Goal: Task Accomplishment & Management: Manage account settings

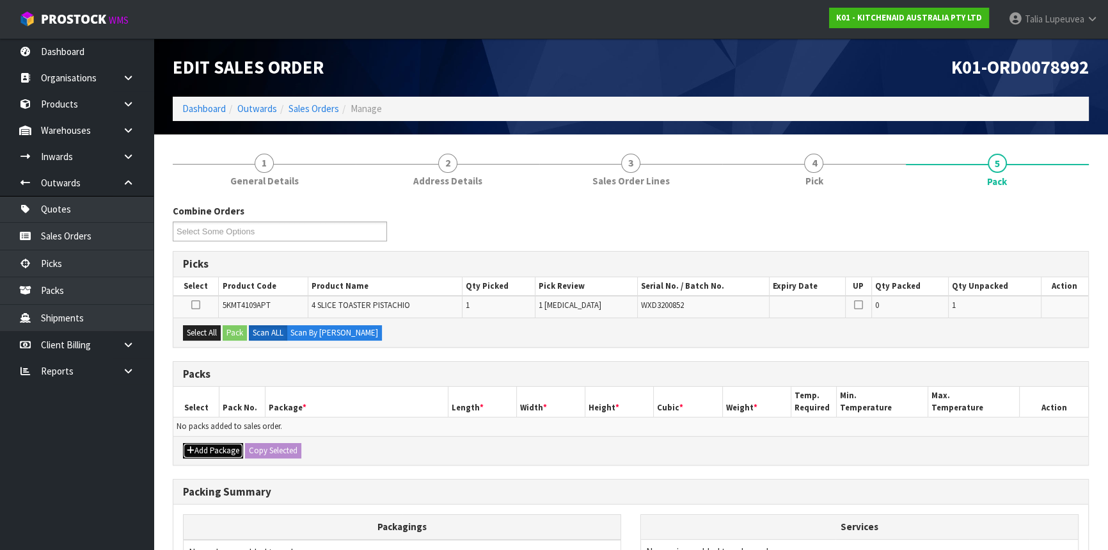
click at [211, 447] on button "Add Package" at bounding box center [213, 450] width 60 height 15
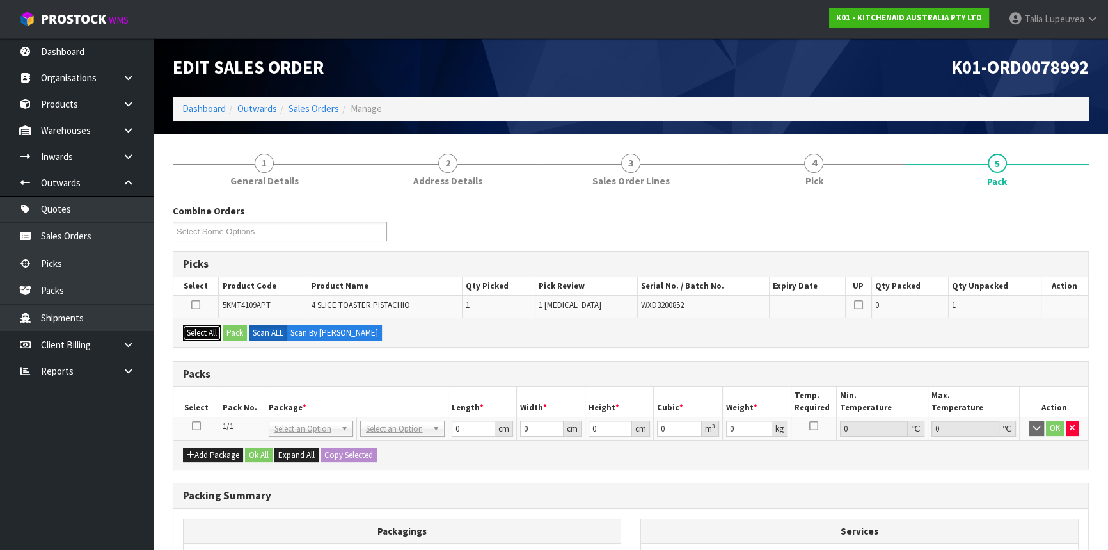
click at [203, 326] on button "Select All" at bounding box center [202, 332] width 38 height 15
click at [229, 326] on button "Pack" at bounding box center [235, 332] width 24 height 15
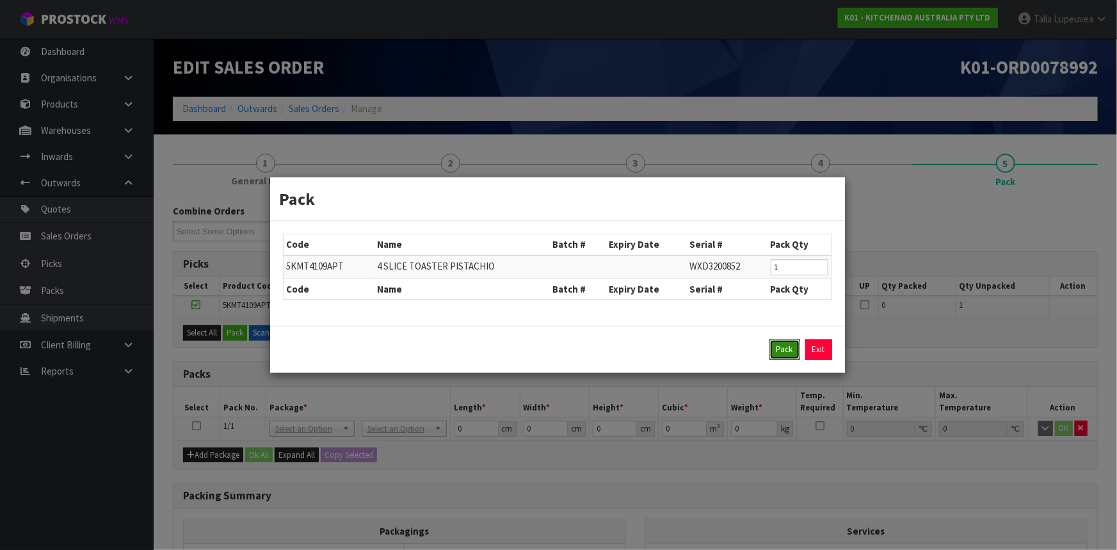
click at [792, 346] on button "Pack" at bounding box center [784, 349] width 31 height 20
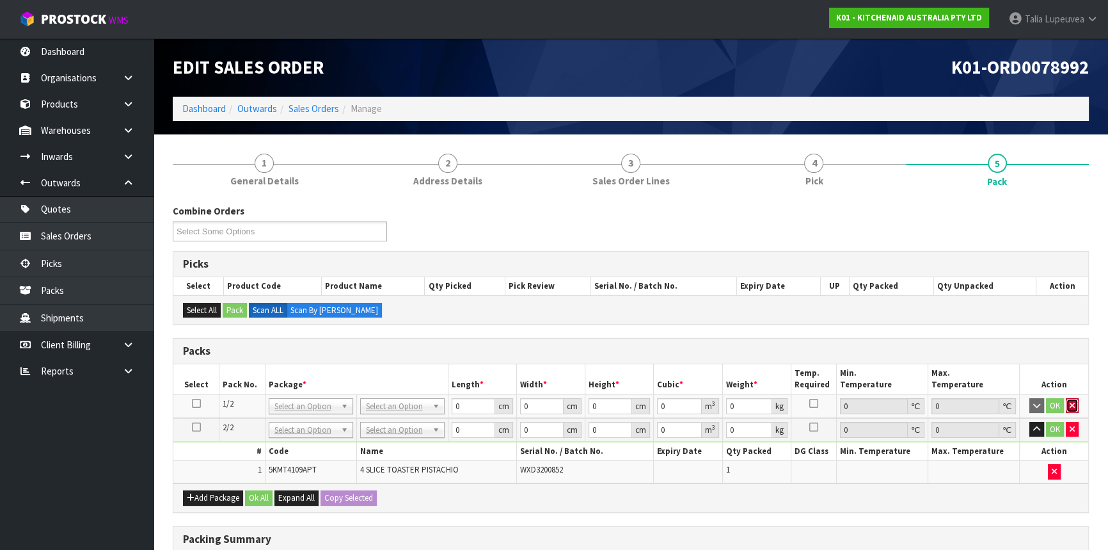
click at [1071, 401] on icon "button" at bounding box center [1072, 405] width 5 height 8
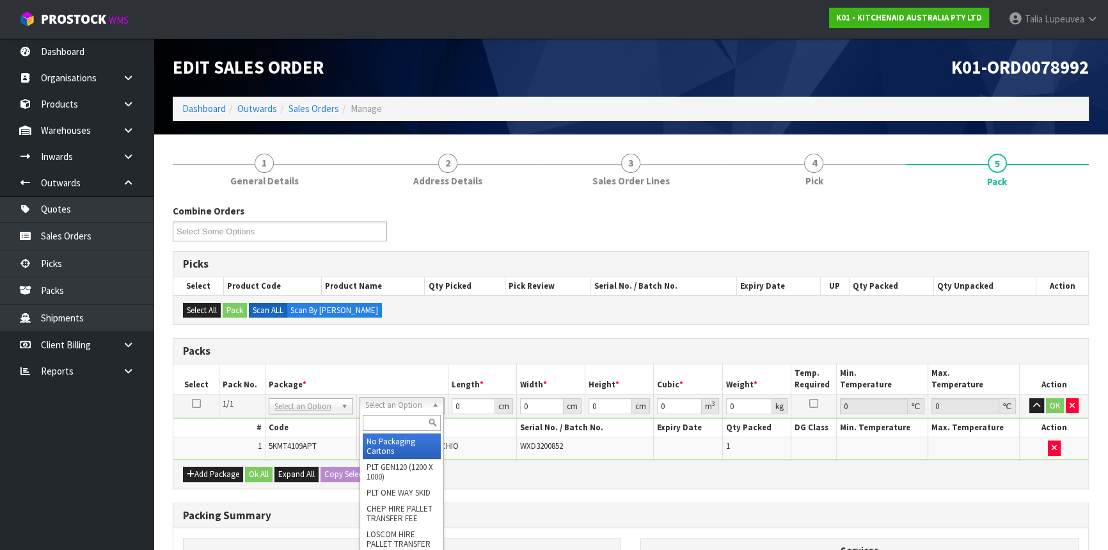
click at [414, 427] on input "text" at bounding box center [402, 423] width 78 height 16
drag, startPoint x: 417, startPoint y: 469, endPoint x: 456, endPoint y: 427, distance: 57.5
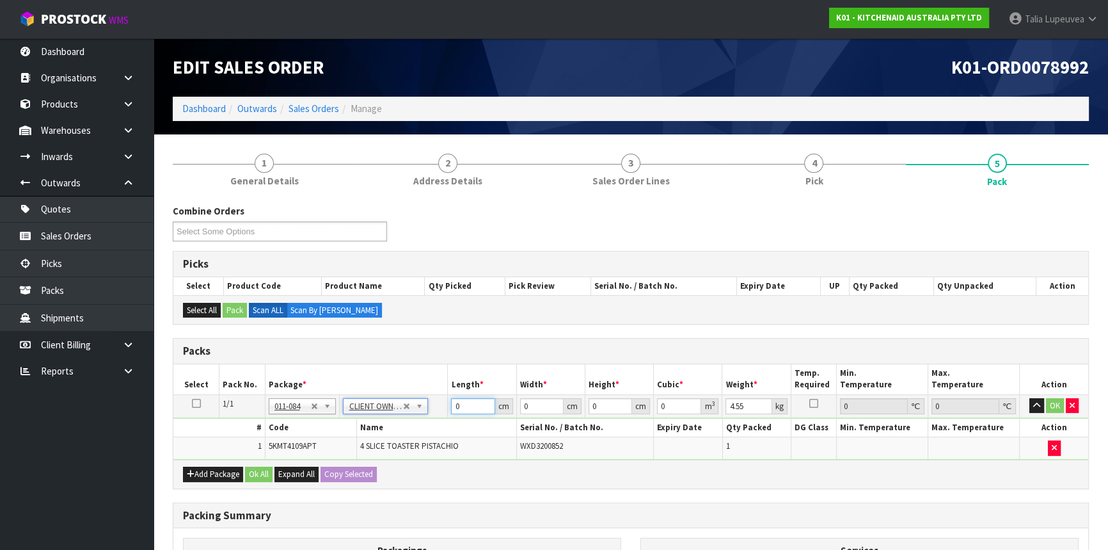
drag, startPoint x: 464, startPoint y: 403, endPoint x: 415, endPoint y: 422, distance: 52.5
click at [415, 422] on tbody "1/1 NONE 007-001 007-002 007-004 007-009 007-013 007-014 007-015 007-017 007-01…" at bounding box center [630, 426] width 915 height 65
click at [1050, 398] on button "OK" at bounding box center [1055, 405] width 18 height 15
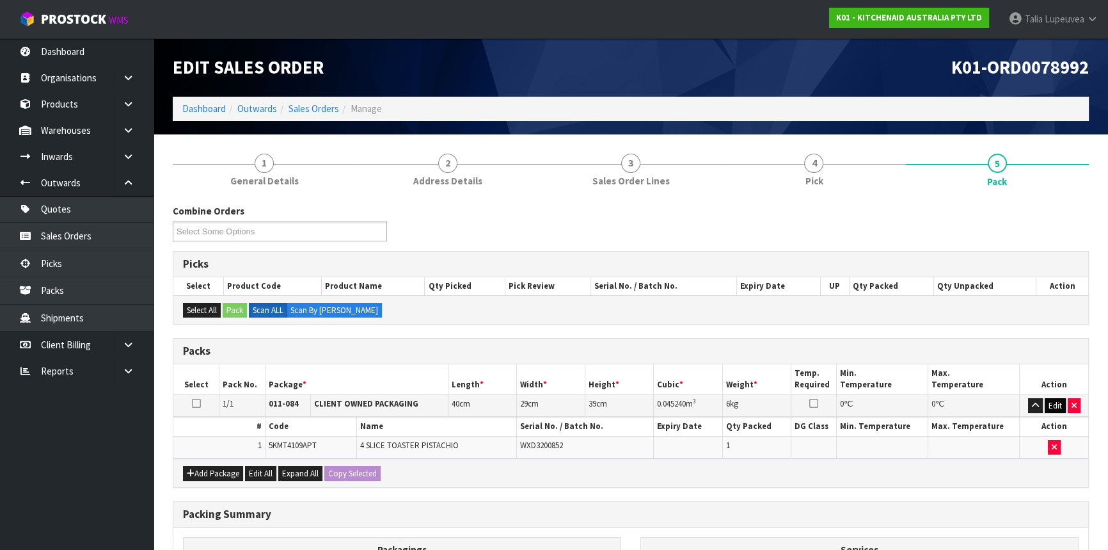
scroll to position [178, 0]
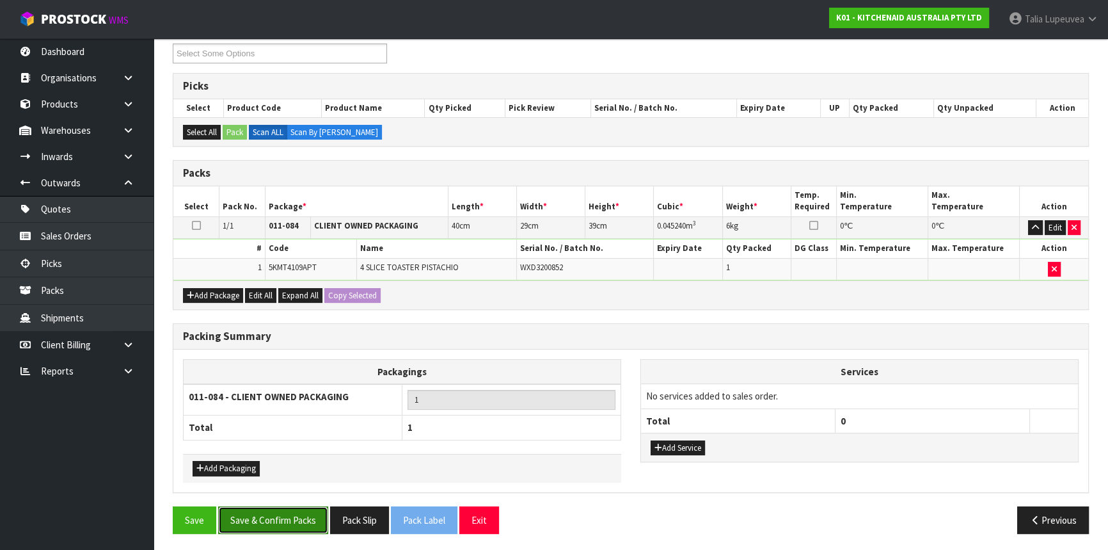
drag, startPoint x: 285, startPoint y: 513, endPoint x: 283, endPoint y: 507, distance: 6.7
click at [285, 513] on button "Save & Confirm Packs" at bounding box center [273, 520] width 110 height 28
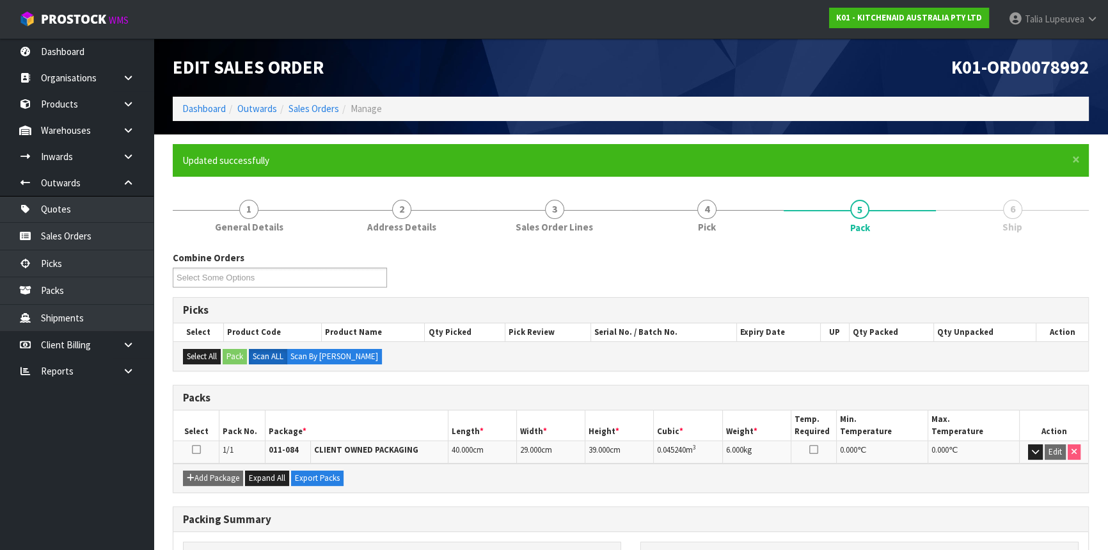
scroll to position [154, 0]
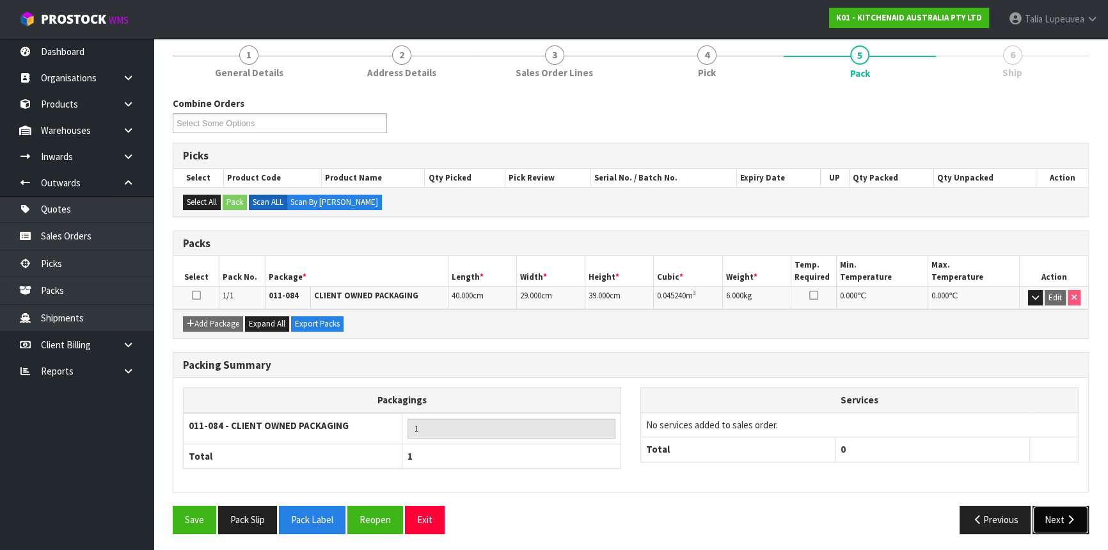
click at [1059, 507] on button "Next" at bounding box center [1061, 520] width 56 height 28
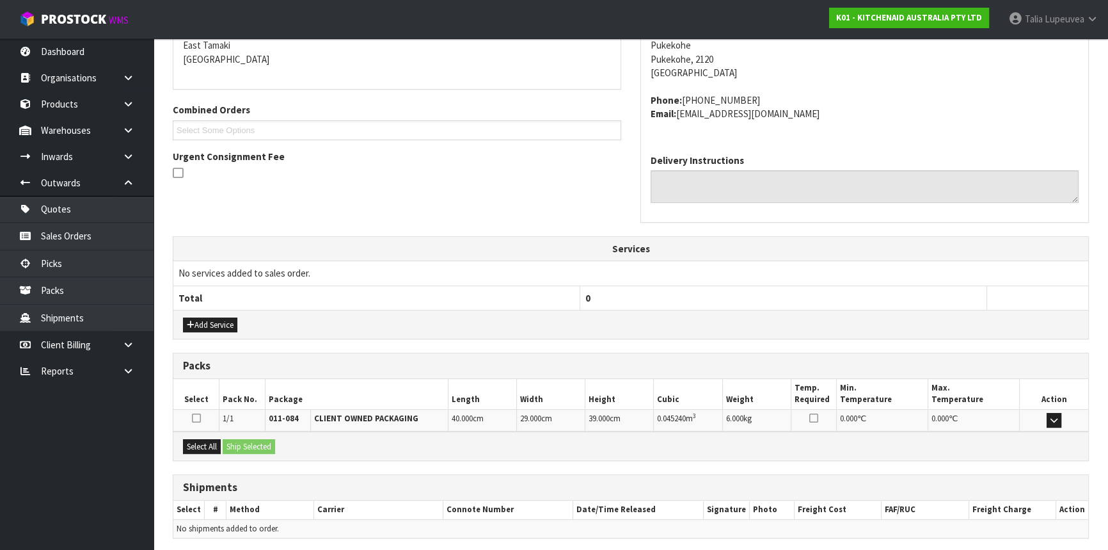
scroll to position [321, 0]
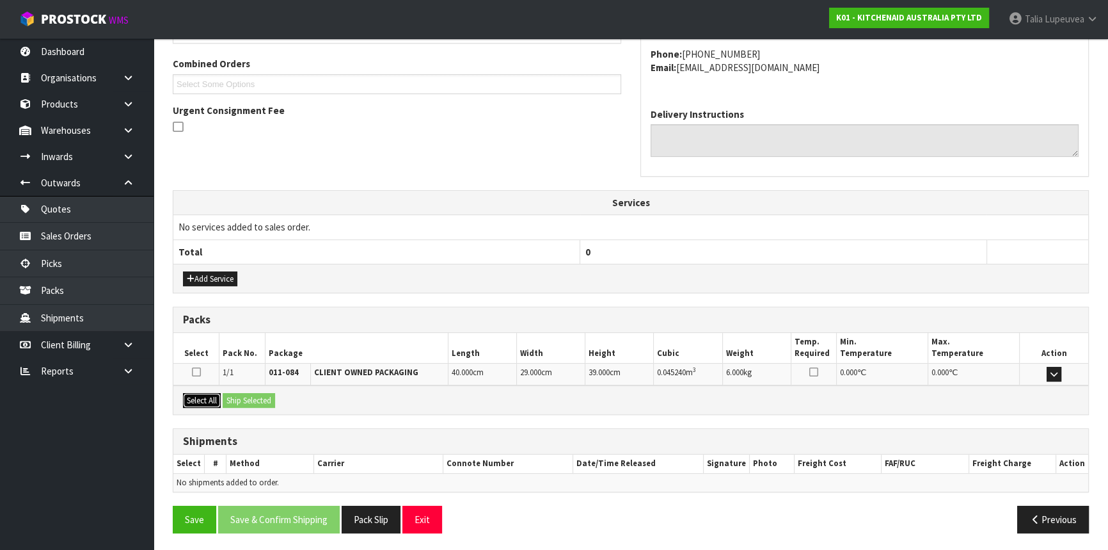
click at [211, 394] on button "Select All" at bounding box center [202, 400] width 38 height 15
click at [241, 393] on button "Ship Selected" at bounding box center [249, 400] width 52 height 15
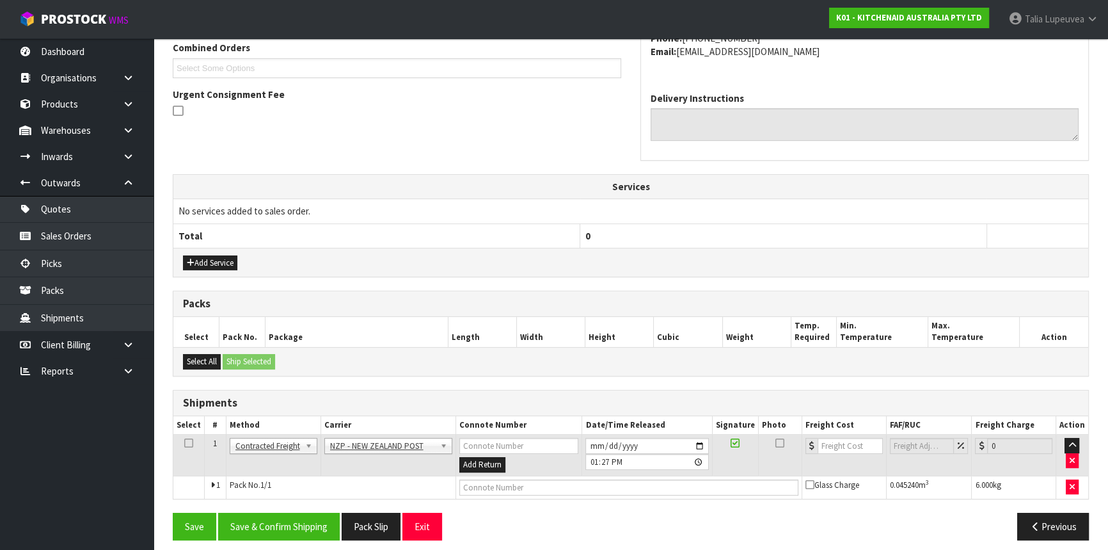
scroll to position [344, 0]
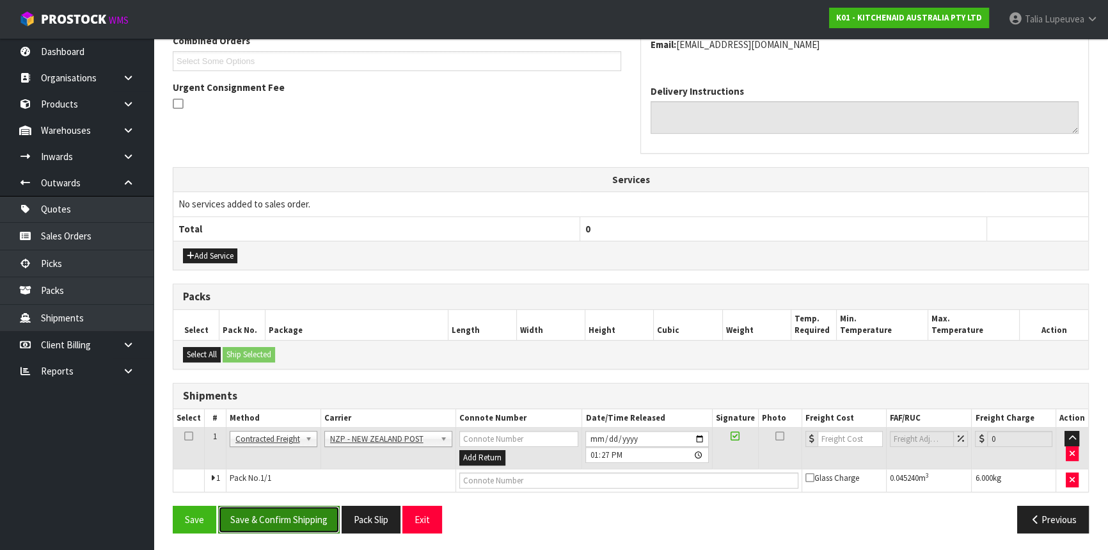
click at [303, 516] on button "Save & Confirm Shipping" at bounding box center [279, 520] width 122 height 28
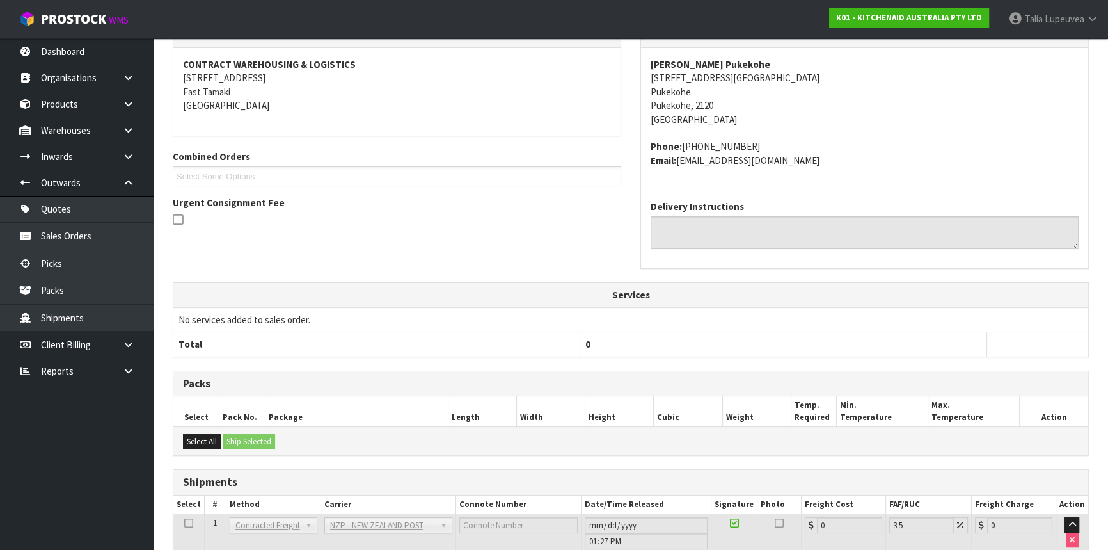
scroll to position [326, 0]
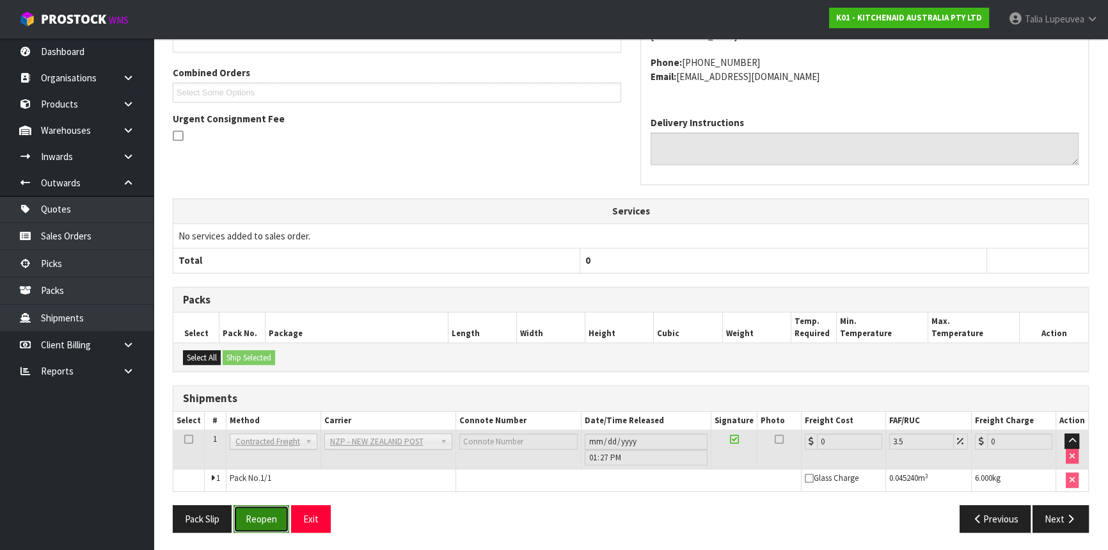
click at [278, 518] on button "Reopen" at bounding box center [262, 519] width 56 height 28
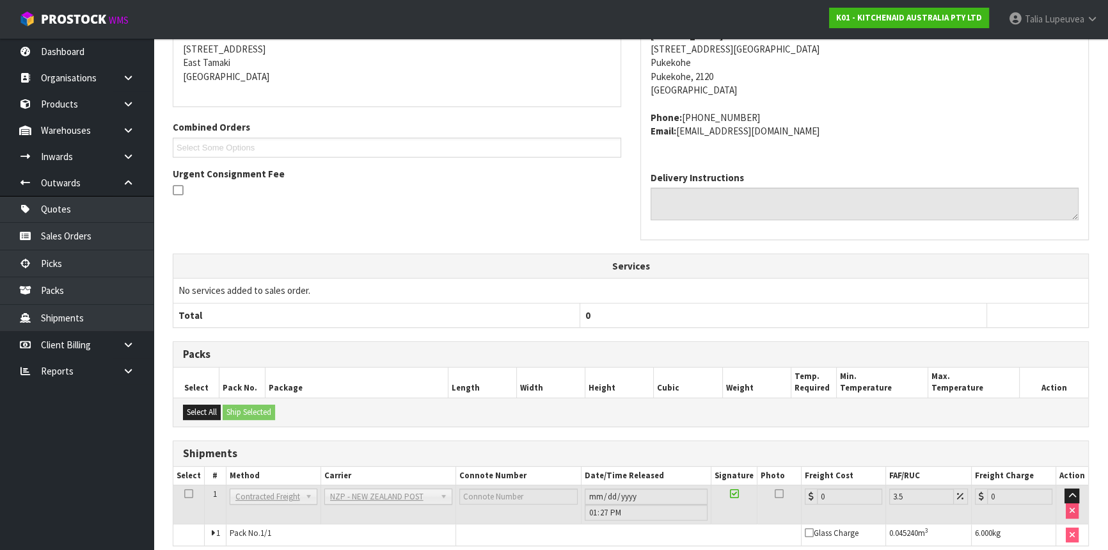
scroll to position [313, 0]
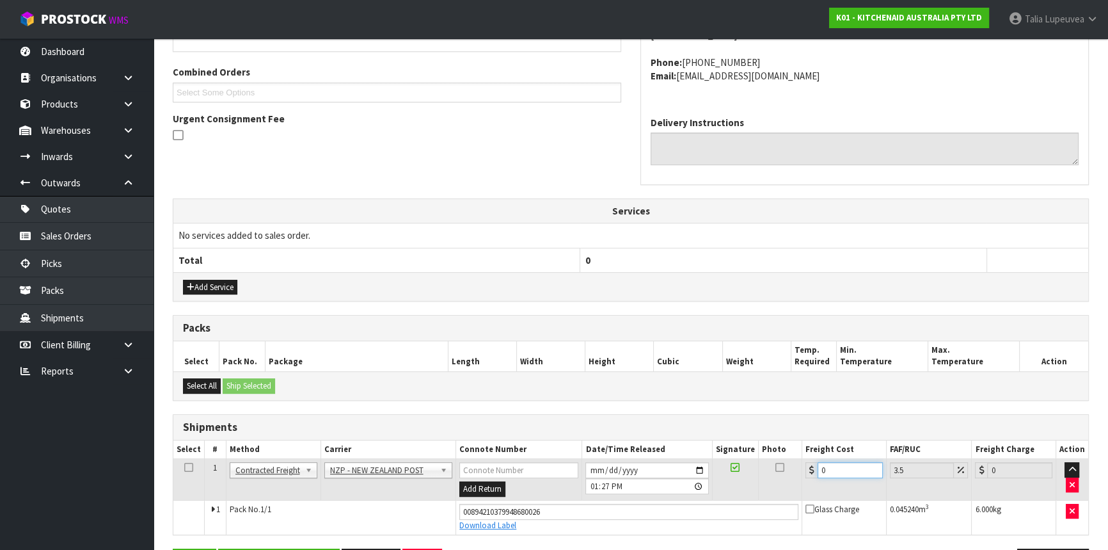
drag, startPoint x: 833, startPoint y: 470, endPoint x: 772, endPoint y: 485, distance: 63.3
click at [772, 485] on tr "1 Client Local Pickup Customer Local Pickup Company Freight Contracted Freight …" at bounding box center [630, 480] width 915 height 42
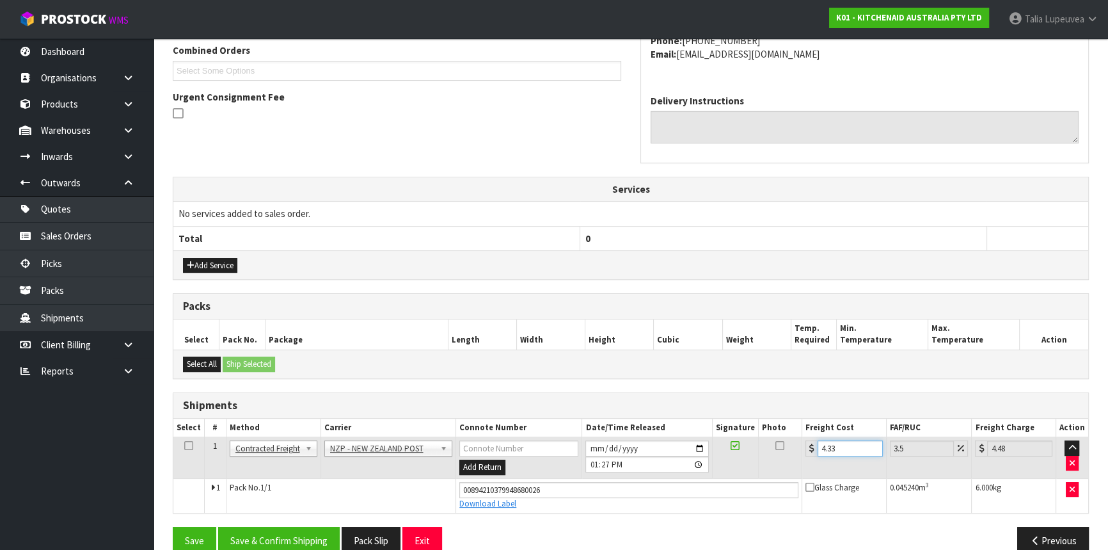
scroll to position [356, 0]
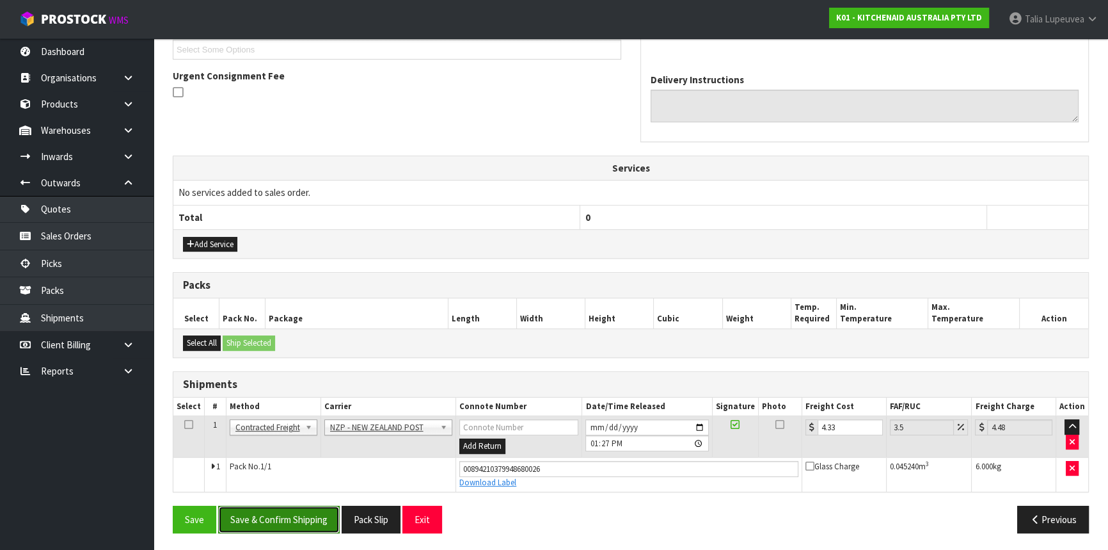
click at [251, 518] on button "Save & Confirm Shipping" at bounding box center [279, 520] width 122 height 28
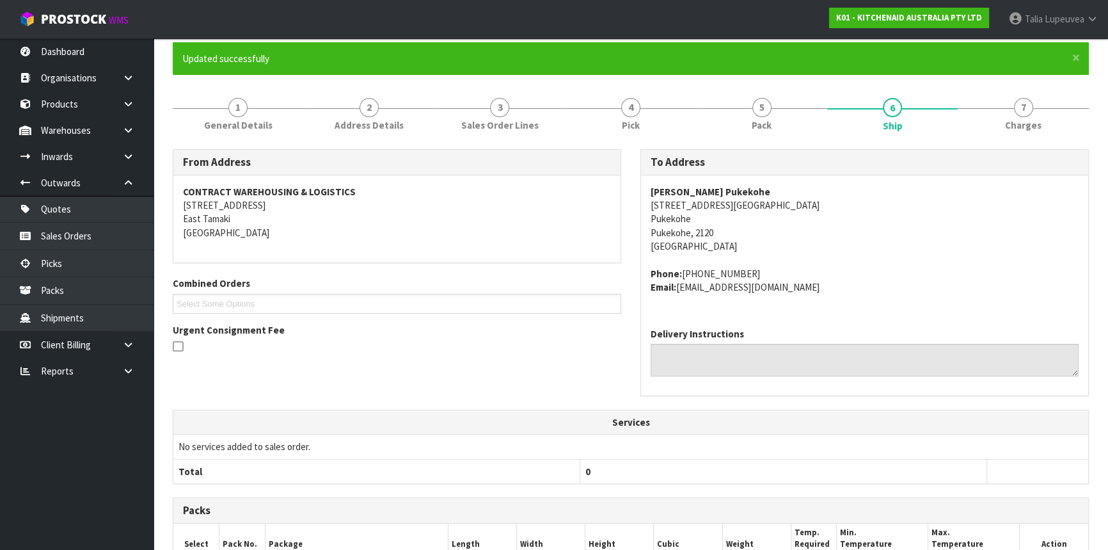
scroll to position [0, 0]
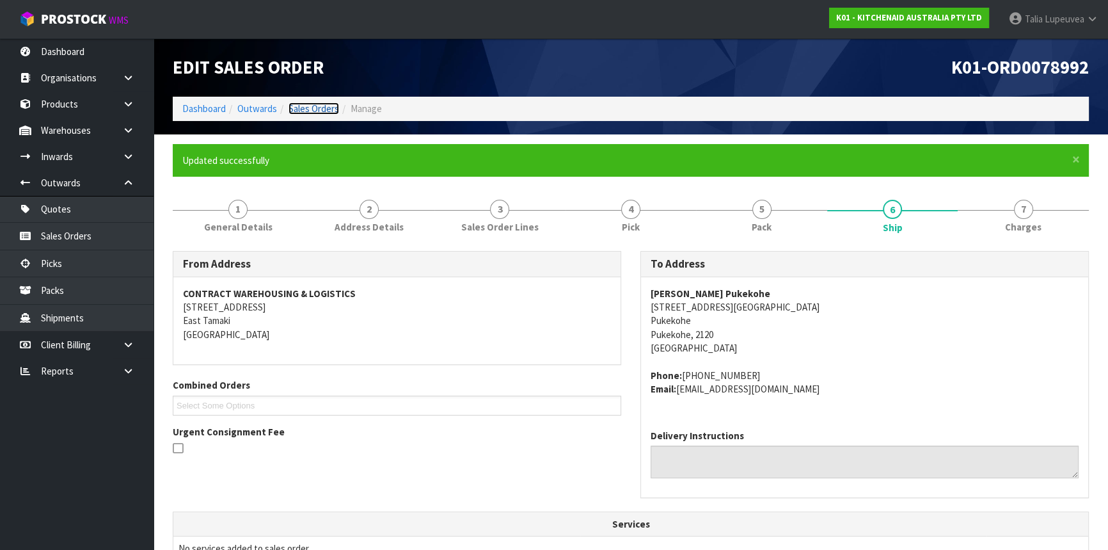
click at [308, 110] on link "Sales Orders" at bounding box center [314, 108] width 51 height 12
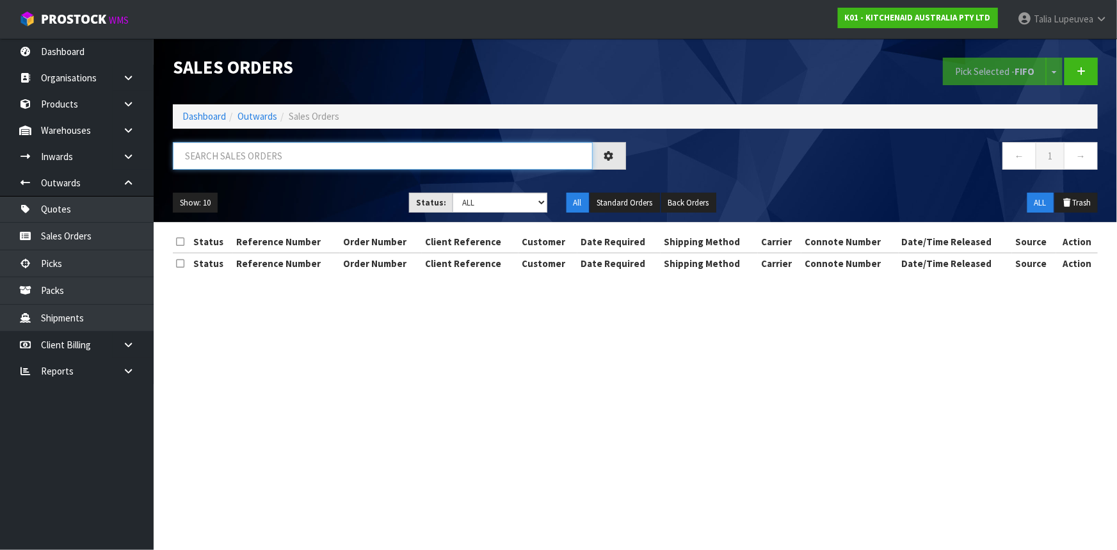
click at [323, 149] on input "text" at bounding box center [383, 156] width 420 height 28
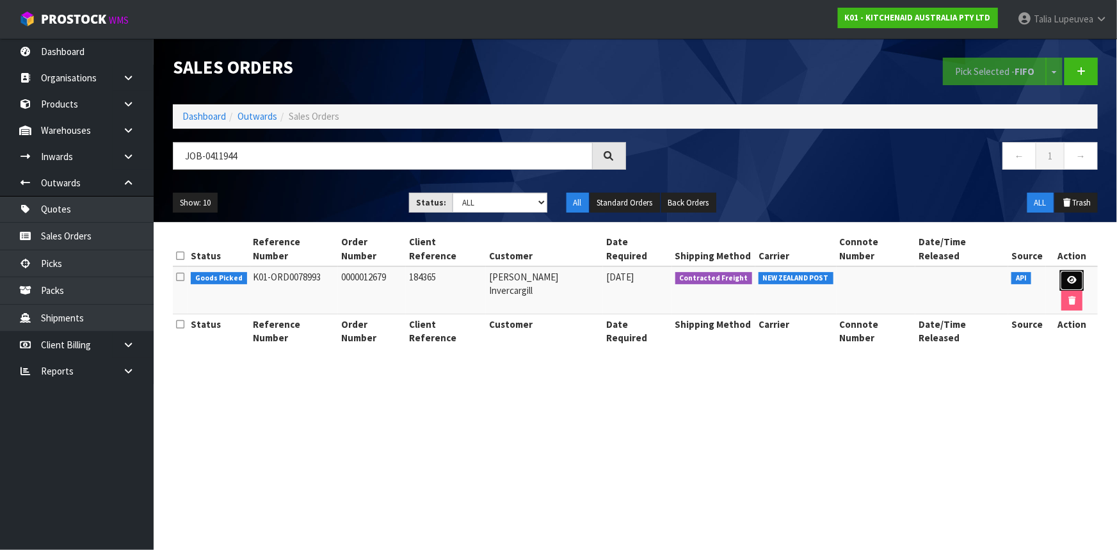
click at [1067, 276] on icon at bounding box center [1072, 280] width 10 height 8
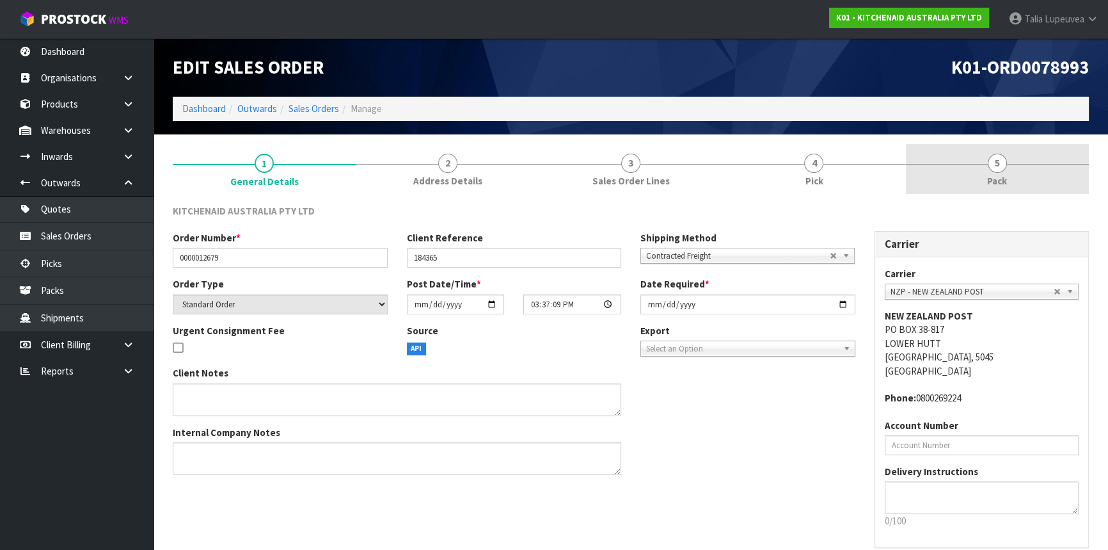
click at [946, 176] on link "5 Pack" at bounding box center [997, 169] width 183 height 51
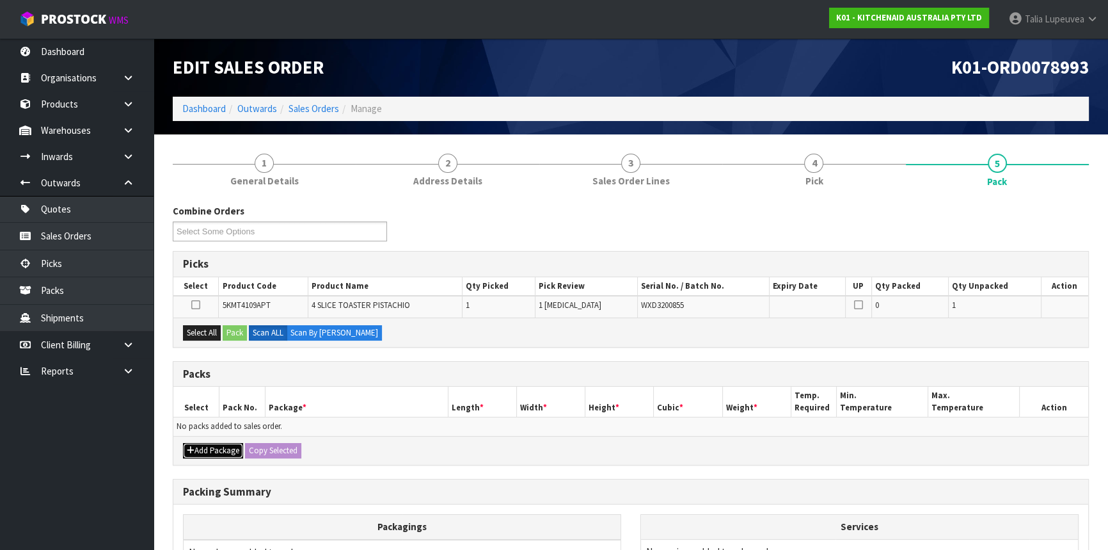
click at [203, 448] on button "Add Package" at bounding box center [213, 450] width 60 height 15
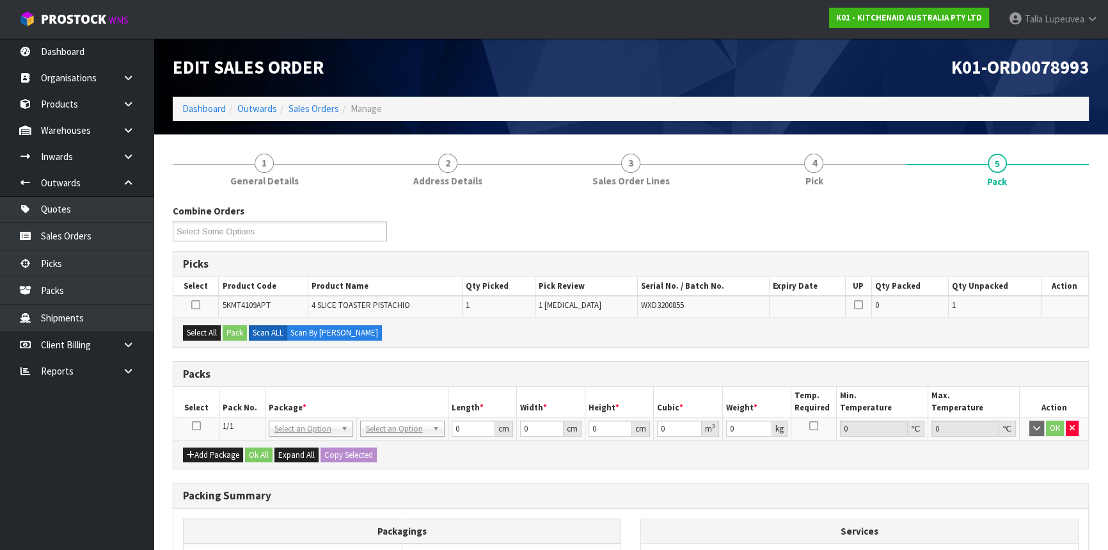
click at [198, 426] on icon at bounding box center [196, 426] width 9 height 1
drag, startPoint x: 206, startPoint y: 330, endPoint x: 214, endPoint y: 328, distance: 8.4
click at [207, 330] on button "Select All" at bounding box center [202, 332] width 38 height 15
click at [230, 328] on button "Pack" at bounding box center [235, 332] width 24 height 15
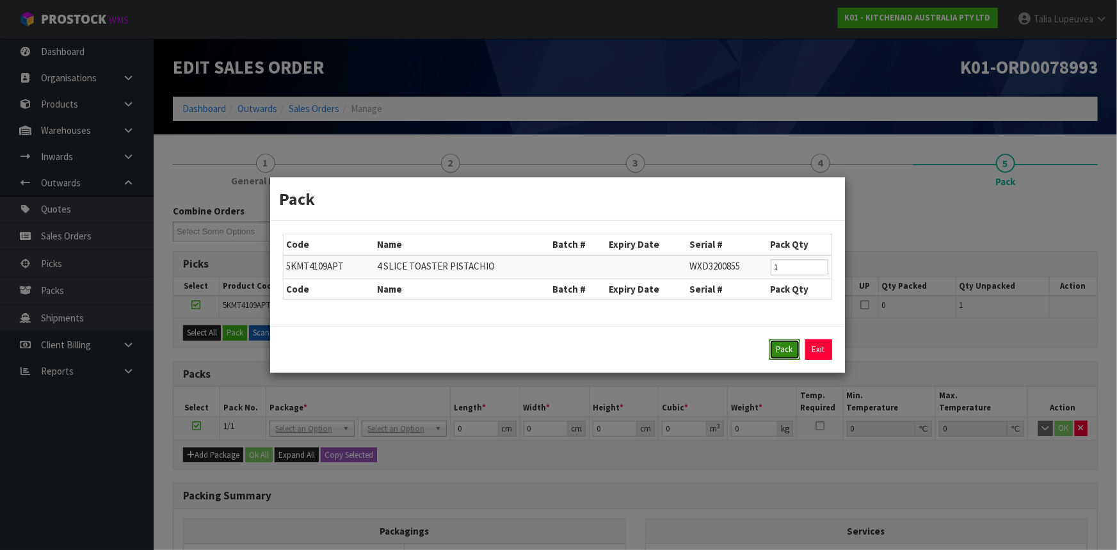
click at [776, 345] on button "Pack" at bounding box center [784, 349] width 31 height 20
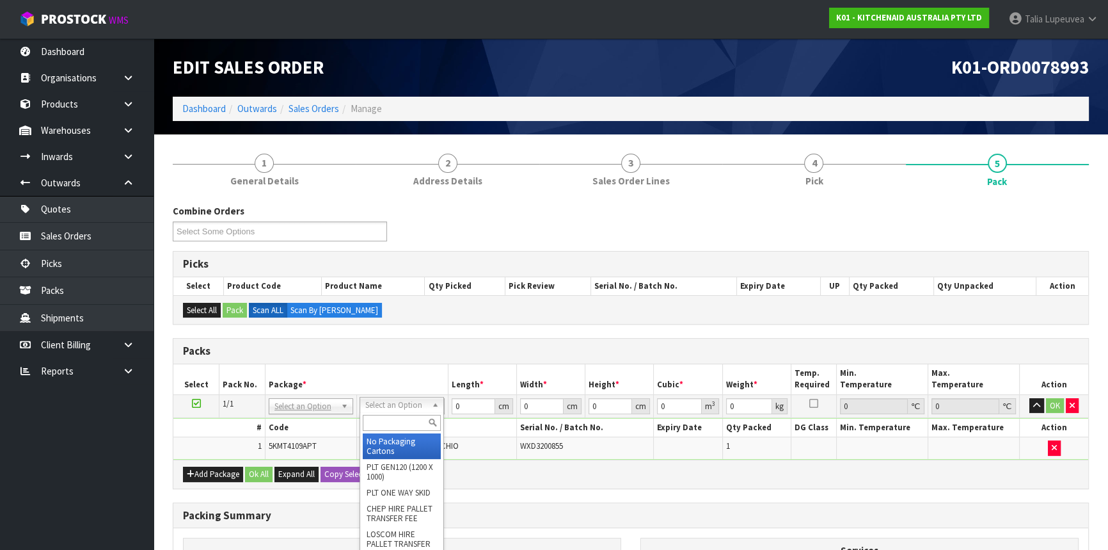
click at [400, 420] on input "text" at bounding box center [402, 423] width 78 height 16
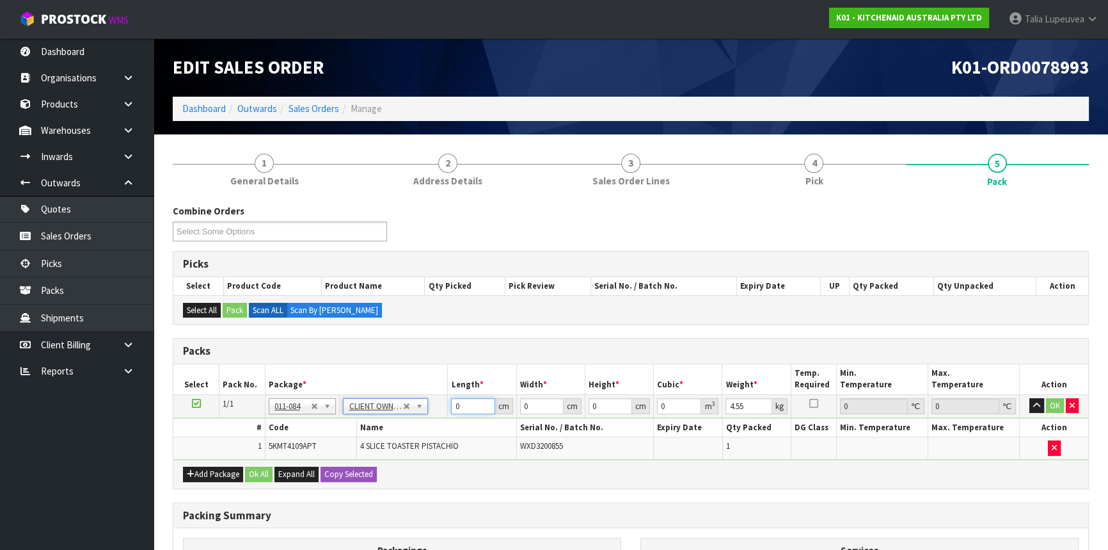
drag, startPoint x: 474, startPoint y: 404, endPoint x: 433, endPoint y: 409, distance: 40.6
click at [433, 409] on tr "1/1 NONE 007-001 007-002 007-004 007-009 007-013 007-014 007-015 007-017 007-01…" at bounding box center [630, 405] width 915 height 23
click at [604, 406] on input "337" at bounding box center [611, 406] width 44 height 16
click at [1051, 398] on button "OK" at bounding box center [1055, 405] width 18 height 15
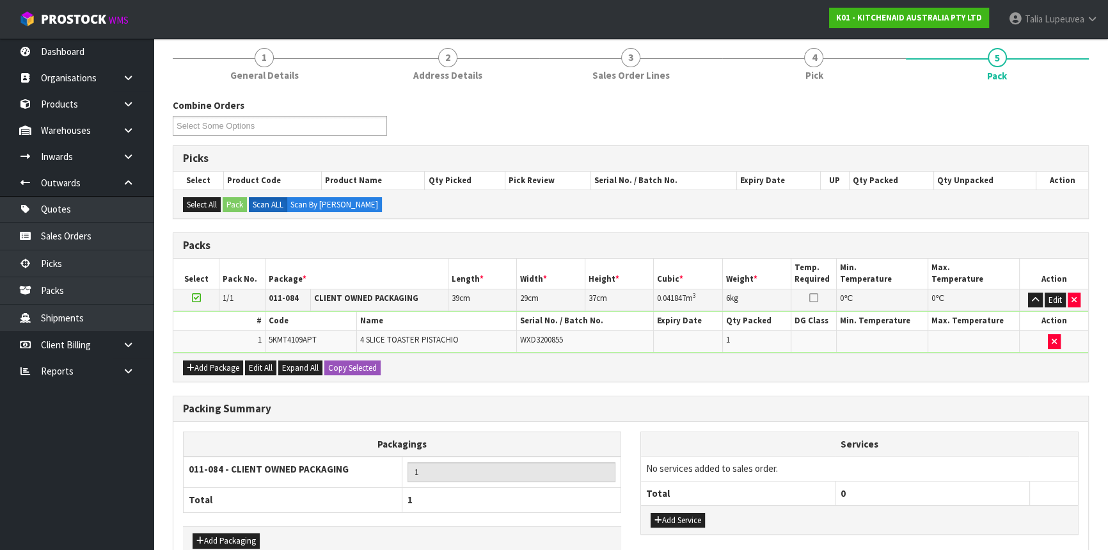
scroll to position [178, 0]
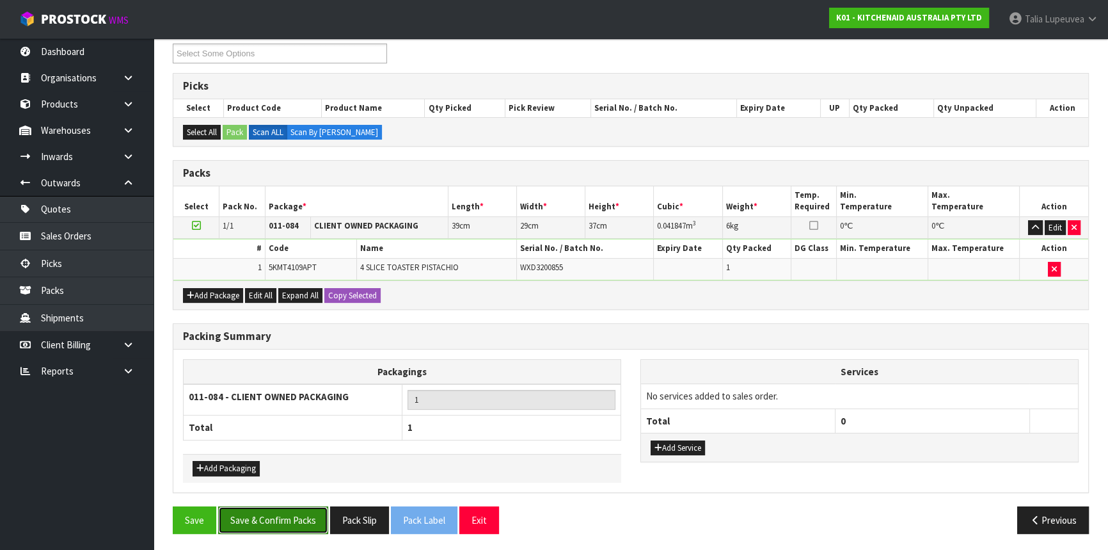
click at [289, 506] on button "Save & Confirm Packs" at bounding box center [273, 520] width 110 height 28
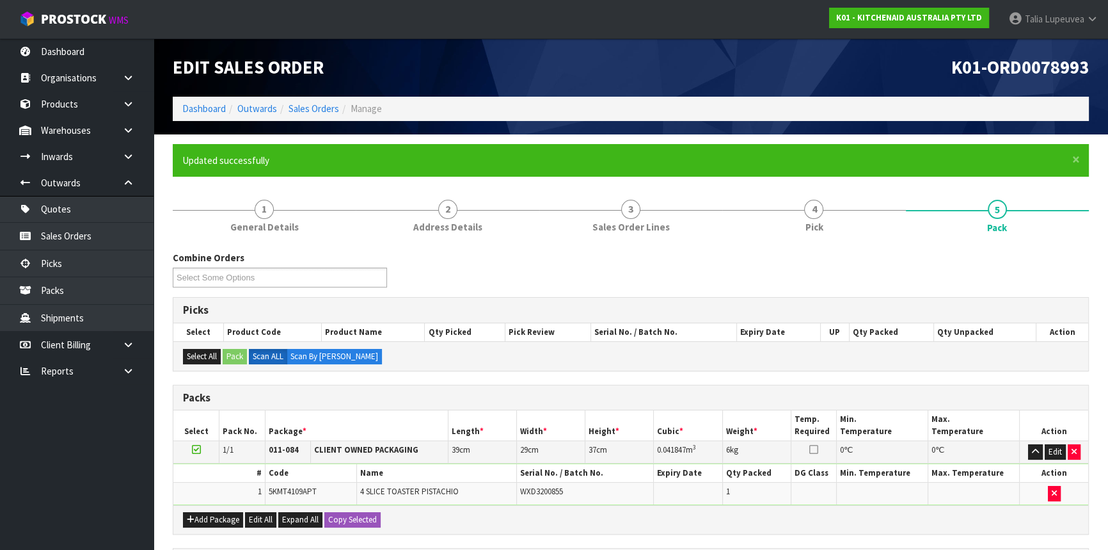
scroll to position [154, 0]
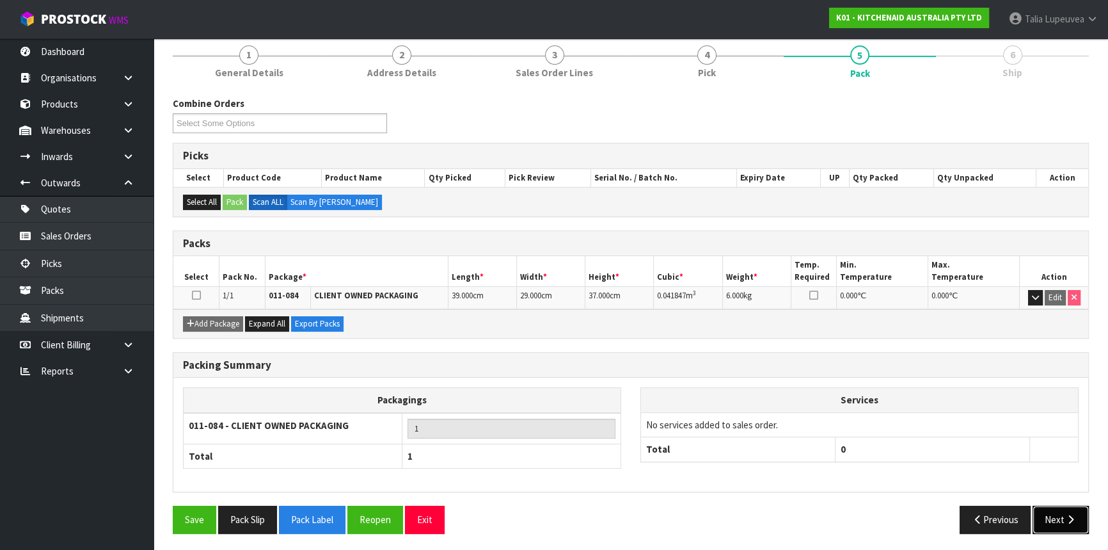
click at [1059, 510] on button "Next" at bounding box center [1061, 520] width 56 height 28
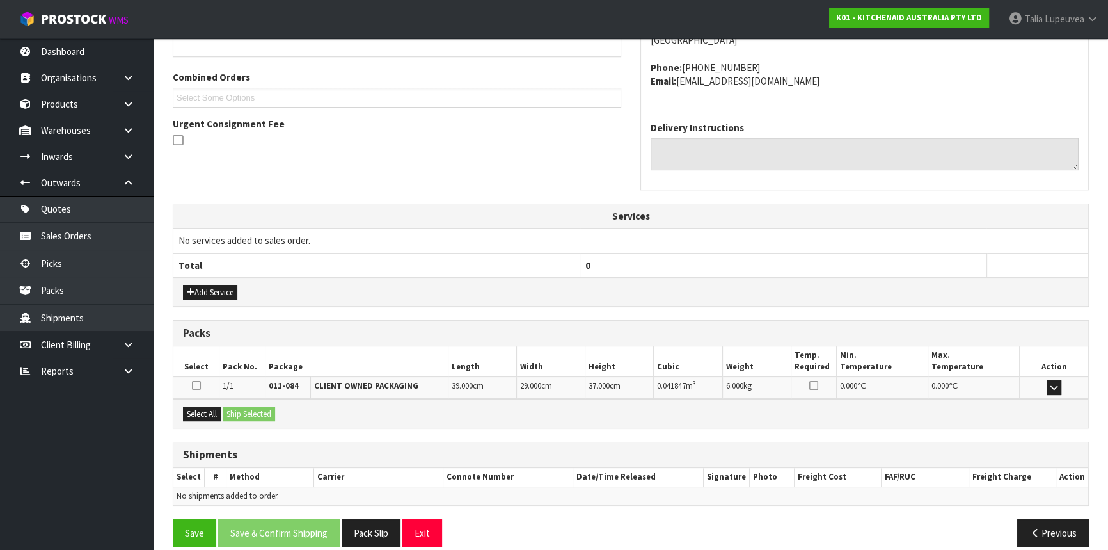
scroll to position [321, 0]
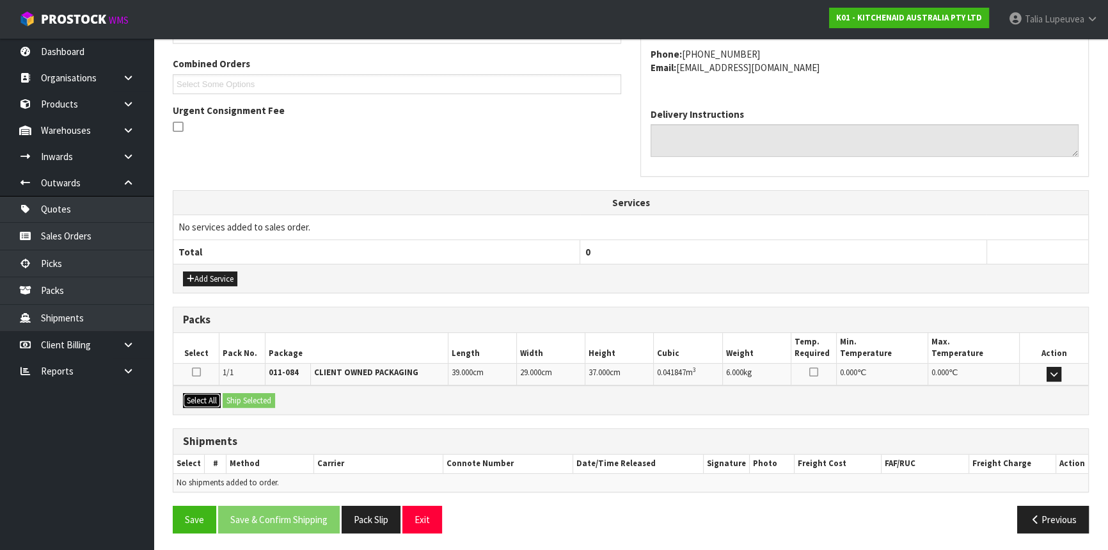
click at [196, 397] on button "Select All" at bounding box center [202, 400] width 38 height 15
click at [243, 395] on button "Ship Selected" at bounding box center [249, 400] width 52 height 15
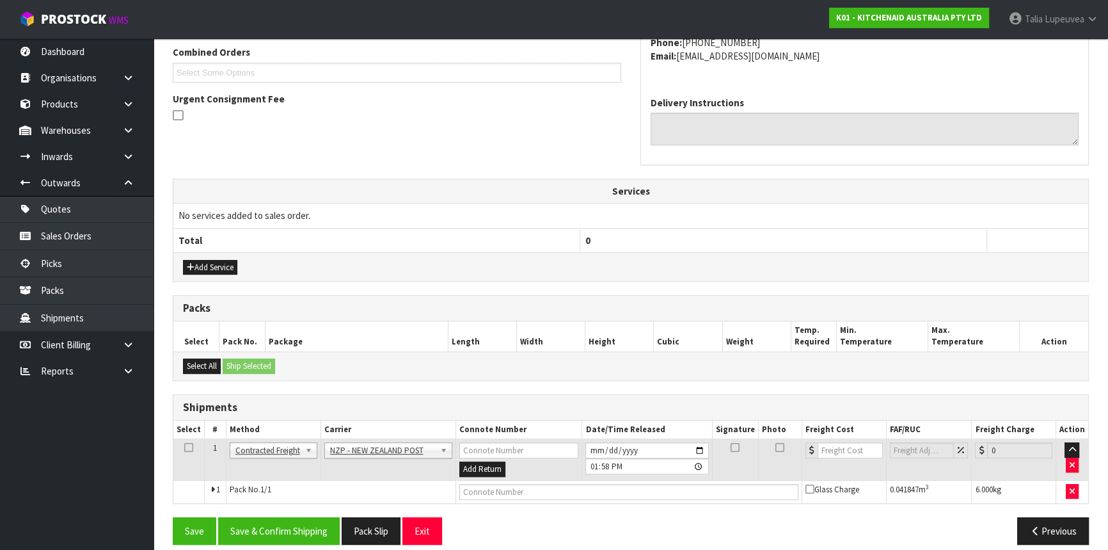
scroll to position [344, 0]
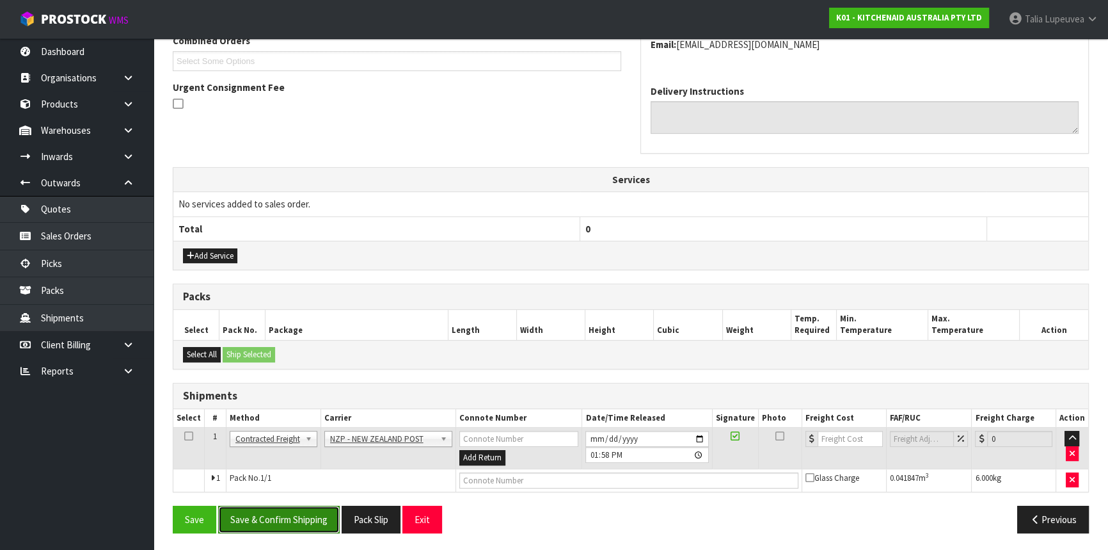
click at [303, 511] on button "Save & Confirm Shipping" at bounding box center [279, 520] width 122 height 28
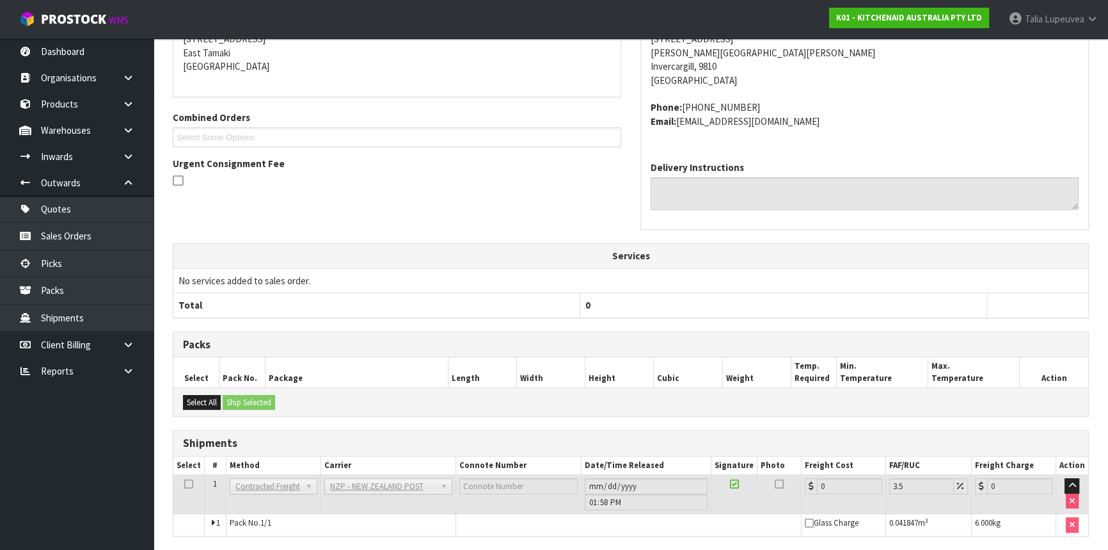
scroll to position [326, 0]
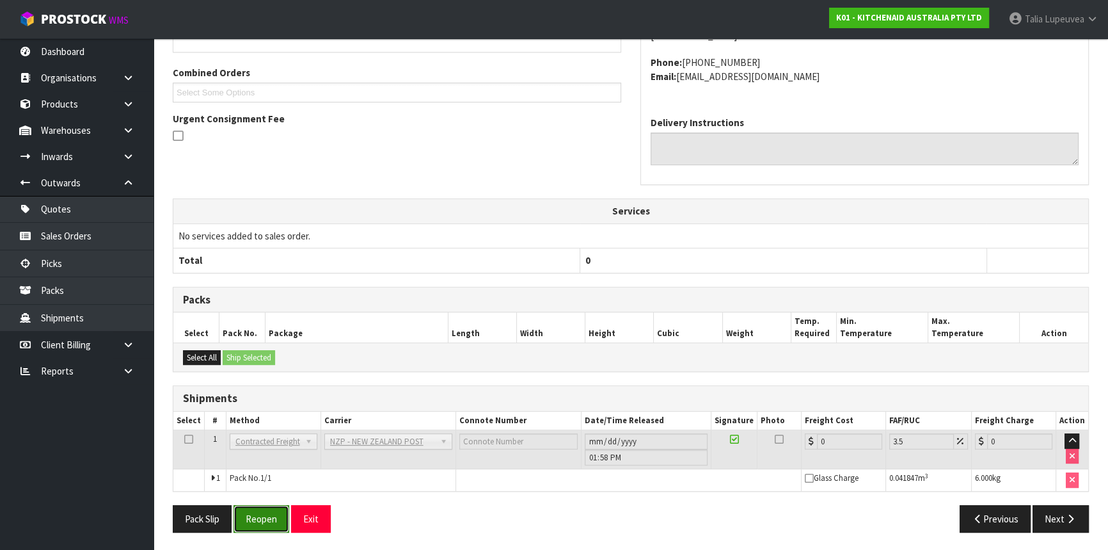
click at [269, 512] on button "Reopen" at bounding box center [262, 519] width 56 height 28
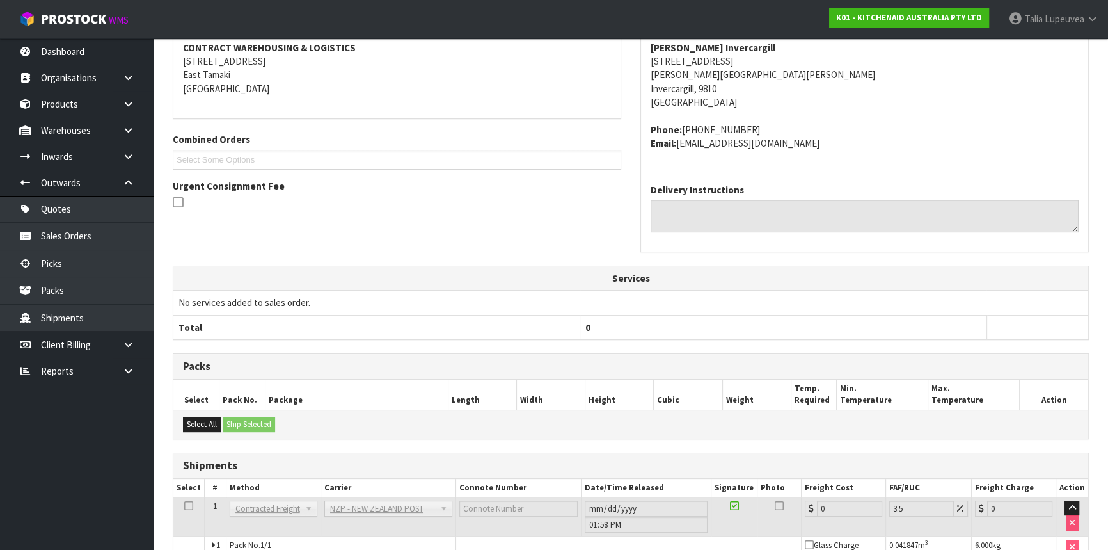
scroll to position [313, 0]
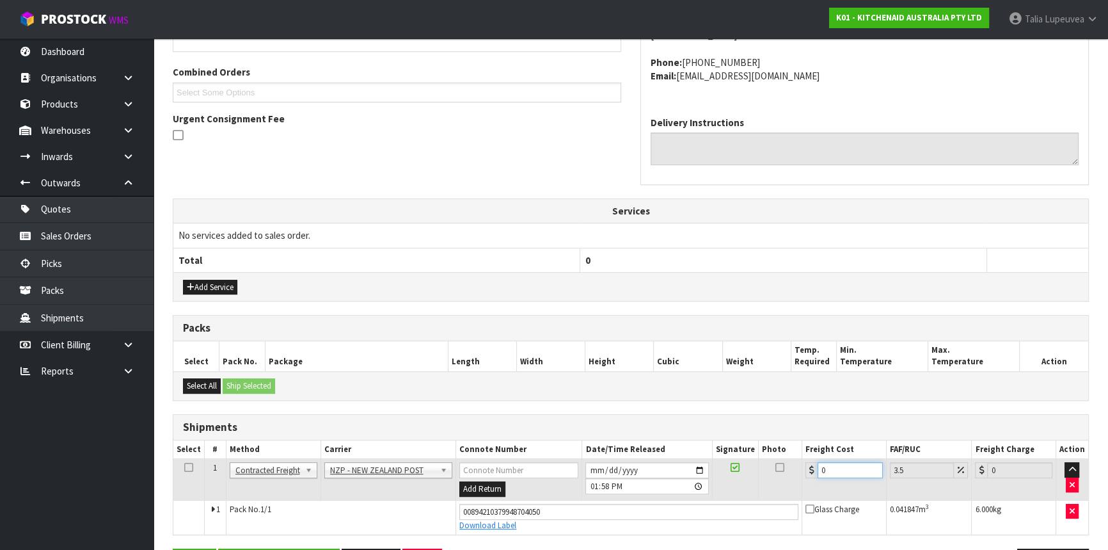
drag, startPoint x: 825, startPoint y: 467, endPoint x: 812, endPoint y: 472, distance: 13.8
click at [813, 472] on div "0" at bounding box center [844, 470] width 77 height 16
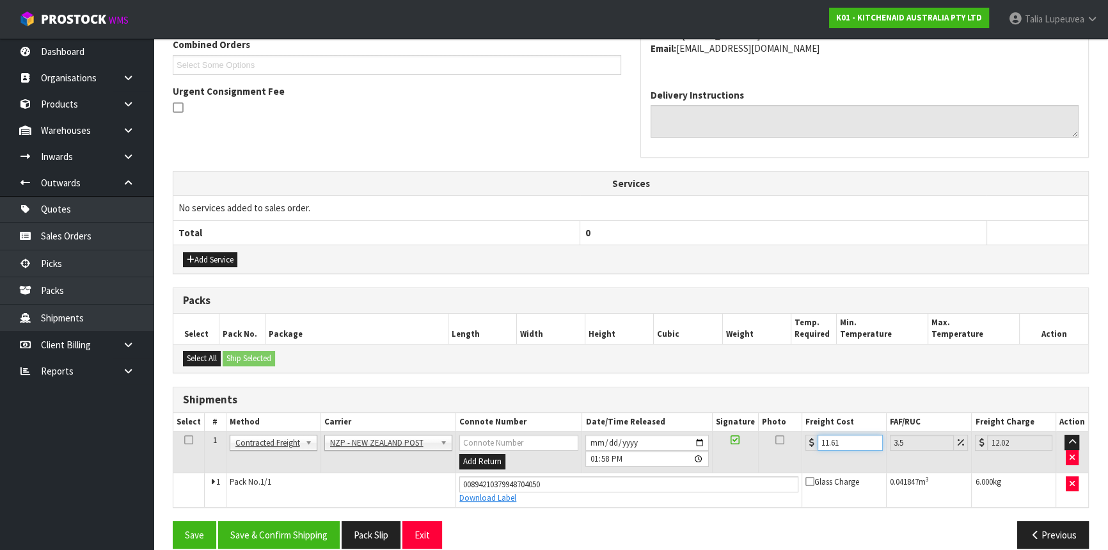
scroll to position [356, 0]
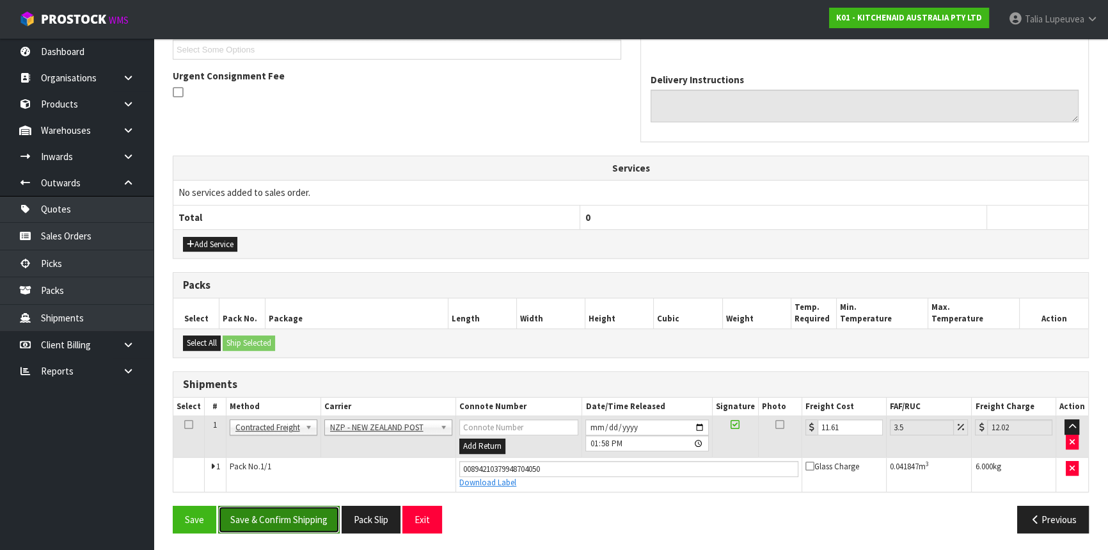
click at [284, 508] on button "Save & Confirm Shipping" at bounding box center [279, 520] width 122 height 28
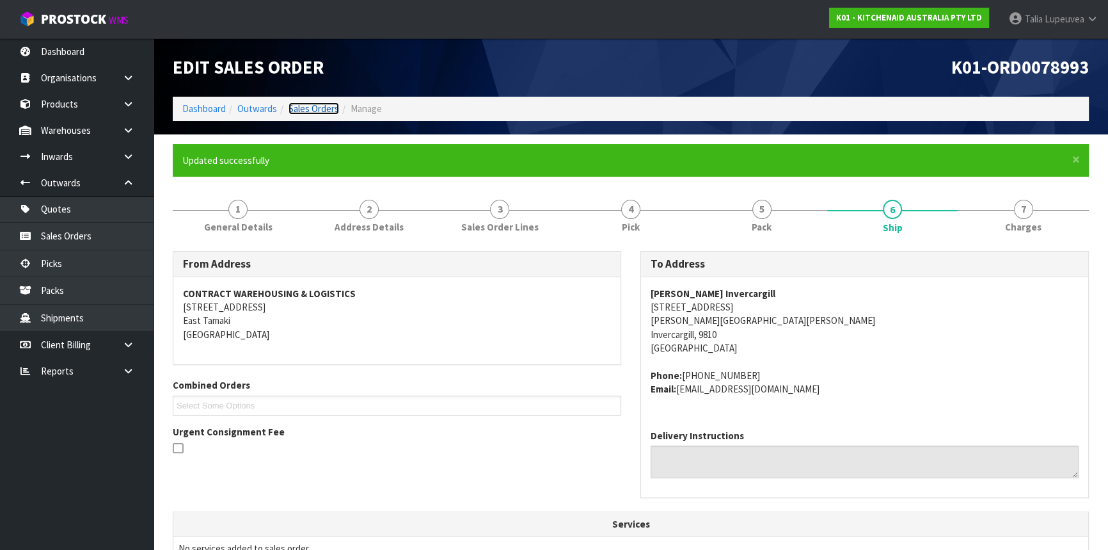
click at [309, 106] on link "Sales Orders" at bounding box center [314, 108] width 51 height 12
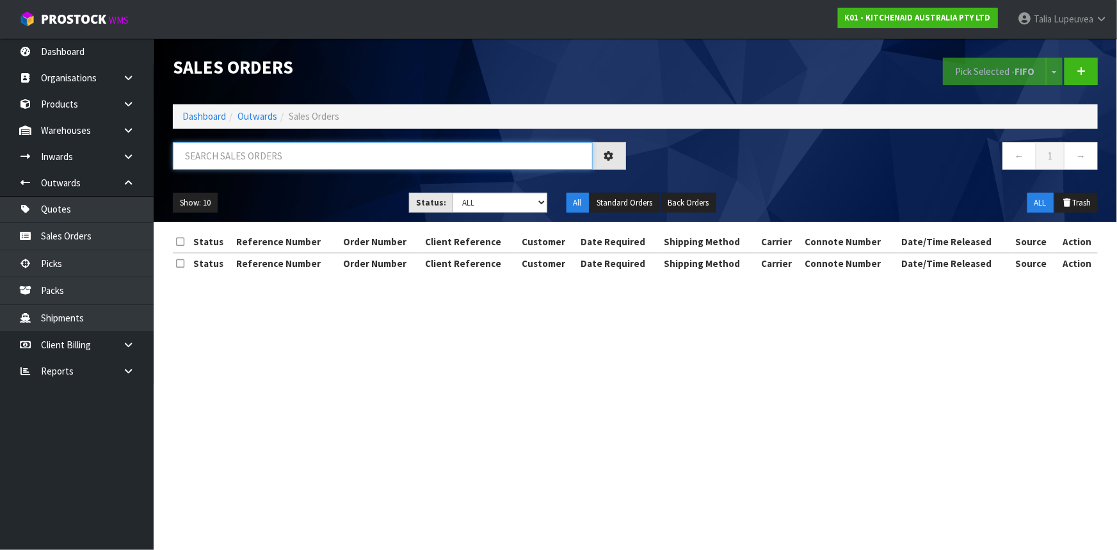
click at [548, 152] on input "text" at bounding box center [383, 156] width 420 height 28
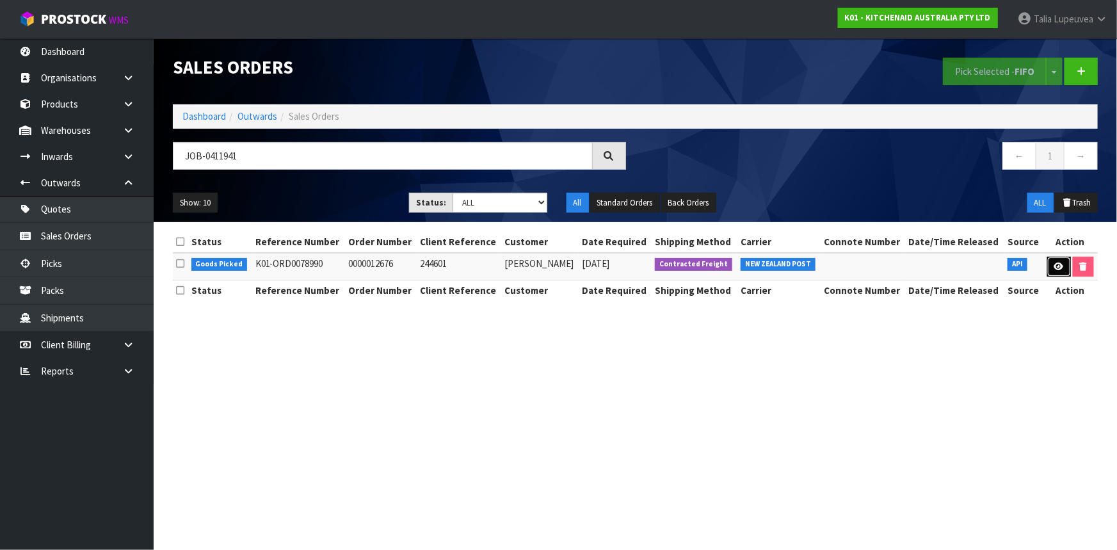
click at [1050, 265] on link at bounding box center [1059, 267] width 24 height 20
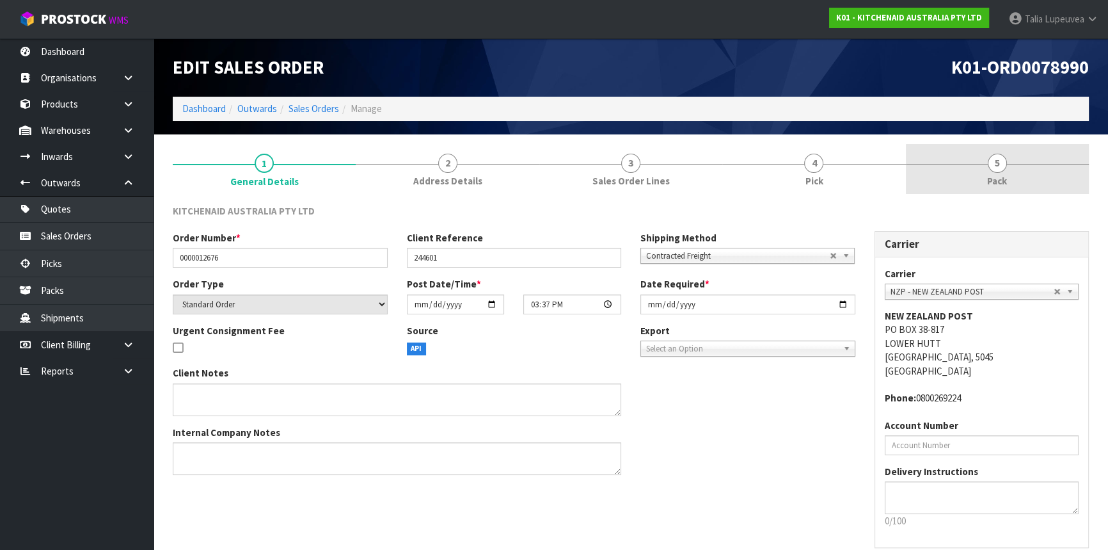
click at [938, 164] on link "5 Pack" at bounding box center [997, 169] width 183 height 51
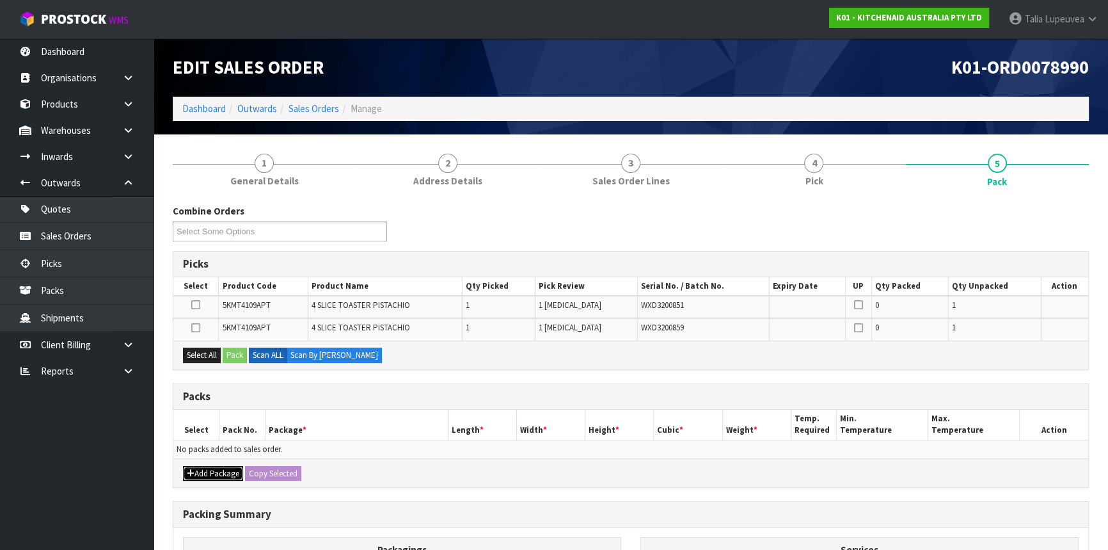
drag, startPoint x: 198, startPoint y: 468, endPoint x: 189, endPoint y: 461, distance: 11.4
click at [198, 468] on button "Add Package" at bounding box center [213, 473] width 60 height 15
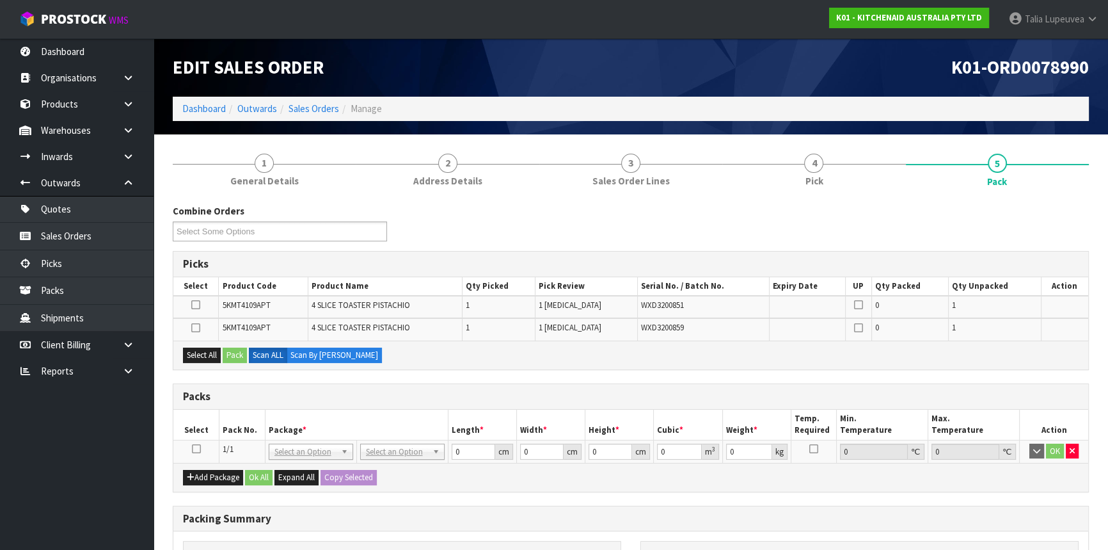
click at [193, 449] on icon at bounding box center [196, 449] width 9 height 1
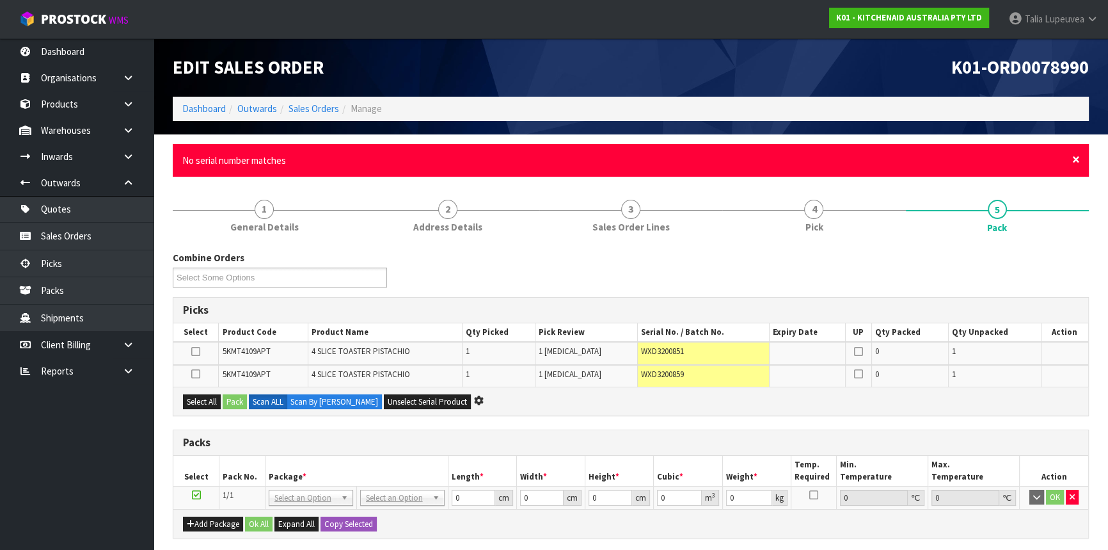
click at [1077, 163] on span "×" at bounding box center [1077, 159] width 8 height 18
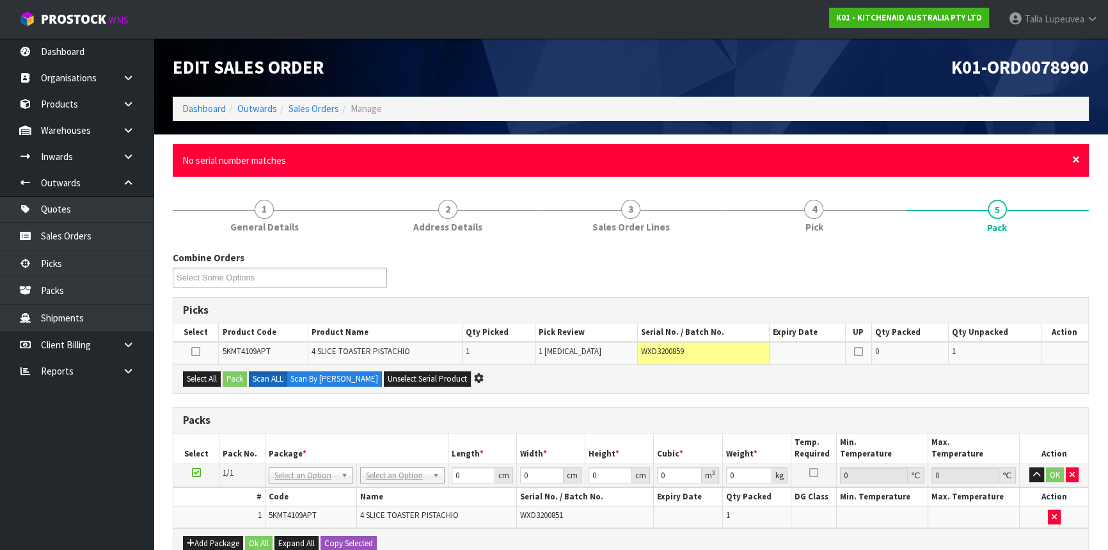
click at [1077, 163] on span "×" at bounding box center [1077, 159] width 8 height 18
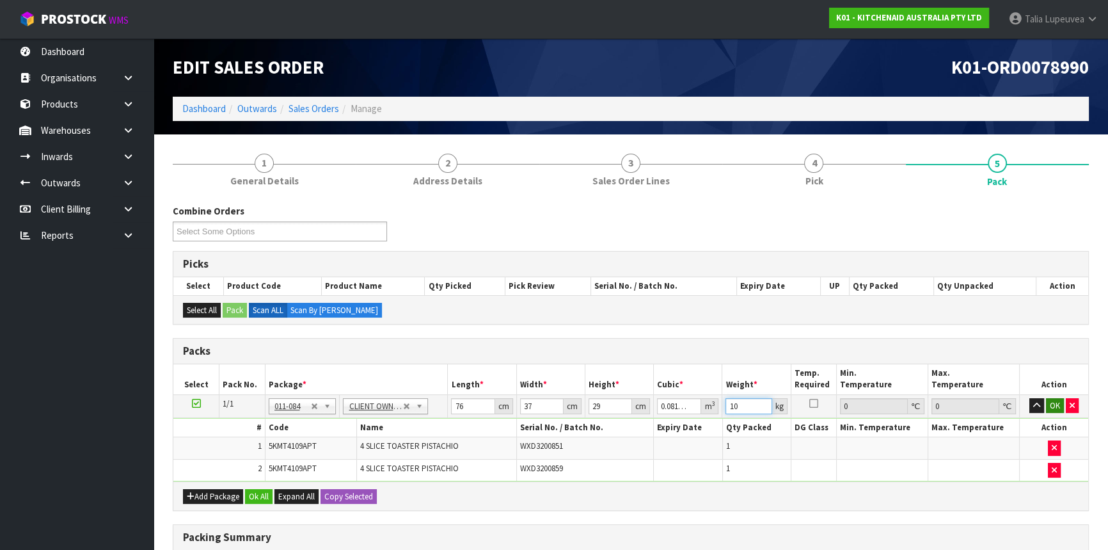
type input "10"
click at [1050, 401] on button "OK" at bounding box center [1055, 405] width 18 height 15
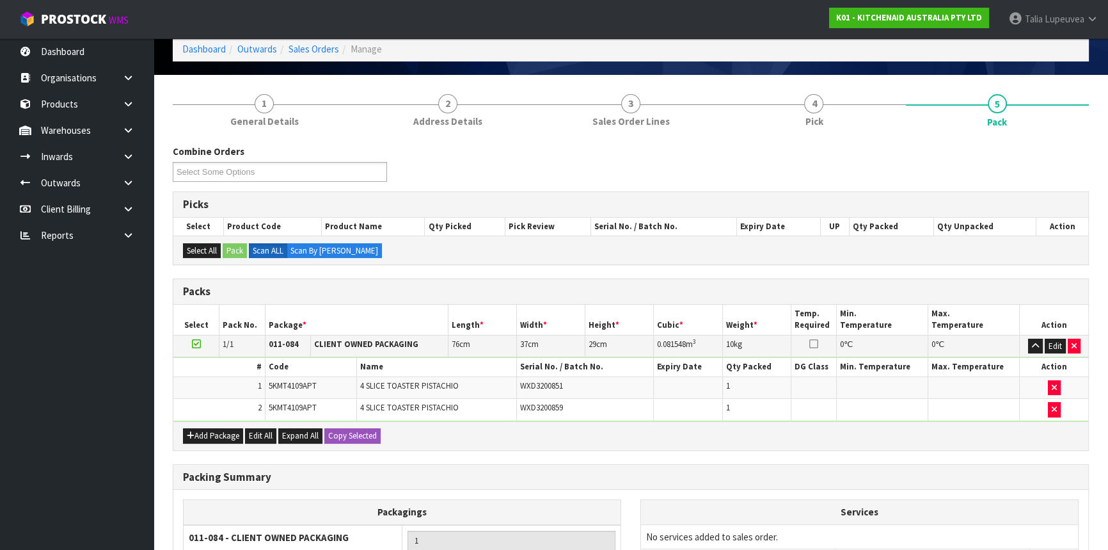
scroll to position [200, 0]
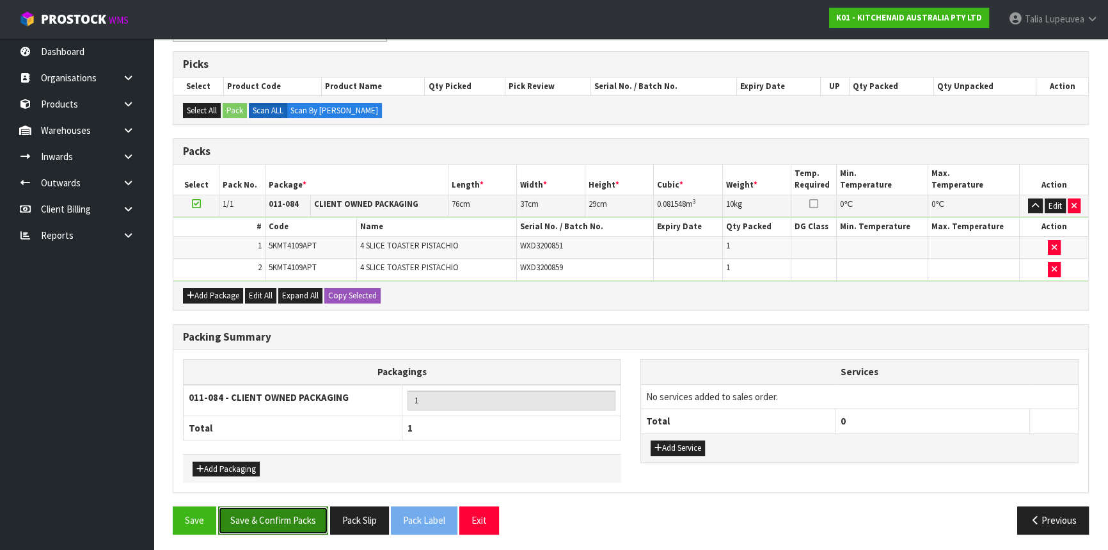
click at [271, 518] on button "Save & Confirm Packs" at bounding box center [273, 520] width 110 height 28
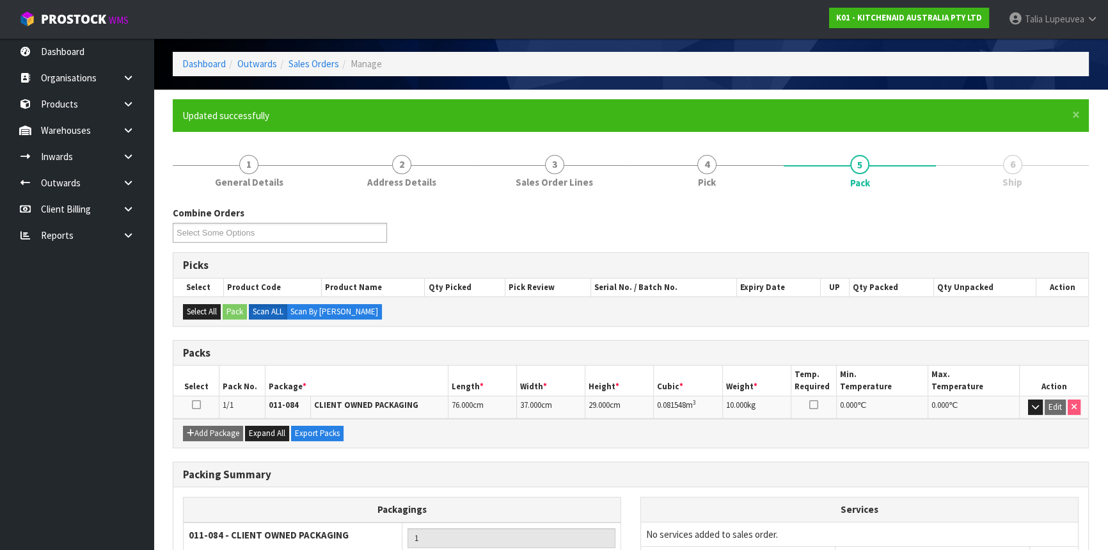
scroll to position [154, 0]
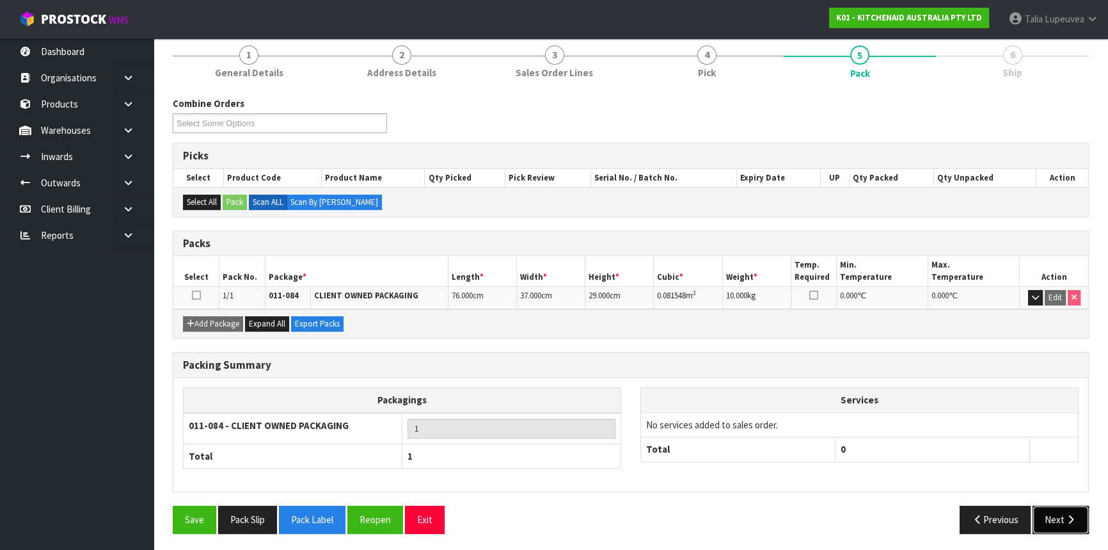
click at [1056, 506] on button "Next" at bounding box center [1061, 520] width 56 height 28
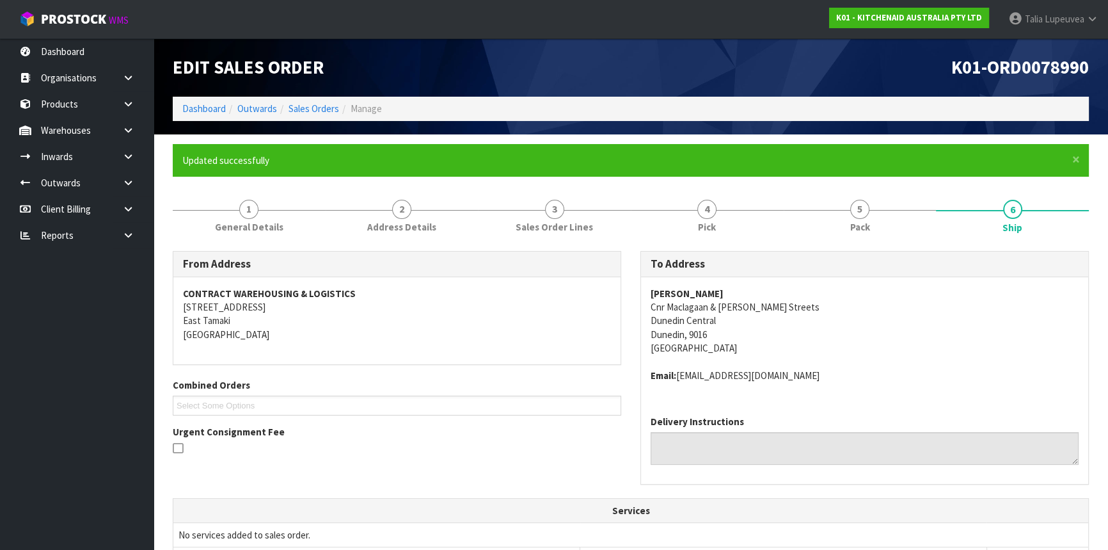
scroll to position [307, 0]
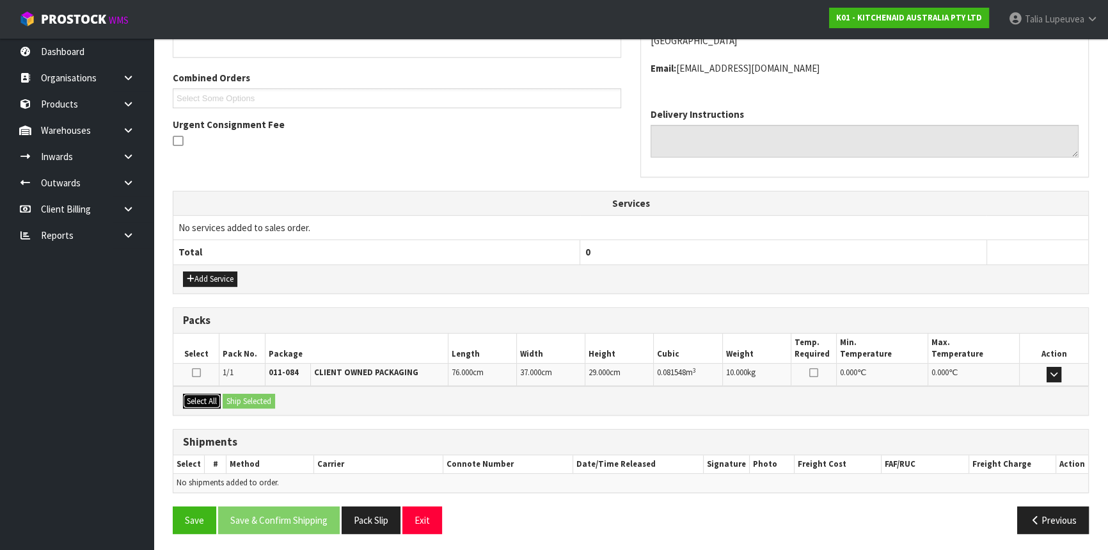
drag, startPoint x: 199, startPoint y: 397, endPoint x: 231, endPoint y: 399, distance: 32.1
click at [205, 397] on button "Select All" at bounding box center [202, 401] width 38 height 15
click at [241, 399] on button "Ship Selected" at bounding box center [249, 401] width 52 height 15
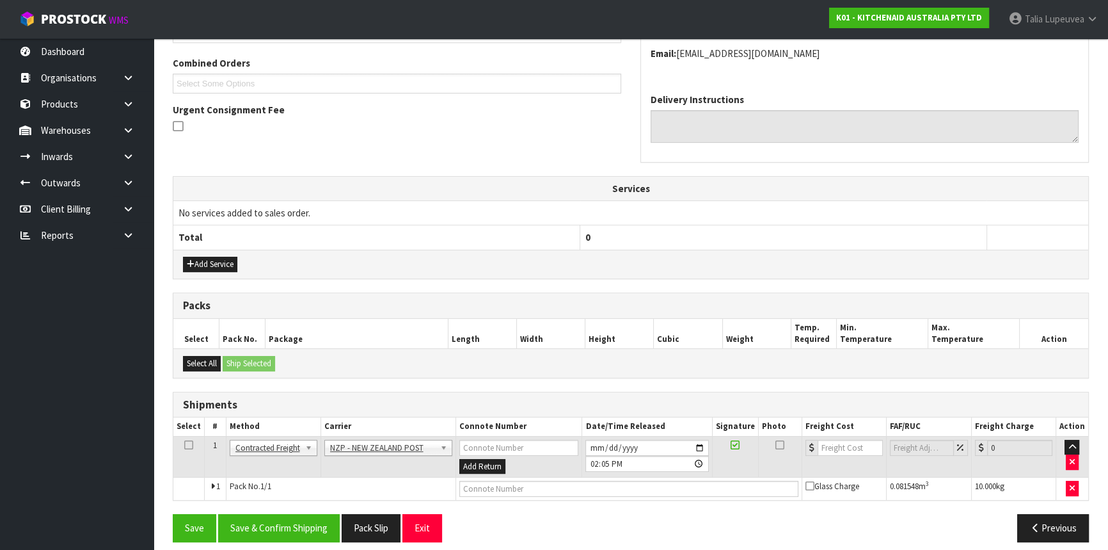
scroll to position [330, 0]
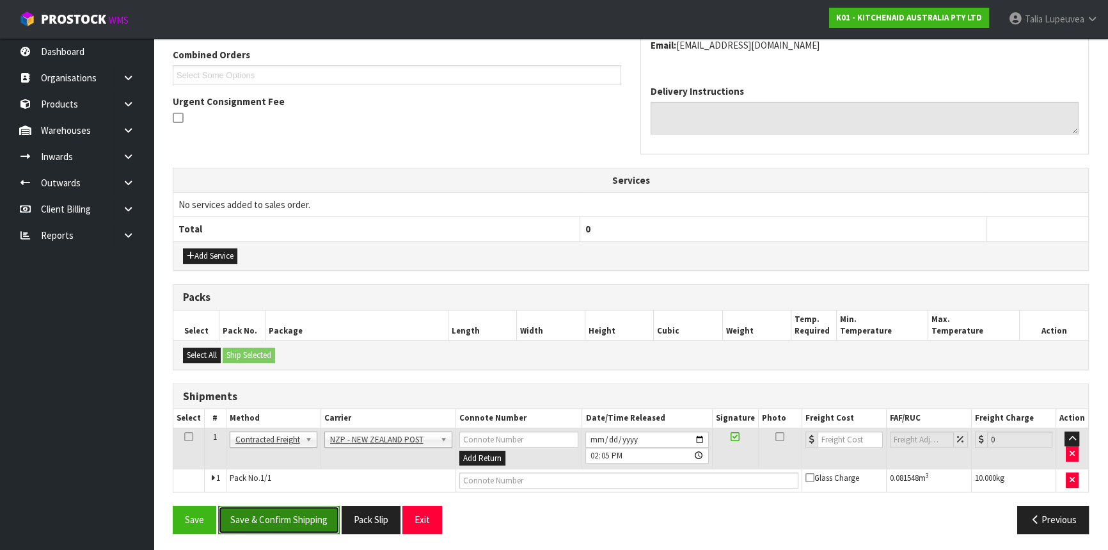
click at [271, 510] on button "Save & Confirm Shipping" at bounding box center [279, 520] width 122 height 28
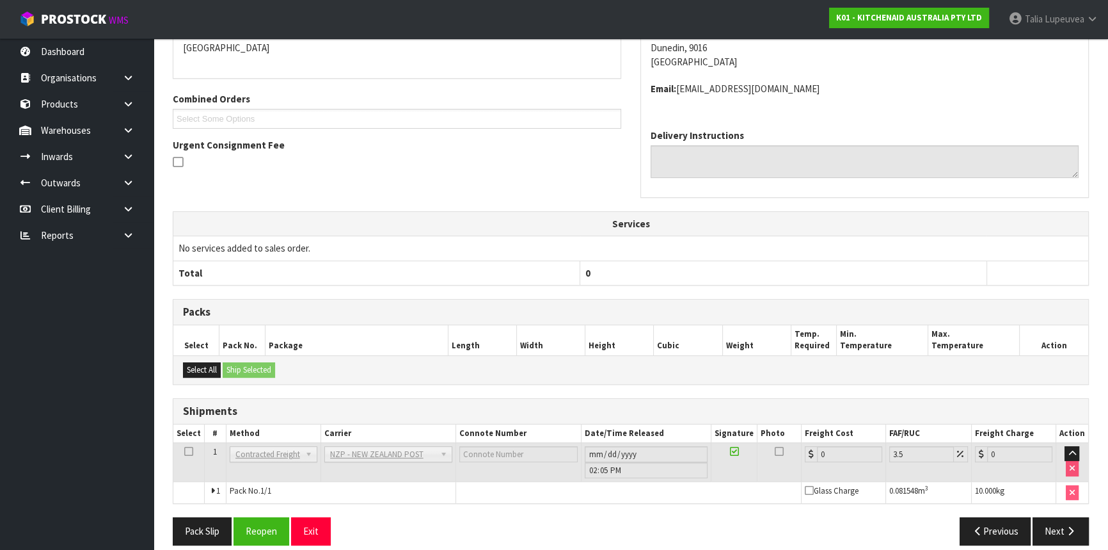
scroll to position [313, 0]
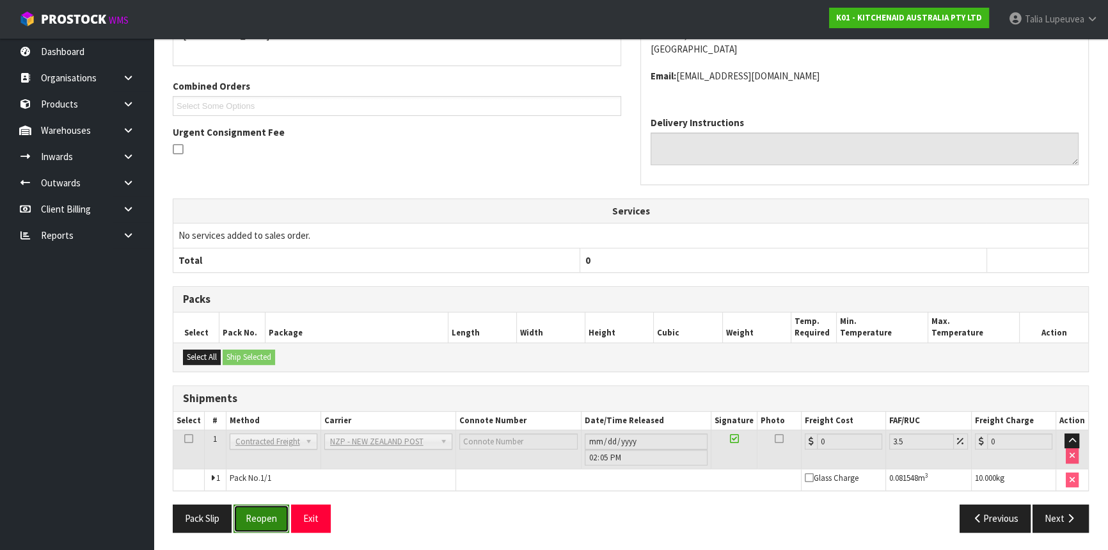
drag, startPoint x: 237, startPoint y: 522, endPoint x: 246, endPoint y: 512, distance: 13.2
click at [238, 522] on button "Reopen" at bounding box center [262, 518] width 56 height 28
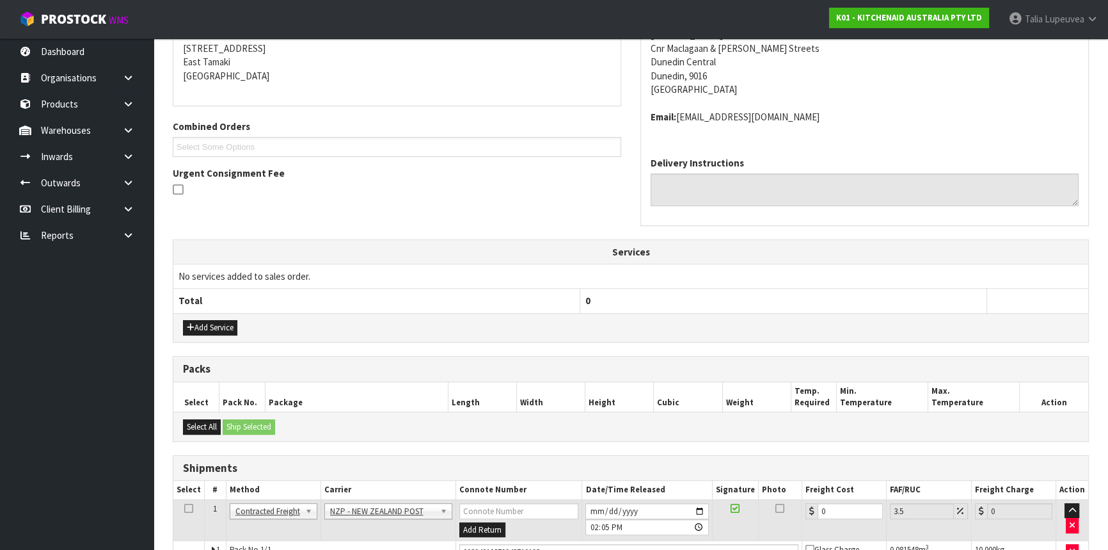
scroll to position [299, 0]
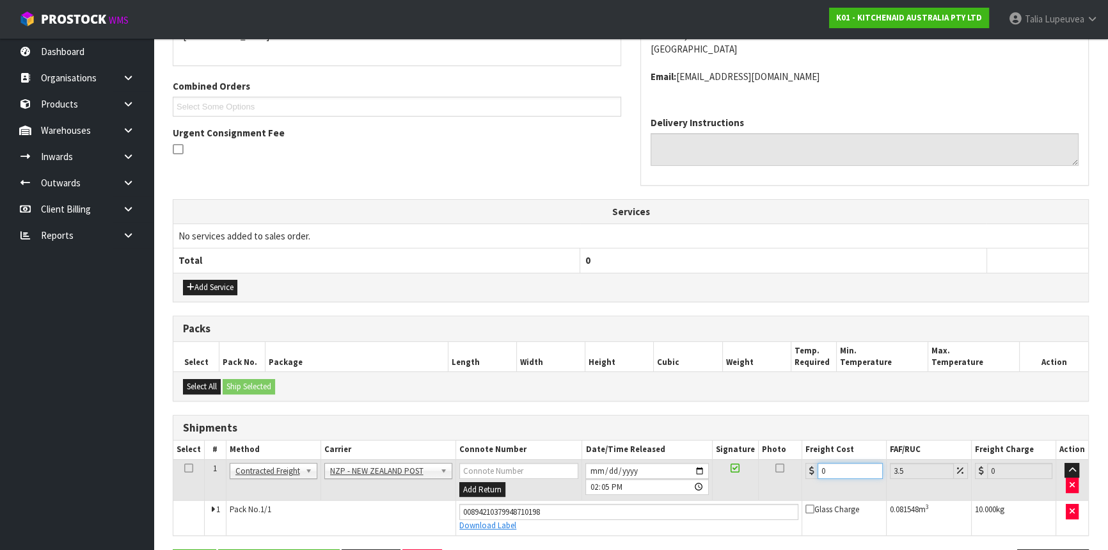
drag, startPoint x: 829, startPoint y: 467, endPoint x: 795, endPoint y: 470, distance: 33.4
click at [795, 470] on tr "1 Client Local Pickup Customer Local Pickup Company Freight Contracted Freight …" at bounding box center [630, 480] width 915 height 42
type input "2"
type input "2.07"
type input "23"
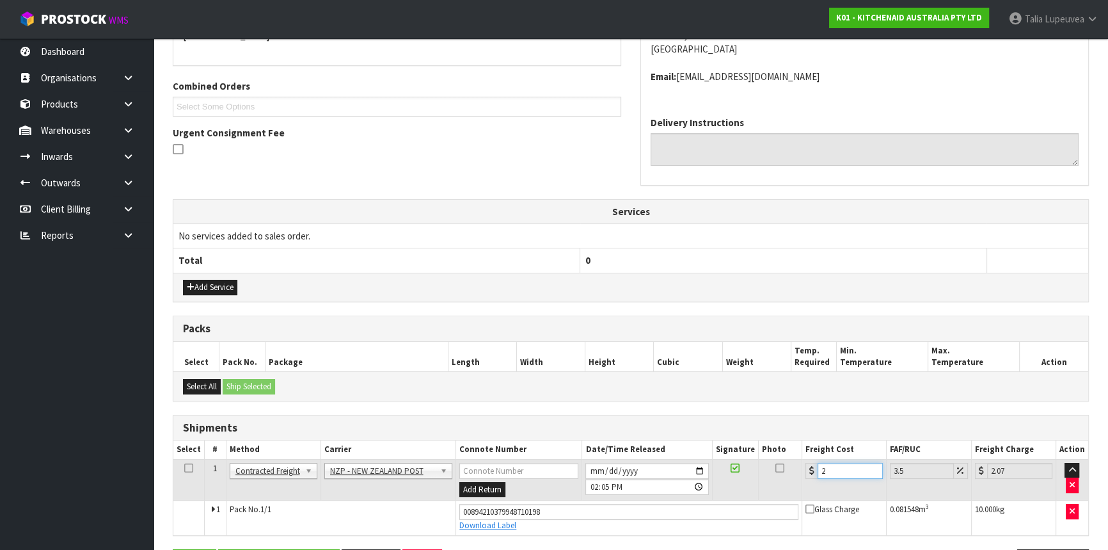
type input "23.8"
type input "23.2"
type input "24.01"
type input "23.28"
type input "24.09"
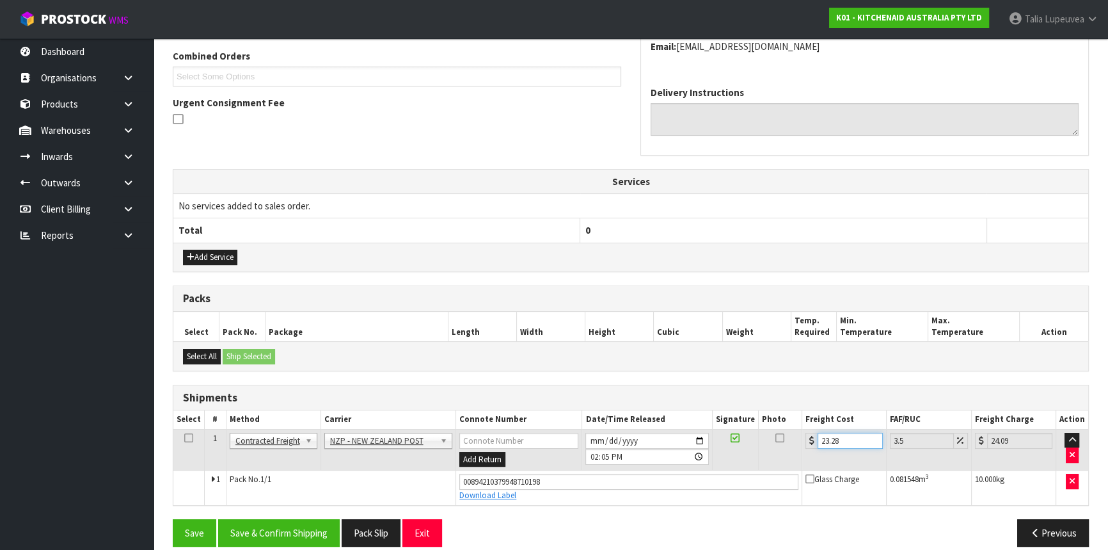
scroll to position [342, 0]
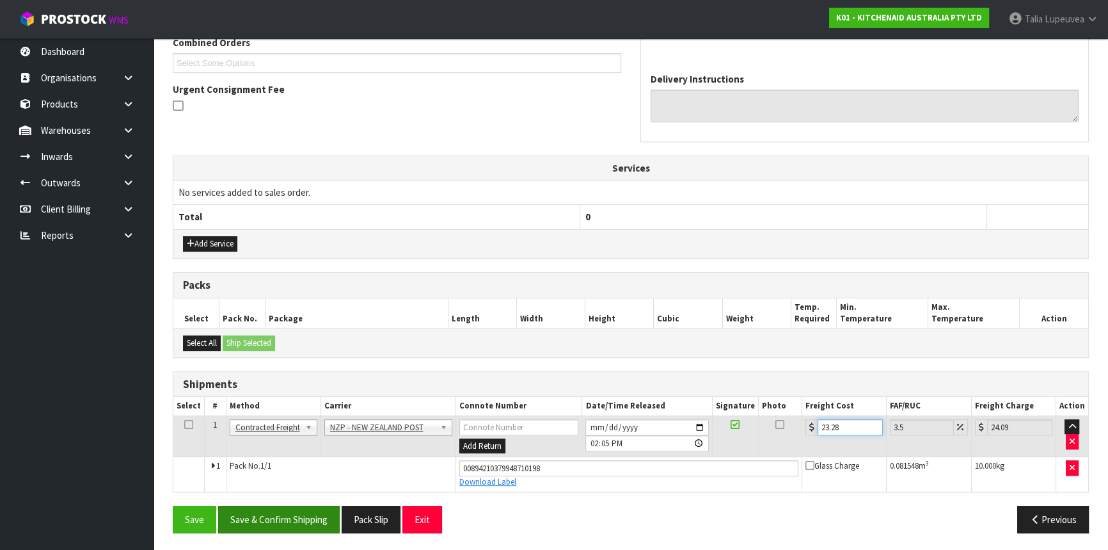
type input "23.28"
click at [321, 512] on button "Save & Confirm Shipping" at bounding box center [279, 520] width 122 height 28
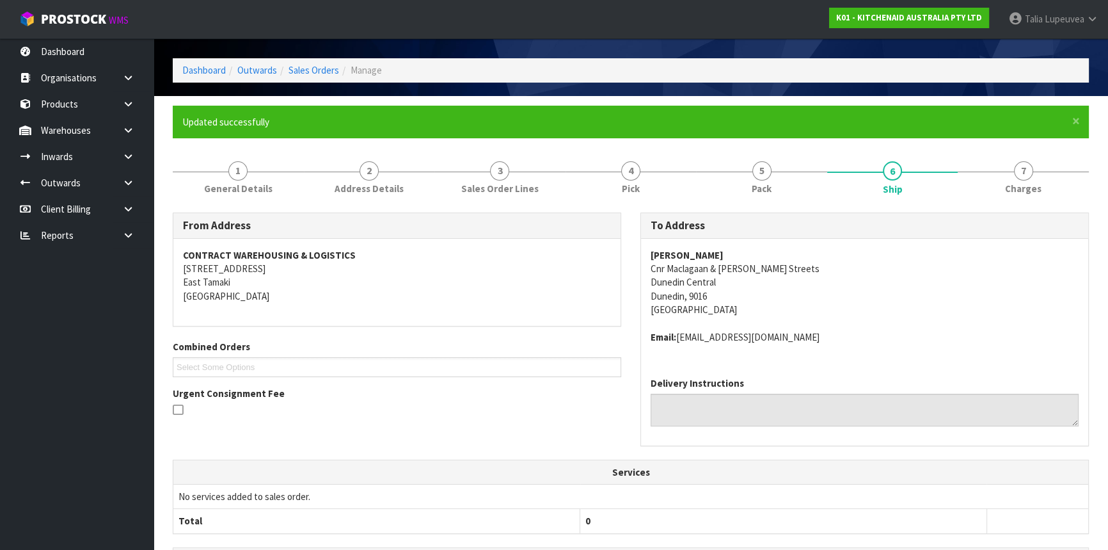
scroll to position [0, 0]
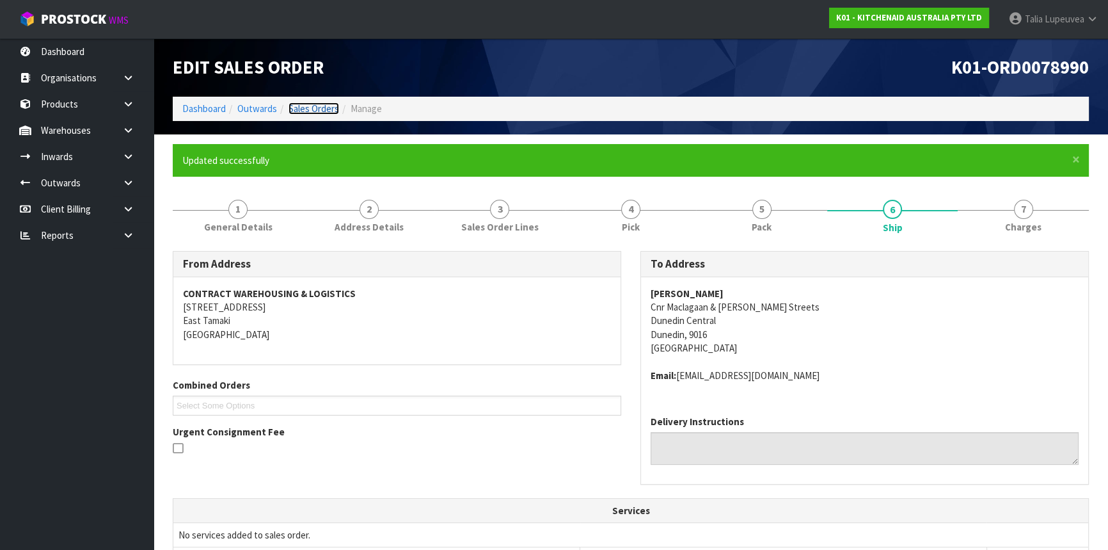
click at [323, 109] on link "Sales Orders" at bounding box center [314, 108] width 51 height 12
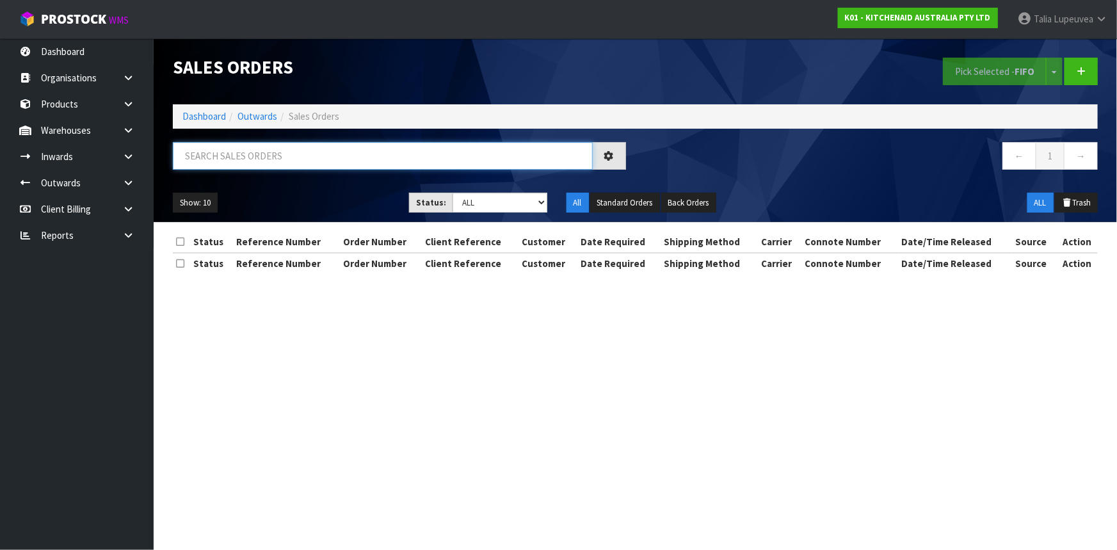
click at [262, 148] on input "text" at bounding box center [383, 156] width 420 height 28
type input "JOB-0411940"
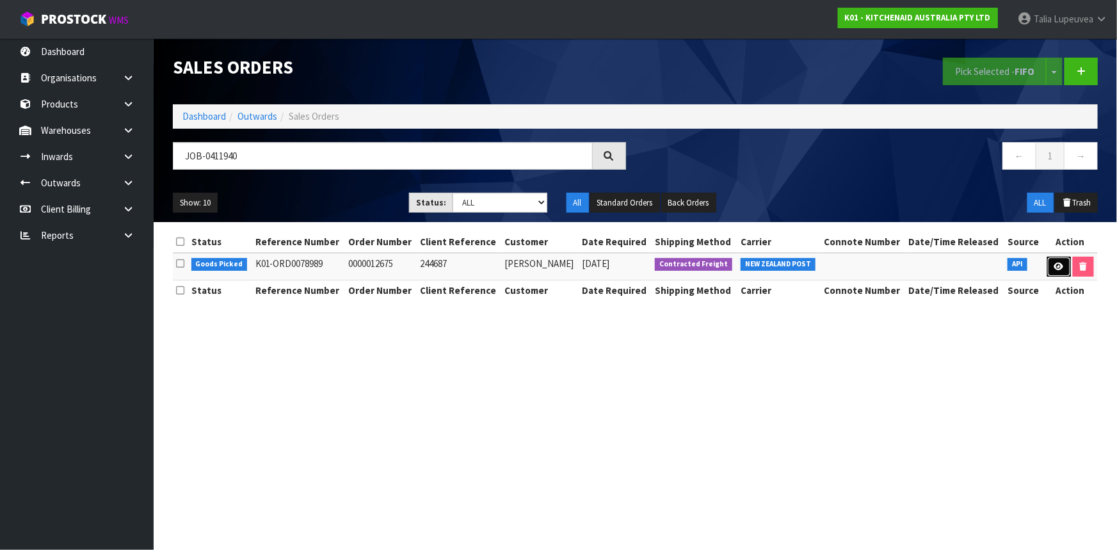
click at [1059, 268] on icon at bounding box center [1059, 266] width 10 height 8
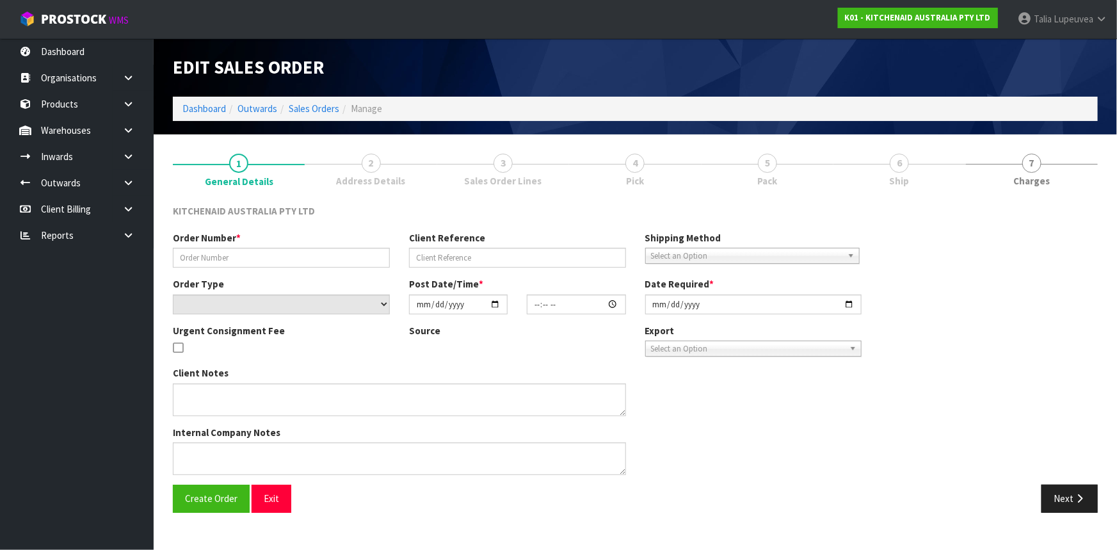
type input "0000012675"
type input "244687"
select select "number:0"
type input "[DATE]"
type input "15:36:58.000"
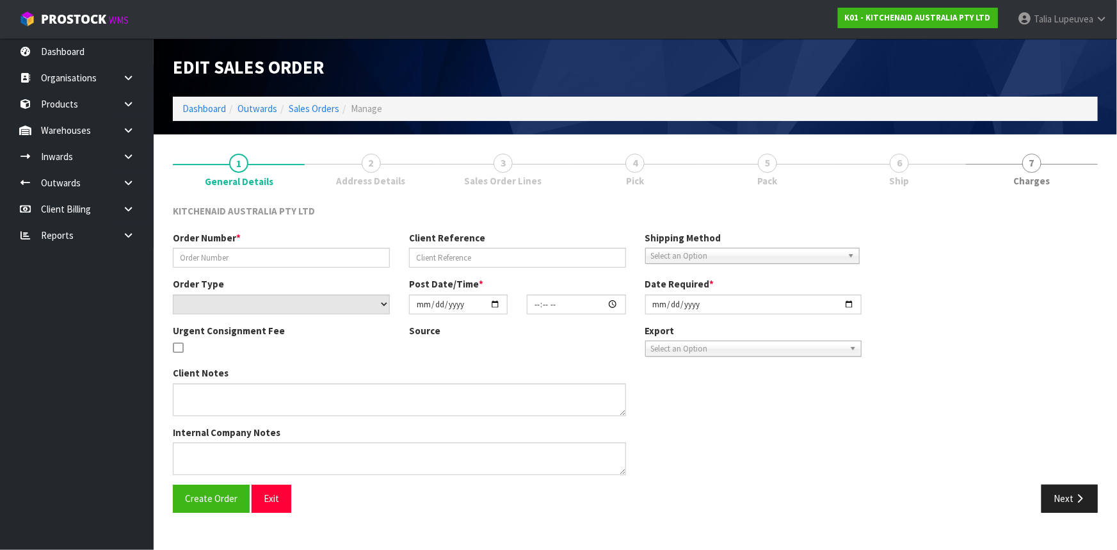
type input "[DATE]"
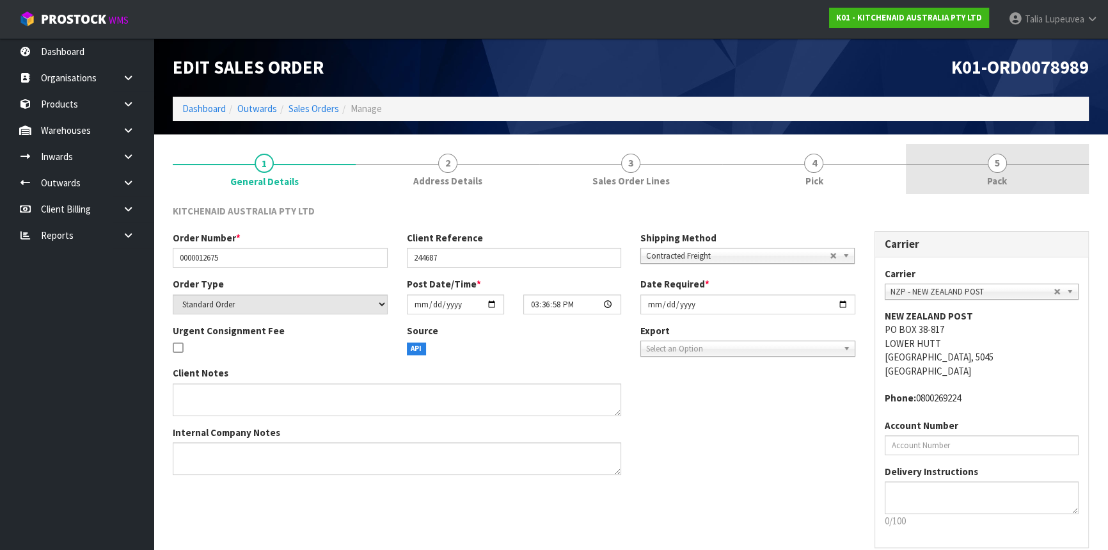
click at [993, 170] on span "5" at bounding box center [997, 163] width 19 height 19
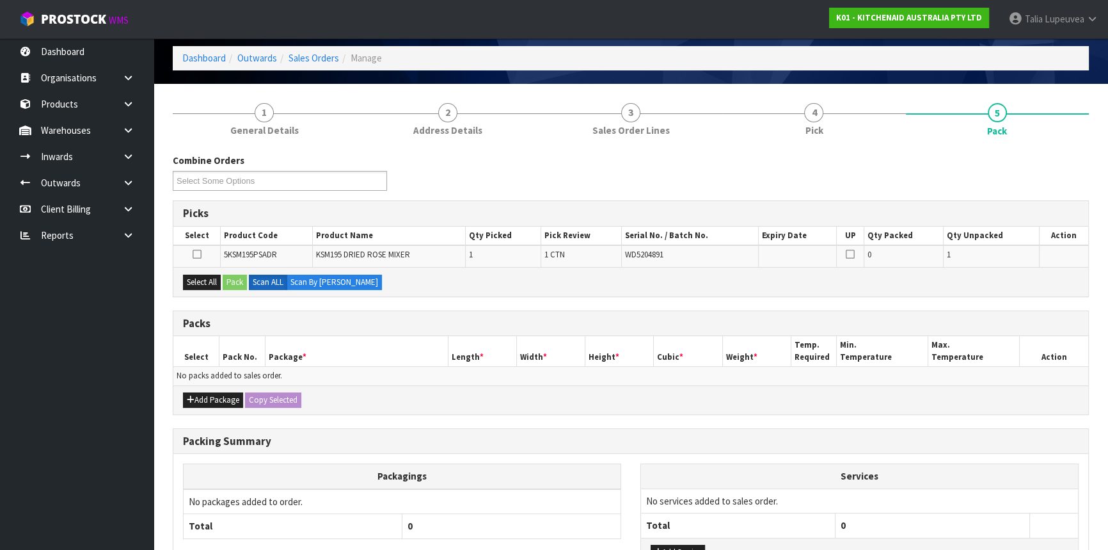
scroll to position [116, 0]
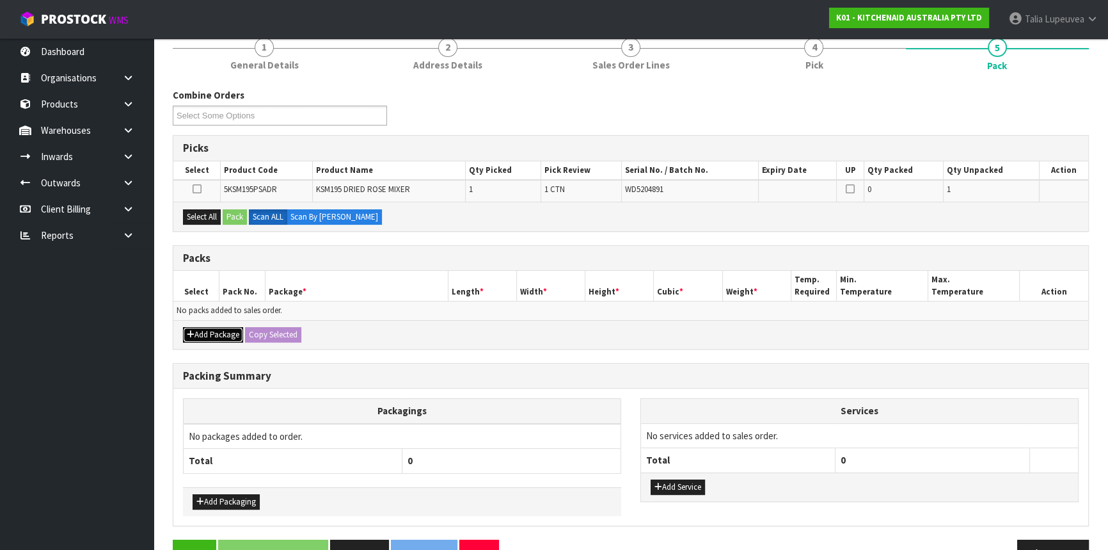
drag, startPoint x: 230, startPoint y: 330, endPoint x: 221, endPoint y: 323, distance: 11.9
click at [229, 329] on button "Add Package" at bounding box center [213, 334] width 60 height 15
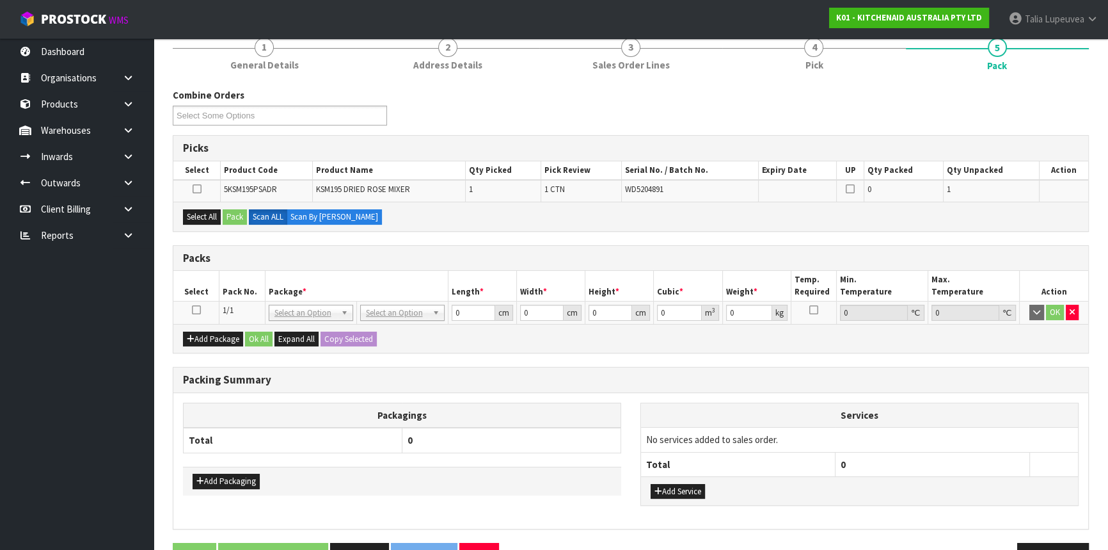
click at [197, 310] on icon at bounding box center [196, 310] width 9 height 1
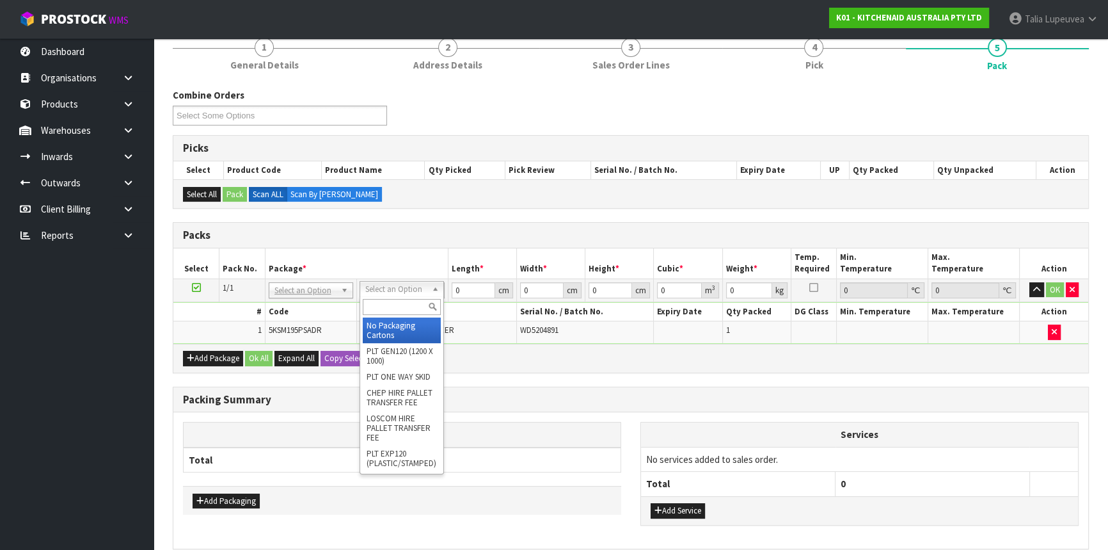
click at [405, 301] on input "text" at bounding box center [402, 307] width 78 height 16
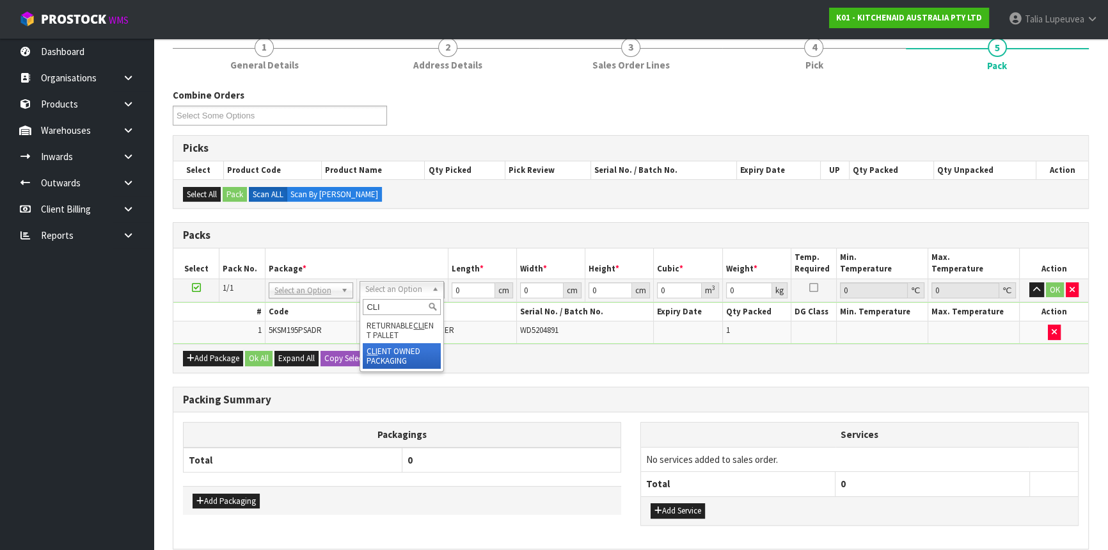
type input "CLI"
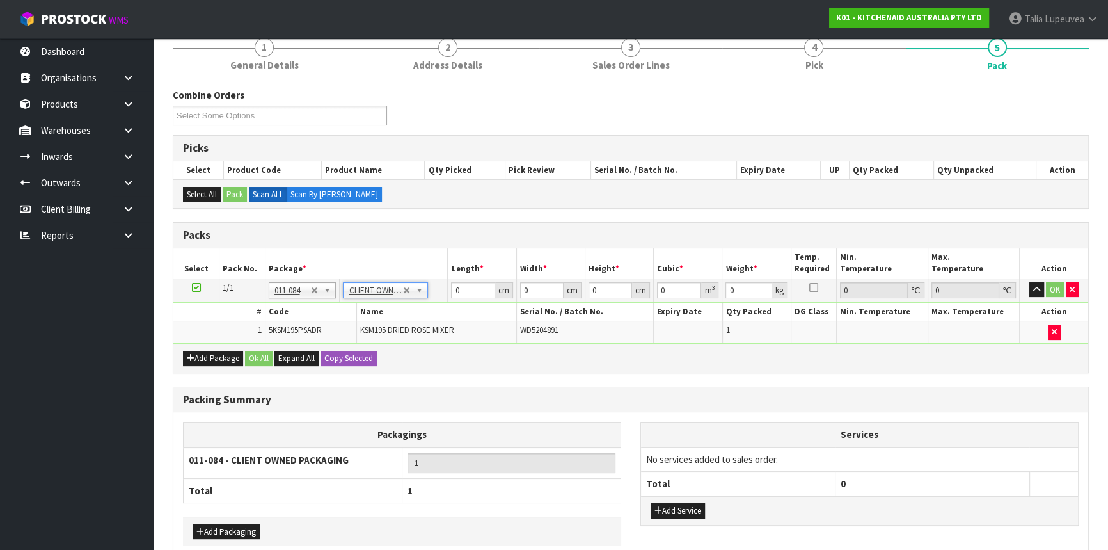
type input "12.45"
drag, startPoint x: 464, startPoint y: 287, endPoint x: 376, endPoint y: 310, distance: 90.7
click at [376, 310] on tbody "1/1 NONE 007-001 007-002 007-004 007-009 007-013 007-014 007-015 007-017 007-01…" at bounding box center [630, 310] width 915 height 65
type input "42"
type input "29"
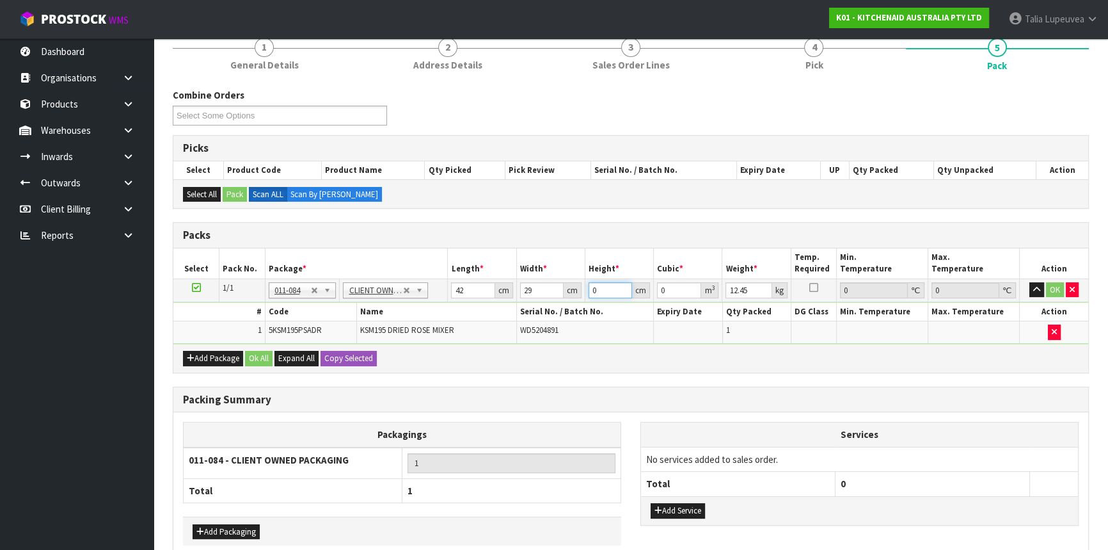
type input "4"
type input "0.004872"
type input "43"
type input "0.052374"
type input "43"
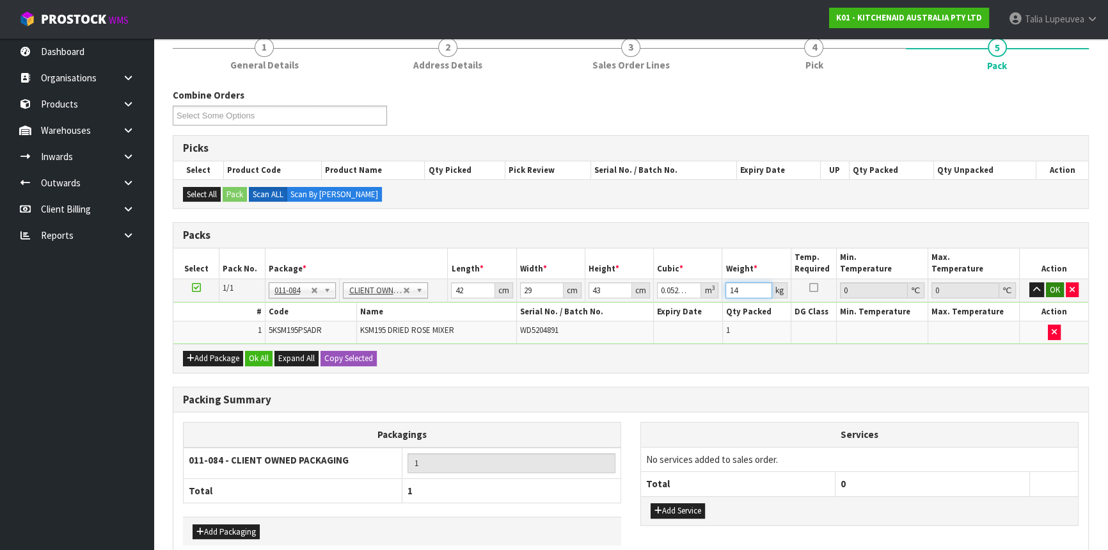
type input "14"
click at [1055, 285] on button "OK" at bounding box center [1055, 289] width 18 height 15
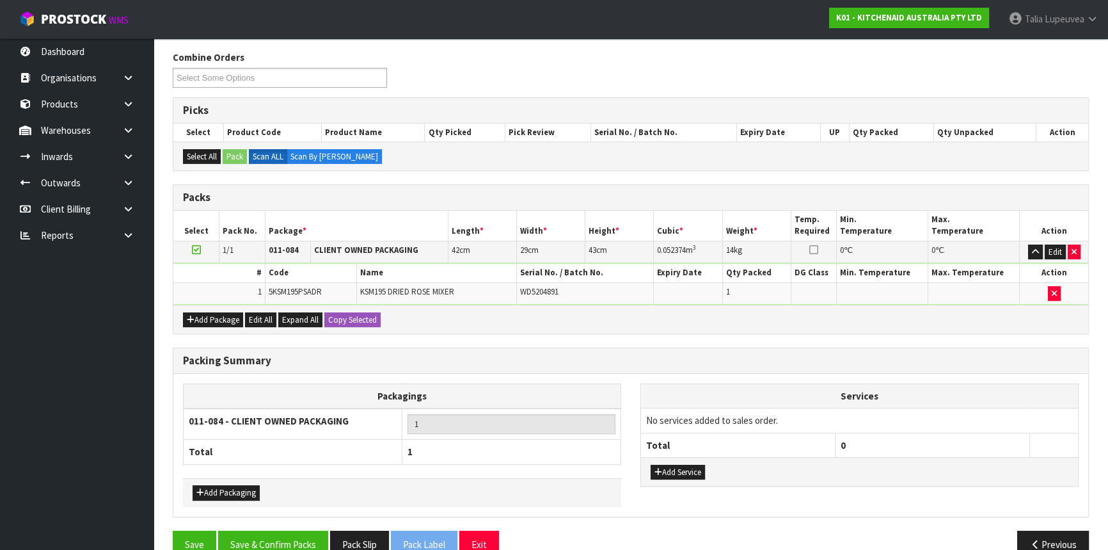
scroll to position [178, 0]
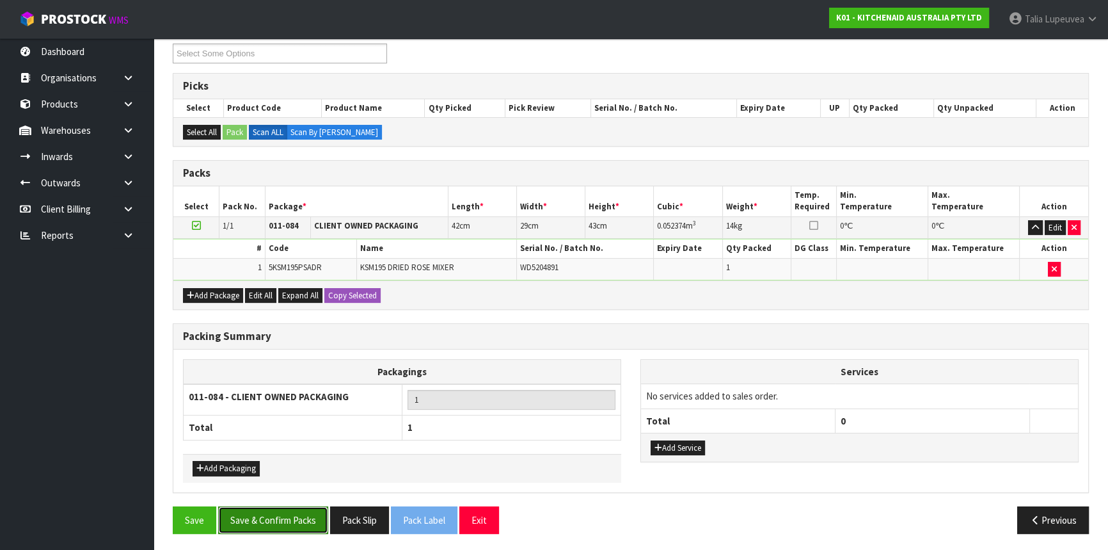
click at [311, 506] on button "Save & Confirm Packs" at bounding box center [273, 520] width 110 height 28
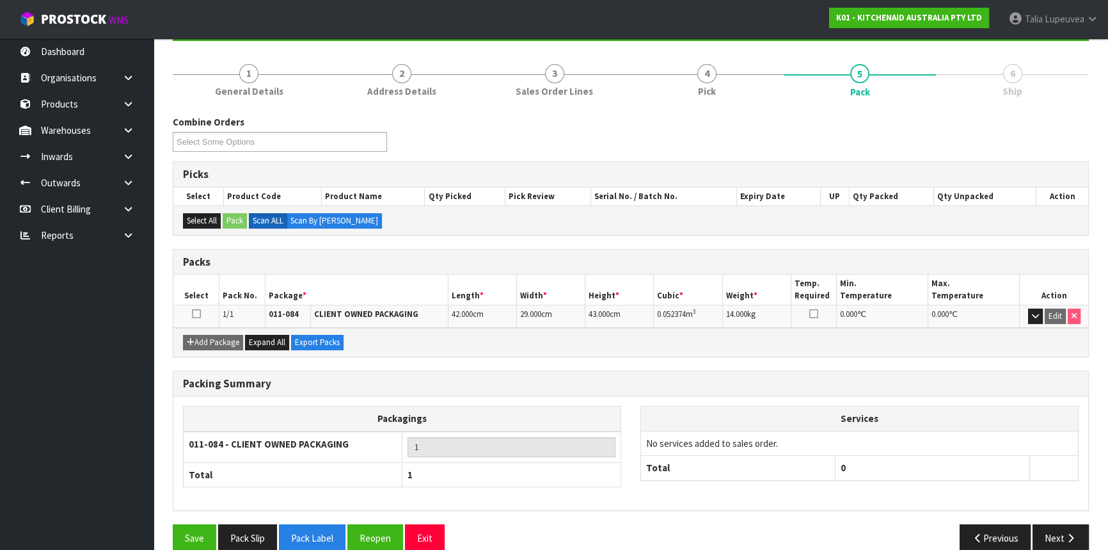
scroll to position [154, 0]
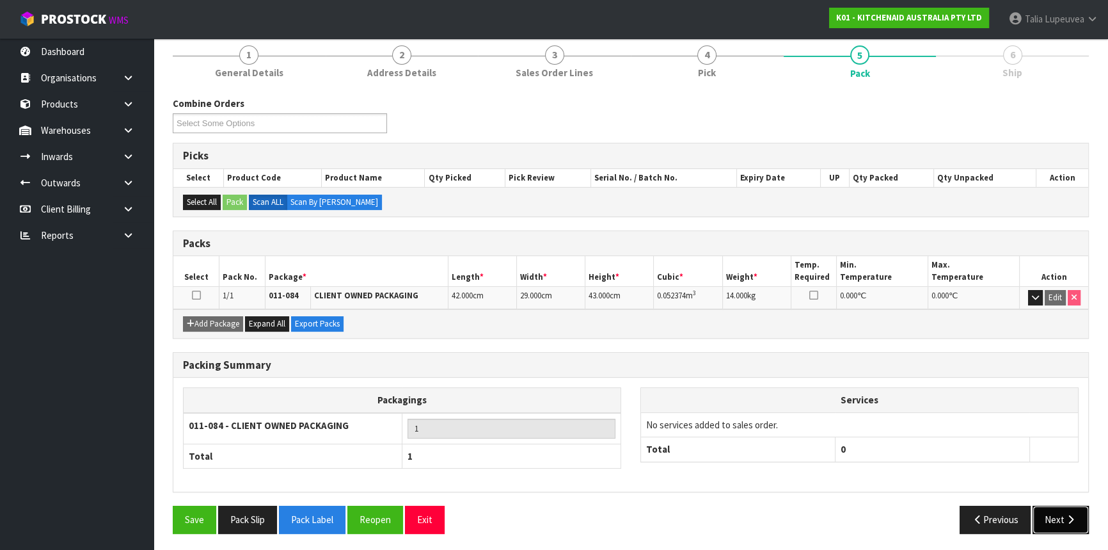
drag, startPoint x: 1058, startPoint y: 507, endPoint x: 666, endPoint y: 374, distance: 413.5
click at [1041, 497] on div "Combine Orders K01-ORD0078980 K01-ORD0078986 K01-ORD0078987 K01-ORD0078988 K01-…" at bounding box center [631, 320] width 916 height 447
click at [1037, 513] on button "Next" at bounding box center [1061, 520] width 56 height 28
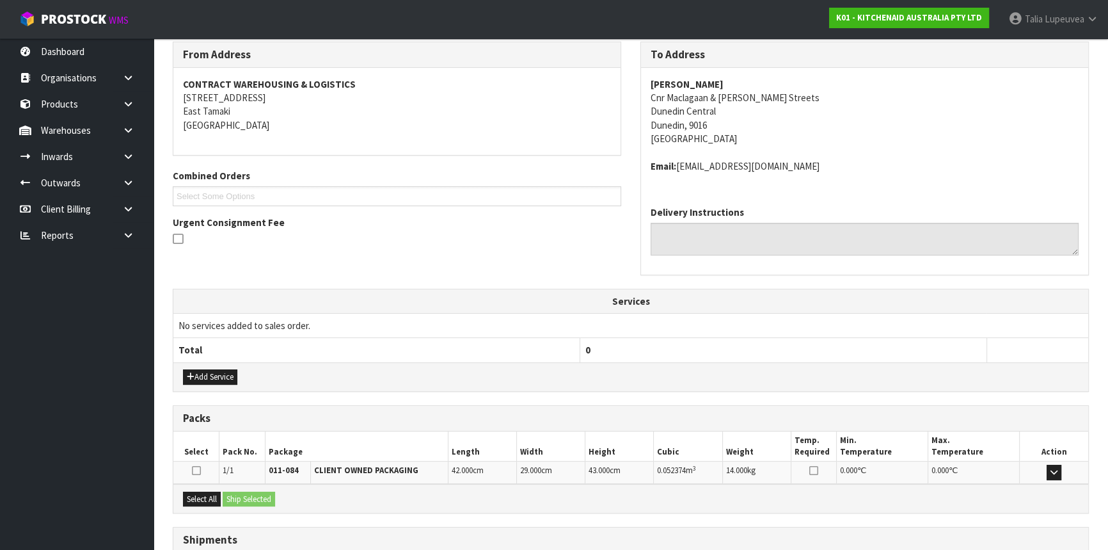
scroll to position [307, 0]
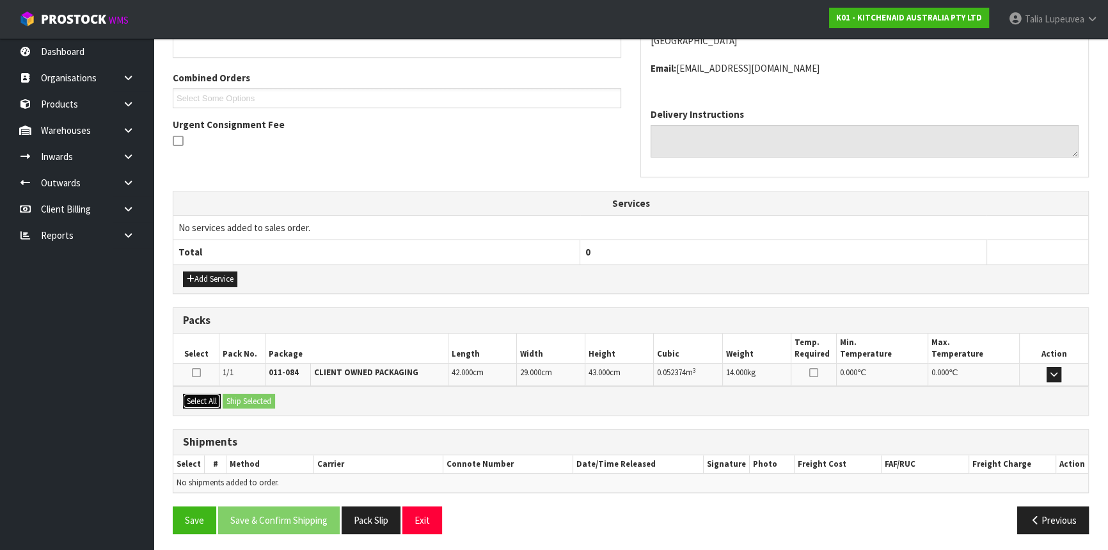
drag, startPoint x: 202, startPoint y: 398, endPoint x: 208, endPoint y: 397, distance: 6.5
click at [205, 397] on button "Select All" at bounding box center [202, 401] width 38 height 15
click at [248, 397] on button "Ship Selected" at bounding box center [249, 401] width 52 height 15
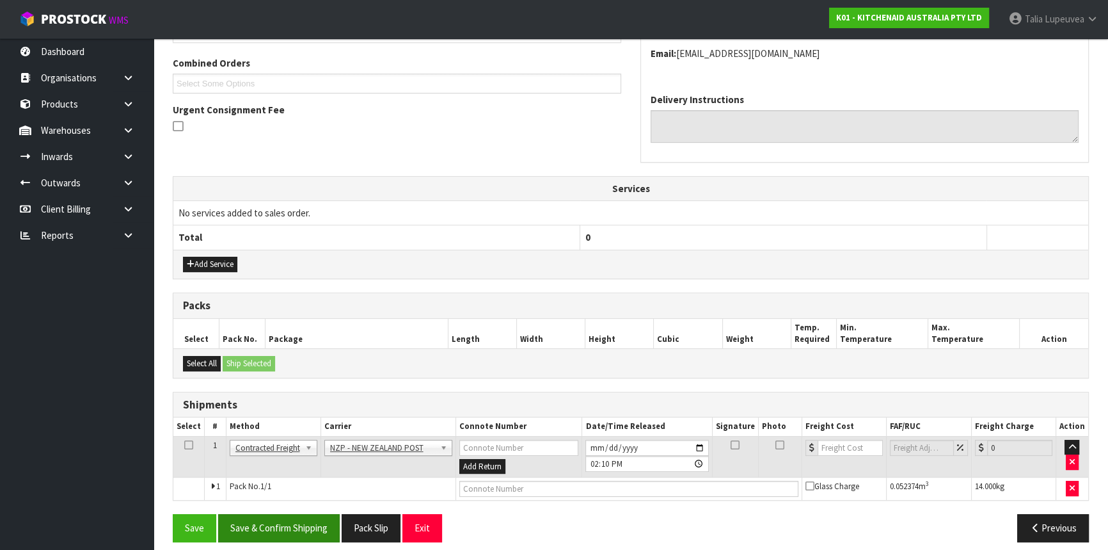
scroll to position [330, 0]
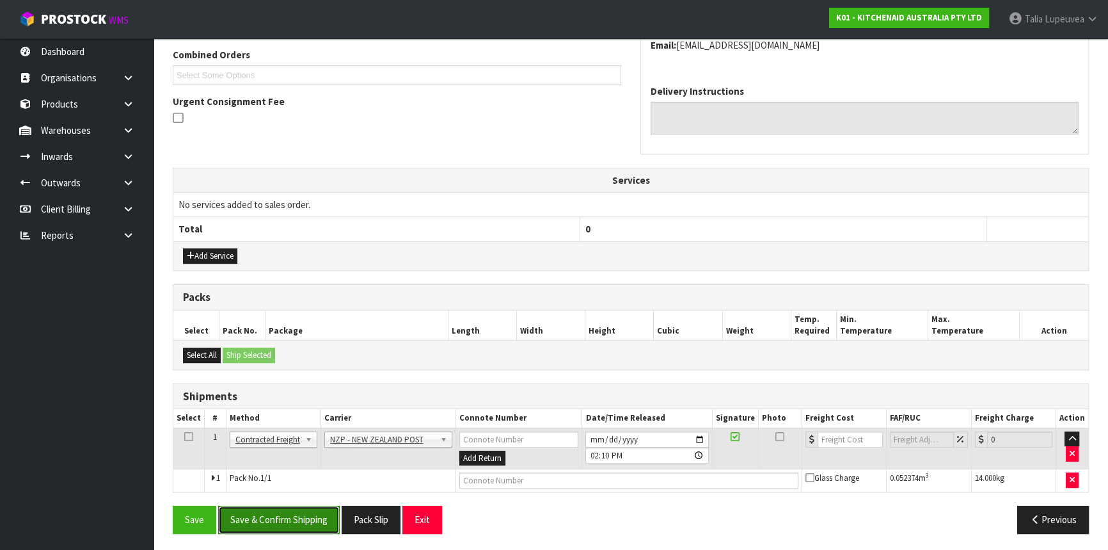
click at [319, 513] on button "Save & Confirm Shipping" at bounding box center [279, 520] width 122 height 28
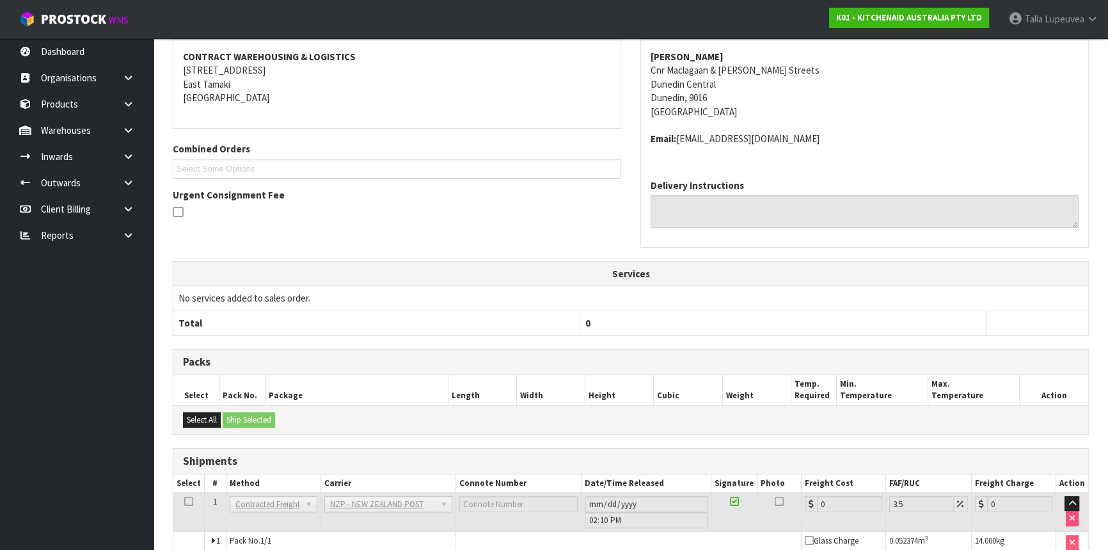
scroll to position [313, 0]
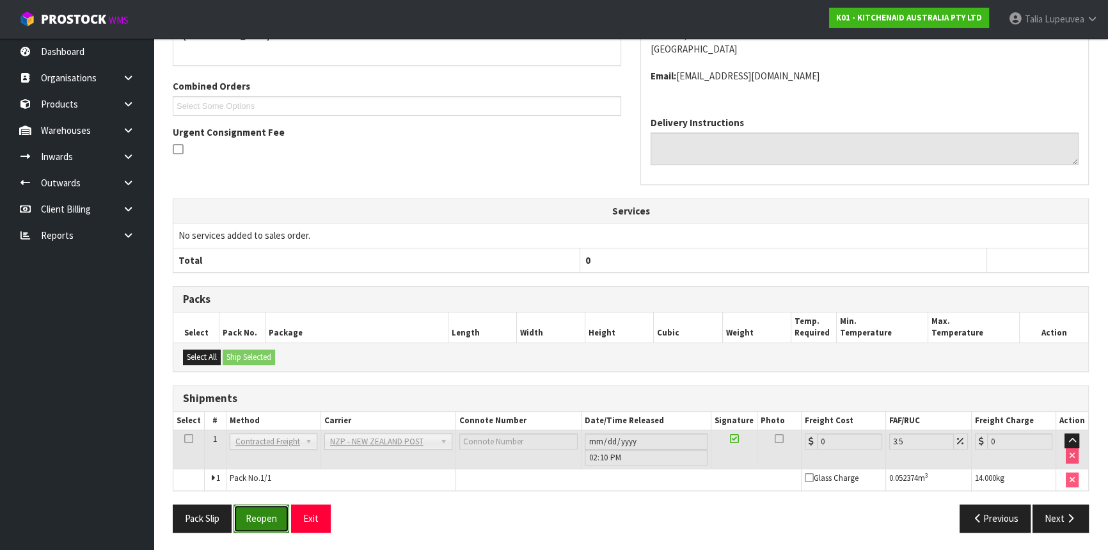
click at [277, 520] on button "Reopen" at bounding box center [262, 518] width 56 height 28
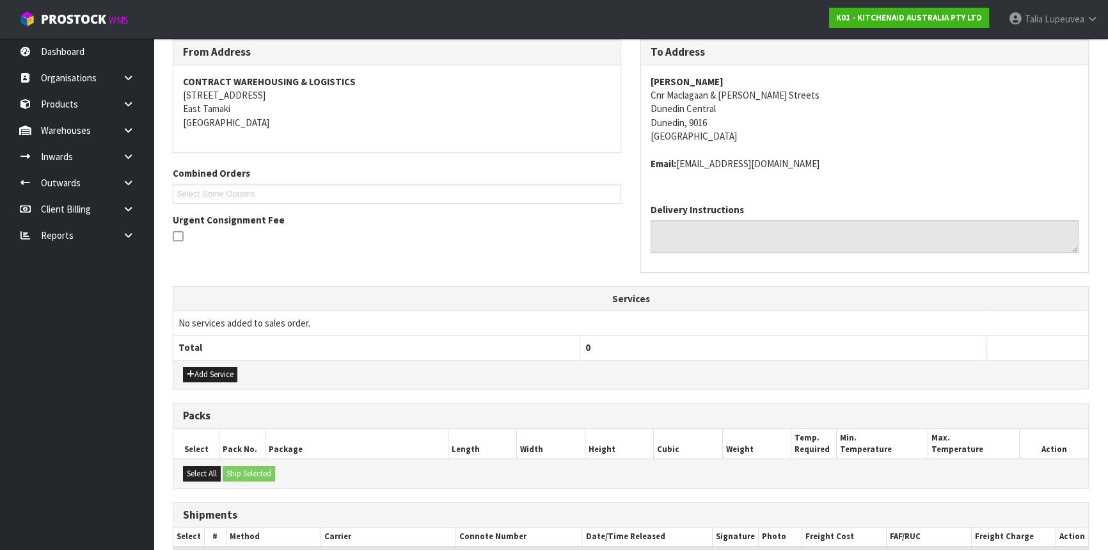
scroll to position [299, 0]
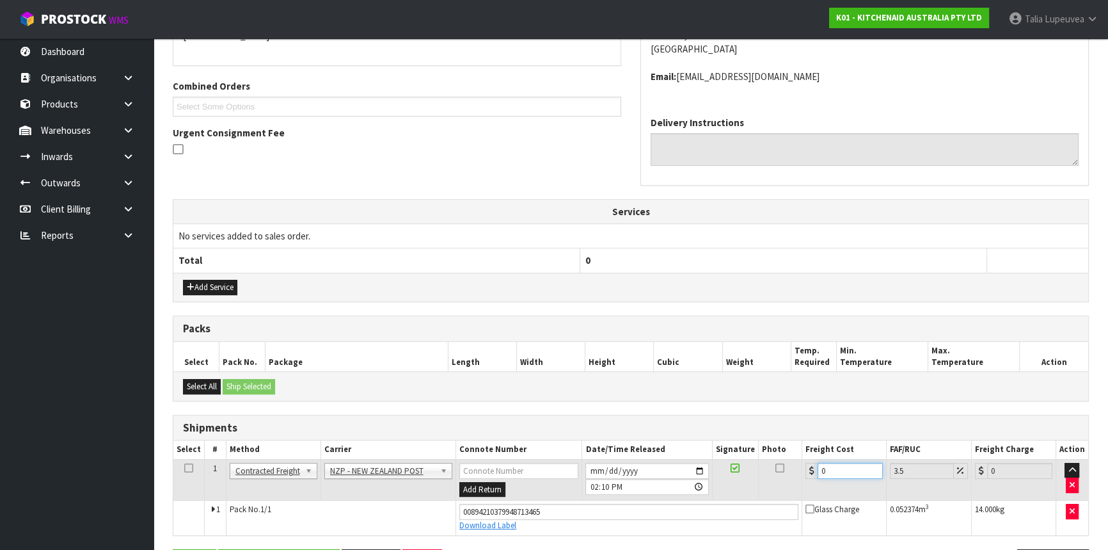
drag, startPoint x: 833, startPoint y: 463, endPoint x: 813, endPoint y: 468, distance: 21.0
click at [813, 468] on div "0" at bounding box center [844, 471] width 77 height 16
type input "1"
type input "1.03"
type input "18"
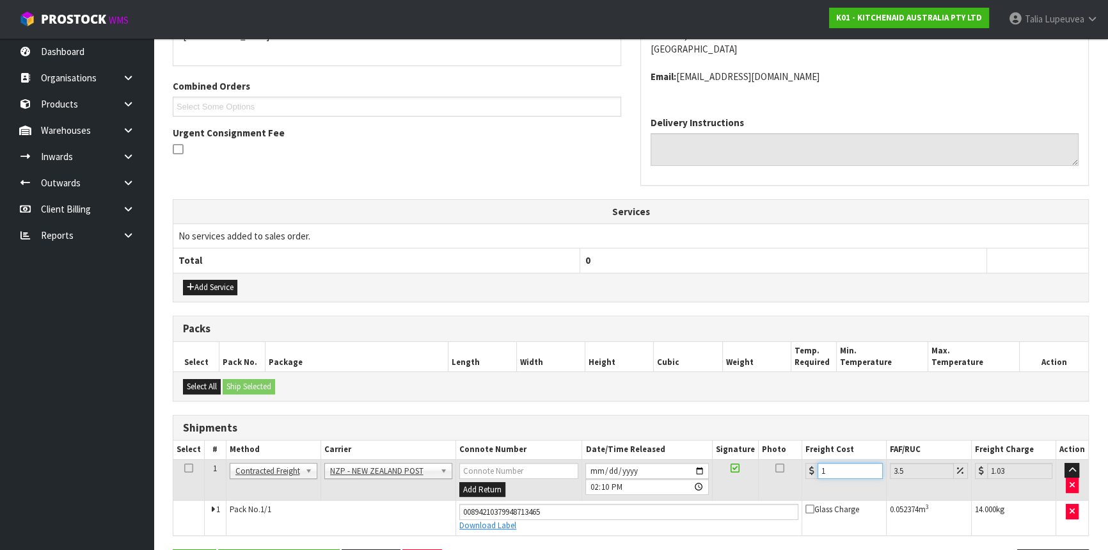
type input "18.63"
type input "18.2"
type input "18.84"
type input "18.28"
type input "18.92"
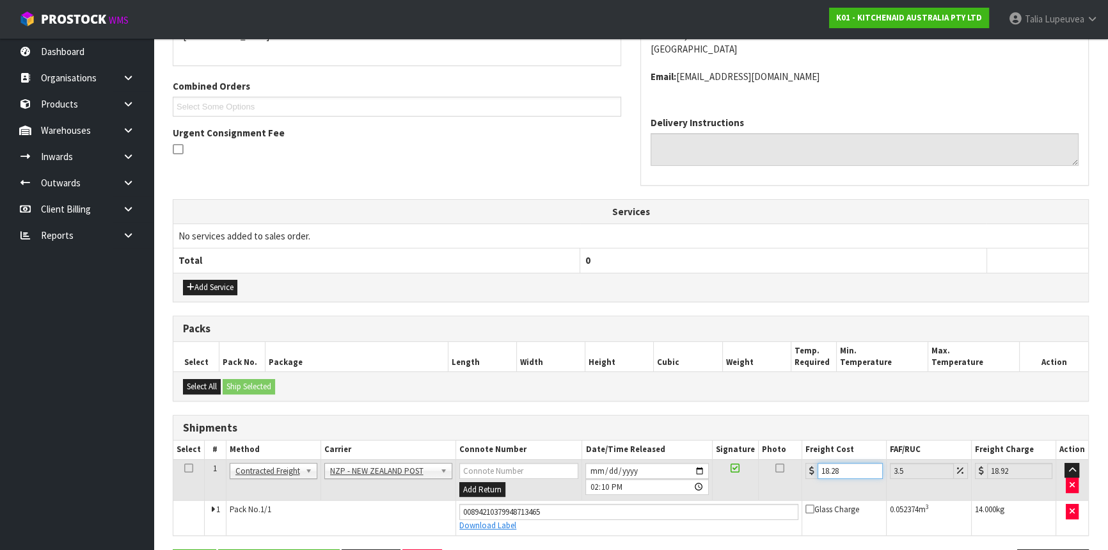
scroll to position [342, 0]
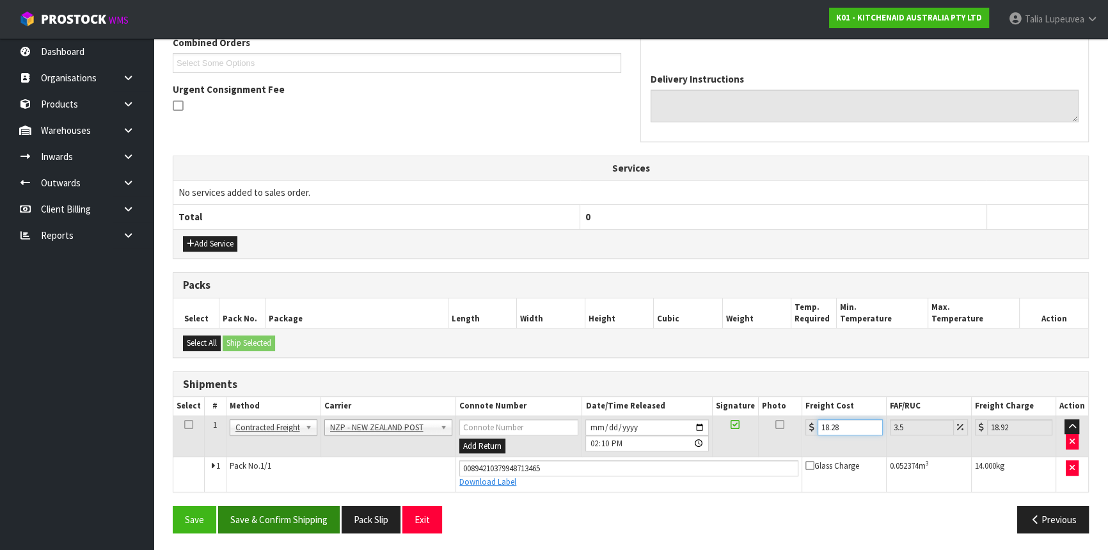
type input "18.28"
click at [253, 520] on button "Save & Confirm Shipping" at bounding box center [279, 520] width 122 height 28
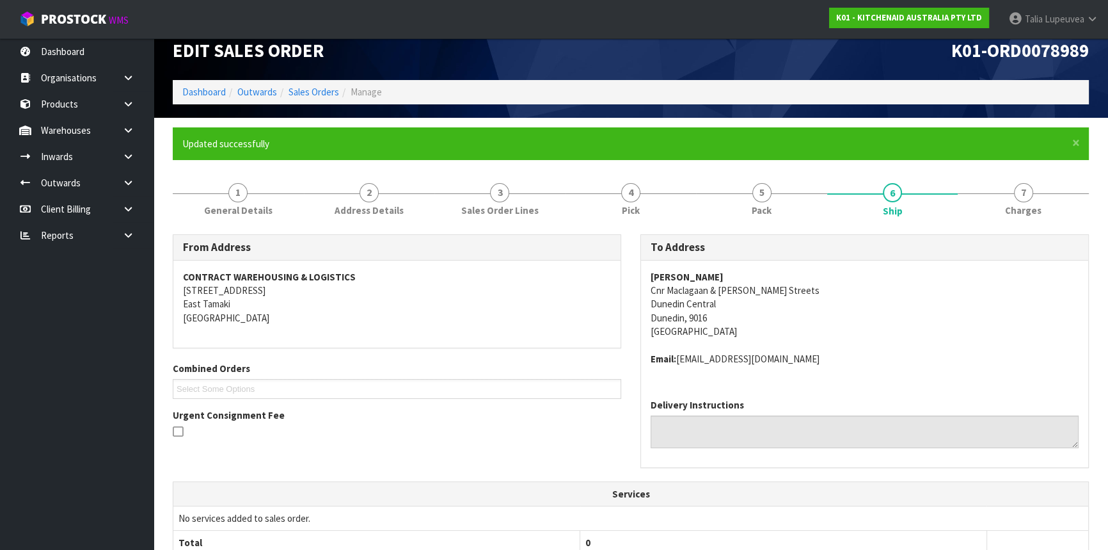
scroll to position [0, 0]
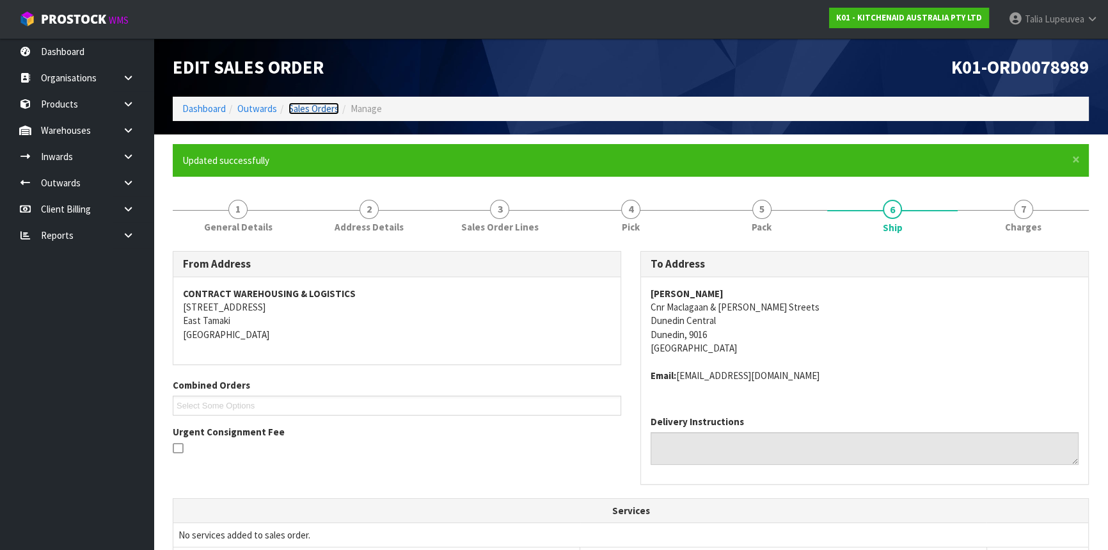
click at [316, 104] on link "Sales Orders" at bounding box center [314, 108] width 51 height 12
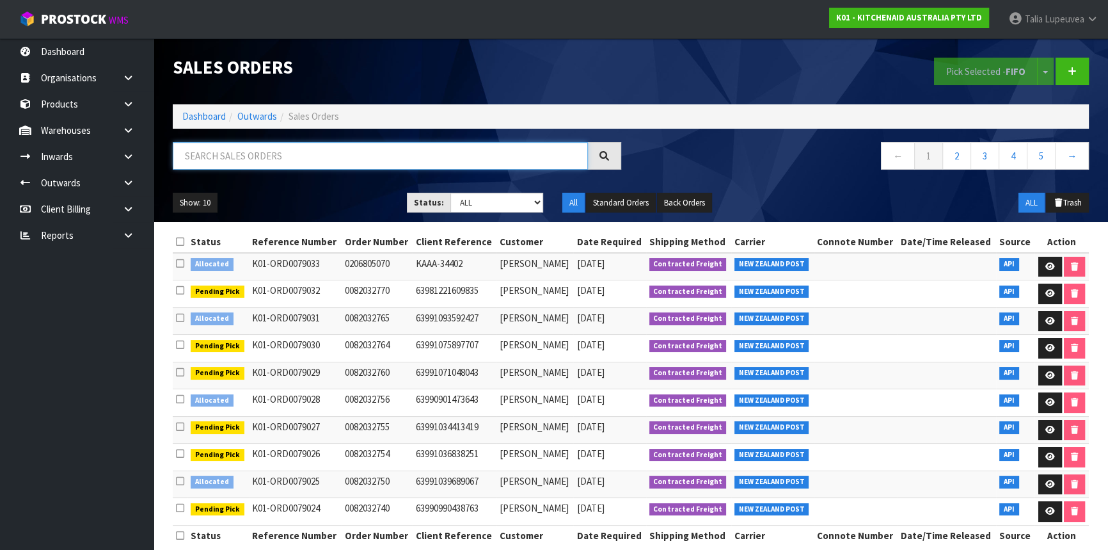
click at [342, 150] on input "text" at bounding box center [380, 156] width 415 height 28
type input "JOB-0411939"
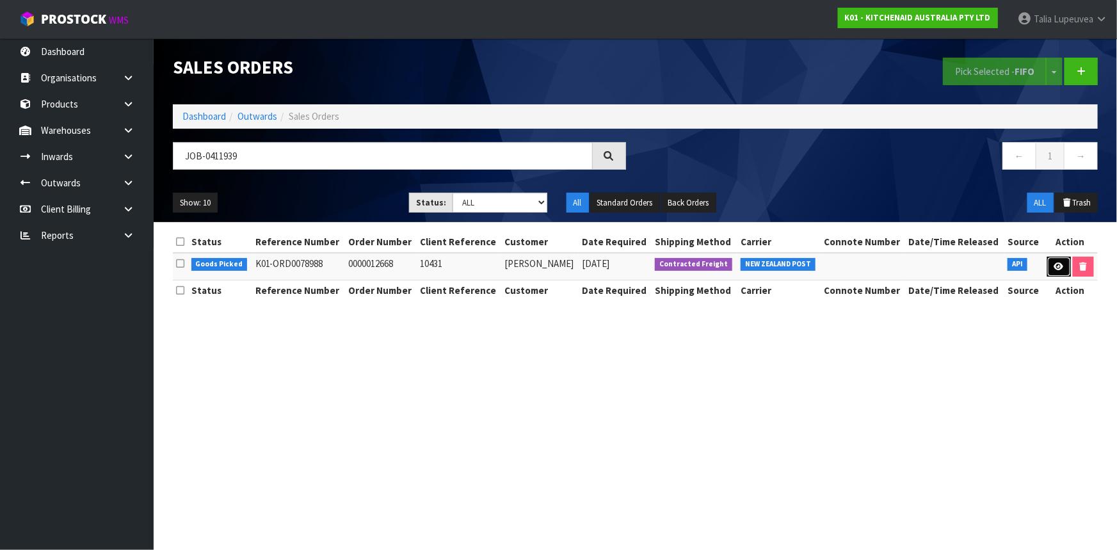
click at [1056, 265] on icon at bounding box center [1059, 266] width 10 height 8
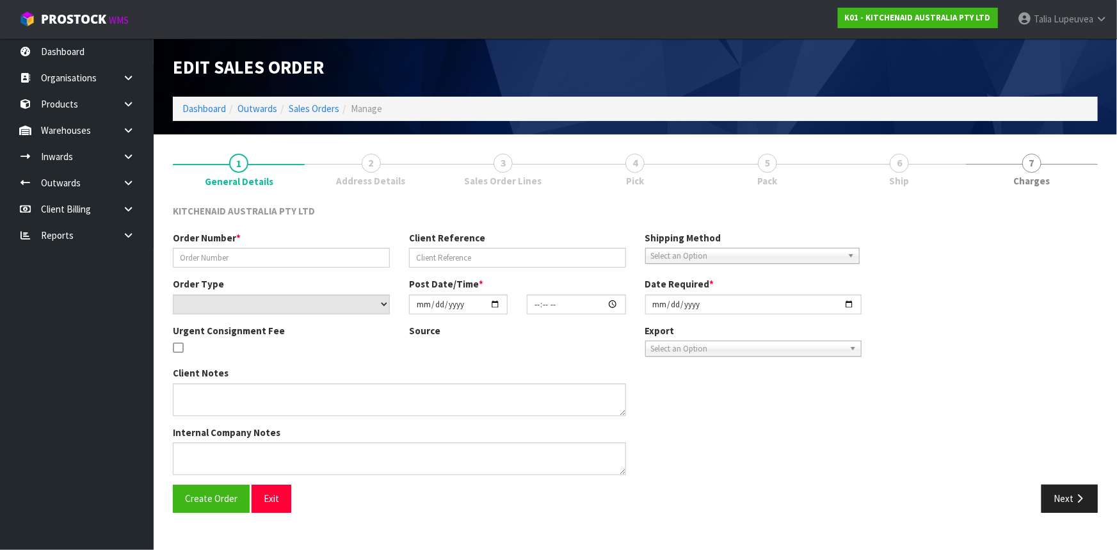
type input "0000012668"
type input "10431"
select select "number:0"
type input "[DATE]"
type input "15:36:56.000"
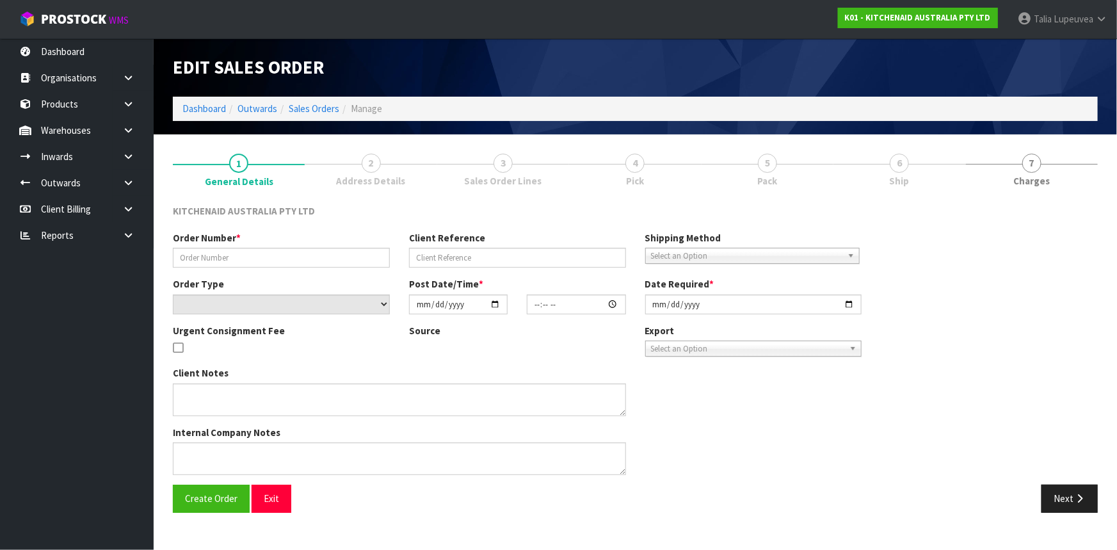
type input "[DATE]"
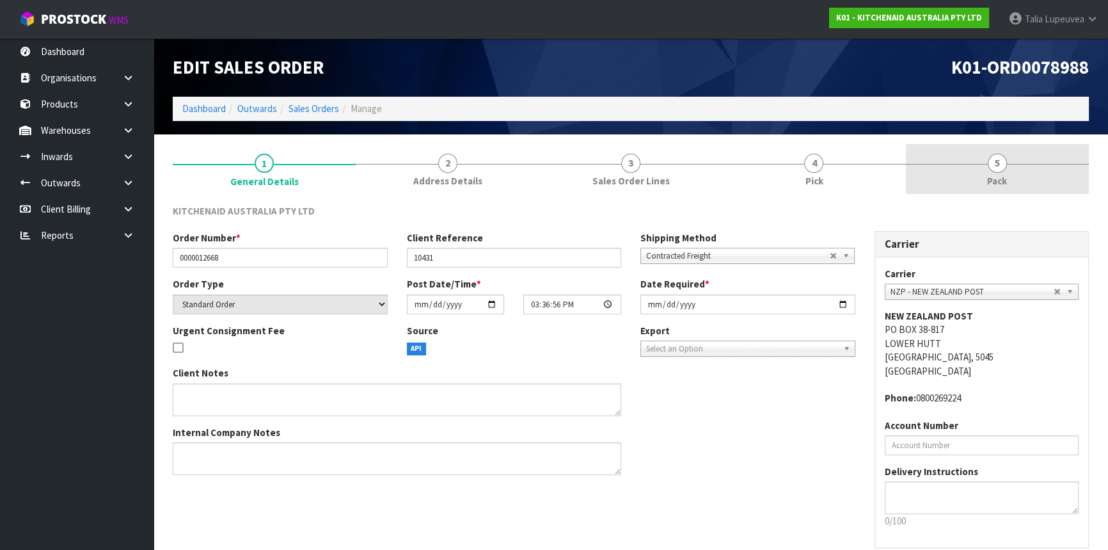
click at [941, 176] on link "5 Pack" at bounding box center [997, 169] width 183 height 51
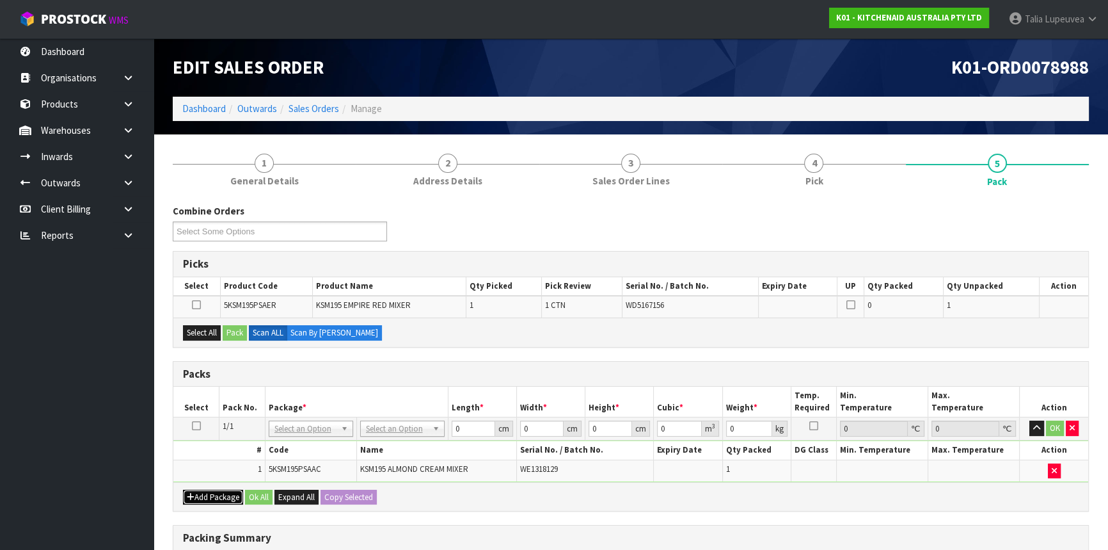
click at [220, 499] on button "Add Package" at bounding box center [213, 497] width 60 height 15
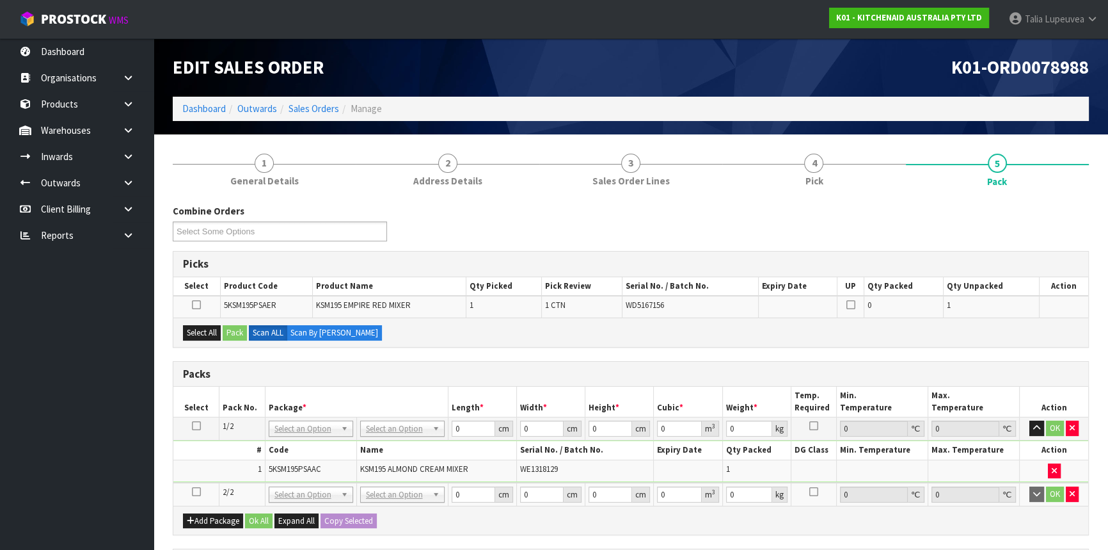
click at [193, 491] on icon at bounding box center [196, 491] width 9 height 1
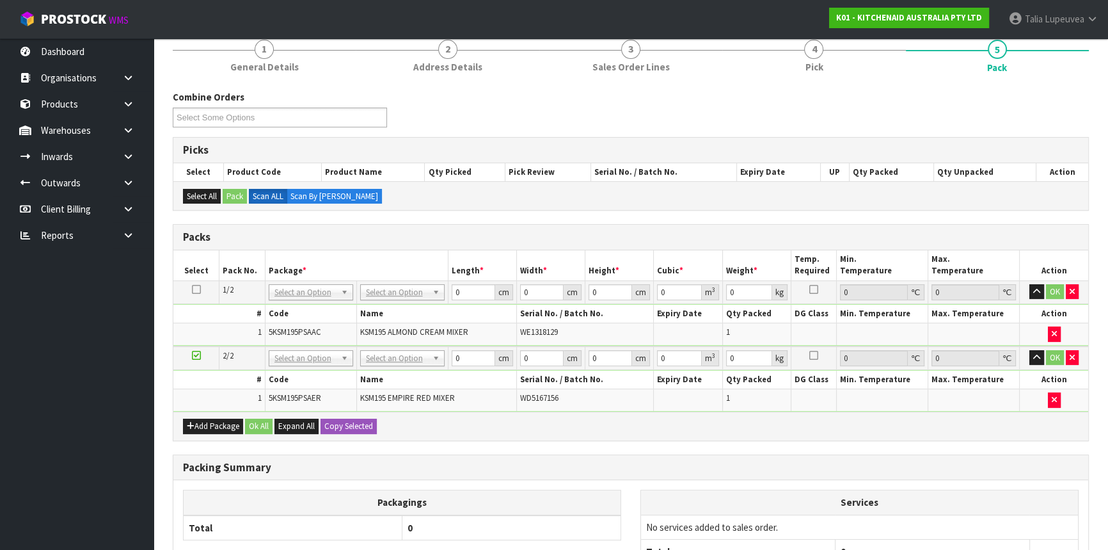
scroll to position [116, 0]
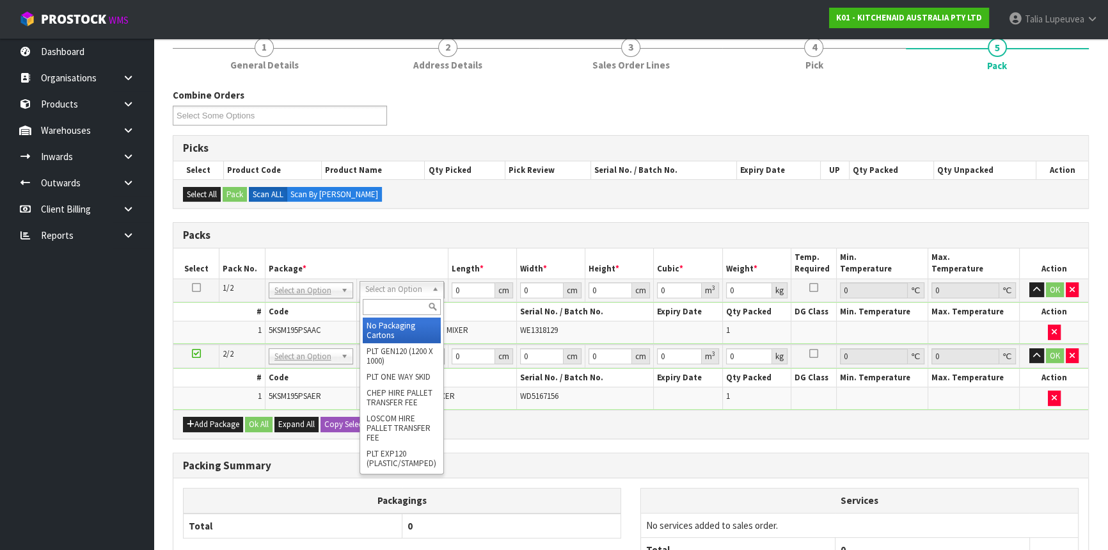
click at [390, 305] on input "text" at bounding box center [402, 307] width 78 height 16
type input "OW"
type input "12.45"
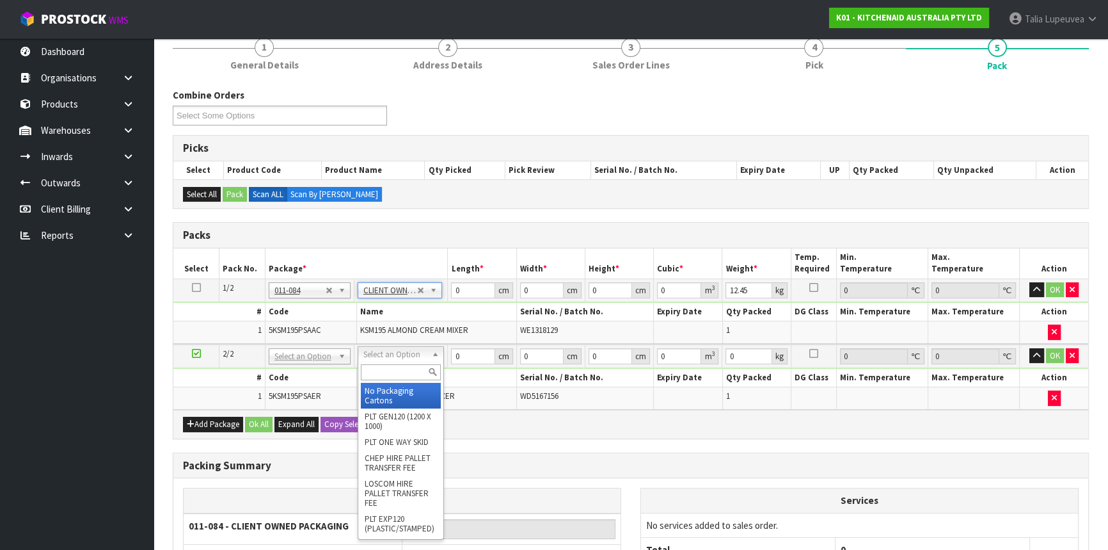
click at [396, 367] on input "text" at bounding box center [401, 372] width 80 height 16
type input "OW"
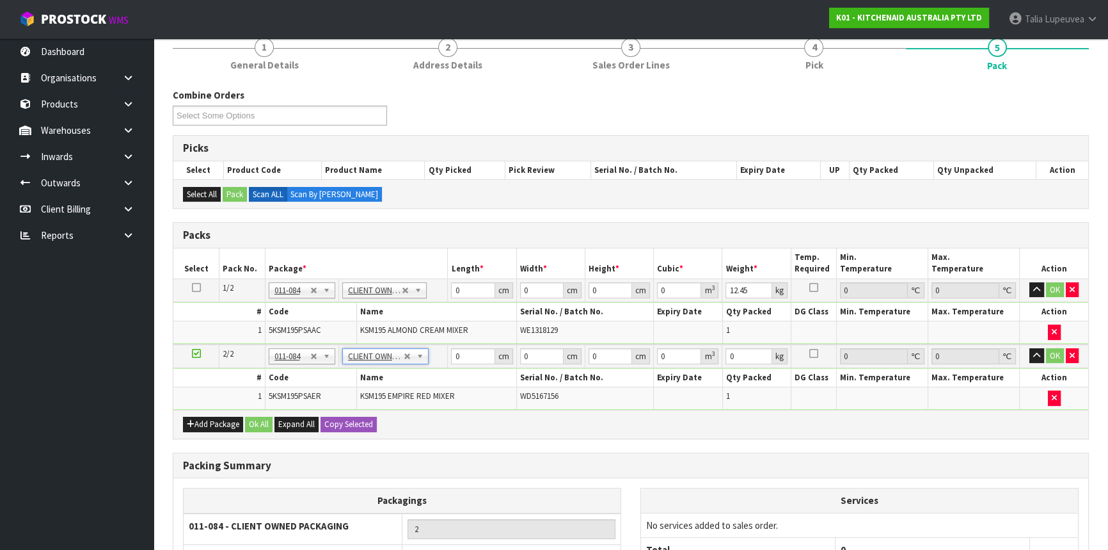
type input "2"
type input "12.45"
drag, startPoint x: 433, startPoint y: 295, endPoint x: 413, endPoint y: 296, distance: 20.5
click at [413, 296] on tr "1/2 NONE 007-001 007-002 007-004 007-009 007-013 007-014 007-015 007-017 007-01…" at bounding box center [630, 289] width 915 height 23
type input "42"
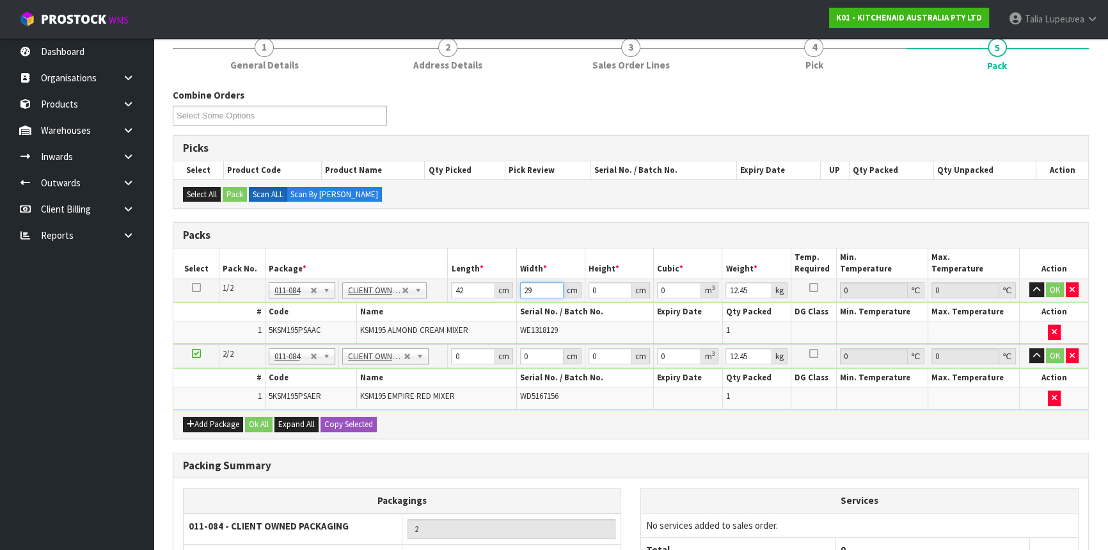
type input "29"
type input "4"
type input "0.004872"
type input "43"
type input "0.052374"
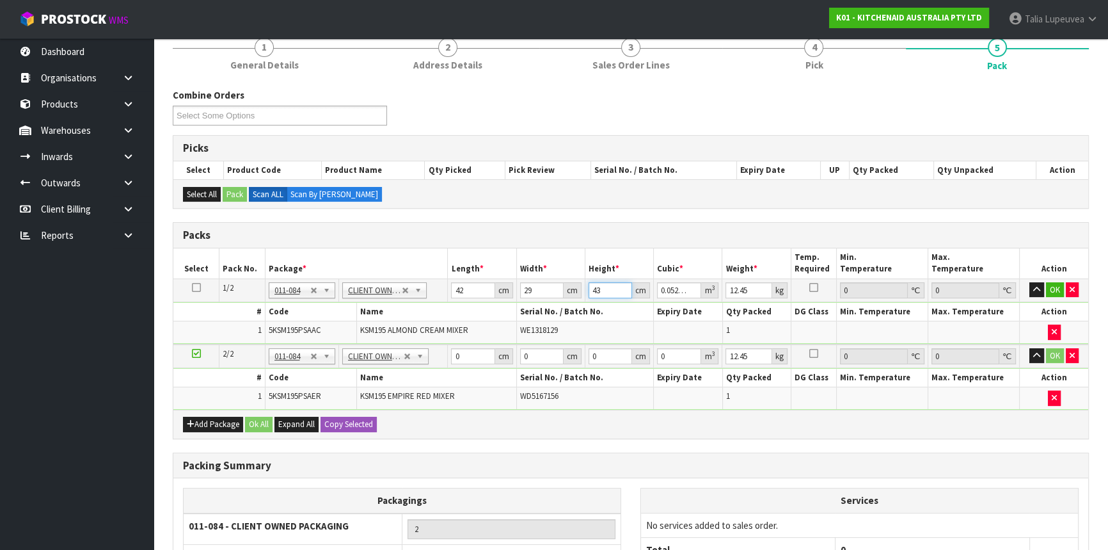
type input "43"
type input "14"
drag, startPoint x: 463, startPoint y: 355, endPoint x: 445, endPoint y: 355, distance: 17.3
click at [445, 355] on tr "2/2 NONE 007-001 007-002 007-004 007-009 007-013 007-014 007-015 007-017 007-01…" at bounding box center [630, 356] width 915 height 24
type input "43"
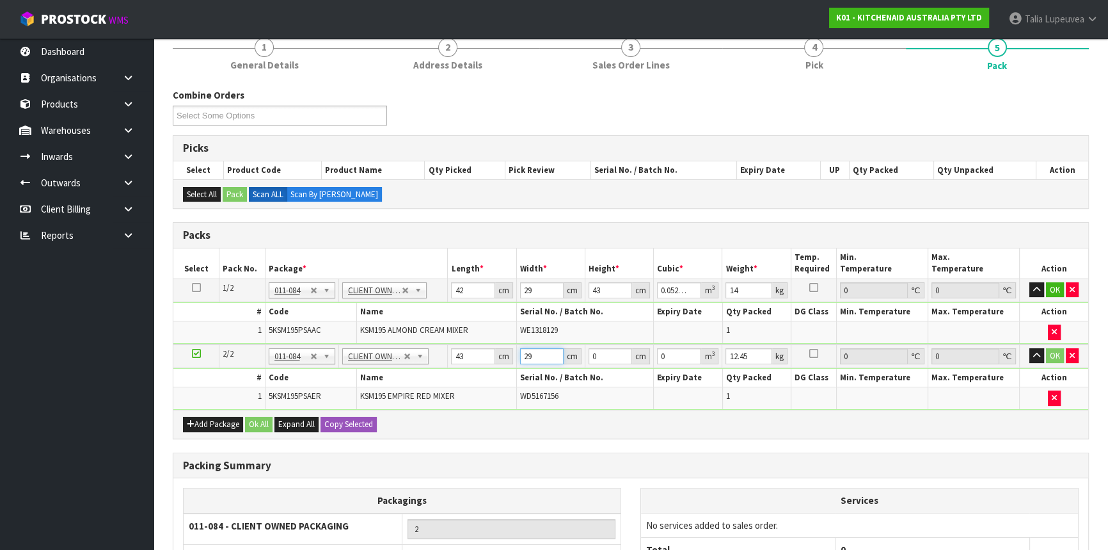
type input "29"
type input "4"
type input "0.004988"
type input "43"
type input "0.053621"
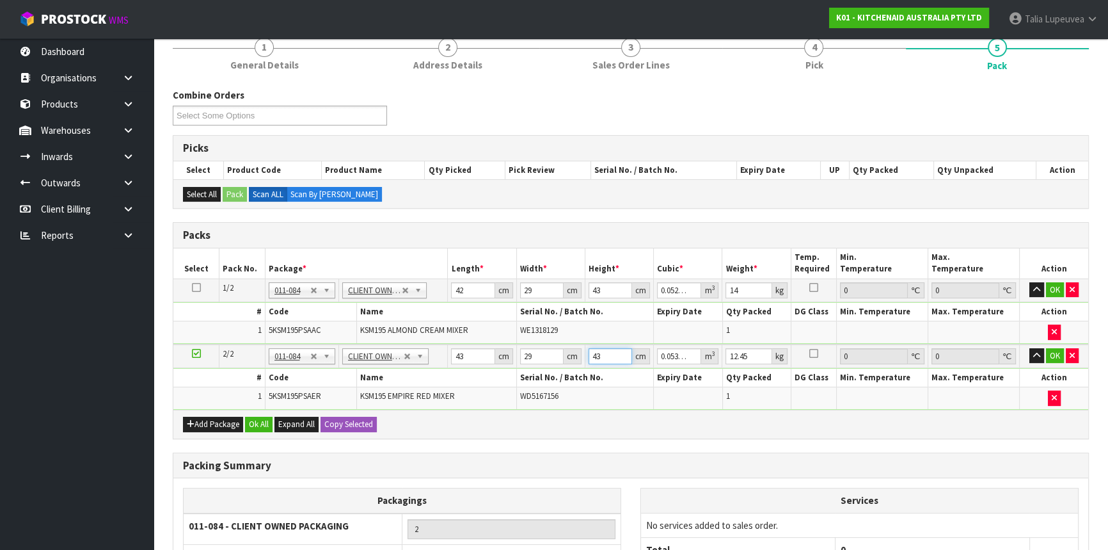
type input "43"
type input "13"
click at [1054, 355] on button "OK" at bounding box center [1055, 355] width 18 height 15
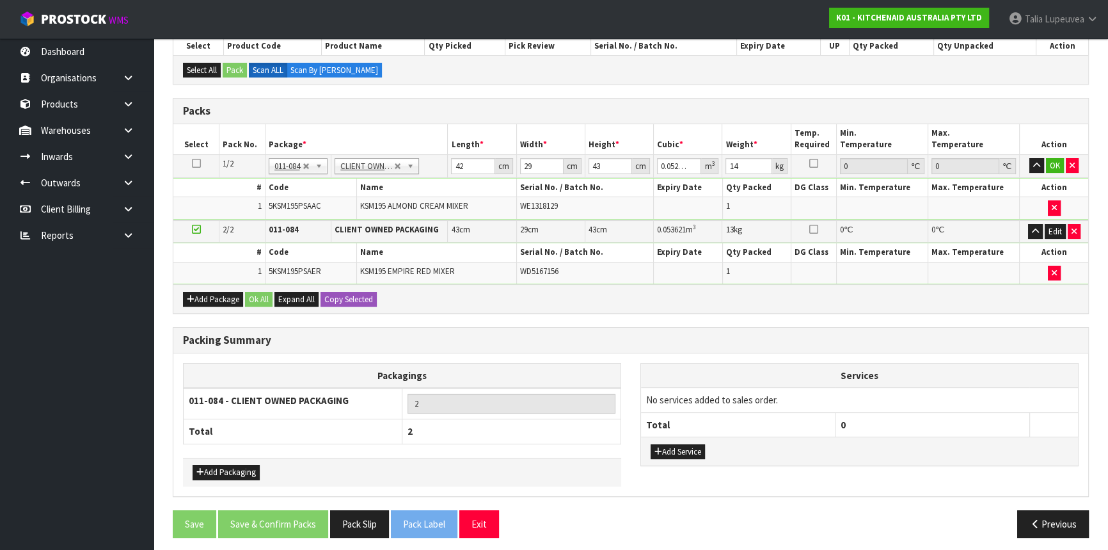
scroll to position [243, 0]
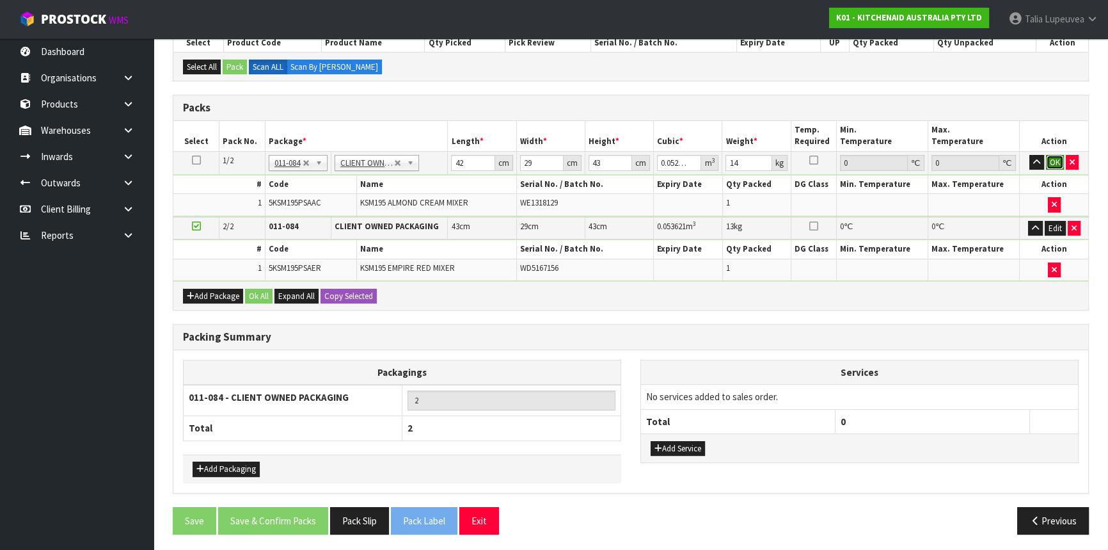
click at [1051, 164] on button "OK" at bounding box center [1055, 162] width 18 height 15
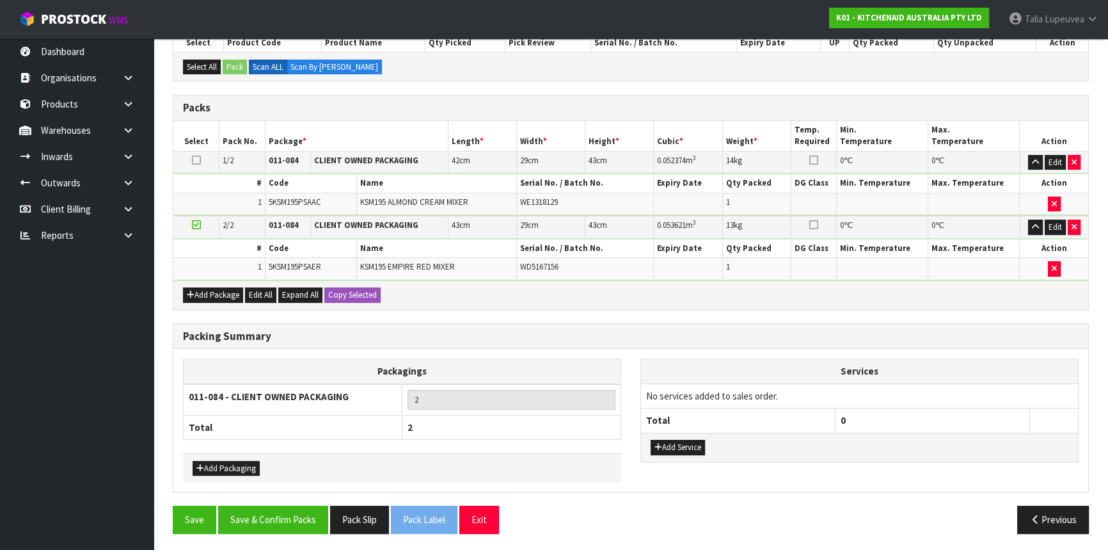
scroll to position [243, 0]
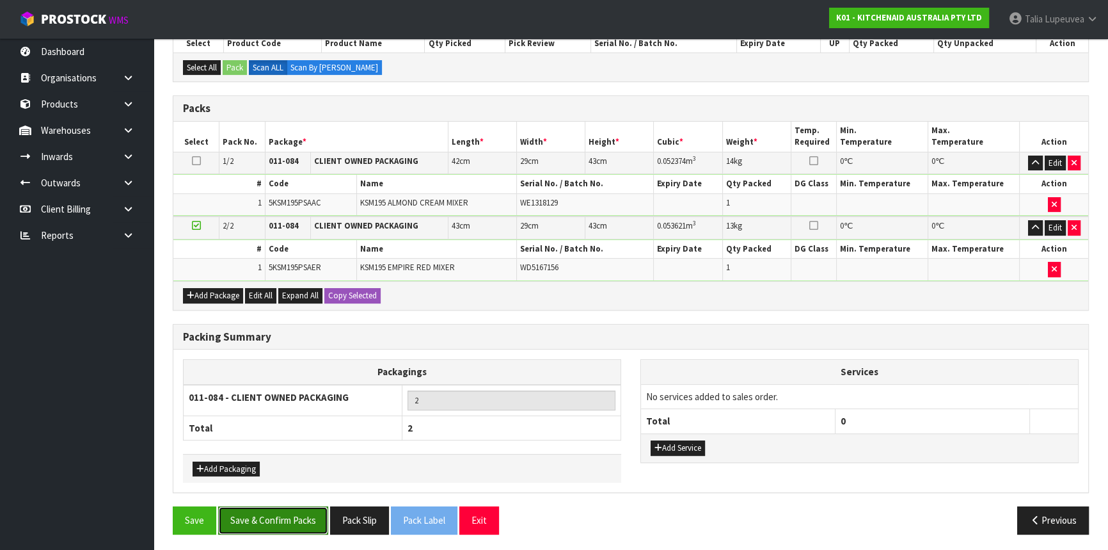
click at [298, 510] on button "Save & Confirm Packs" at bounding box center [273, 520] width 110 height 28
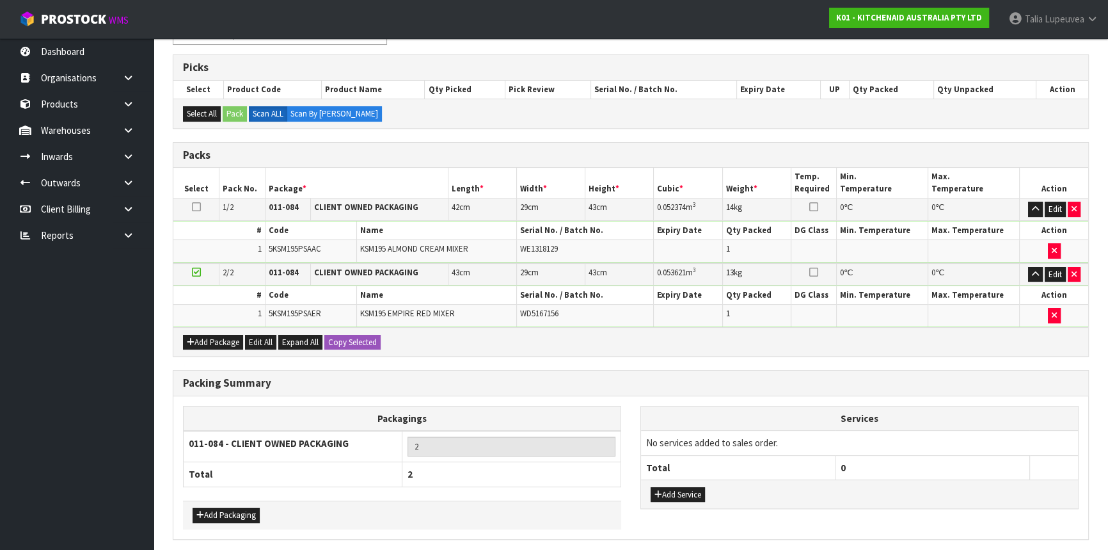
scroll to position [0, 0]
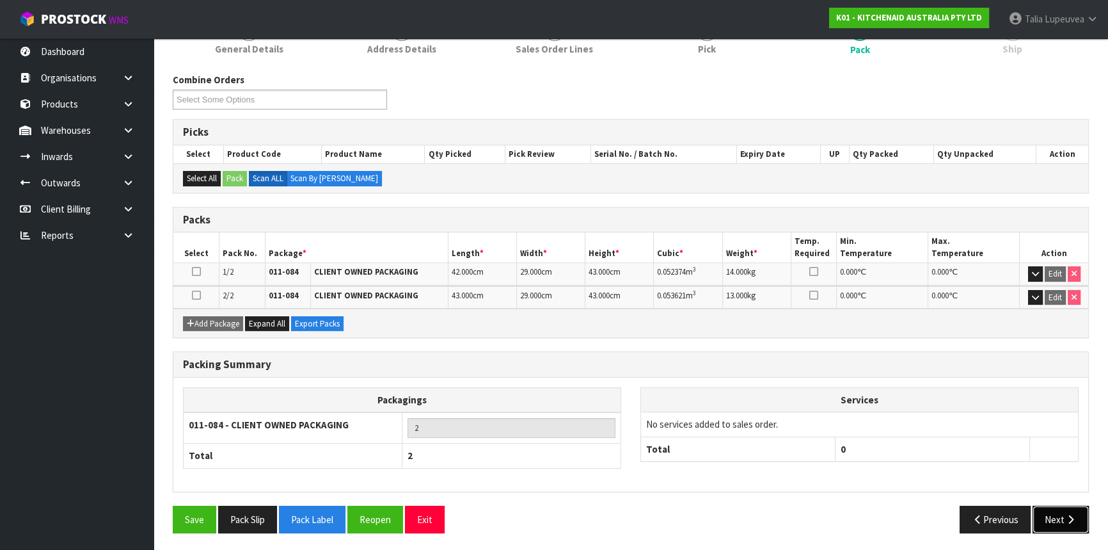
click at [1059, 518] on button "Next" at bounding box center [1061, 520] width 56 height 28
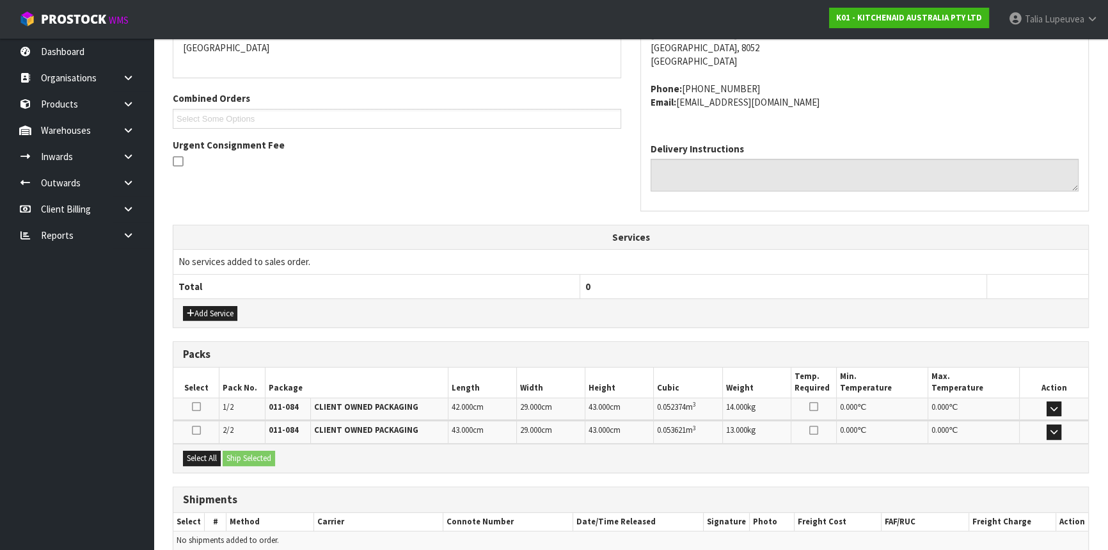
scroll to position [345, 0]
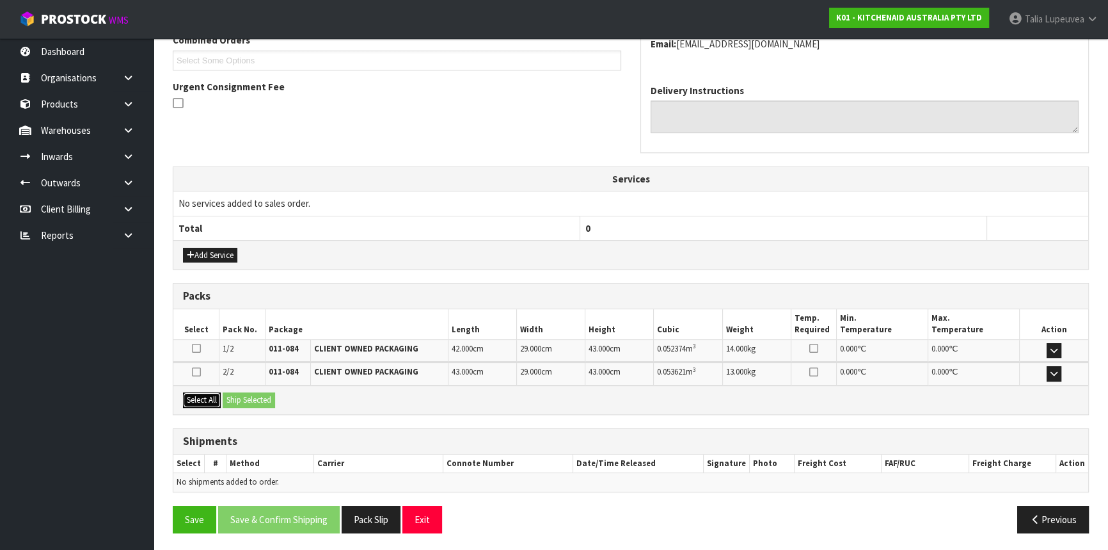
drag, startPoint x: 209, startPoint y: 399, endPoint x: 227, endPoint y: 394, distance: 18.6
click at [211, 397] on button "Select All" at bounding box center [202, 399] width 38 height 15
click at [244, 393] on button "Ship Selected" at bounding box center [249, 399] width 52 height 15
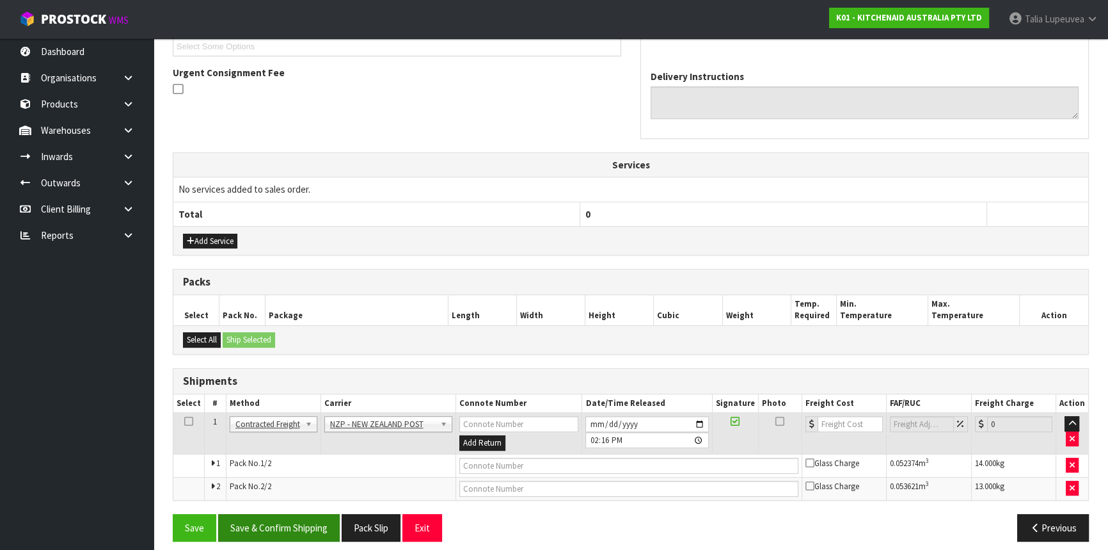
scroll to position [367, 0]
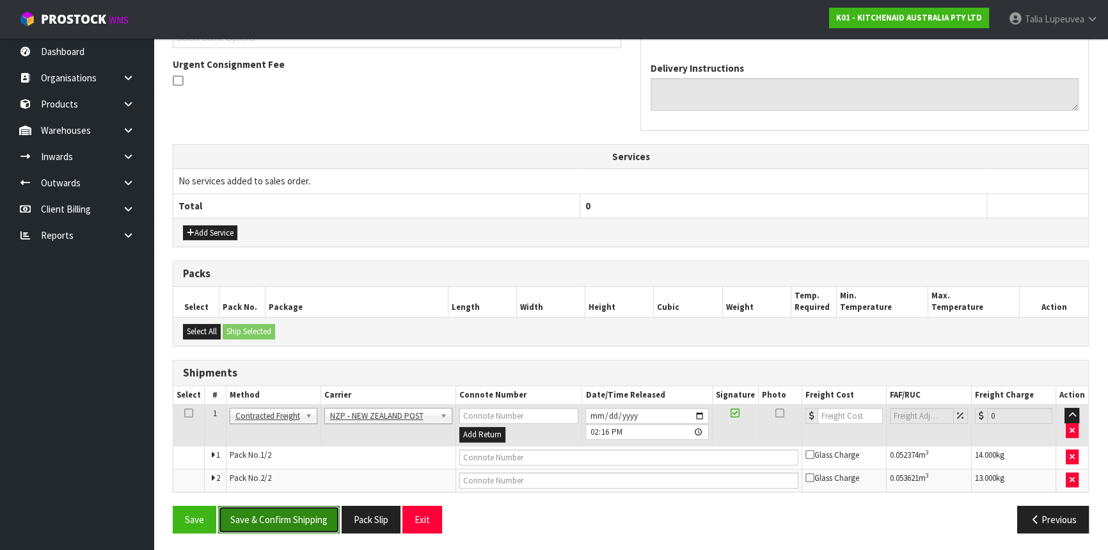
click at [291, 522] on button "Save & Confirm Shipping" at bounding box center [279, 520] width 122 height 28
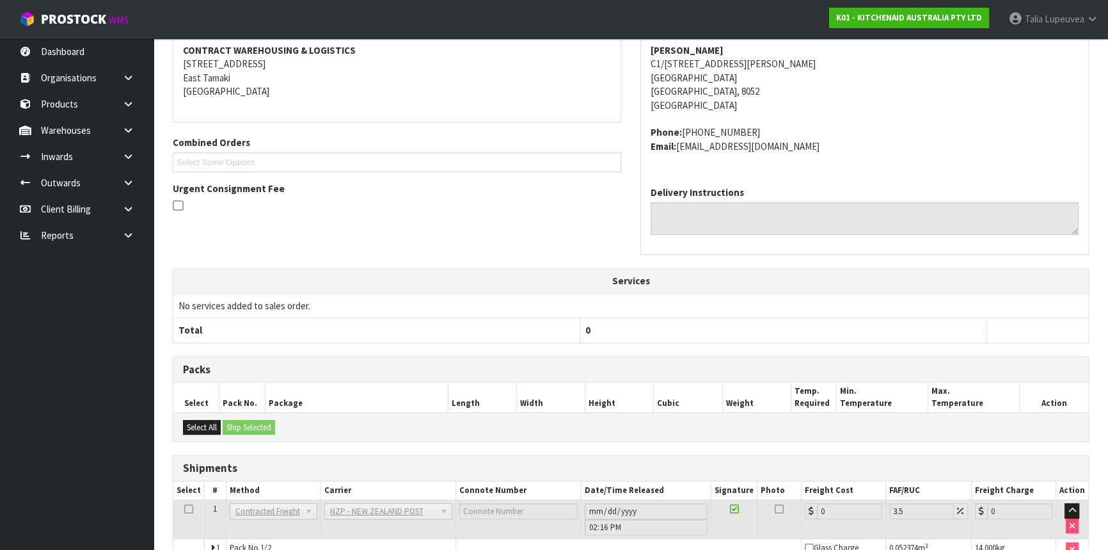
scroll to position [348, 0]
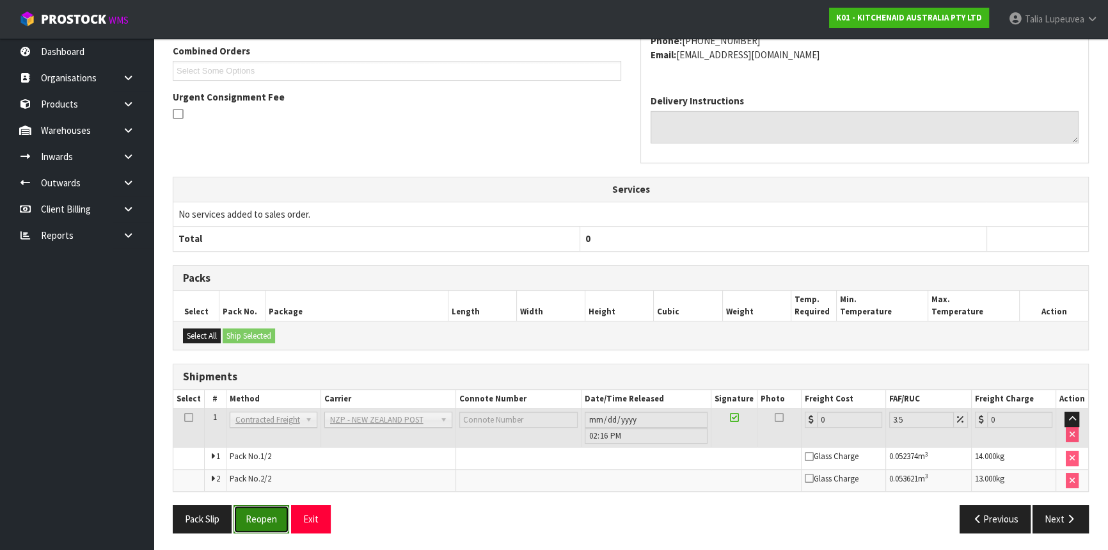
click at [258, 512] on button "Reopen" at bounding box center [262, 519] width 56 height 28
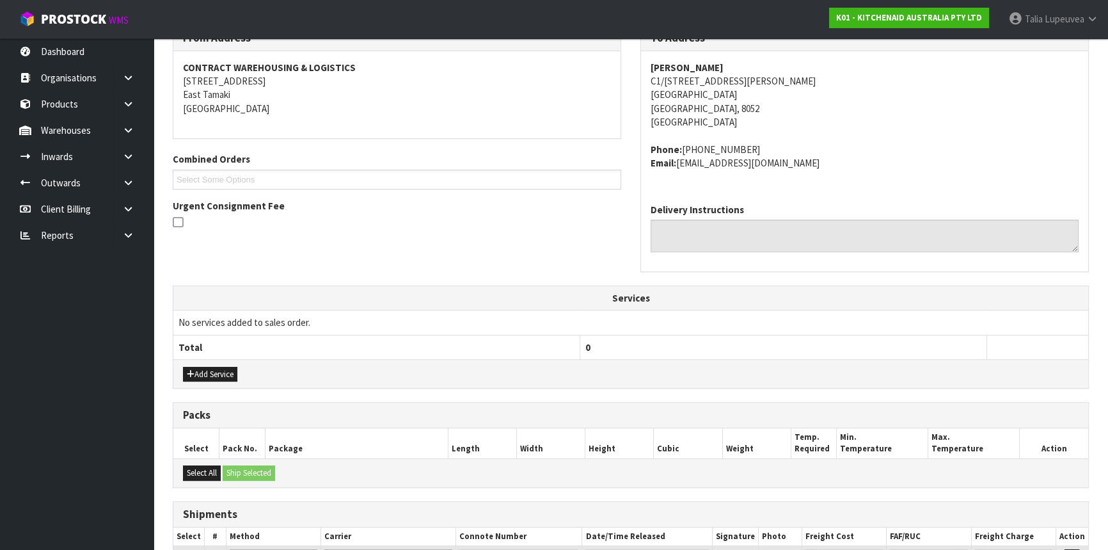
scroll to position [379, 0]
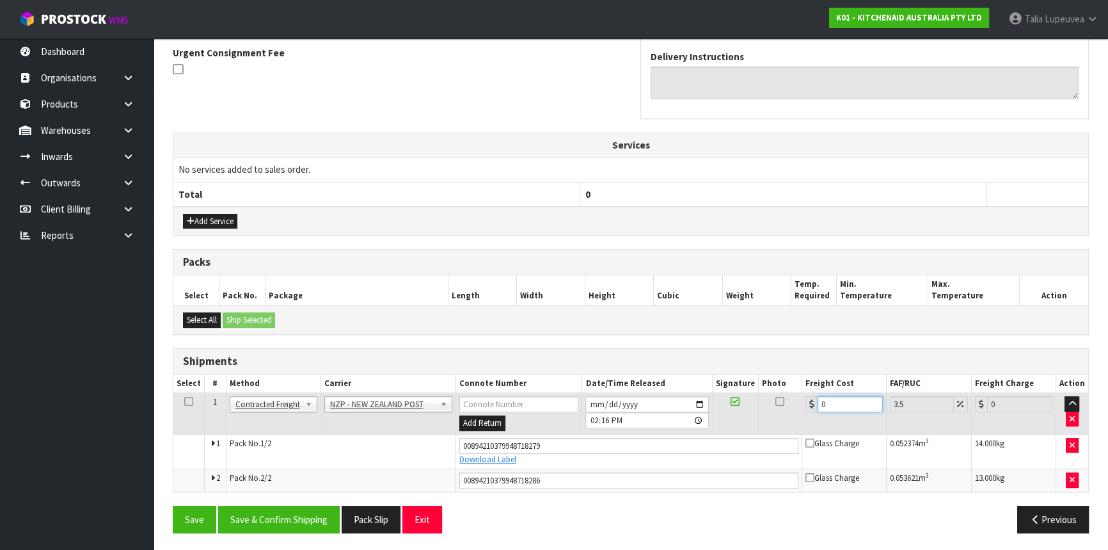
drag, startPoint x: 835, startPoint y: 403, endPoint x: 807, endPoint y: 400, distance: 28.3
click at [807, 400] on div "0" at bounding box center [844, 404] width 77 height 16
type input "3"
type input "3.1"
type input "34"
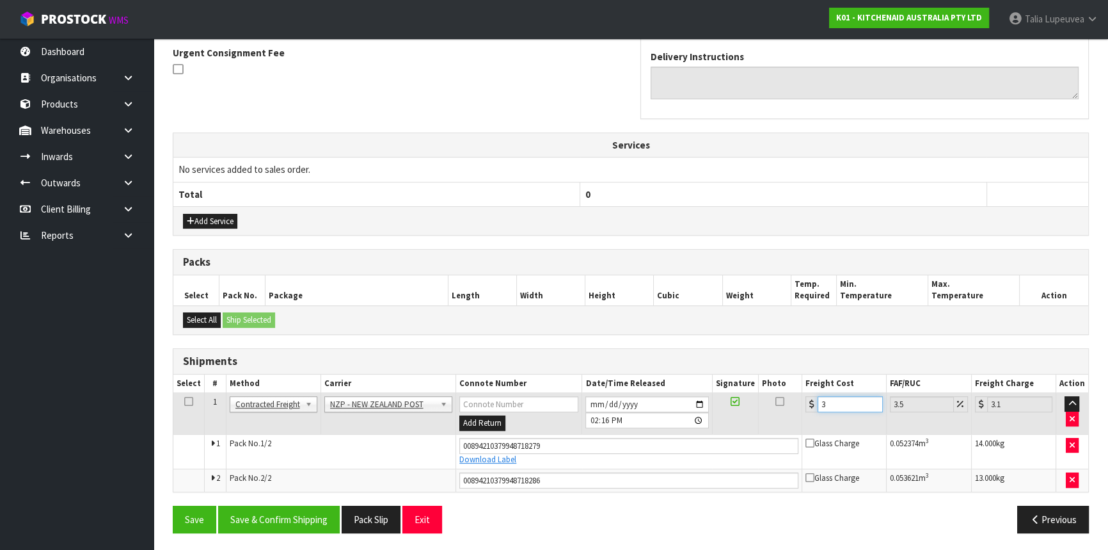
type input "35.19"
type input "34.8"
type input "36.02"
type input "34.89"
type input "36.11"
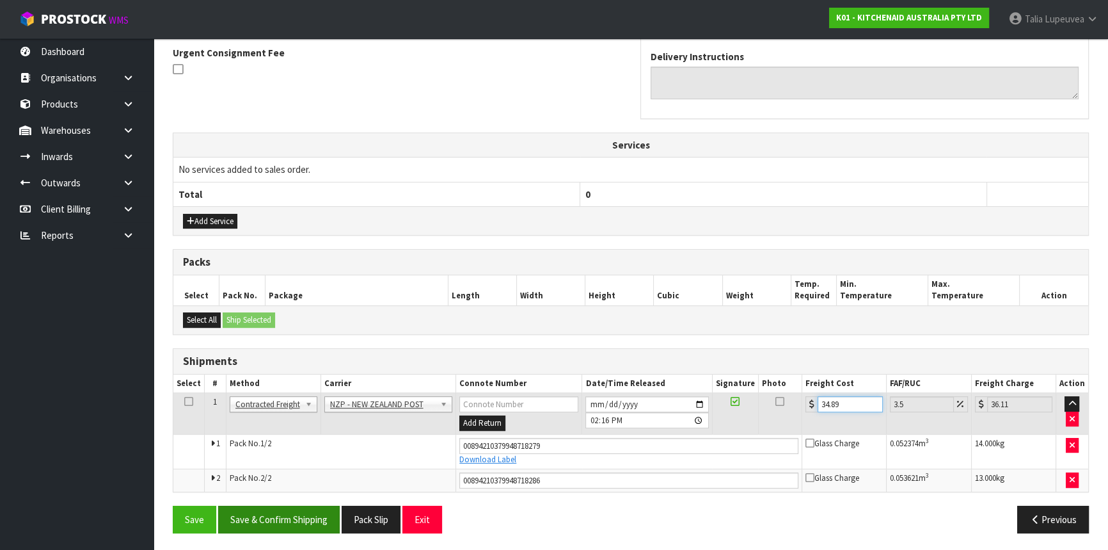
type input "34.89"
click at [274, 525] on button "Save & Confirm Shipping" at bounding box center [279, 520] width 122 height 28
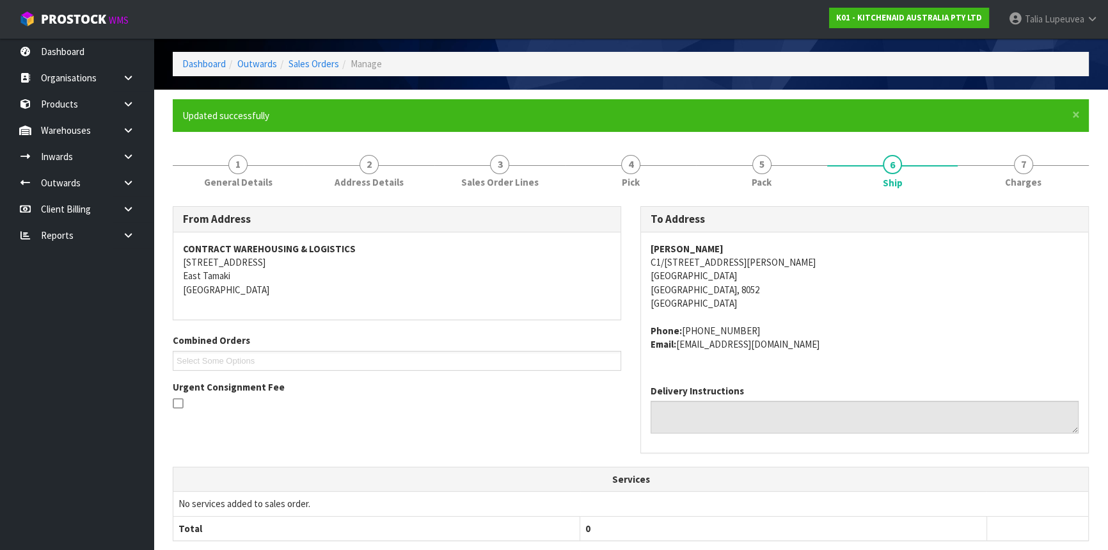
scroll to position [0, 0]
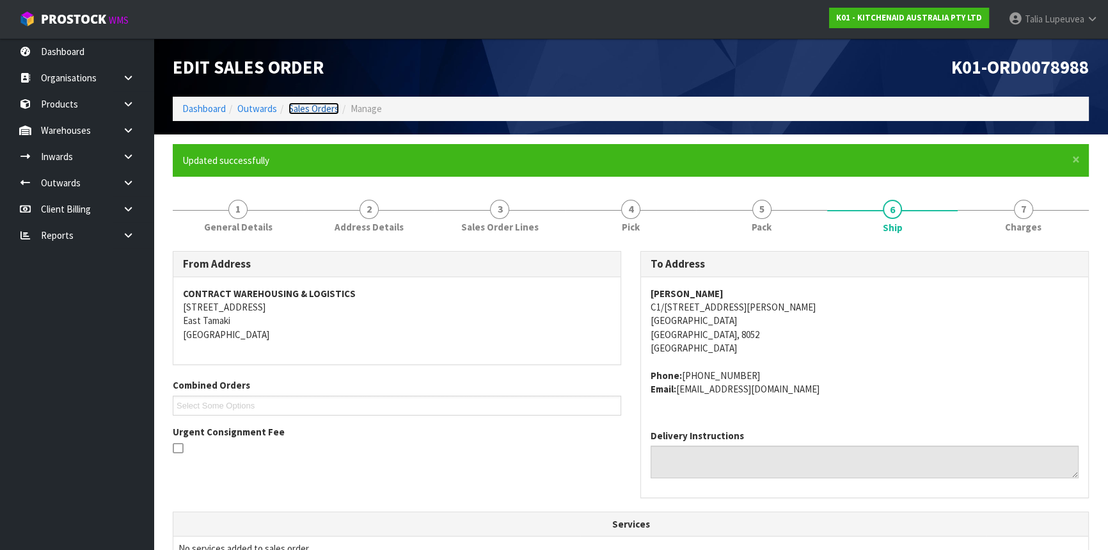
click at [300, 111] on link "Sales Orders" at bounding box center [314, 108] width 51 height 12
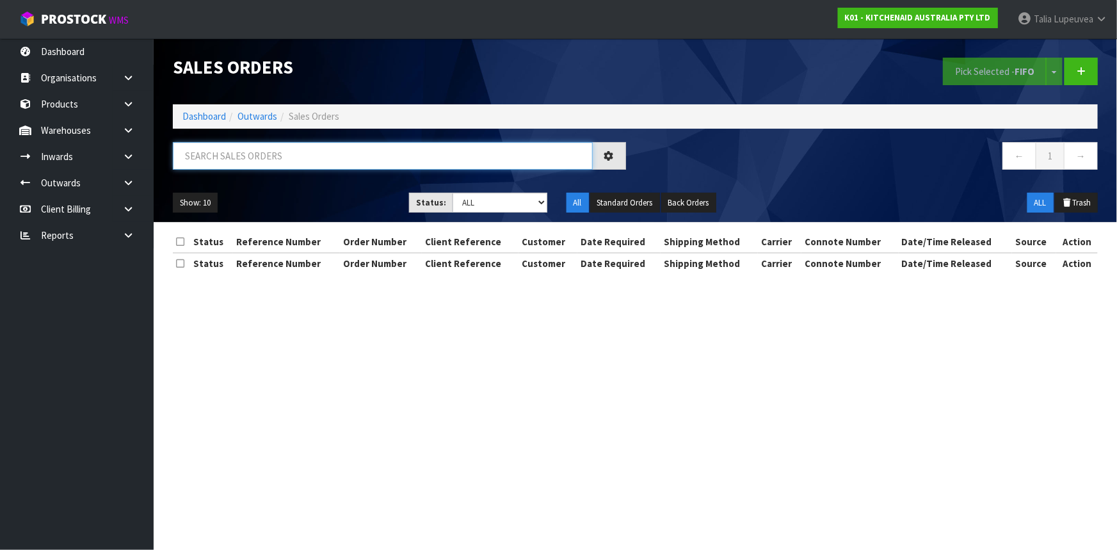
click at [351, 161] on input "text" at bounding box center [383, 156] width 420 height 28
type input "JOB-0412072"
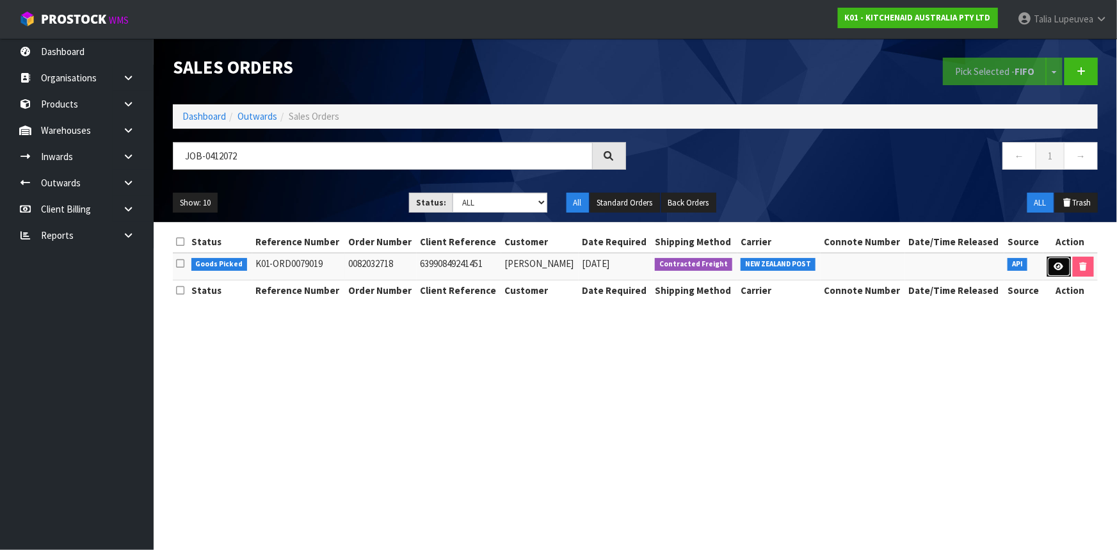
click at [1054, 264] on icon at bounding box center [1059, 266] width 10 height 8
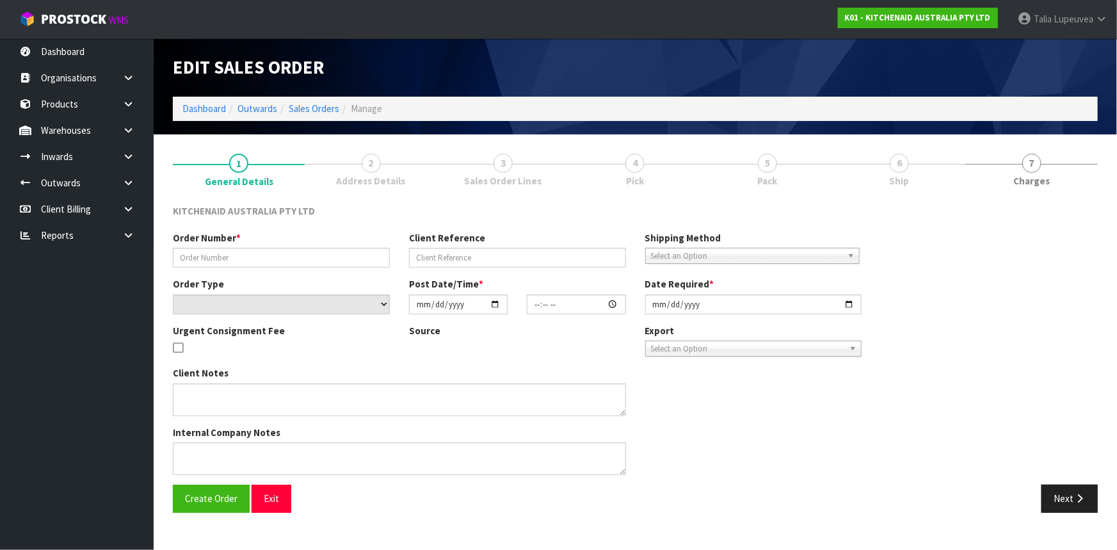
type input "0082032718"
type input "63990849241451"
select select "number:0"
type input "[DATE]"
type input "11:39:49.000"
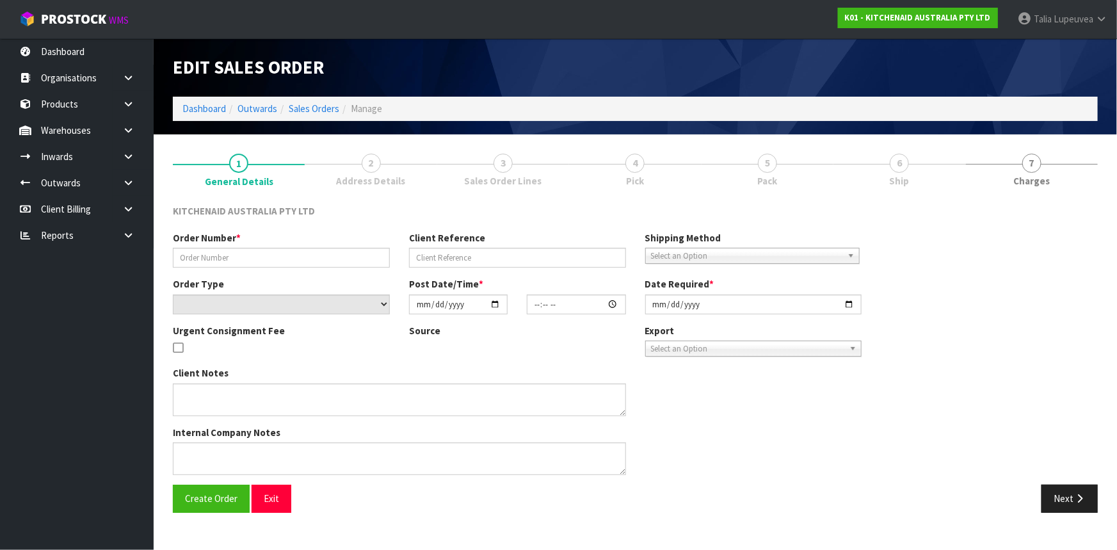
type input "[DATE]"
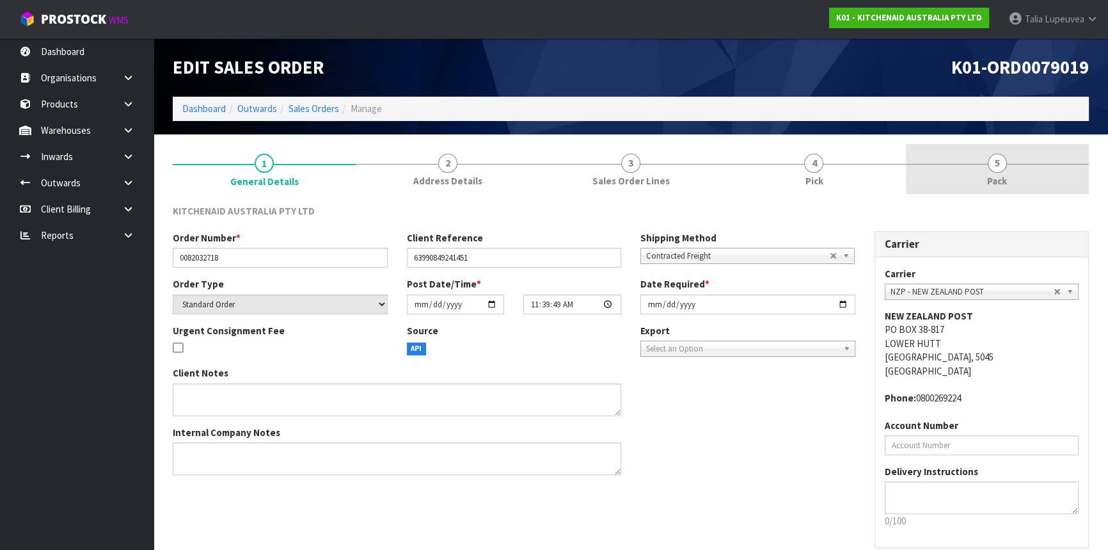
click at [957, 179] on link "5 Pack" at bounding box center [997, 169] width 183 height 51
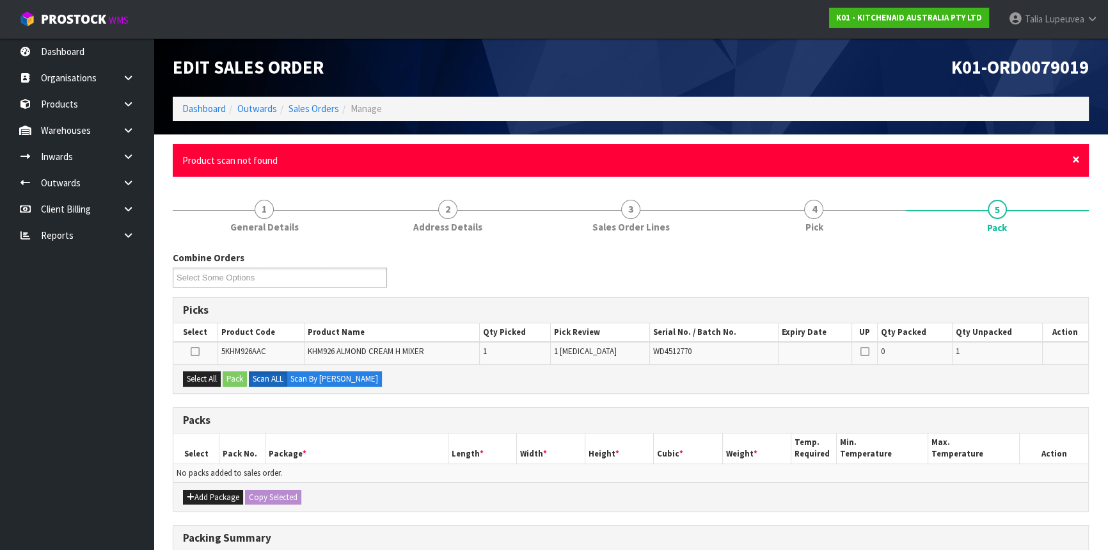
click at [1077, 159] on div "× Close Product scan not found" at bounding box center [631, 160] width 916 height 33
click at [1077, 159] on span "×" at bounding box center [1077, 159] width 8 height 18
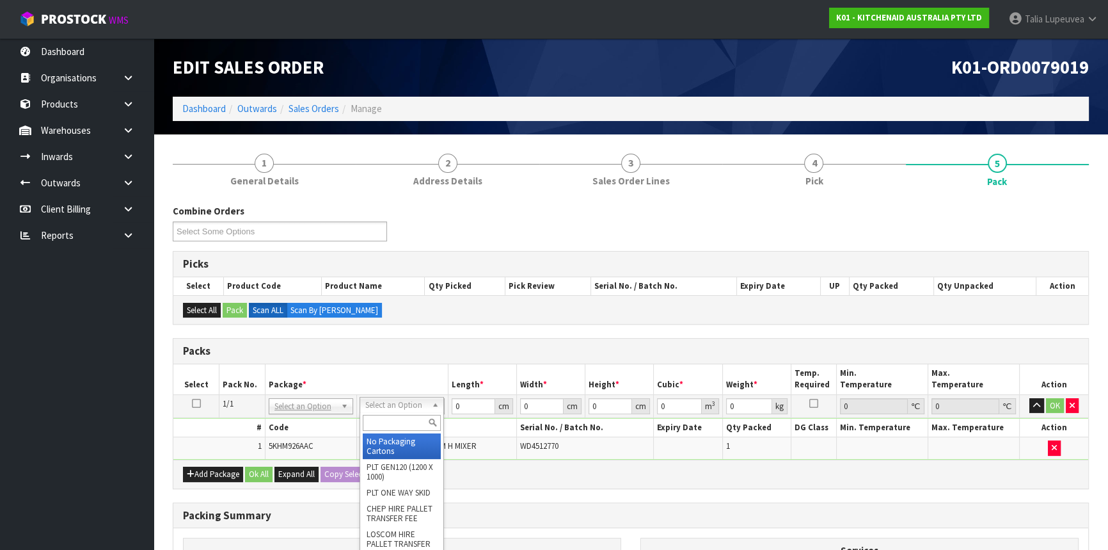
click at [395, 421] on input "text" at bounding box center [402, 423] width 78 height 16
type input "OWN"
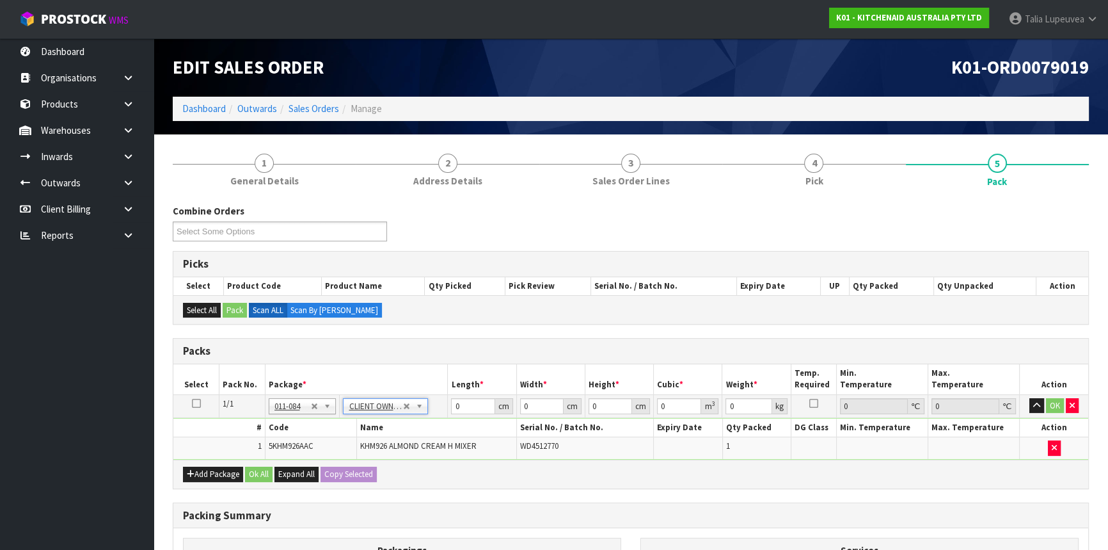
type input "1.6"
drag, startPoint x: 469, startPoint y: 406, endPoint x: 422, endPoint y: 410, distance: 46.9
click at [422, 410] on tr "1/1 NONE 007-001 007-002 007-004 007-009 007-013 007-014 007-015 007-017 007-01…" at bounding box center [630, 405] width 915 height 23
type input "30"
type input "26"
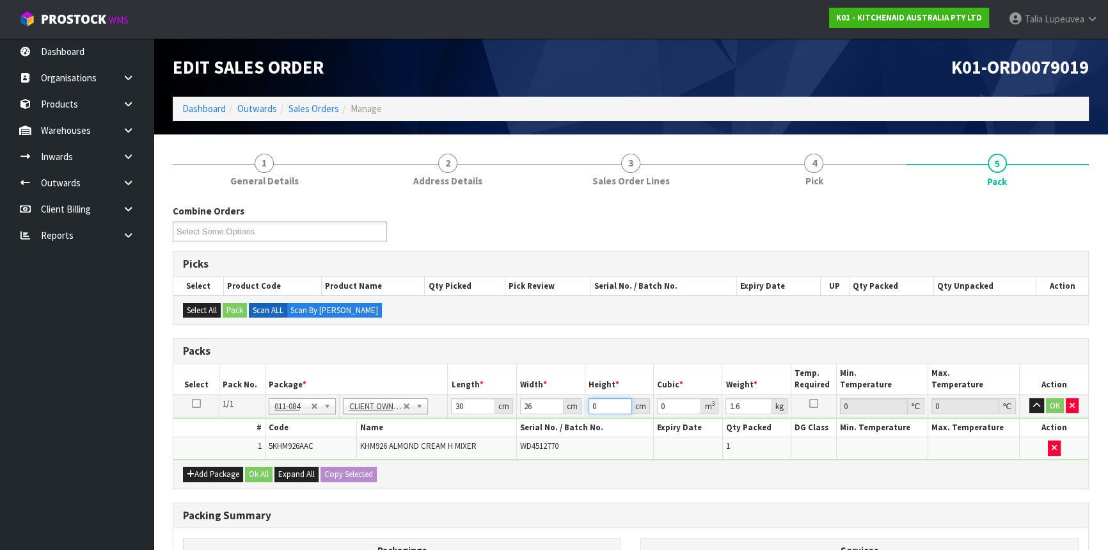
type input "1"
type input "0.00078"
type input "16"
type input "0.01248"
type input "16"
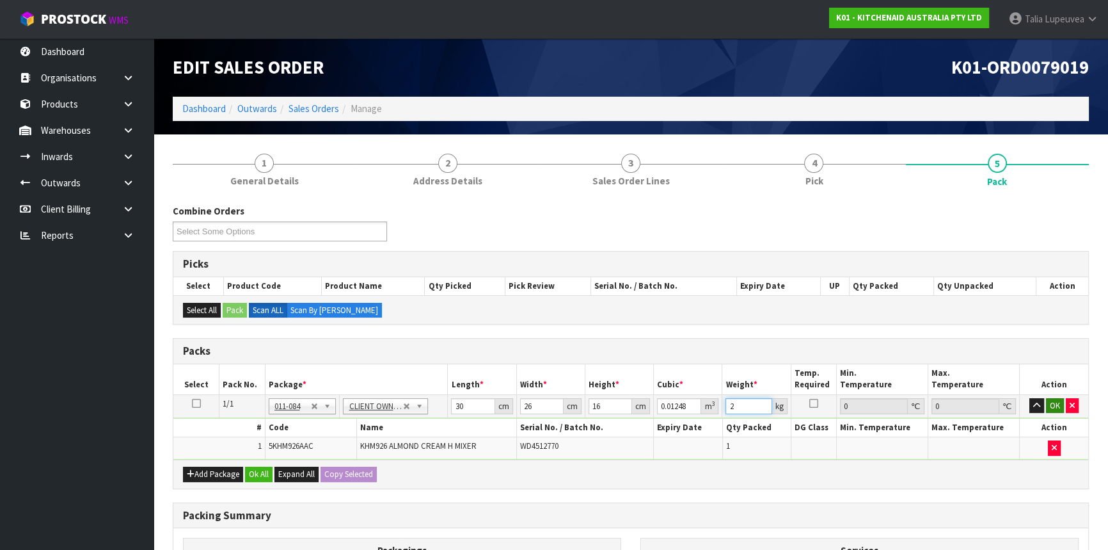
type input "2"
click at [1051, 406] on button "OK" at bounding box center [1055, 405] width 18 height 15
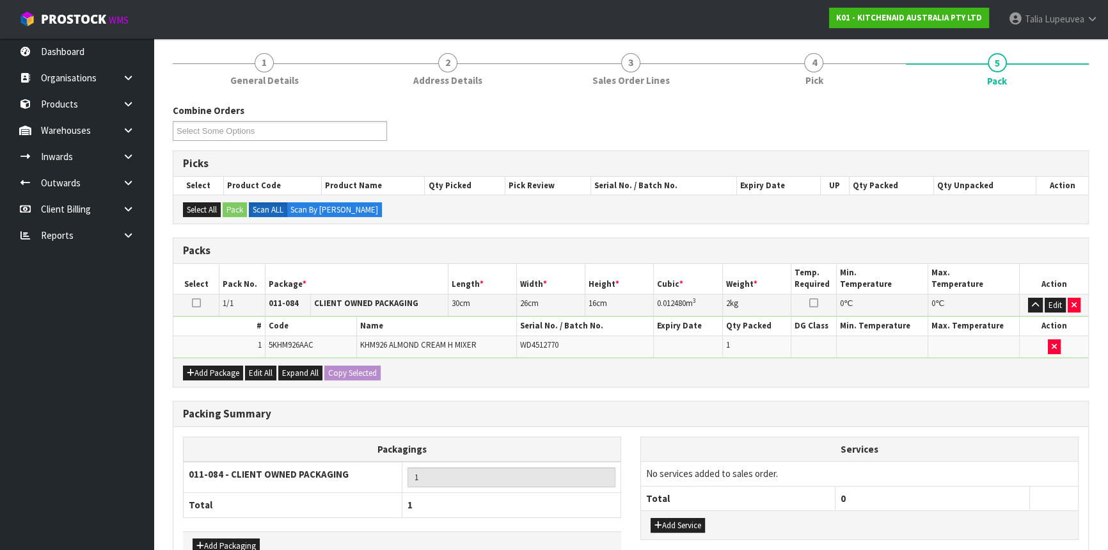
scroll to position [178, 0]
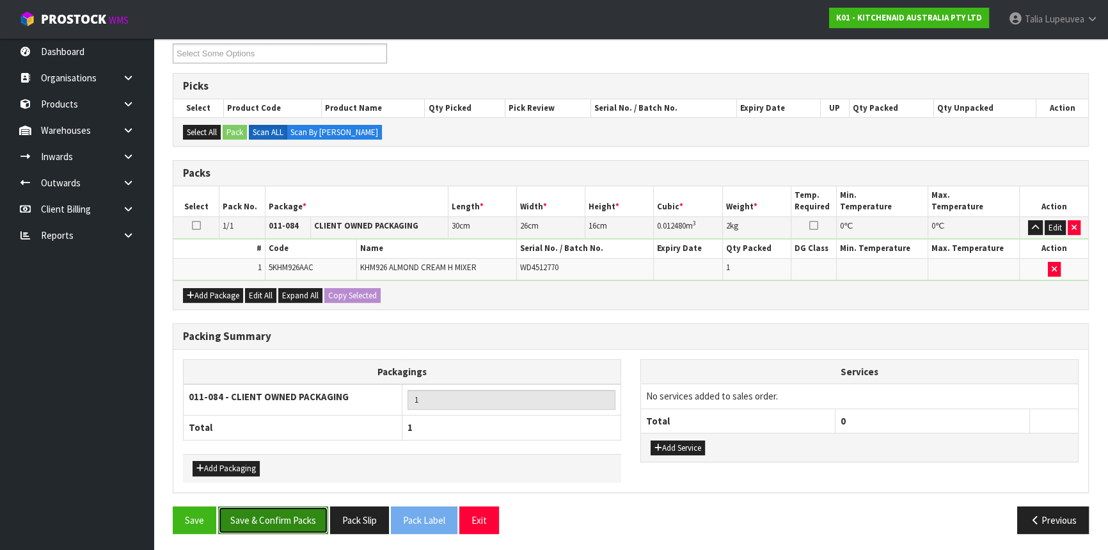
click at [262, 525] on button "Save & Confirm Packs" at bounding box center [273, 520] width 110 height 28
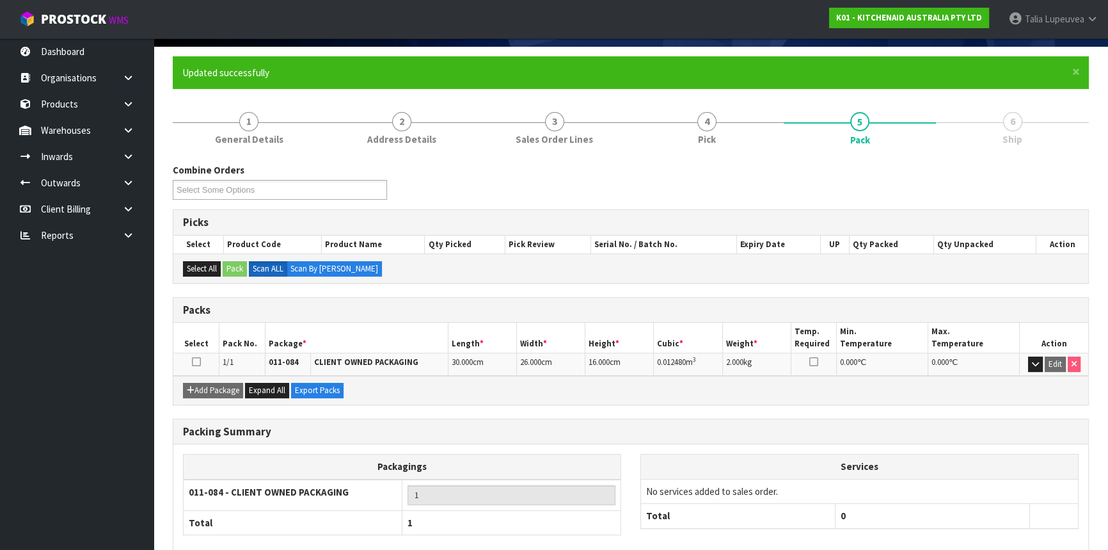
scroll to position [154, 0]
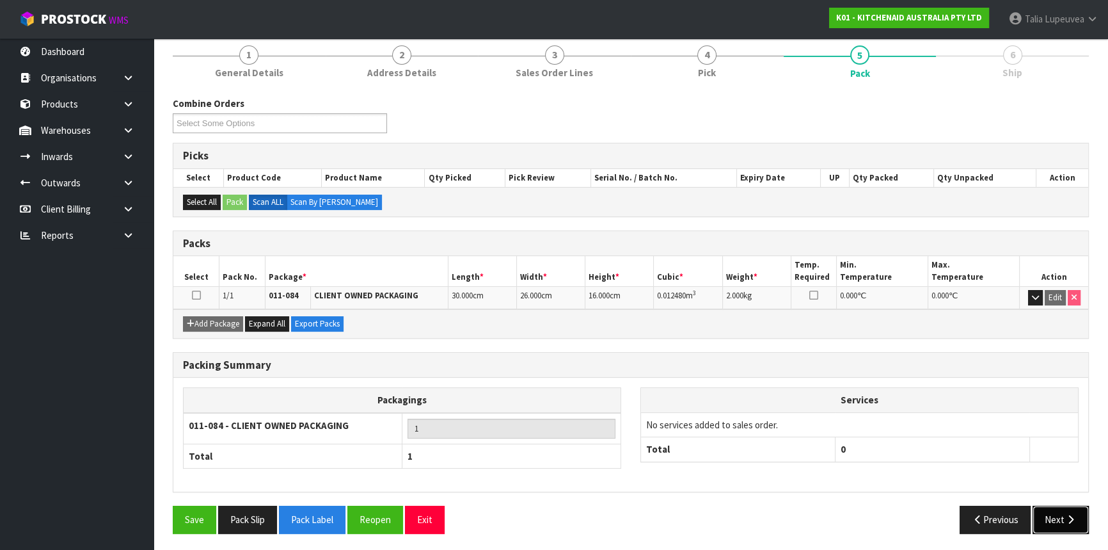
click at [1048, 512] on button "Next" at bounding box center [1061, 520] width 56 height 28
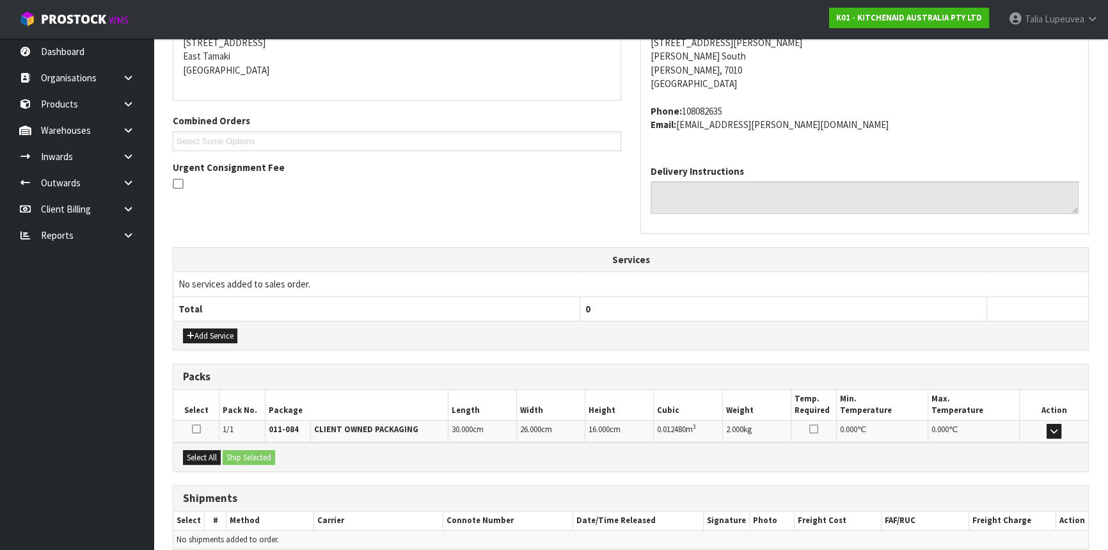
scroll to position [321, 0]
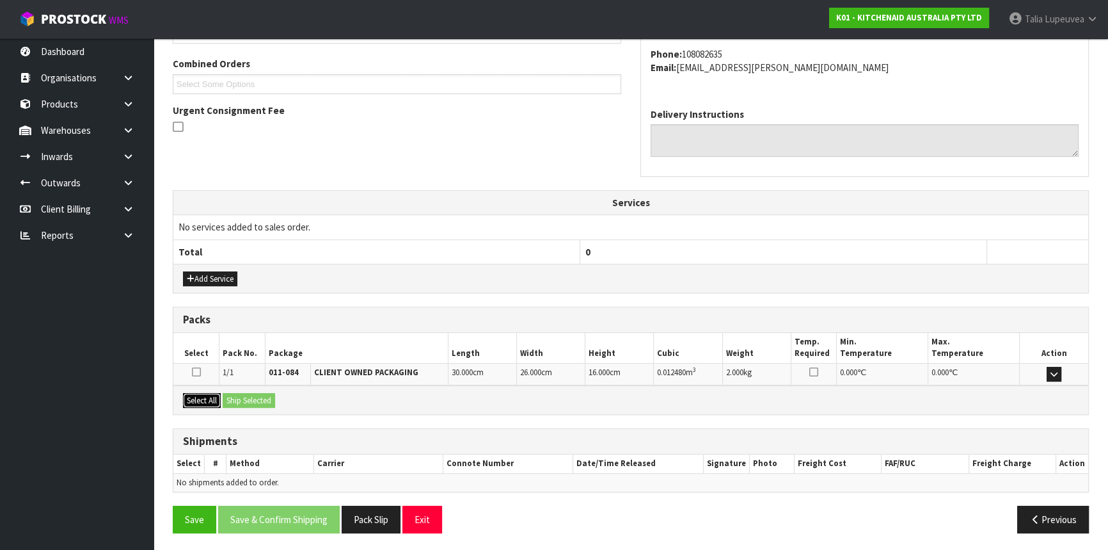
click at [207, 394] on button "Select All" at bounding box center [202, 400] width 38 height 15
click at [230, 395] on button "Ship Selected" at bounding box center [249, 400] width 52 height 15
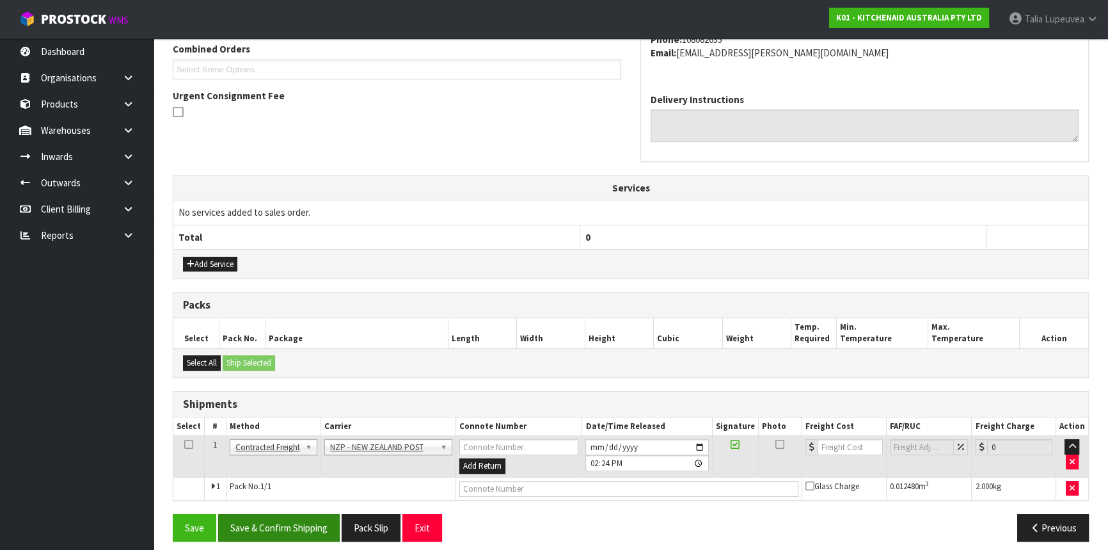
scroll to position [344, 0]
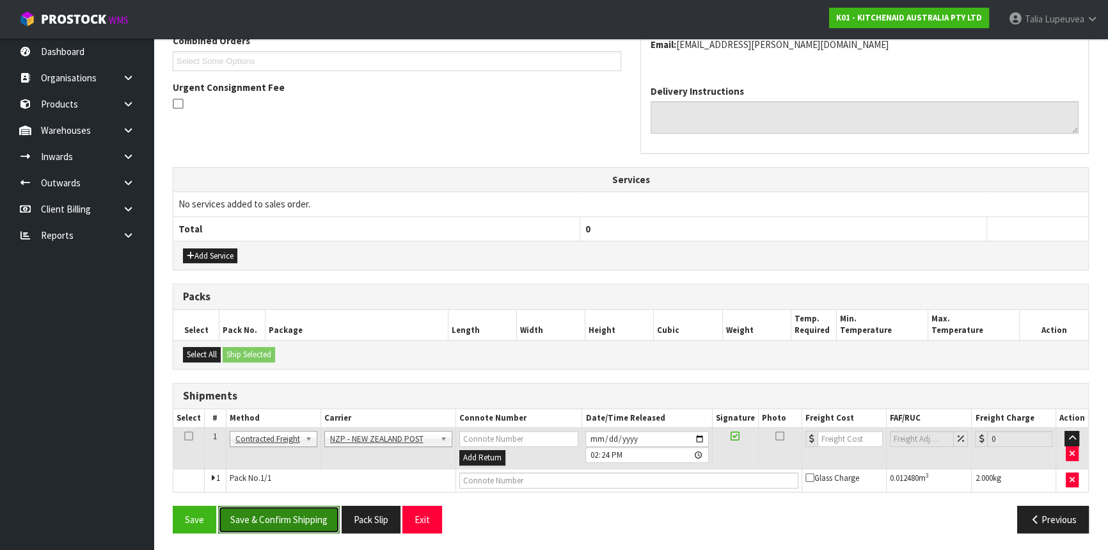
click at [314, 518] on button "Save & Confirm Shipping" at bounding box center [279, 520] width 122 height 28
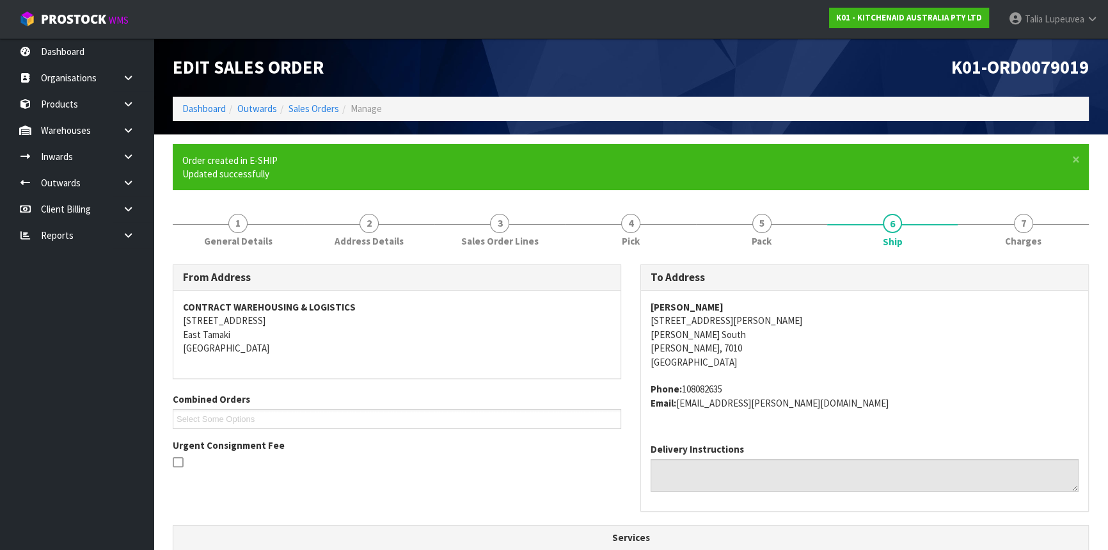
scroll to position [326, 0]
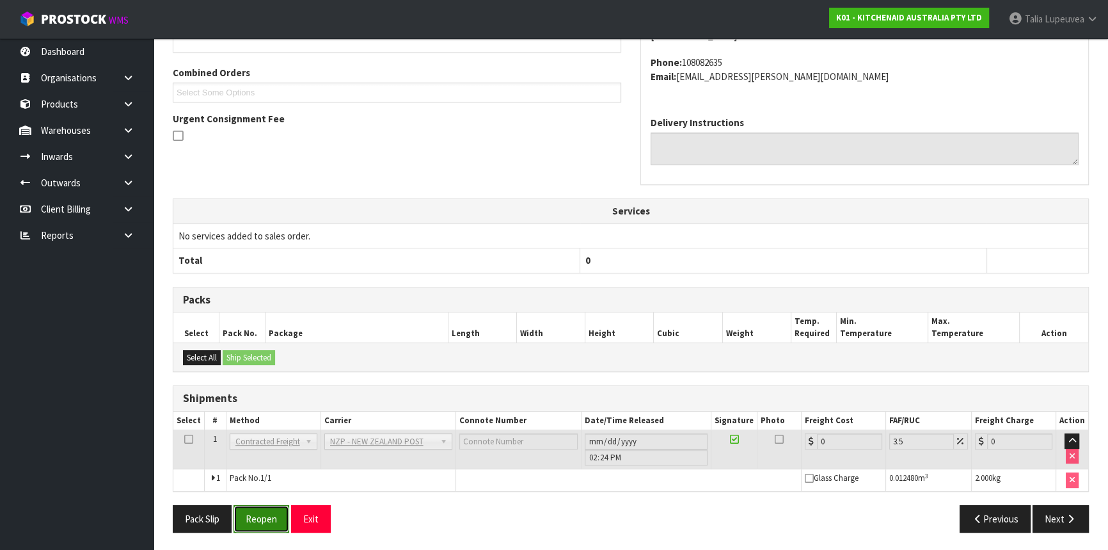
click at [261, 520] on button "Reopen" at bounding box center [262, 519] width 56 height 28
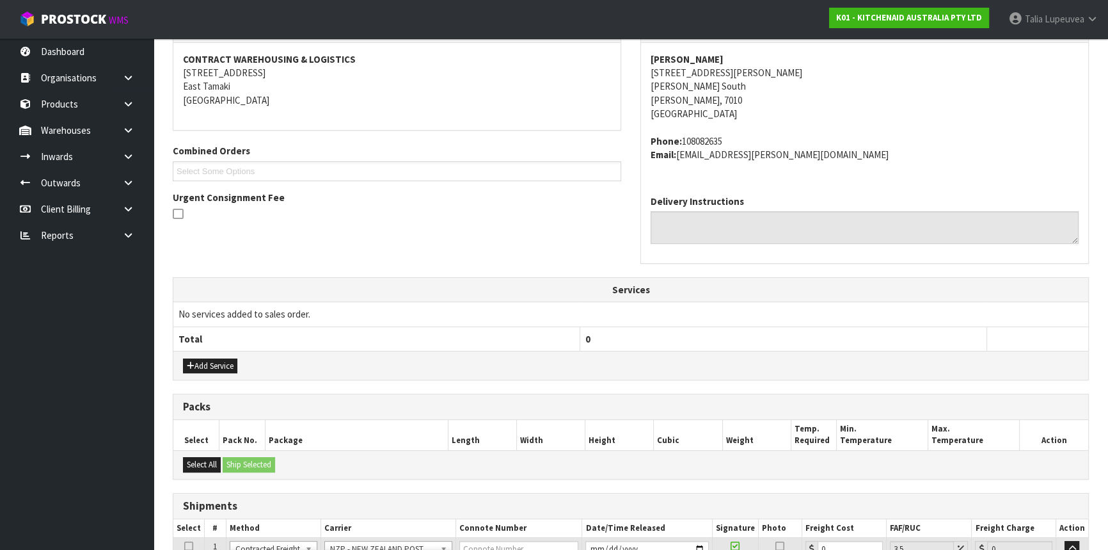
scroll to position [313, 0]
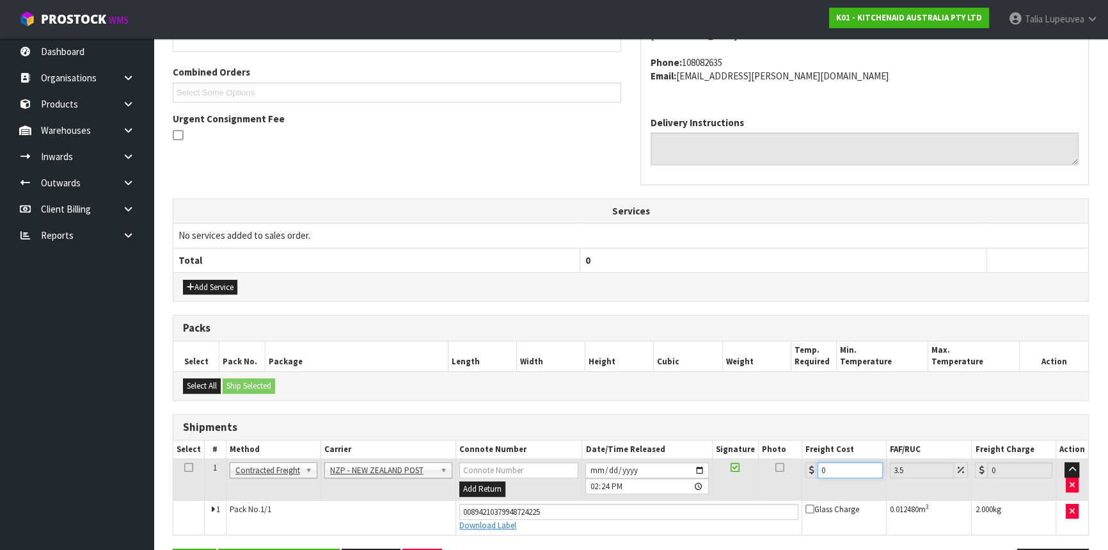
drag, startPoint x: 832, startPoint y: 471, endPoint x: 805, endPoint y: 471, distance: 26.9
click at [804, 473] on td "0" at bounding box center [845, 480] width 84 height 42
type input "1"
type input "1.03"
type input "11"
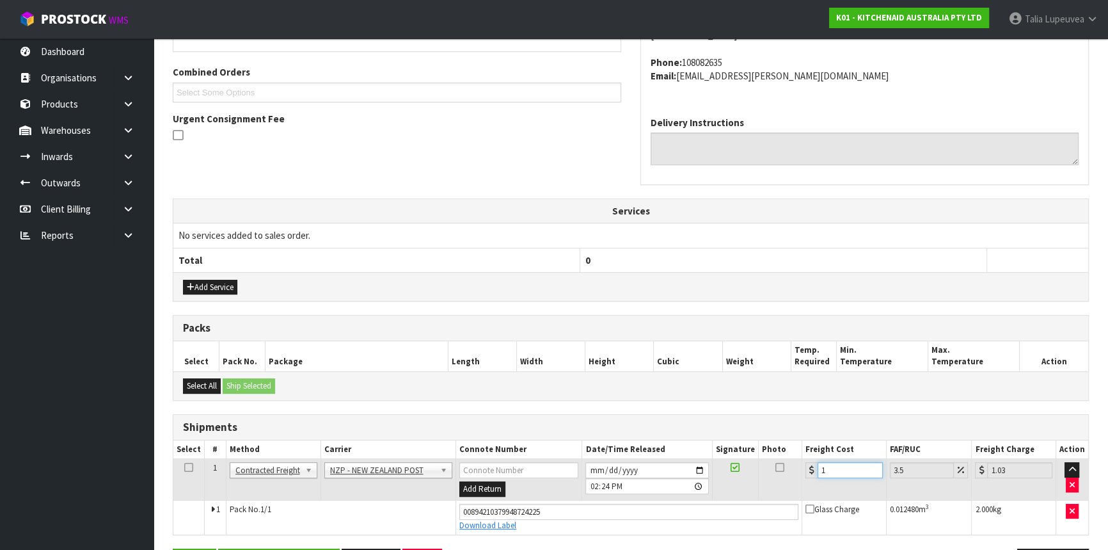
type input "11.38"
type input "11.6"
type input "12.01"
type input "11.61"
type input "12.02"
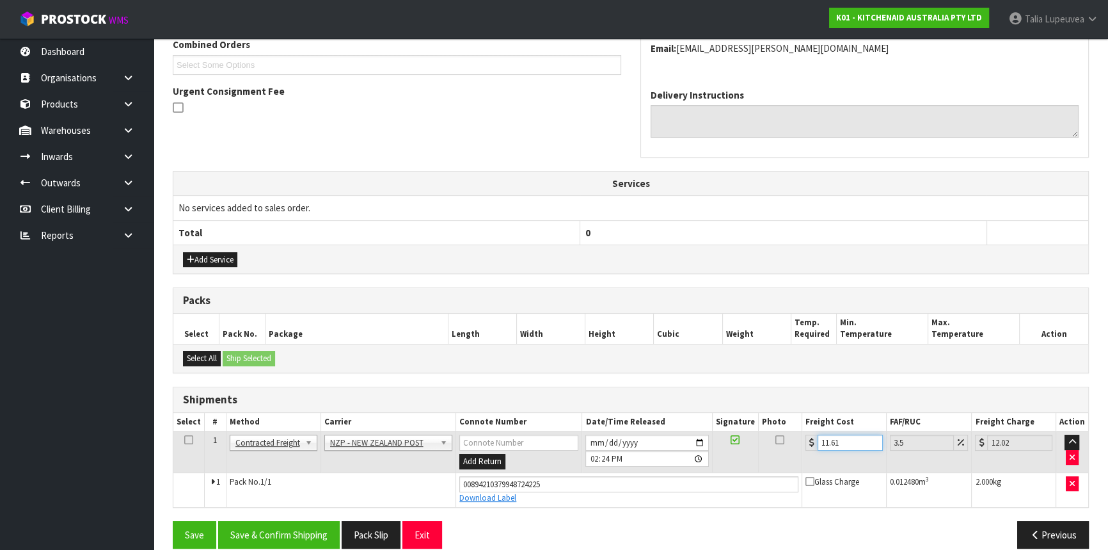
scroll to position [356, 0]
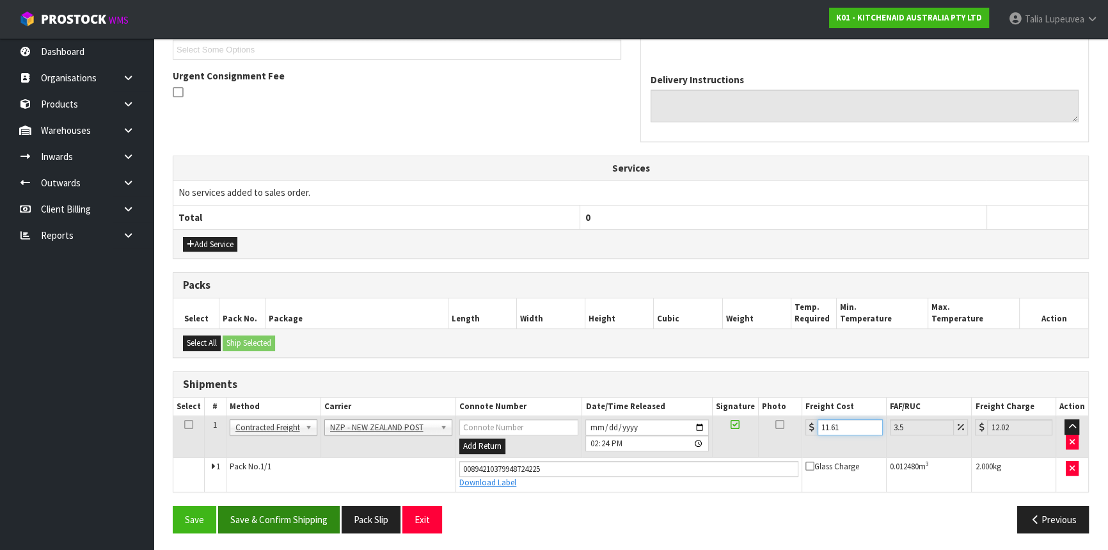
type input "11.61"
click at [321, 509] on button "Save & Confirm Shipping" at bounding box center [279, 520] width 122 height 28
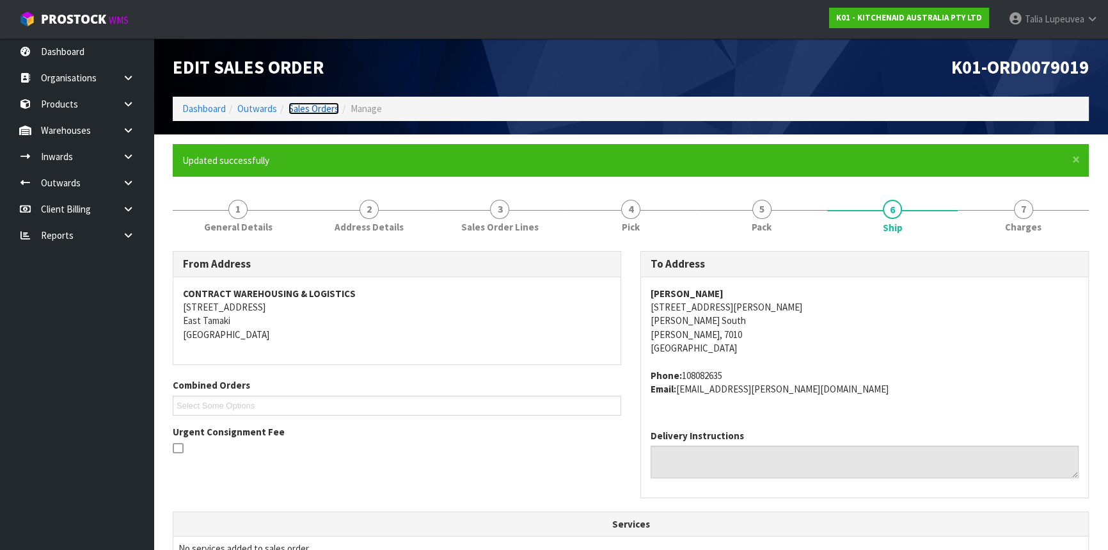
click at [299, 104] on link "Sales Orders" at bounding box center [314, 108] width 51 height 12
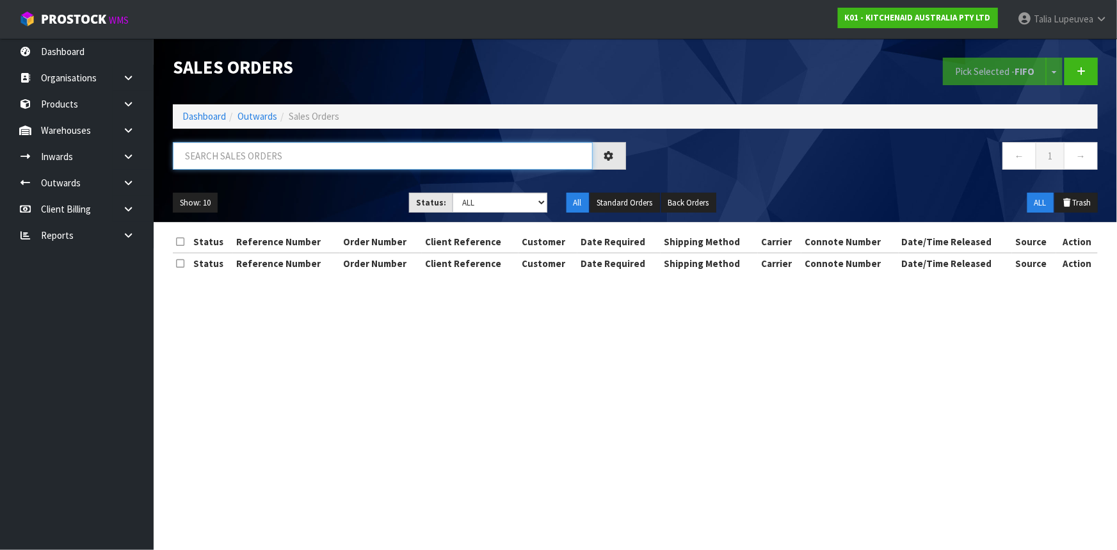
click at [296, 152] on input "text" at bounding box center [383, 156] width 420 height 28
type input "JOB-0412070"
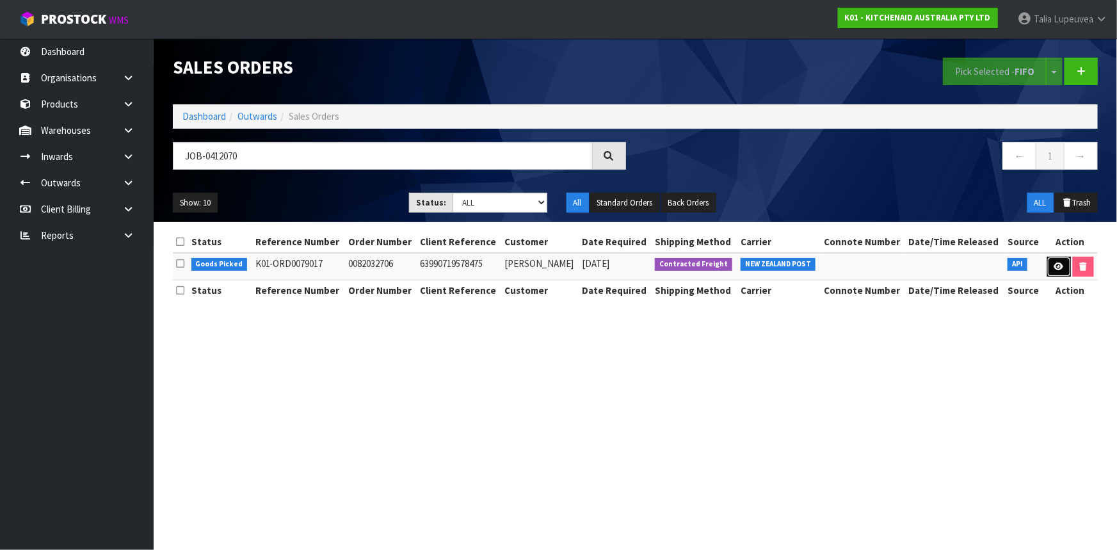
click at [1053, 259] on link at bounding box center [1059, 267] width 24 height 20
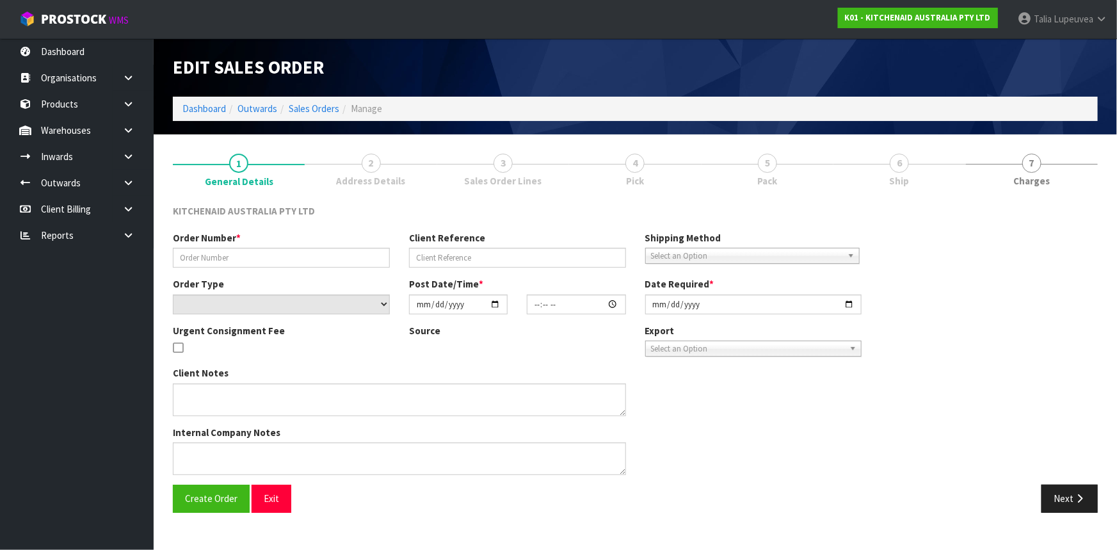
type input "0082032706"
type input "63990719578475"
select select "number:0"
type input "[DATE]"
type input "11:39:45.000"
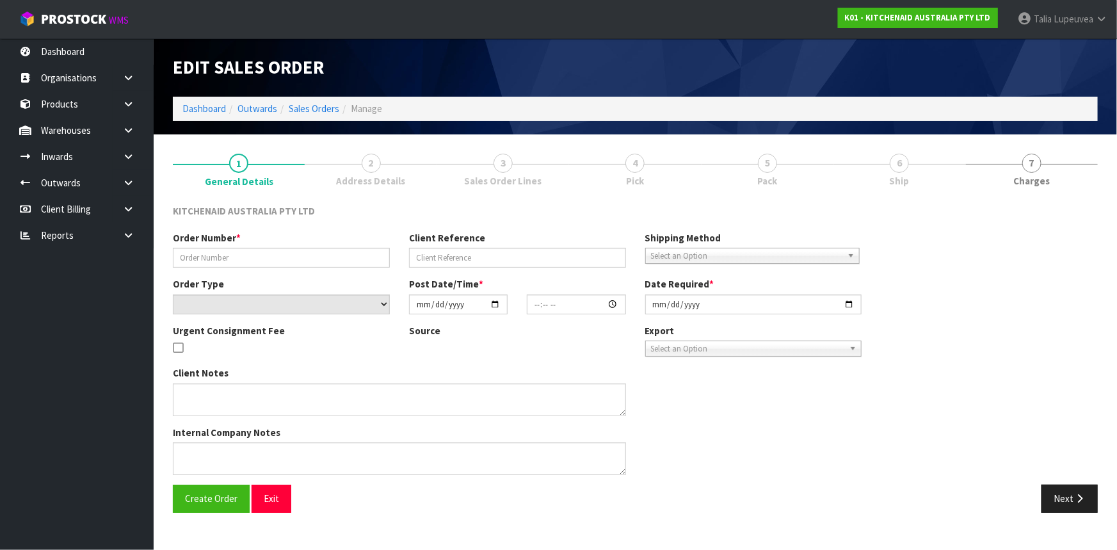
type input "[DATE]"
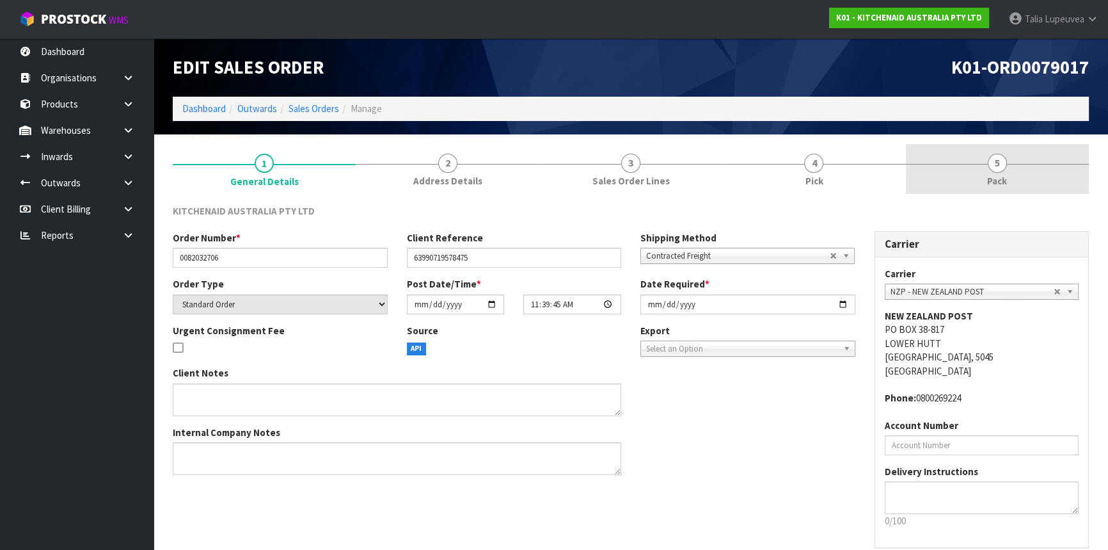
click at [990, 179] on span "Pack" at bounding box center [997, 180] width 20 height 13
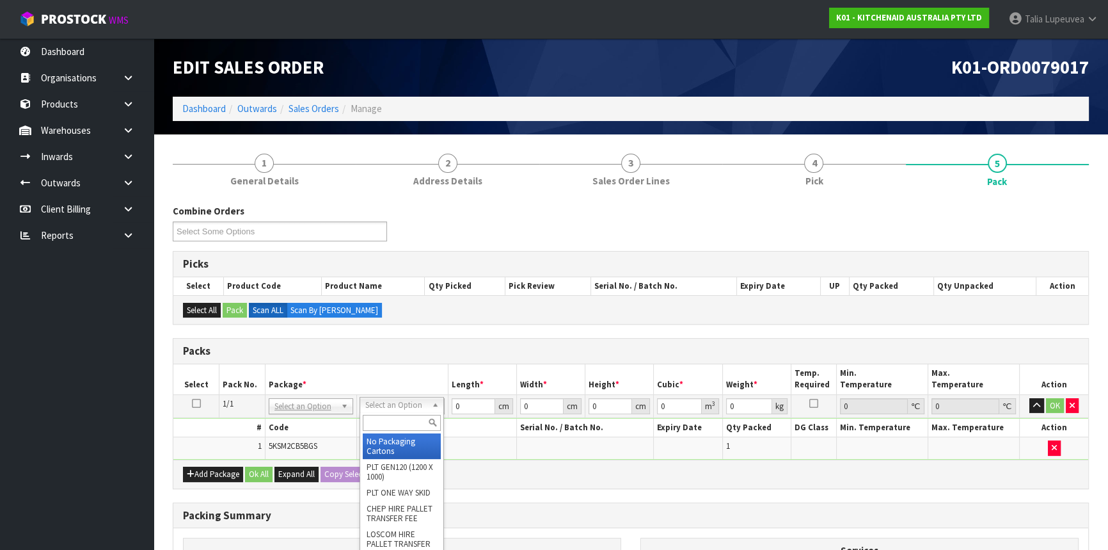
click at [392, 422] on input "text" at bounding box center [402, 423] width 78 height 16
type input "OW"
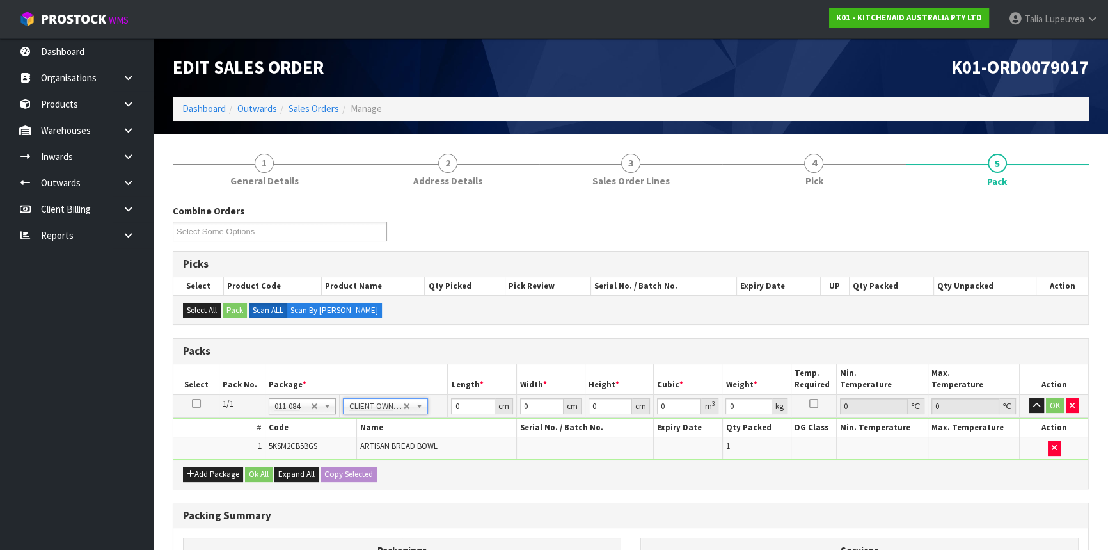
type input "4.5"
drag, startPoint x: 460, startPoint y: 412, endPoint x: 448, endPoint y: 416, distance: 12.8
click at [448, 416] on tbody "1/1 NONE 007-001 007-002 007-004 007-009 007-013 007-014 007-015 007-017 007-01…" at bounding box center [630, 426] width 915 height 65
type input "32"
type input "31"
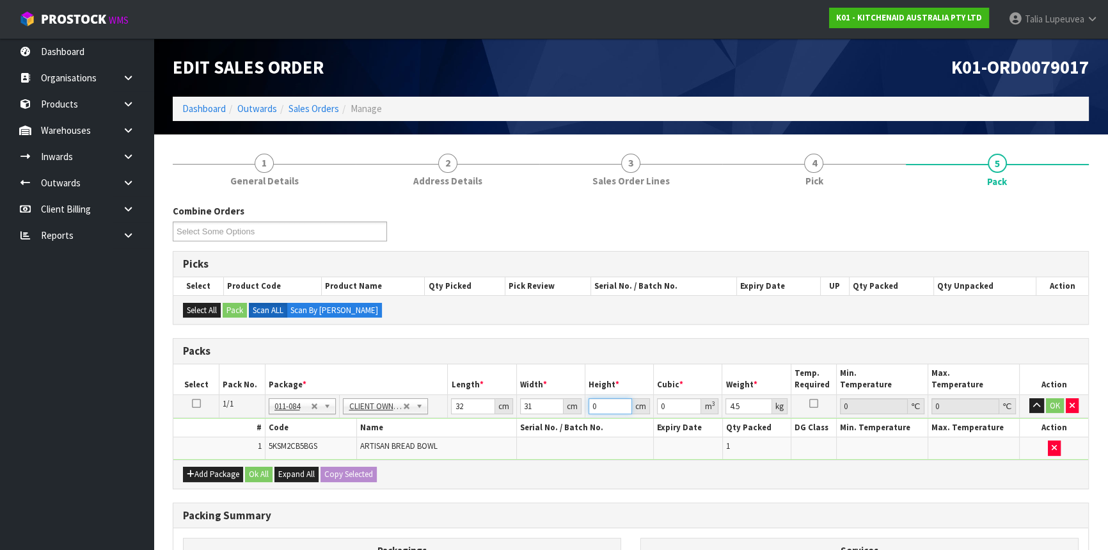
type input "3"
type input "0.002976"
type input "32"
type input "0.031744"
type input "32"
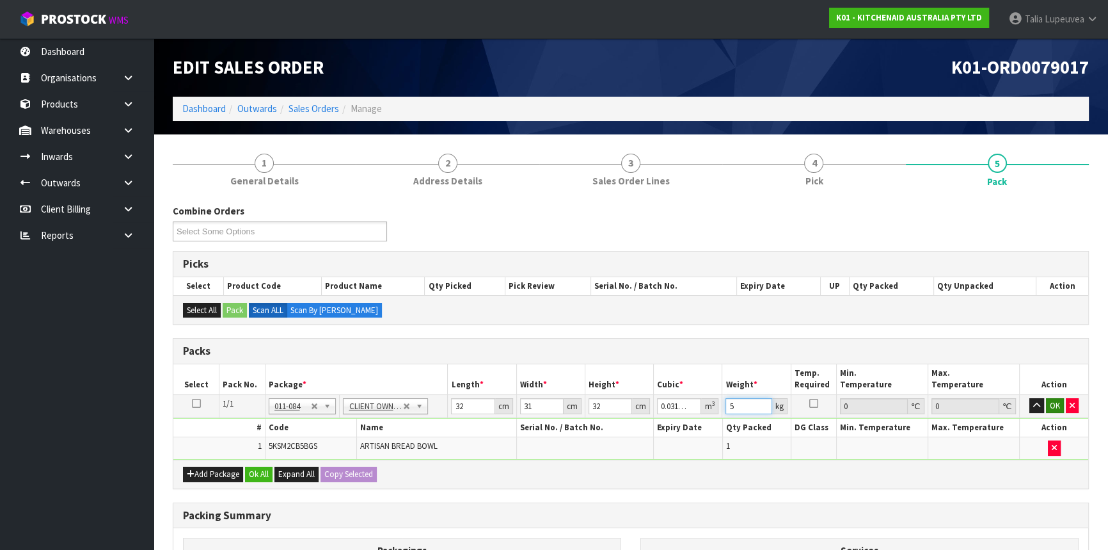
type input "5"
click at [1056, 406] on button "OK" at bounding box center [1055, 405] width 18 height 15
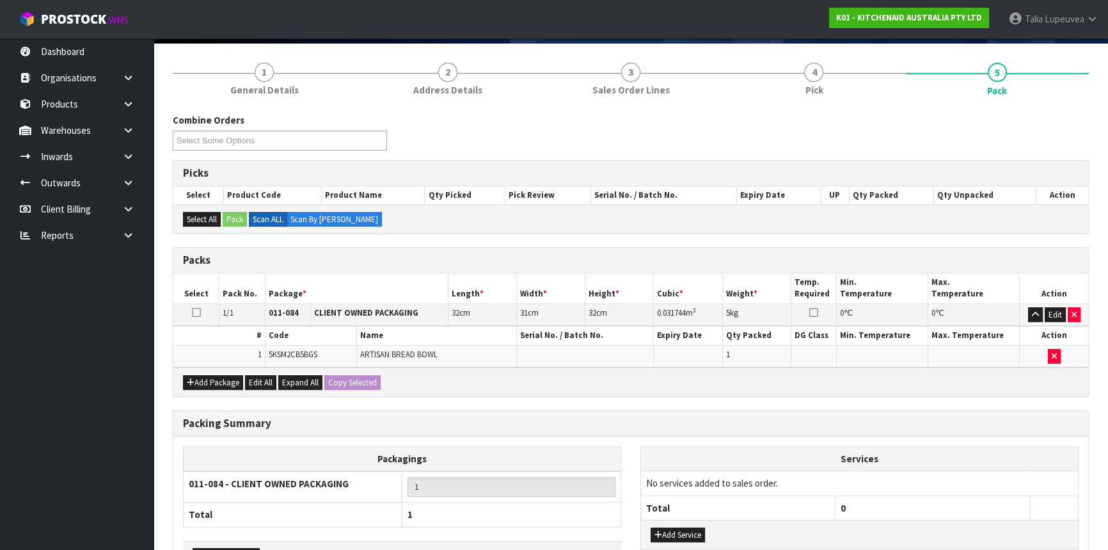
scroll to position [178, 0]
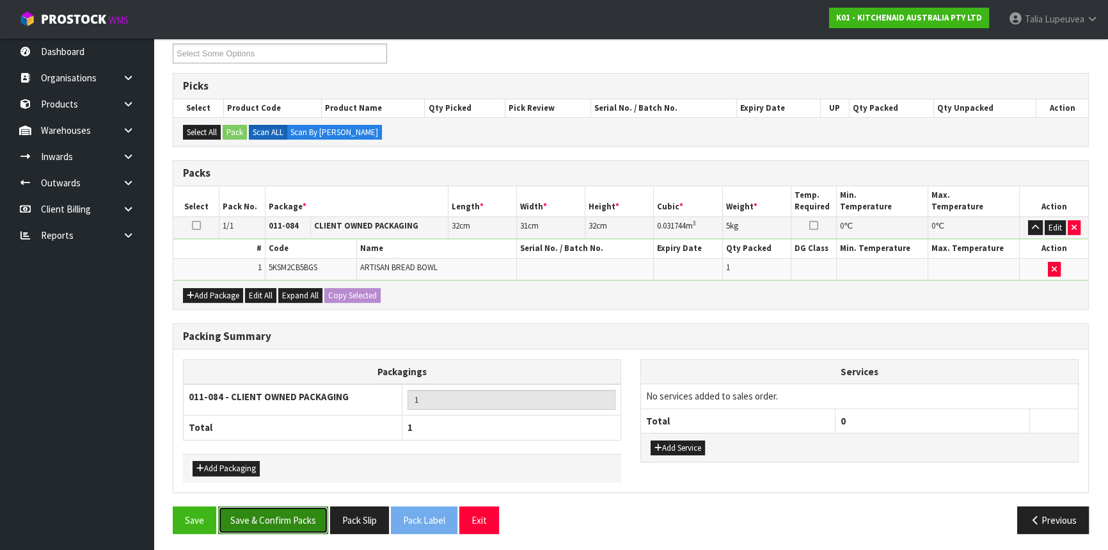
drag, startPoint x: 295, startPoint y: 510, endPoint x: 285, endPoint y: 502, distance: 13.2
click at [295, 509] on button "Save & Confirm Packs" at bounding box center [273, 520] width 110 height 28
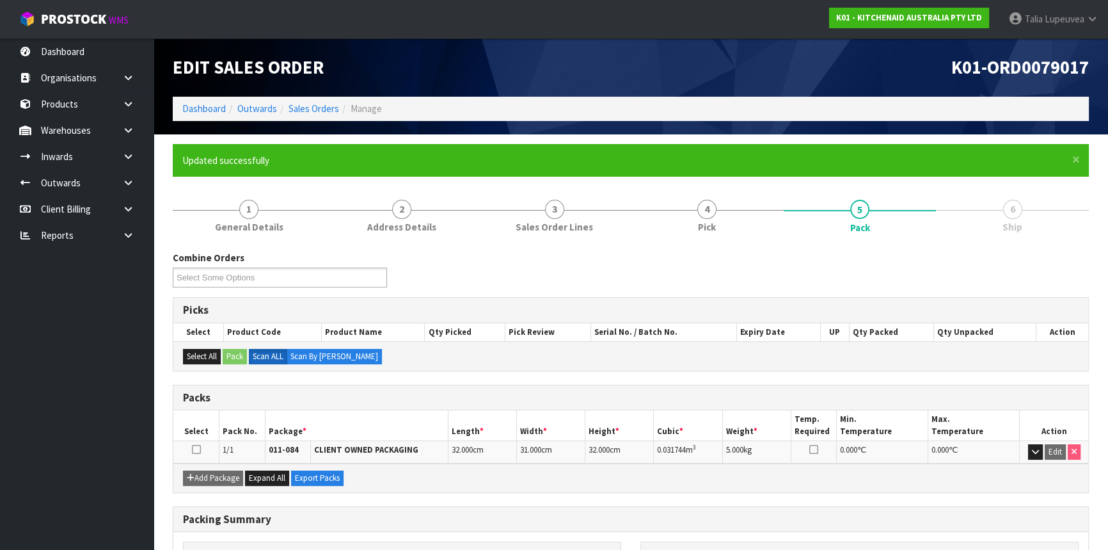
scroll to position [154, 0]
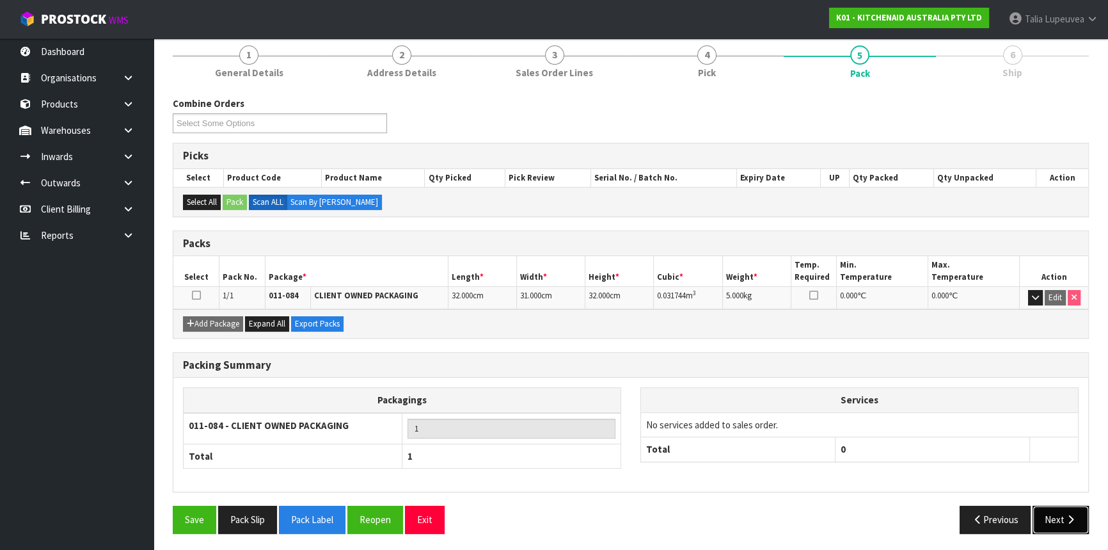
click at [1073, 515] on icon "button" at bounding box center [1071, 520] width 12 height 10
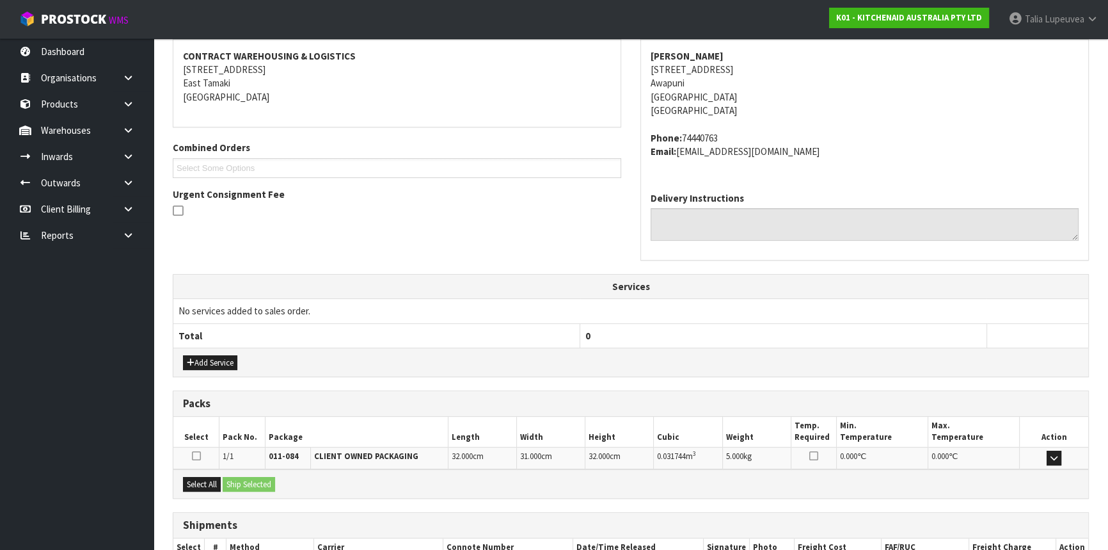
scroll to position [321, 0]
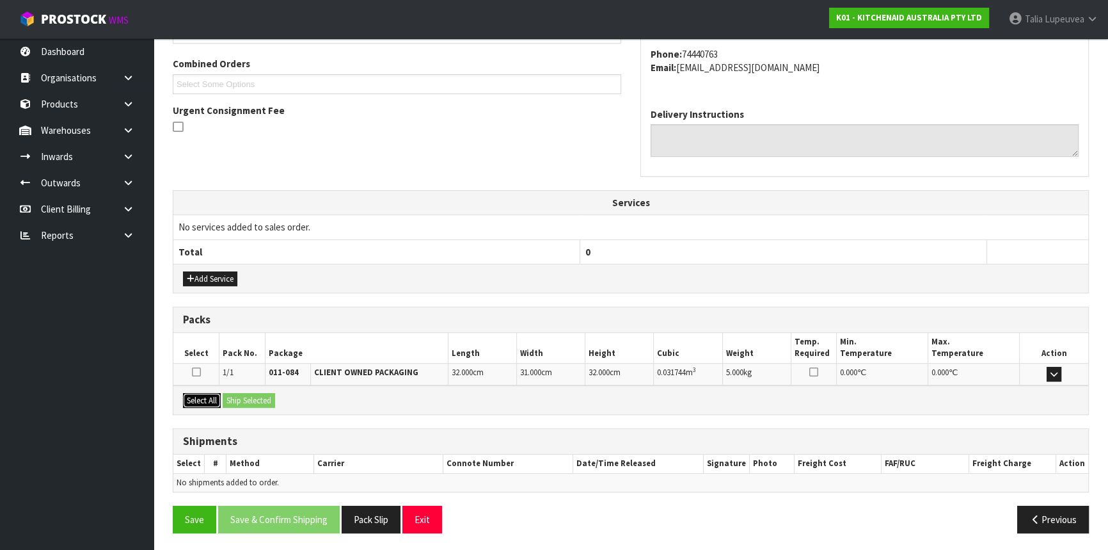
click at [199, 393] on button "Select All" at bounding box center [202, 400] width 38 height 15
click at [238, 397] on button "Ship Selected" at bounding box center [249, 400] width 52 height 15
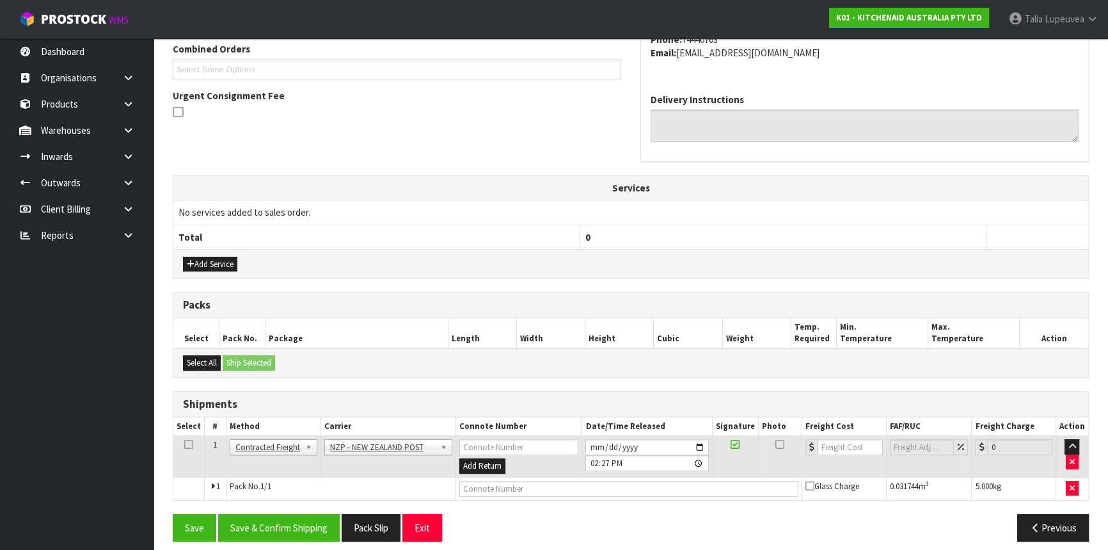
scroll to position [344, 0]
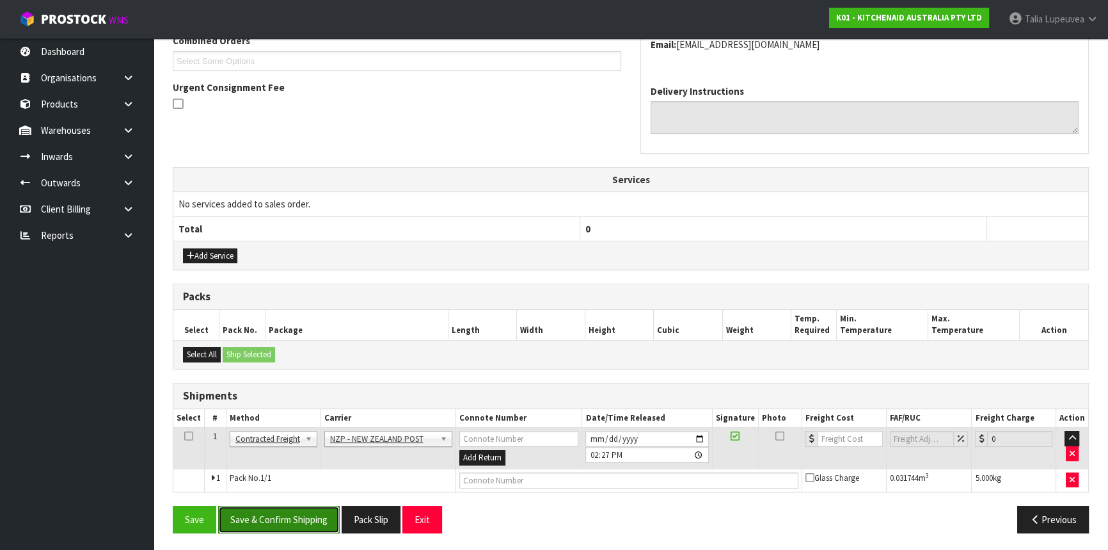
click at [316, 523] on button "Save & Confirm Shipping" at bounding box center [279, 520] width 122 height 28
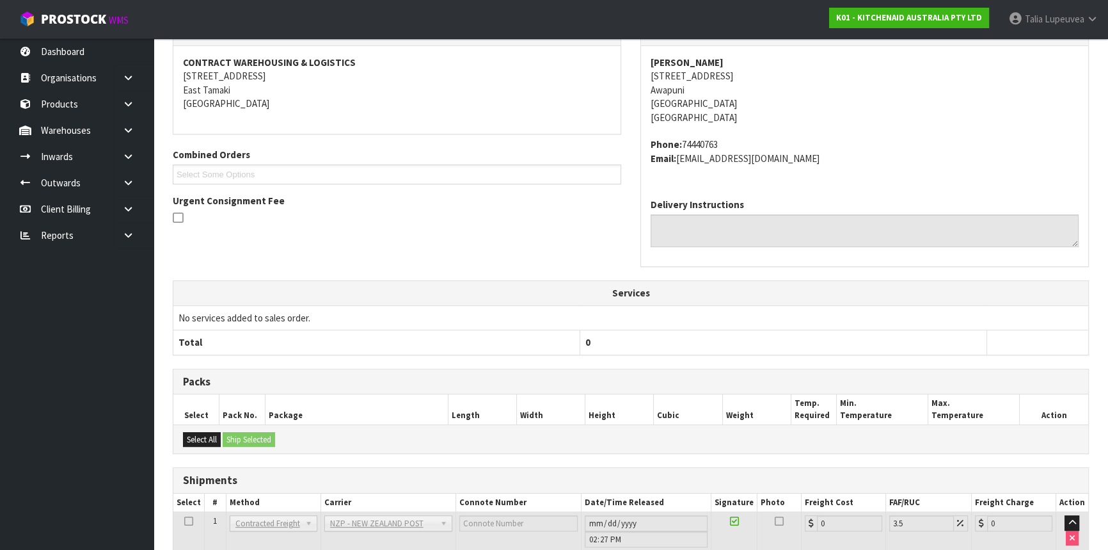
scroll to position [326, 0]
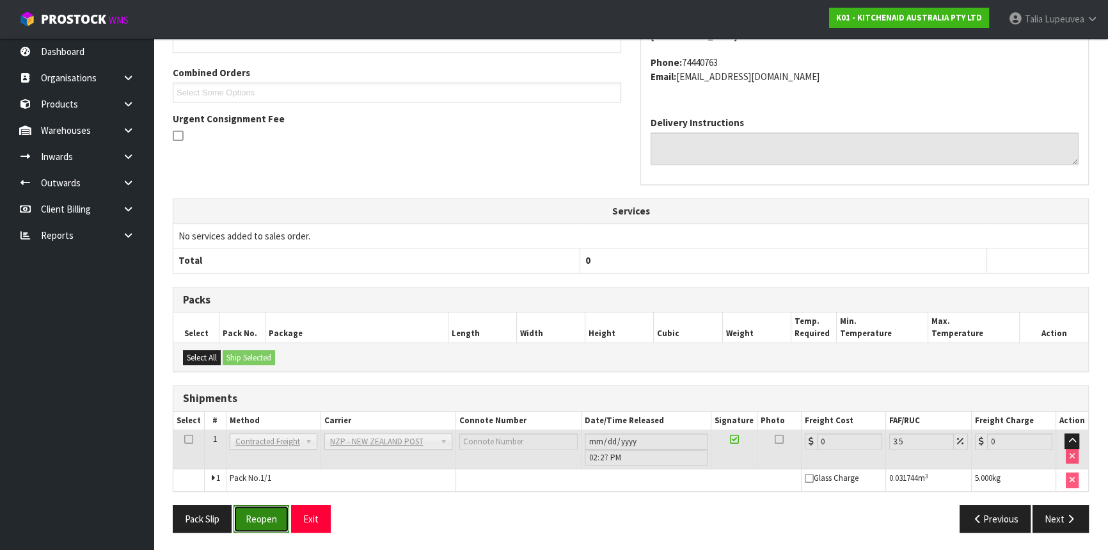
click at [243, 514] on button "Reopen" at bounding box center [262, 519] width 56 height 28
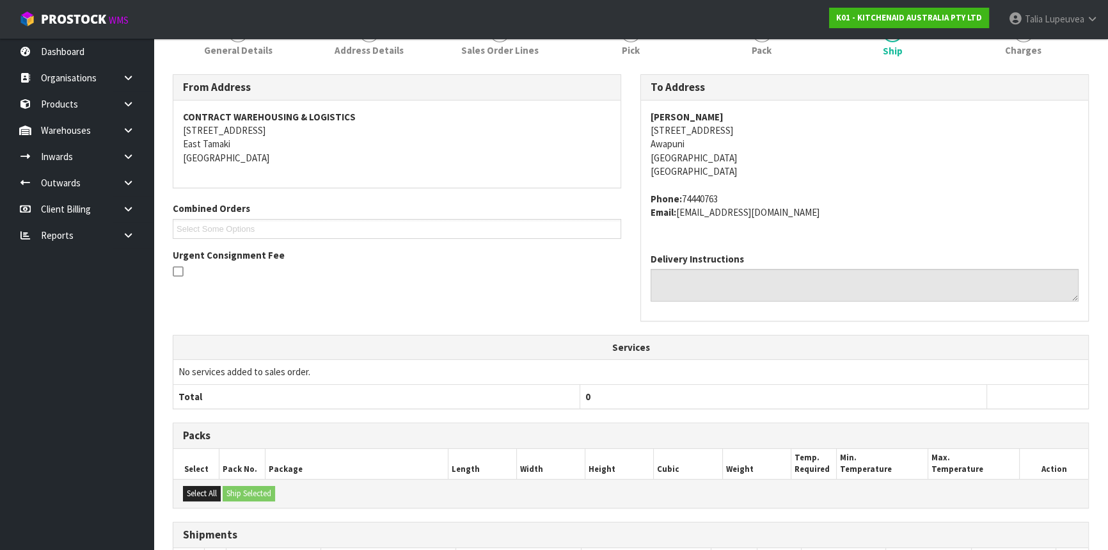
scroll to position [313, 0]
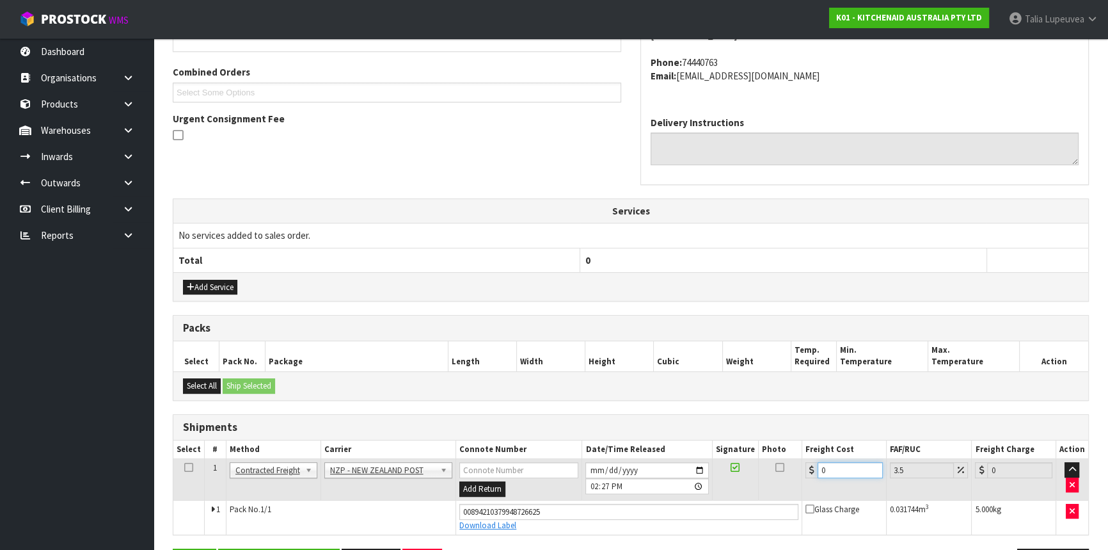
drag, startPoint x: 844, startPoint y: 467, endPoint x: 787, endPoint y: 472, distance: 57.8
click at [787, 472] on tr "1 Client Local Pickup Customer Local Pickup Company Freight Contracted Freight …" at bounding box center [630, 480] width 915 height 42
type input "8"
type input "8.28"
type input "8.4"
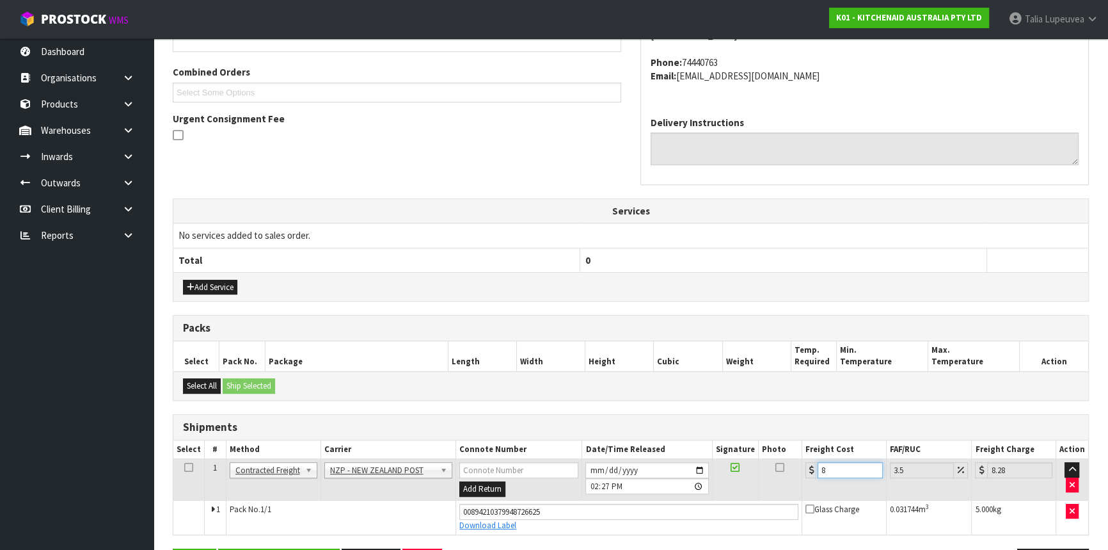
type input "8.69"
type input "8.45"
type input "8.75"
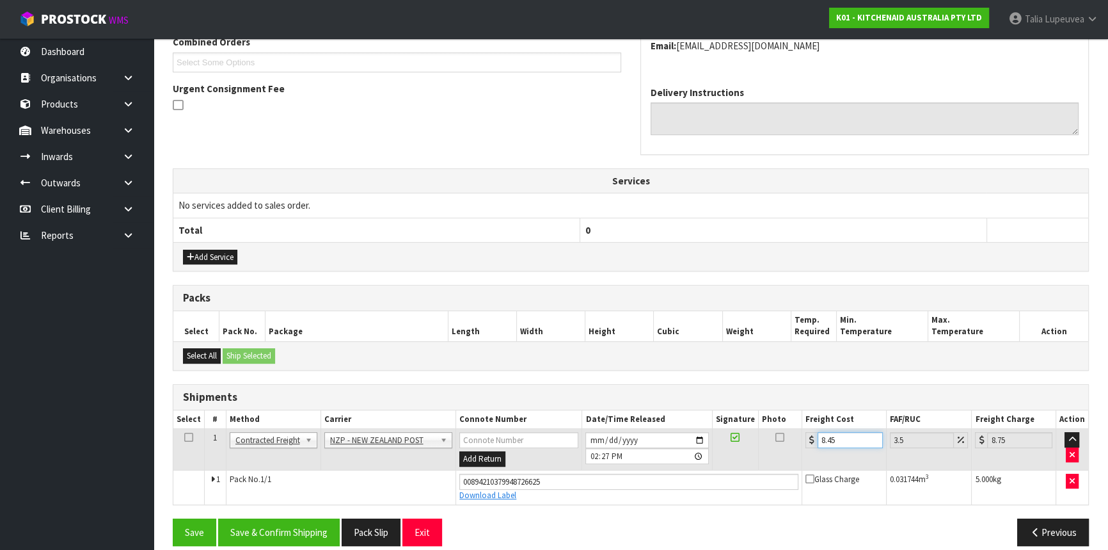
scroll to position [356, 0]
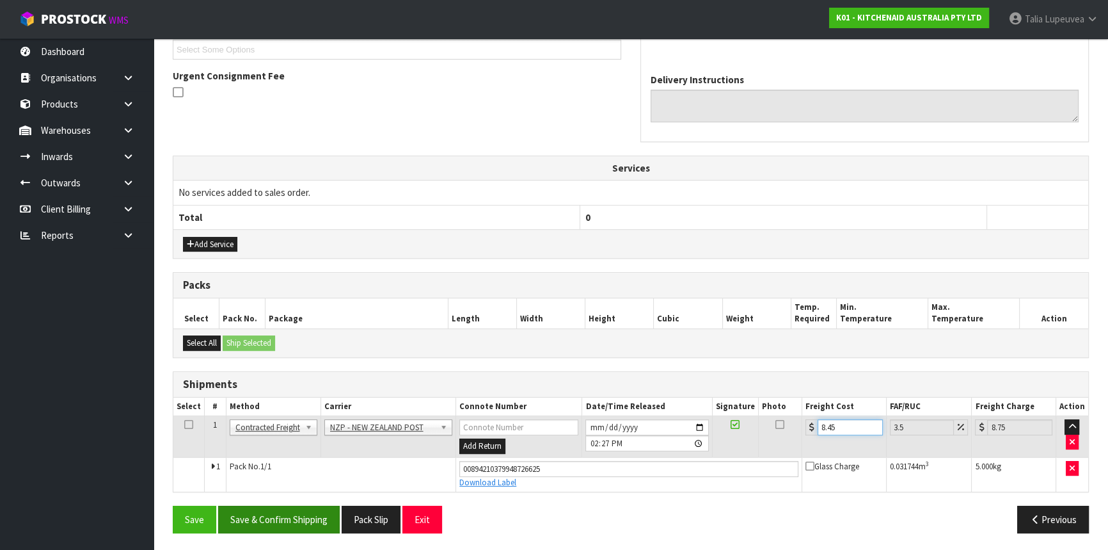
type input "8.45"
click at [287, 506] on button "Save & Confirm Shipping" at bounding box center [279, 520] width 122 height 28
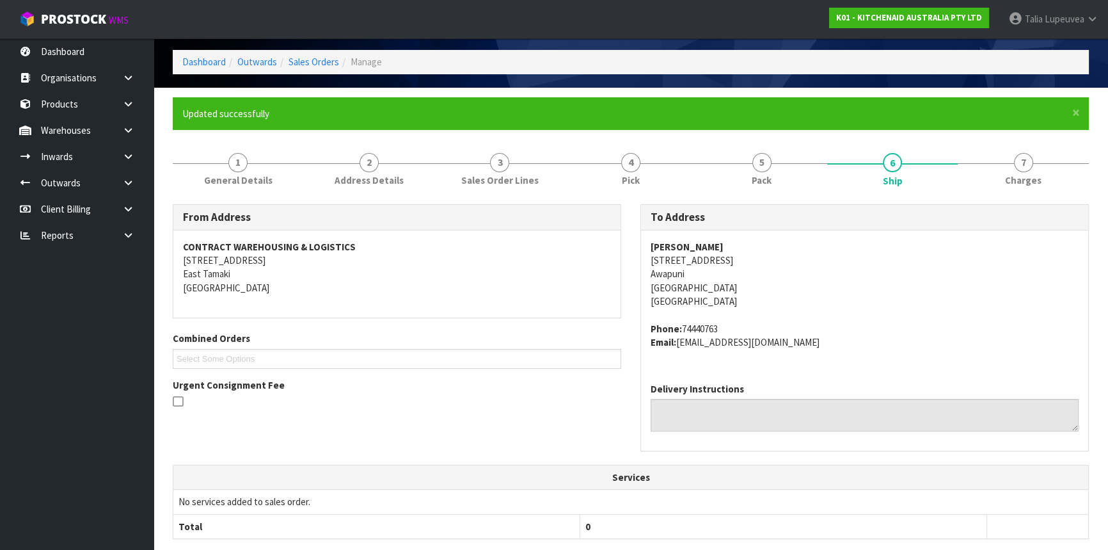
scroll to position [0, 0]
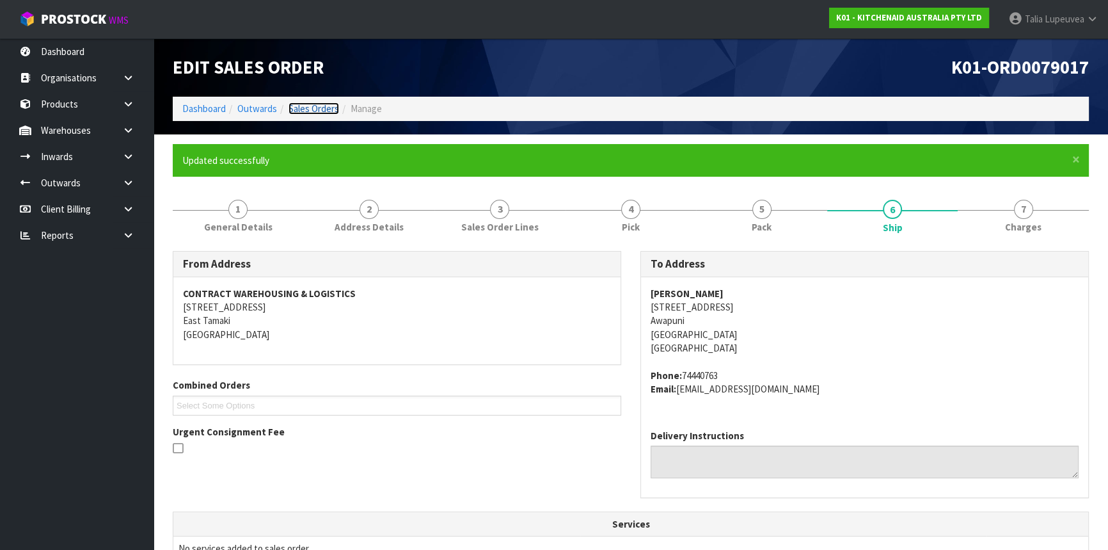
click at [315, 111] on link "Sales Orders" at bounding box center [314, 108] width 51 height 12
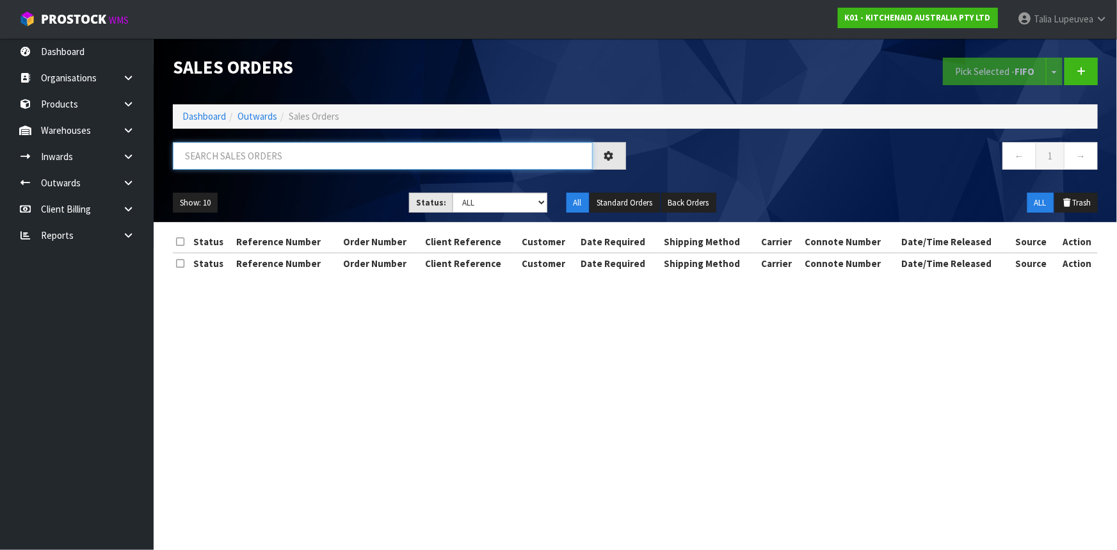
click at [349, 164] on input "text" at bounding box center [383, 156] width 420 height 28
type input "JOB-0411937"
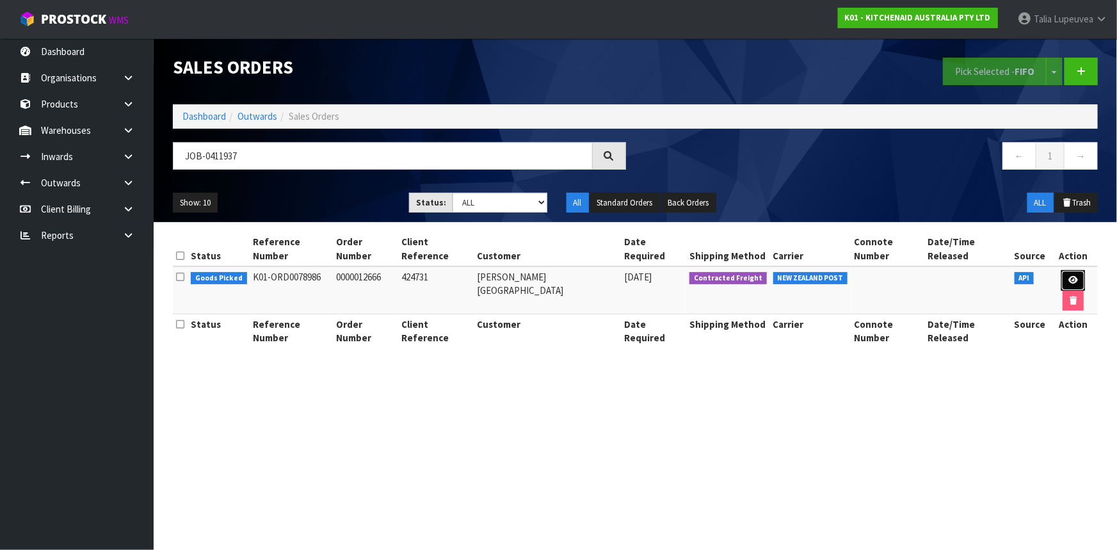
click at [1068, 276] on icon at bounding box center [1073, 280] width 10 height 8
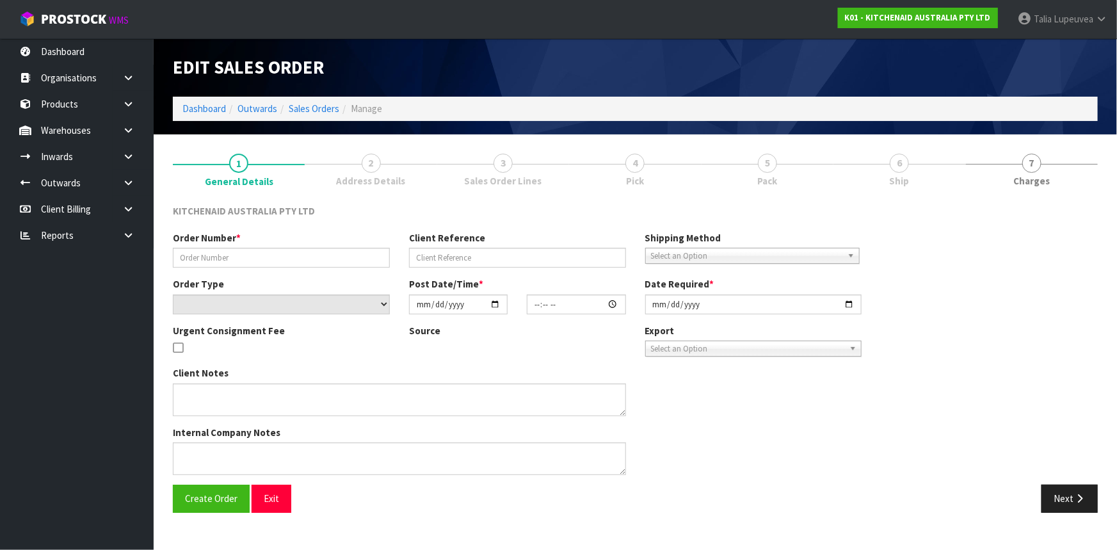
type input "0000012666"
type input "424731"
select select "number:0"
type input "[DATE]"
type input "15:36:50.000"
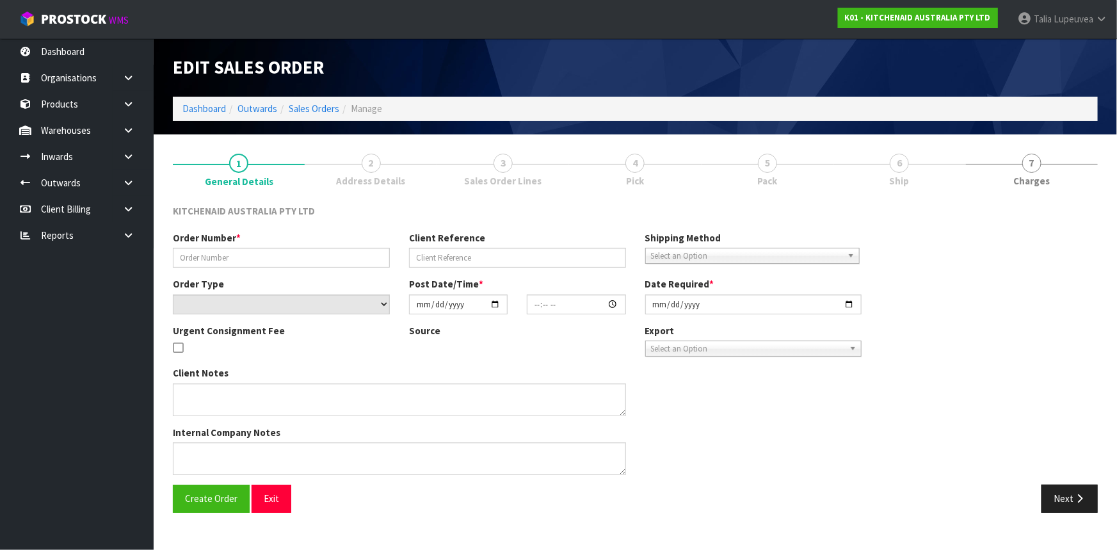
type input "[DATE]"
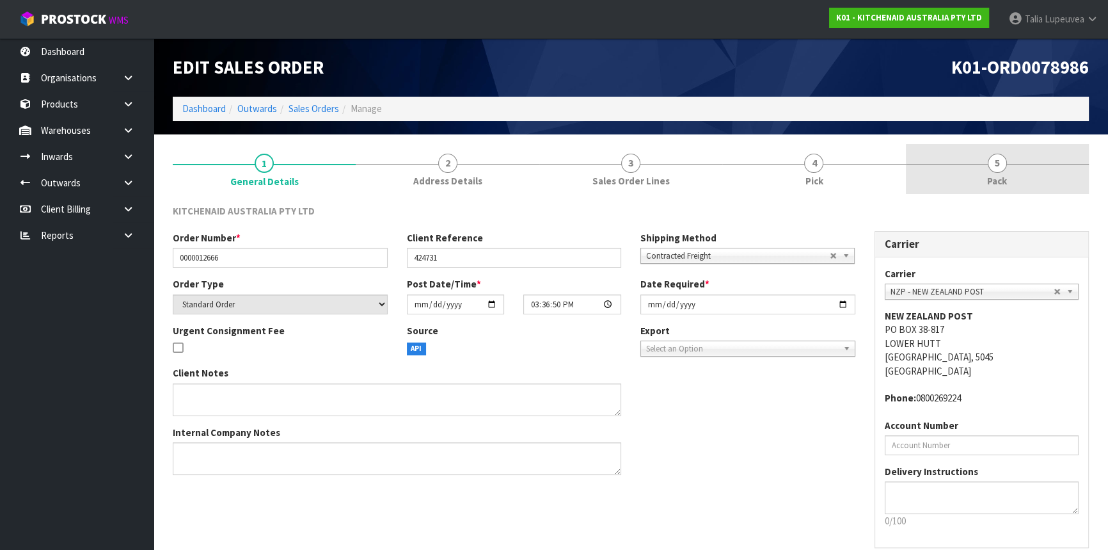
click at [993, 187] on span "Pack" at bounding box center [997, 180] width 20 height 13
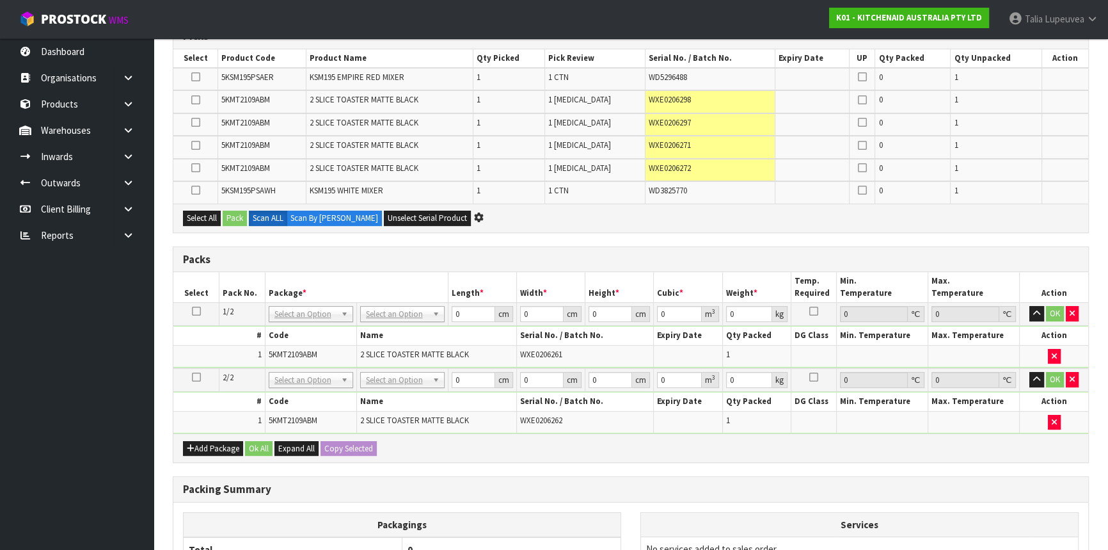
scroll to position [232, 0]
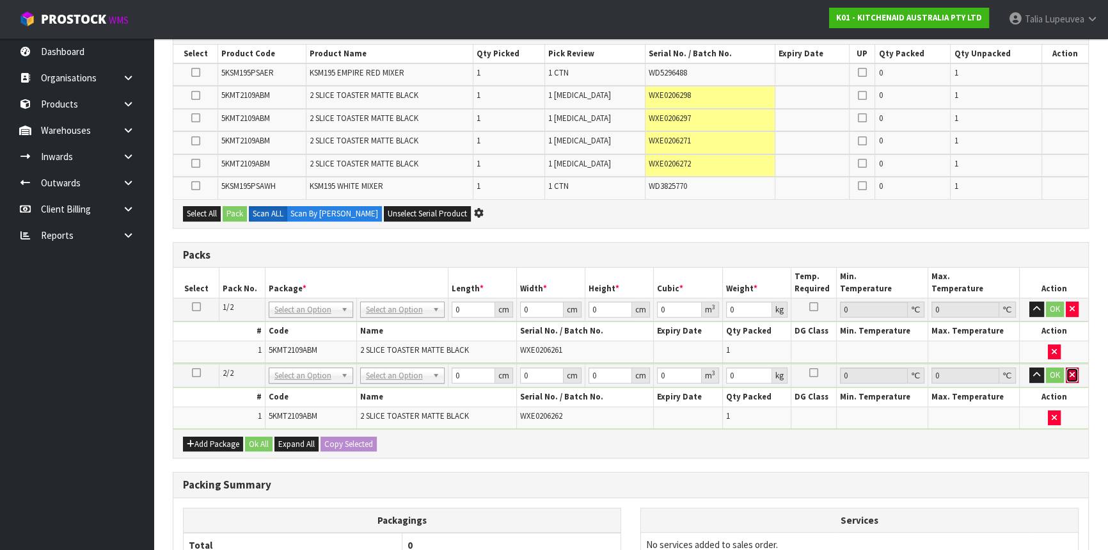
click at [1073, 371] on icon "button" at bounding box center [1072, 375] width 5 height 8
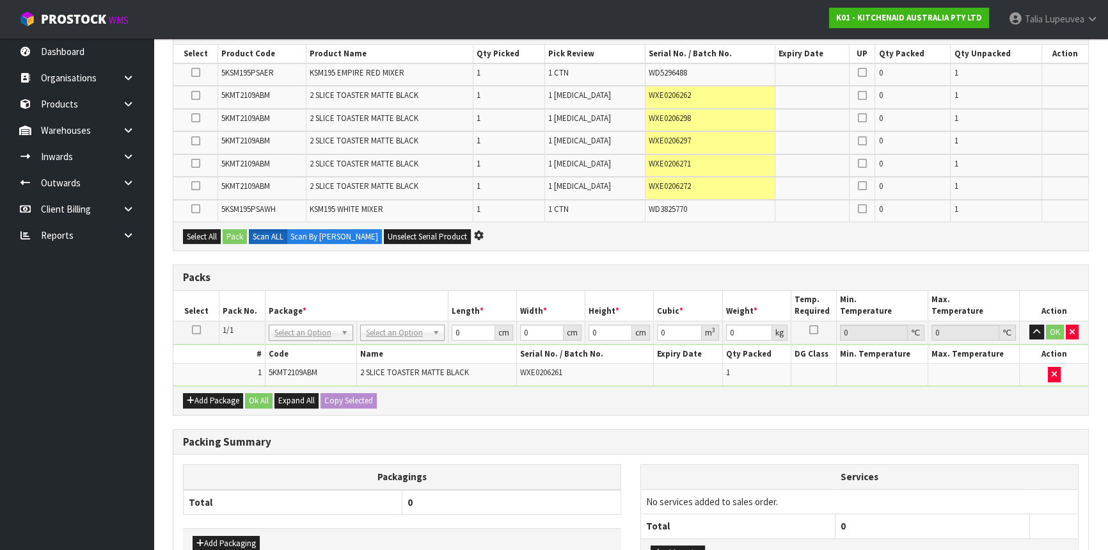
click at [195, 330] on icon at bounding box center [196, 330] width 9 height 1
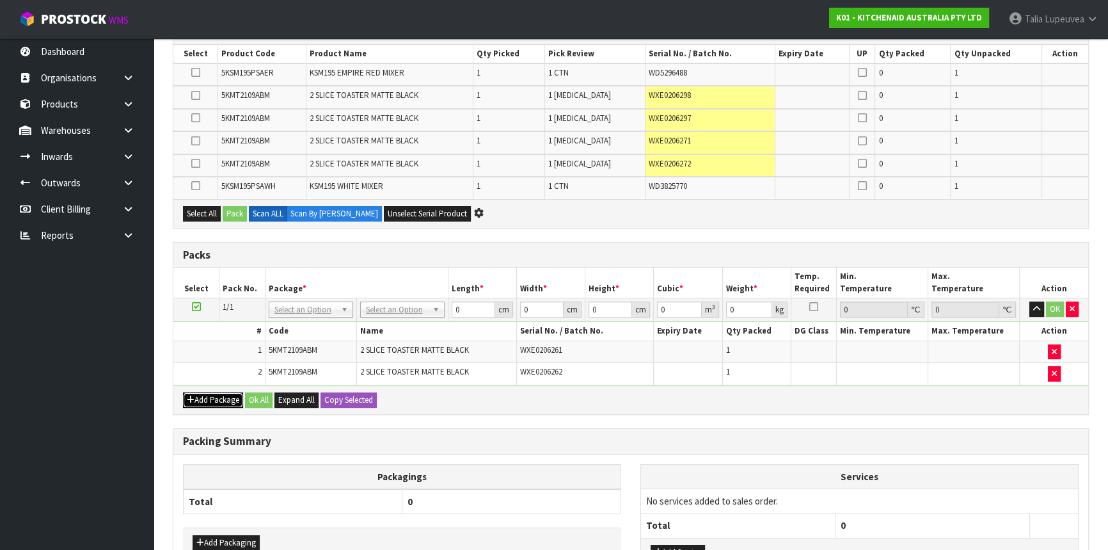
click at [204, 399] on button "Add Package" at bounding box center [213, 399] width 60 height 15
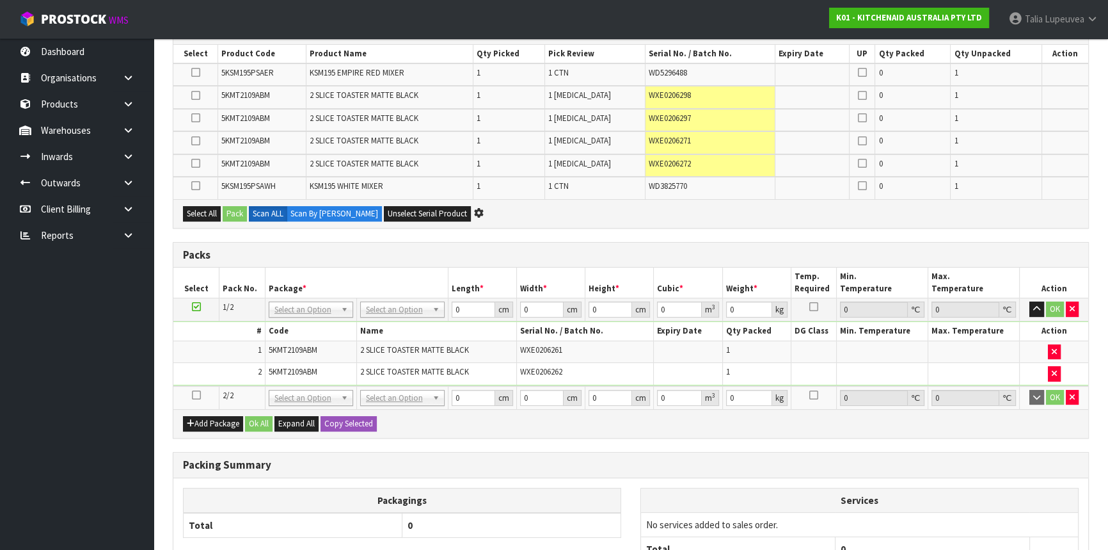
click at [197, 395] on icon at bounding box center [196, 395] width 9 height 1
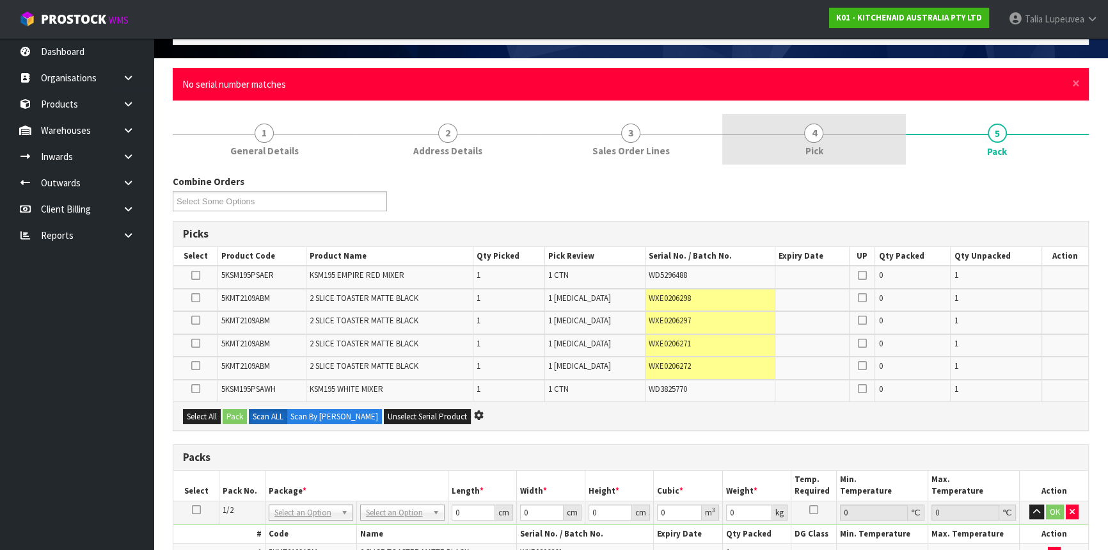
scroll to position [0, 0]
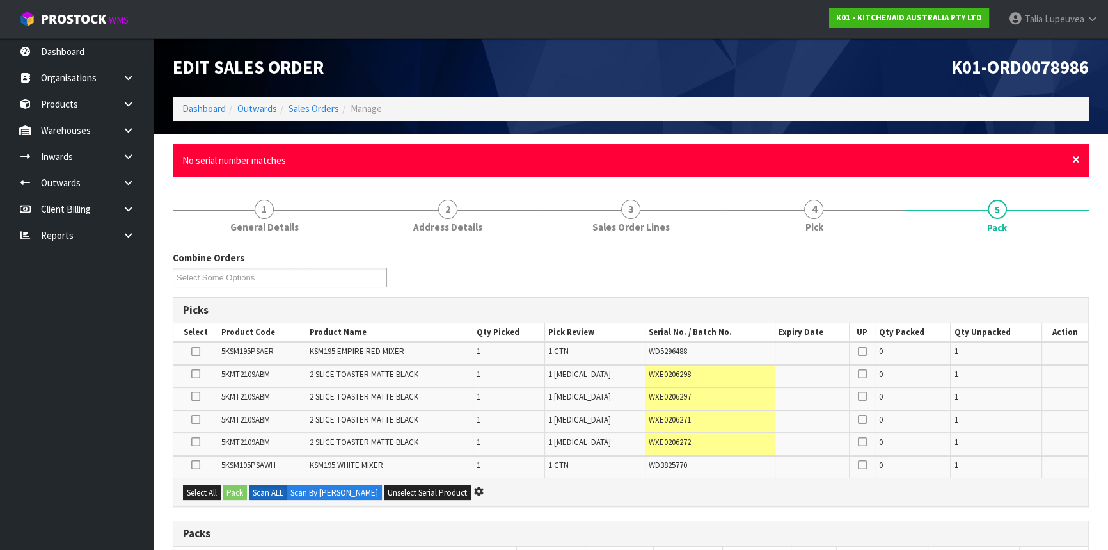
click at [1075, 155] on span "×" at bounding box center [1077, 159] width 8 height 18
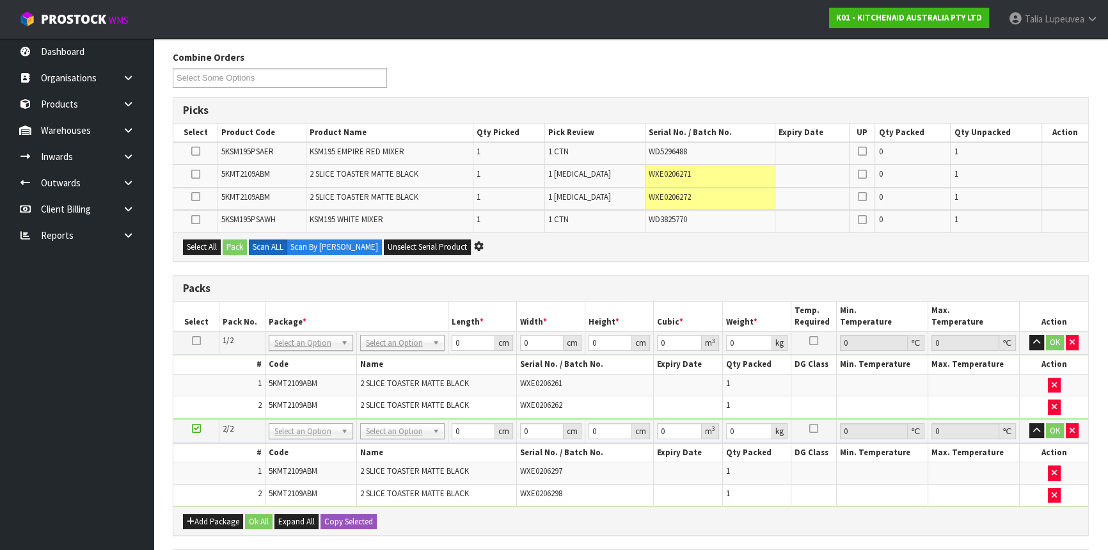
scroll to position [174, 0]
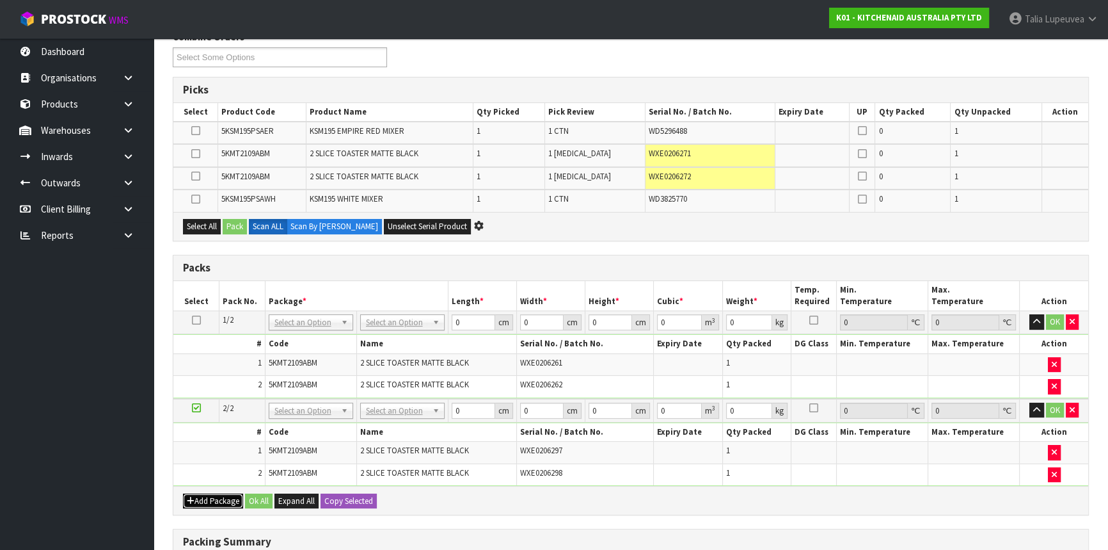
click at [223, 495] on button "Add Package" at bounding box center [213, 500] width 60 height 15
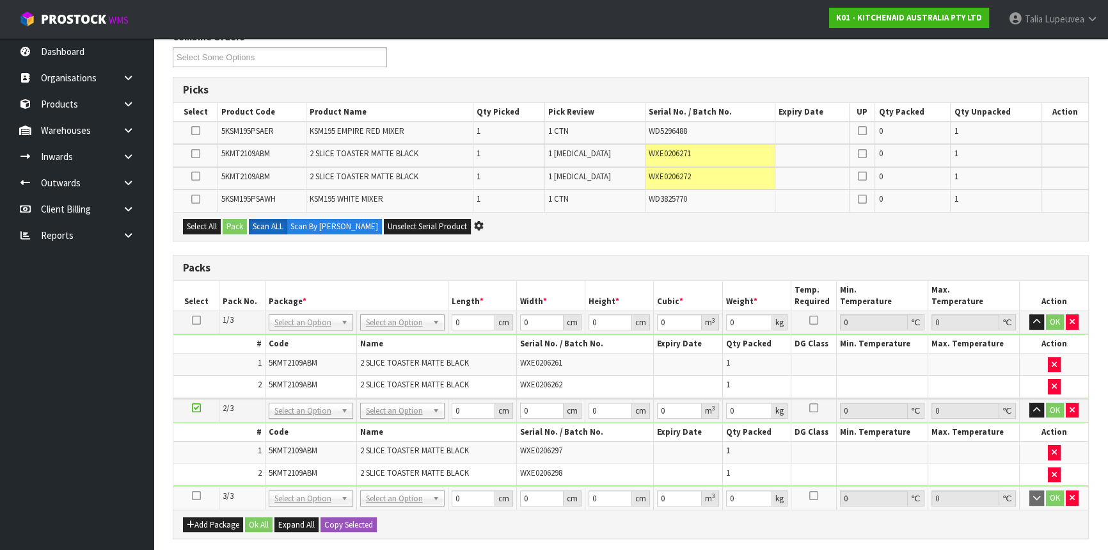
click at [196, 495] on icon at bounding box center [196, 495] width 9 height 1
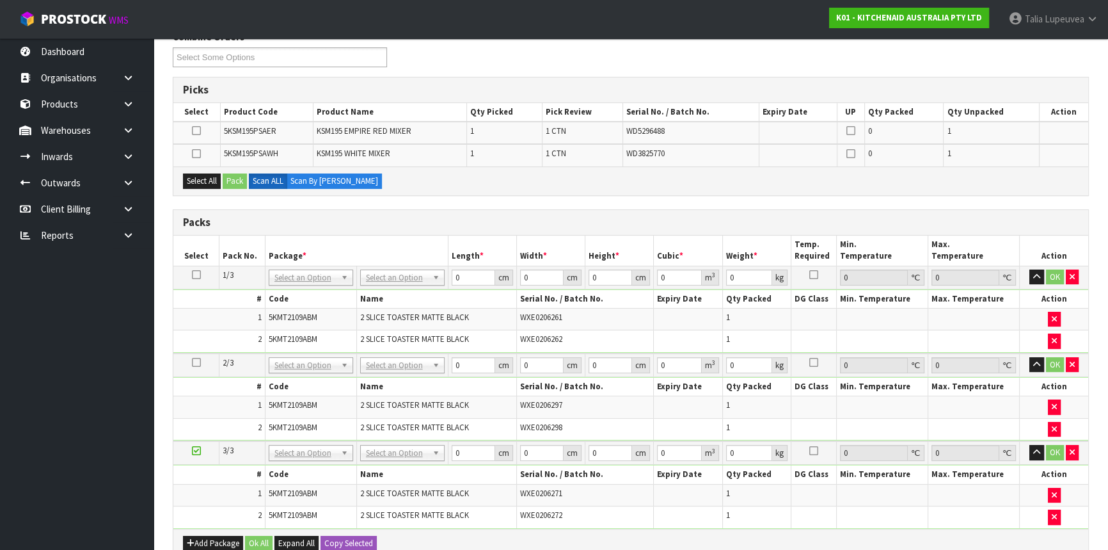
scroll to position [232, 0]
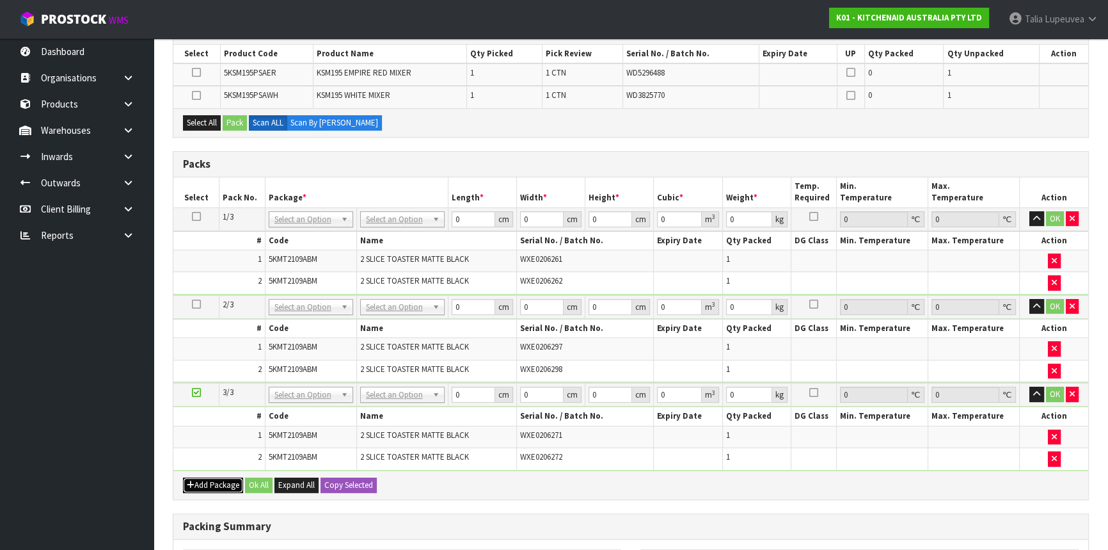
click at [214, 477] on button "Add Package" at bounding box center [213, 484] width 60 height 15
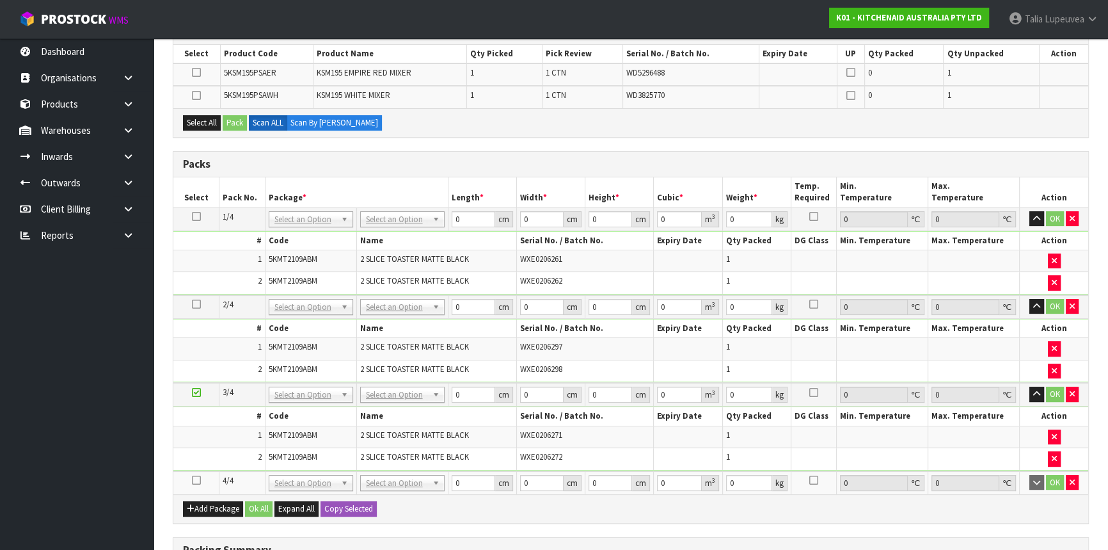
click at [192, 480] on icon at bounding box center [196, 480] width 9 height 1
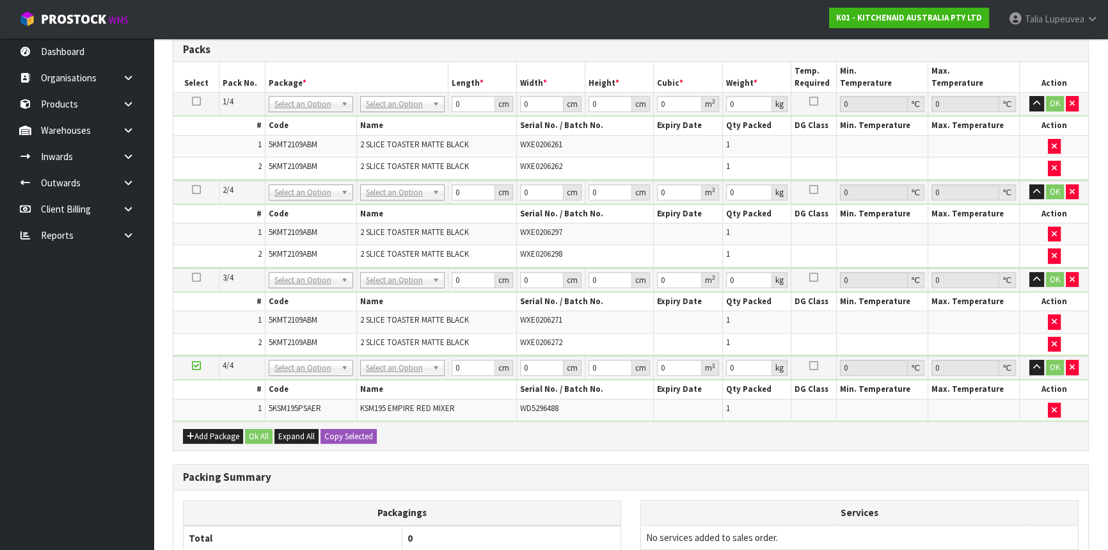
scroll to position [456, 0]
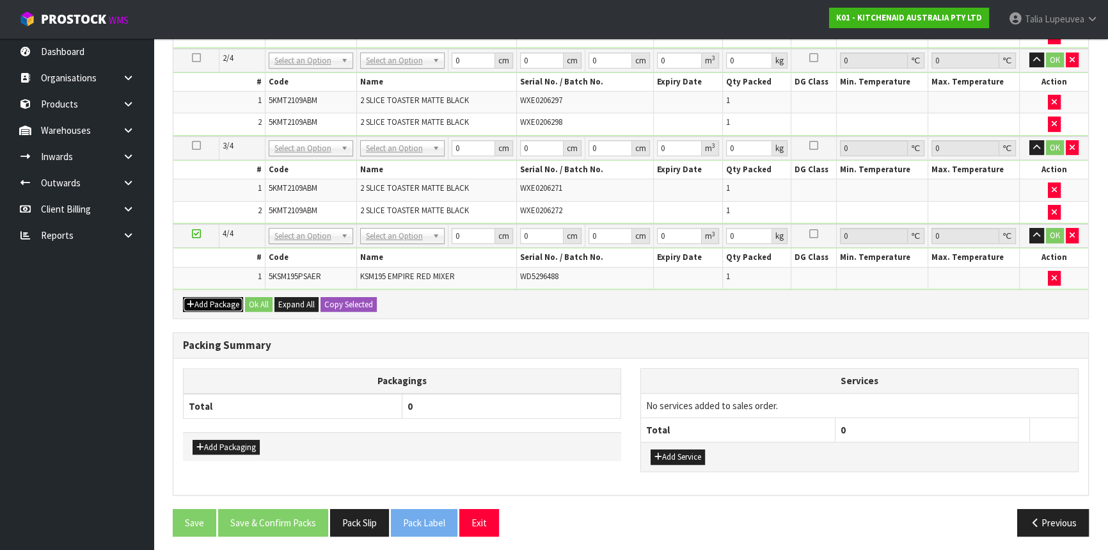
click at [230, 298] on button "Add Package" at bounding box center [213, 304] width 60 height 15
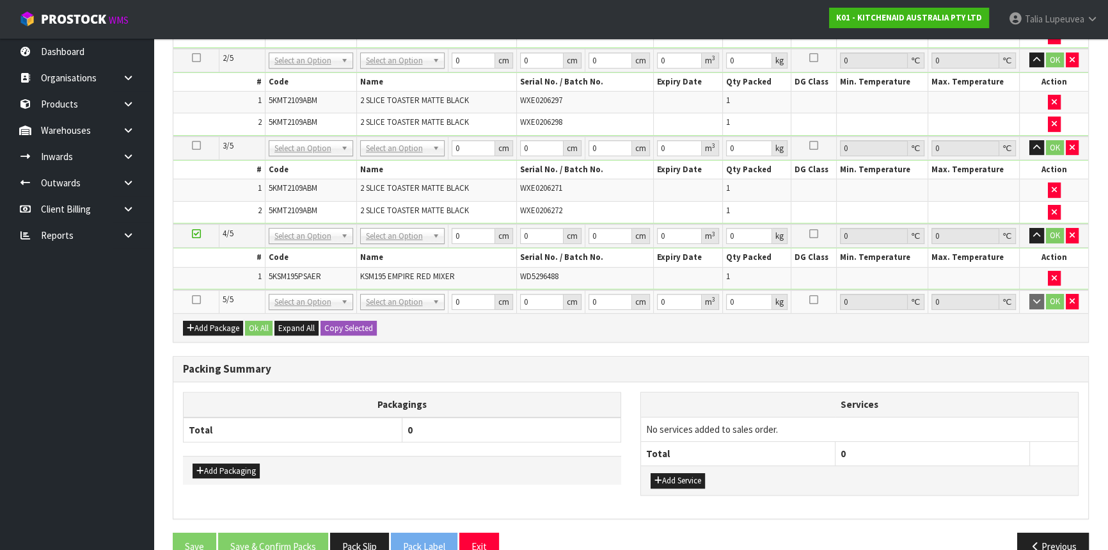
click at [193, 300] on icon at bounding box center [196, 300] width 9 height 1
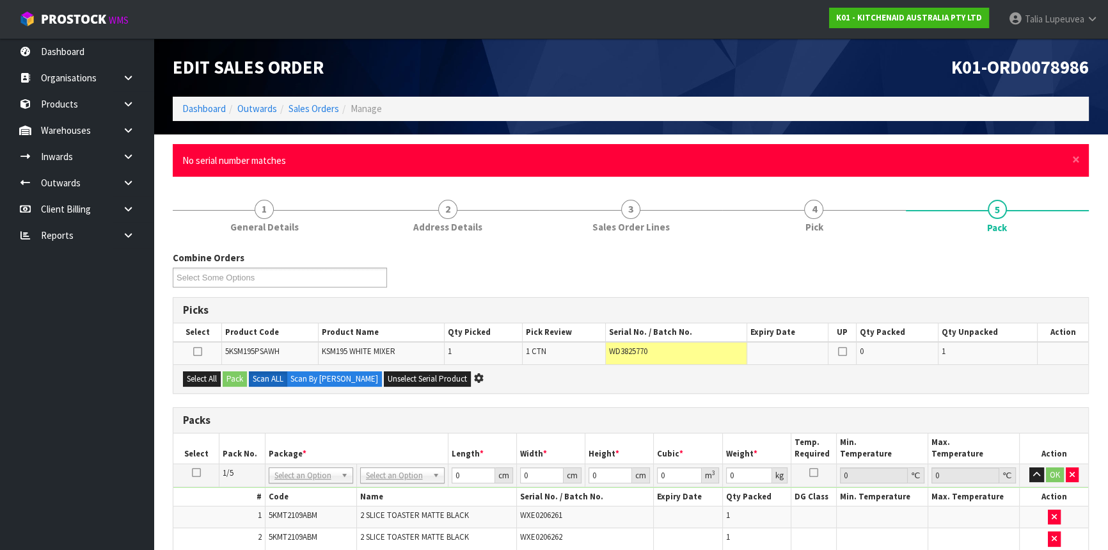
click at [1071, 158] on div "× Close No serial number matches" at bounding box center [631, 160] width 916 height 33
click at [1073, 158] on span "×" at bounding box center [1077, 159] width 8 height 18
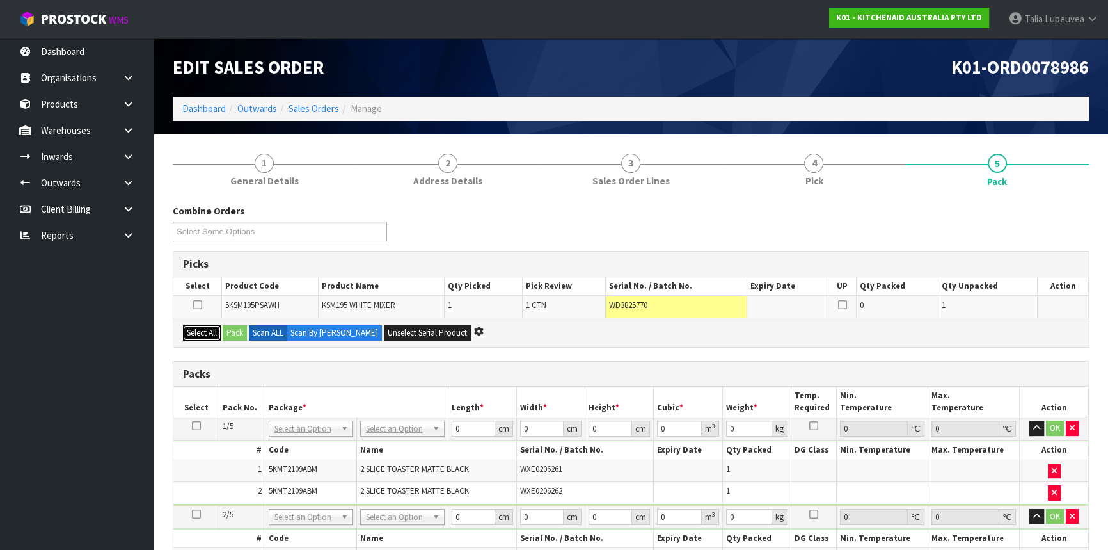
drag, startPoint x: 211, startPoint y: 330, endPoint x: 219, endPoint y: 330, distance: 7.7
click at [211, 329] on button "Select All" at bounding box center [202, 332] width 38 height 15
click at [228, 333] on button "Pack" at bounding box center [235, 332] width 24 height 15
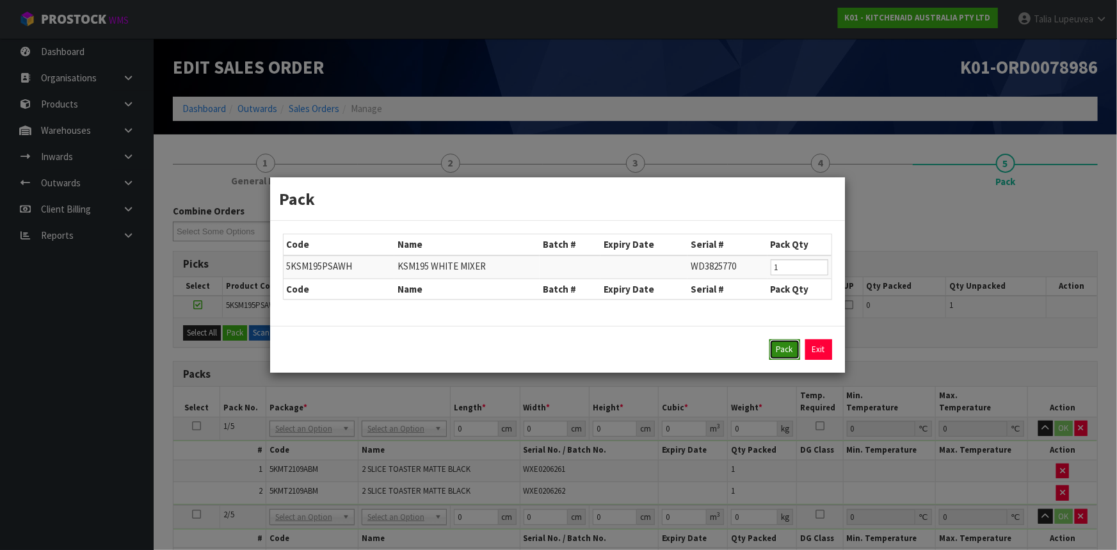
click at [778, 344] on button "Pack" at bounding box center [784, 349] width 31 height 20
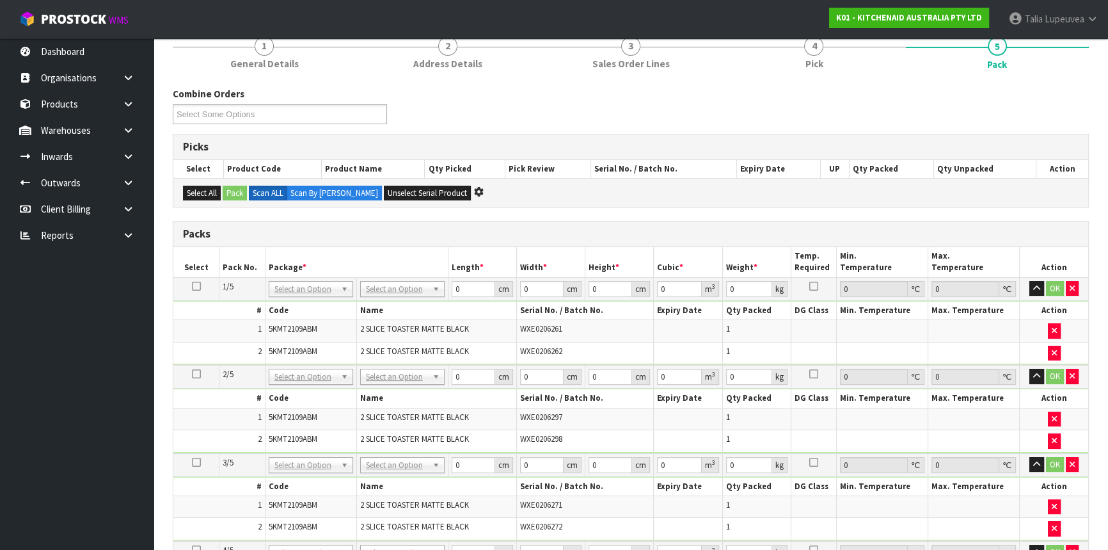
scroll to position [116, 0]
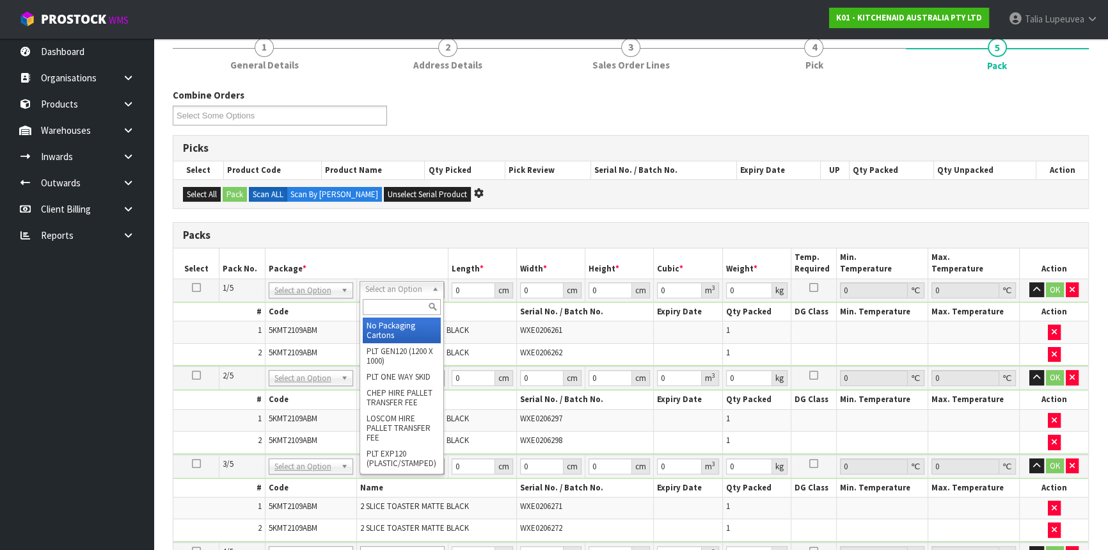
click at [379, 305] on input "text" at bounding box center [402, 307] width 78 height 16
type input "OWN"
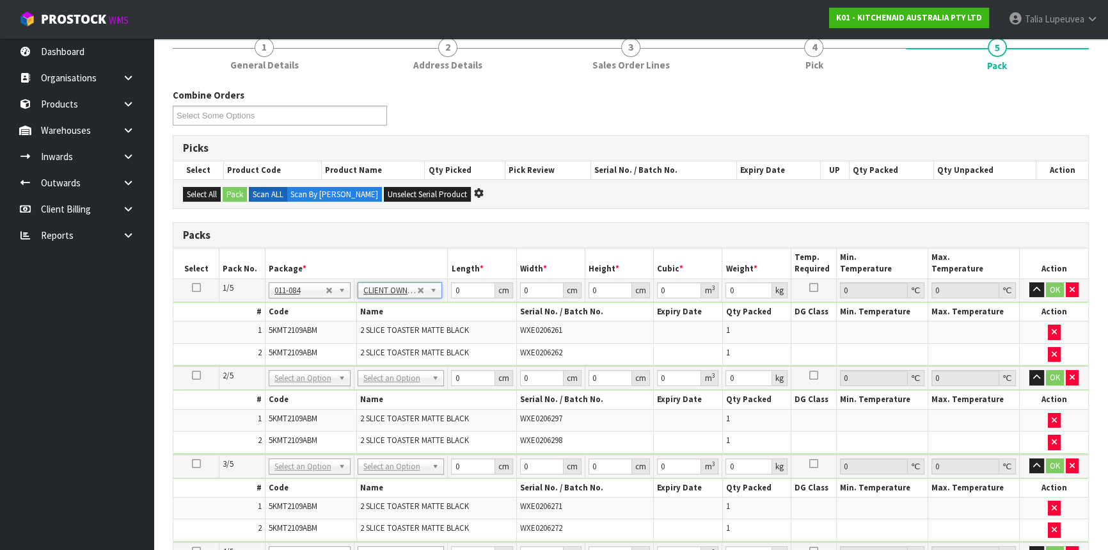
type input "5.5"
click at [395, 396] on input "text" at bounding box center [401, 394] width 80 height 16
type input "OWN"
type input "2"
type input "5.5"
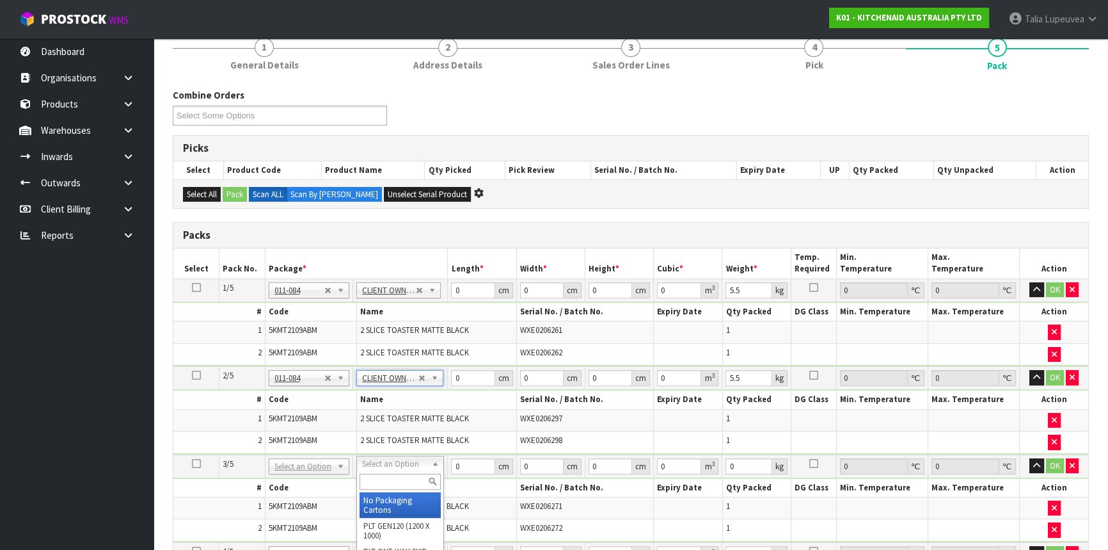
click at [393, 475] on input "text" at bounding box center [400, 482] width 81 height 16
type input "OWN"
type input "3"
type input "5.5"
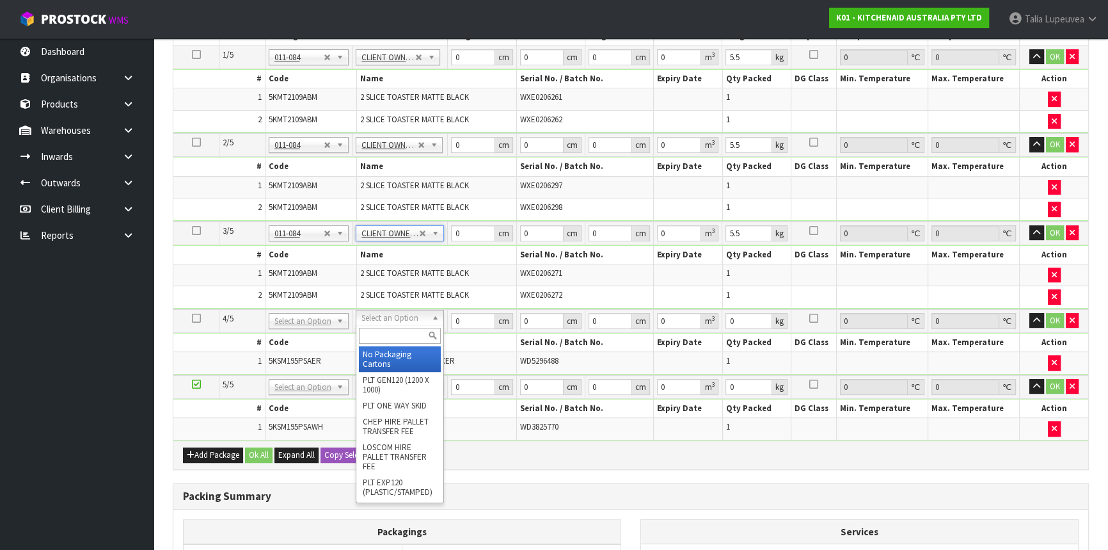
click at [381, 333] on input "text" at bounding box center [400, 336] width 82 height 16
type input "OWN"
type input "4"
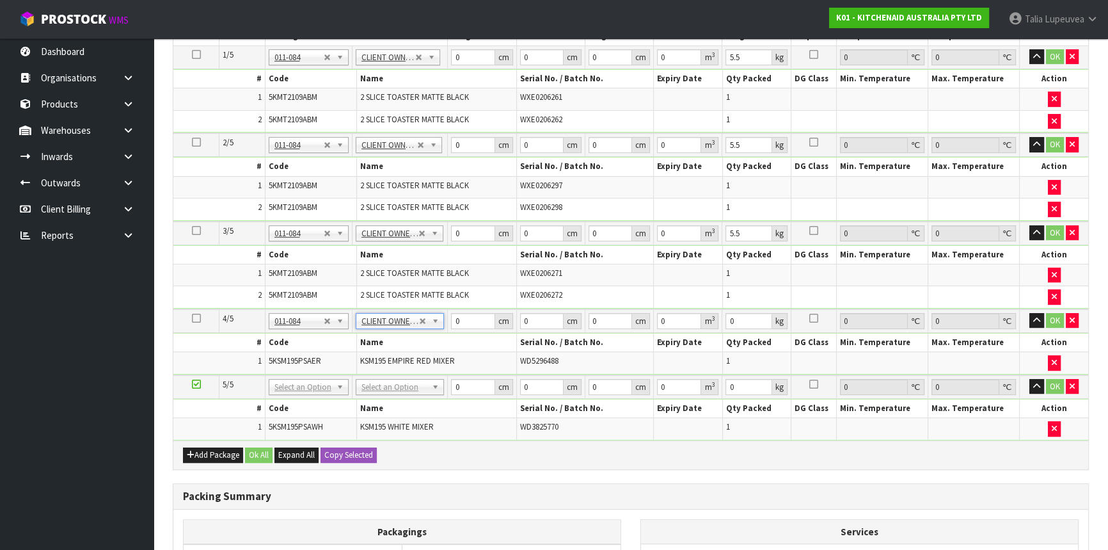
type input "12.45"
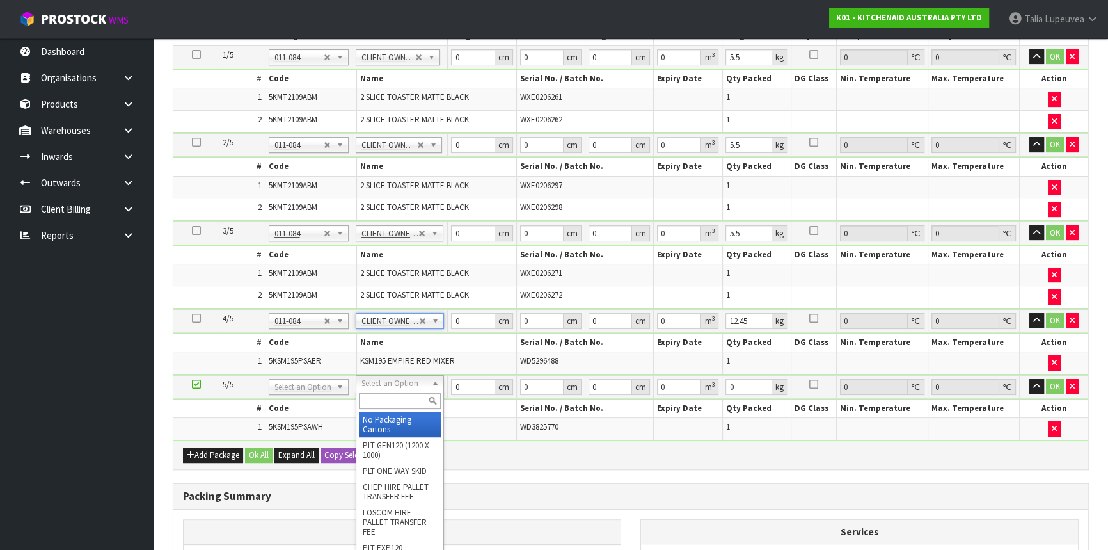
click at [371, 403] on input "text" at bounding box center [400, 401] width 82 height 16
type input "OWN"
type input "5"
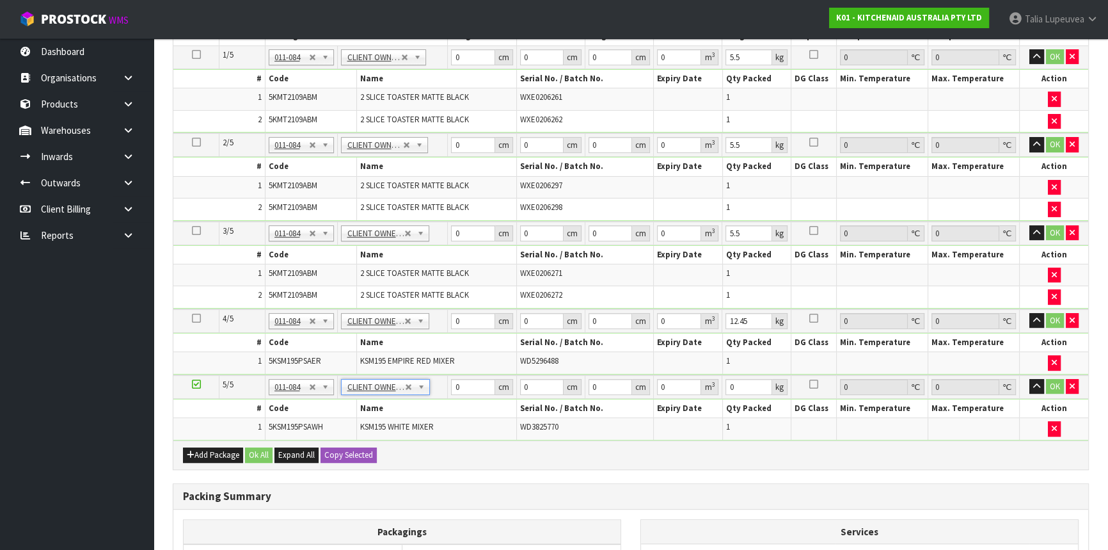
type input "12.45"
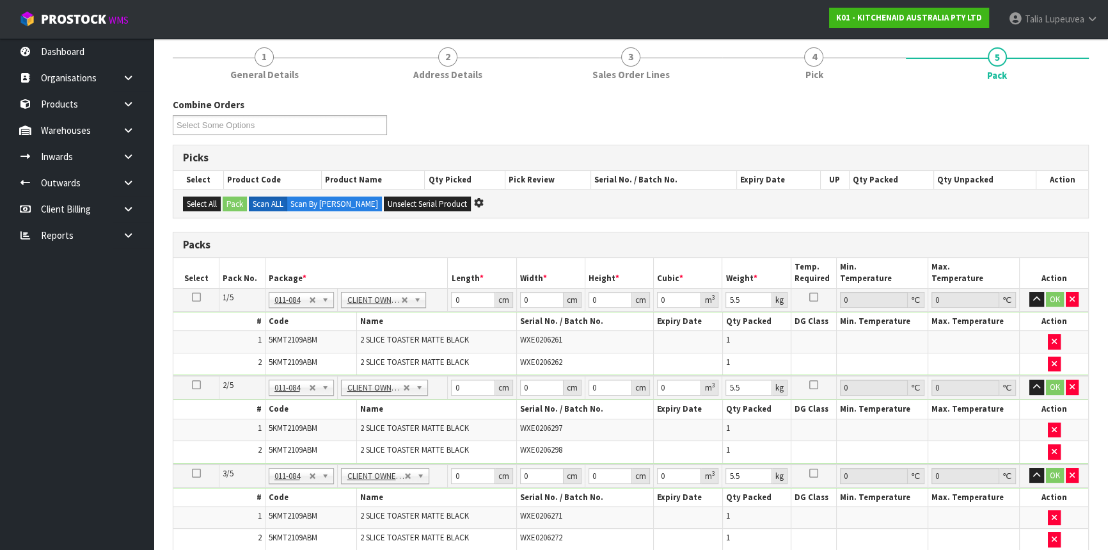
scroll to position [116, 0]
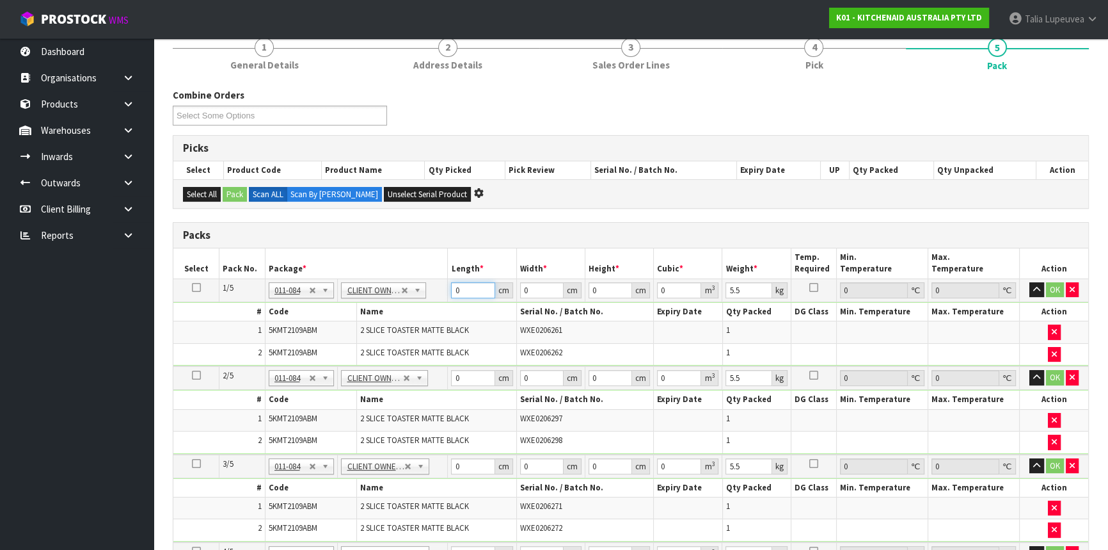
drag, startPoint x: 462, startPoint y: 287, endPoint x: 453, endPoint y: 289, distance: 9.1
click at [453, 289] on input "0" at bounding box center [473, 290] width 44 height 16
type input "45"
type input "40"
type input "2"
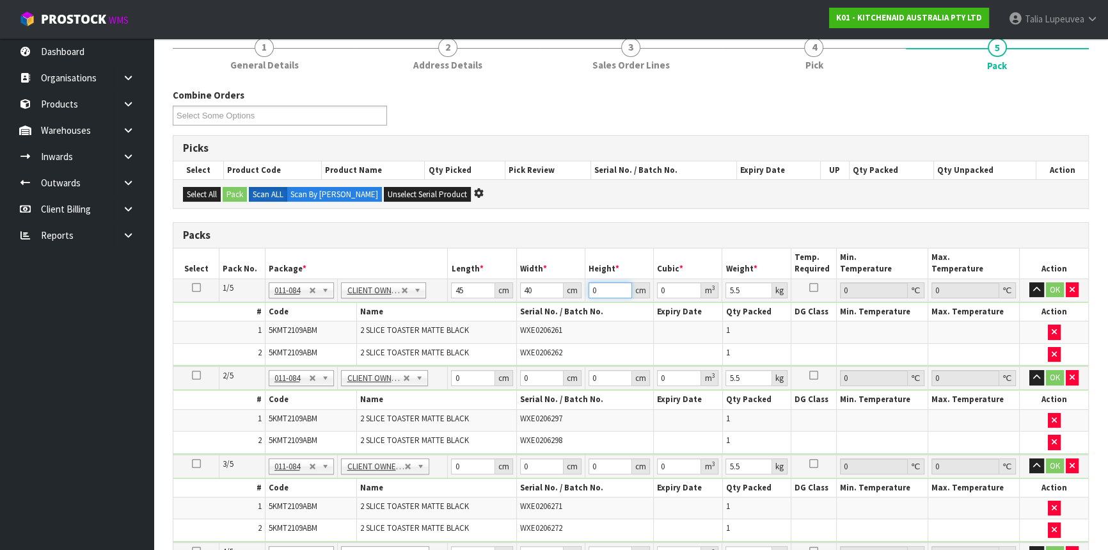
type input "0.0036"
type input "29"
type input "0.0522"
type input "29"
type input "7"
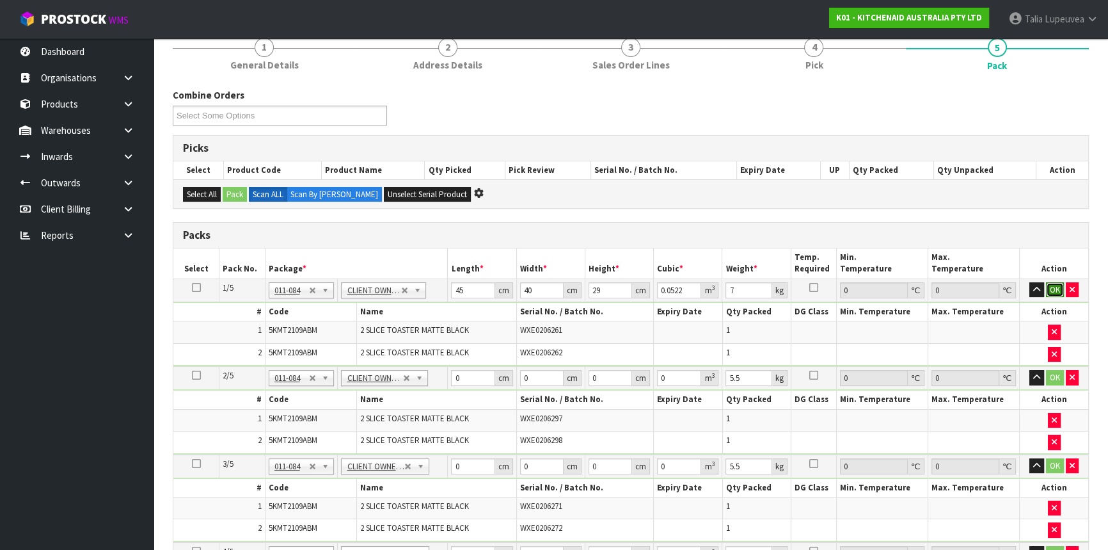
click at [1059, 287] on button "OK" at bounding box center [1055, 289] width 18 height 15
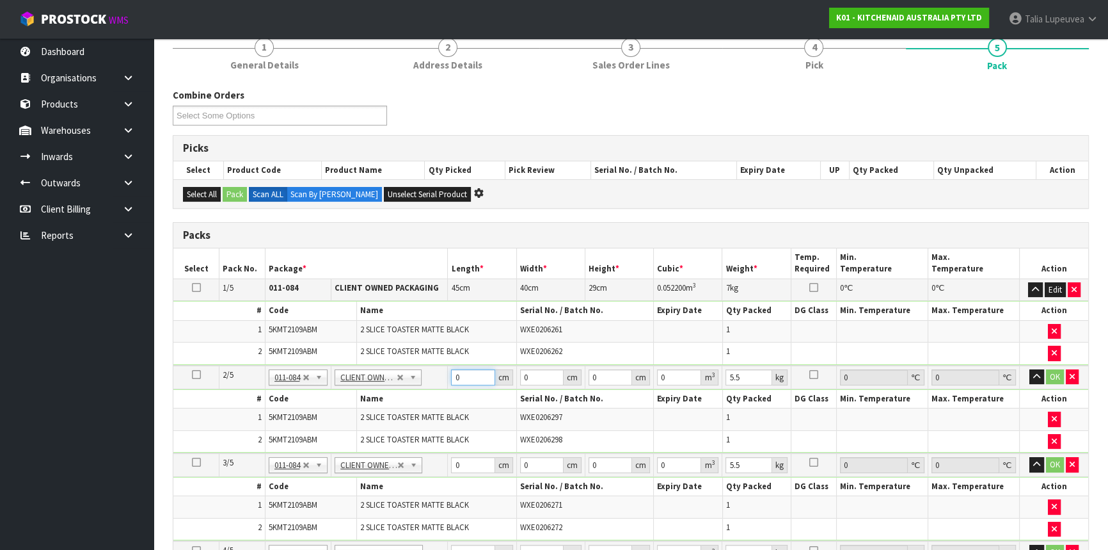
drag, startPoint x: 472, startPoint y: 376, endPoint x: 438, endPoint y: 374, distance: 34.0
click at [438, 374] on tr "2/5 NONE 007-001 007-002 007-004 007-009 007-013 007-014 007-015 007-017 007-01…" at bounding box center [630, 377] width 915 height 24
type input "45"
type input "40"
type input "2"
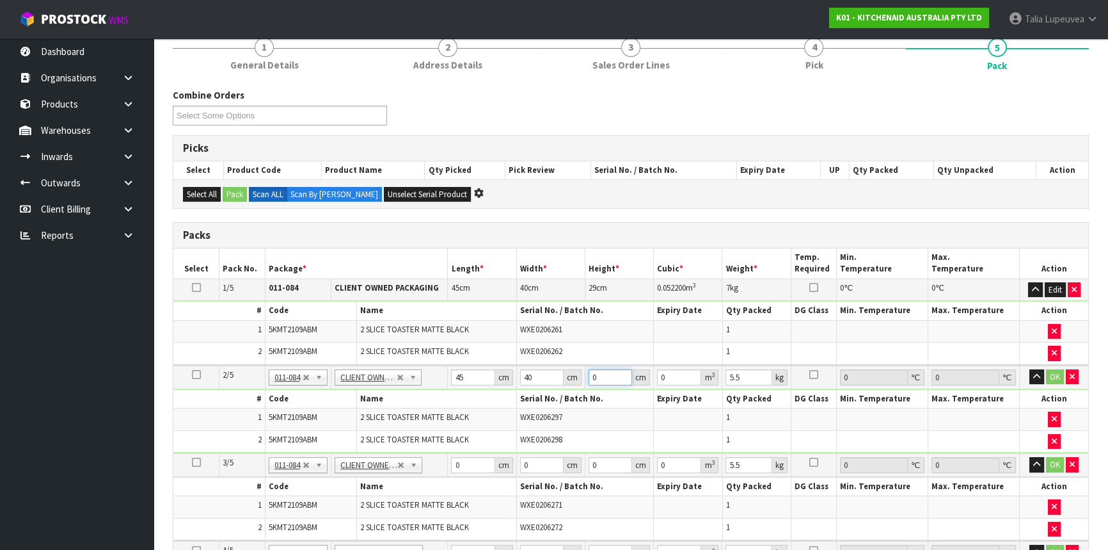
type input "0.0036"
type input "29"
type input "0.0522"
type input "29"
type input "7"
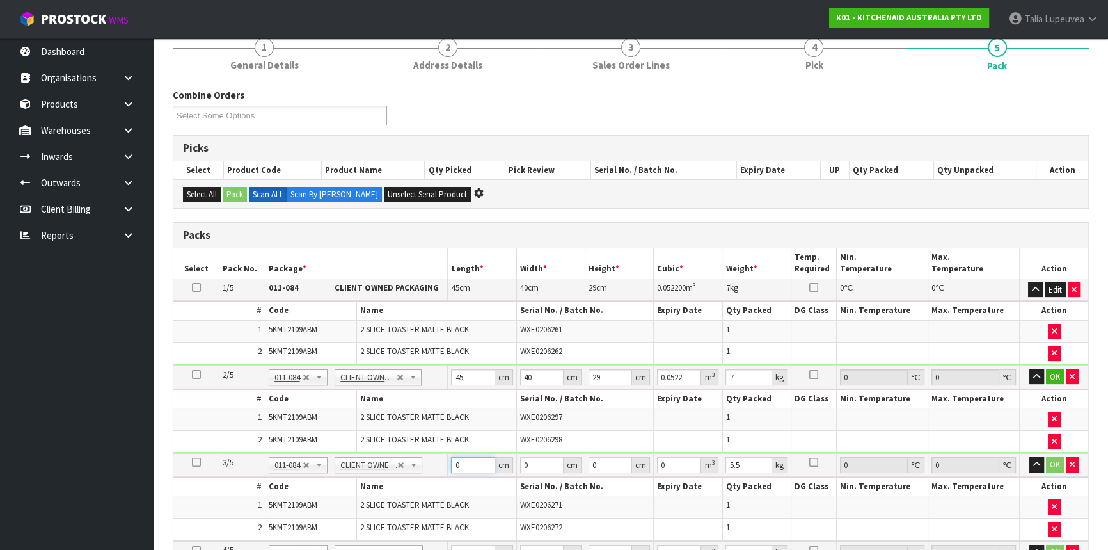
drag, startPoint x: 447, startPoint y: 463, endPoint x: 437, endPoint y: 459, distance: 10.3
click at [438, 463] on tr "3/5 NONE 007-001 007-002 007-004 007-009 007-013 007-014 007-015 007-017 007-01…" at bounding box center [630, 465] width 915 height 24
type input "45"
type input "40"
type input "2"
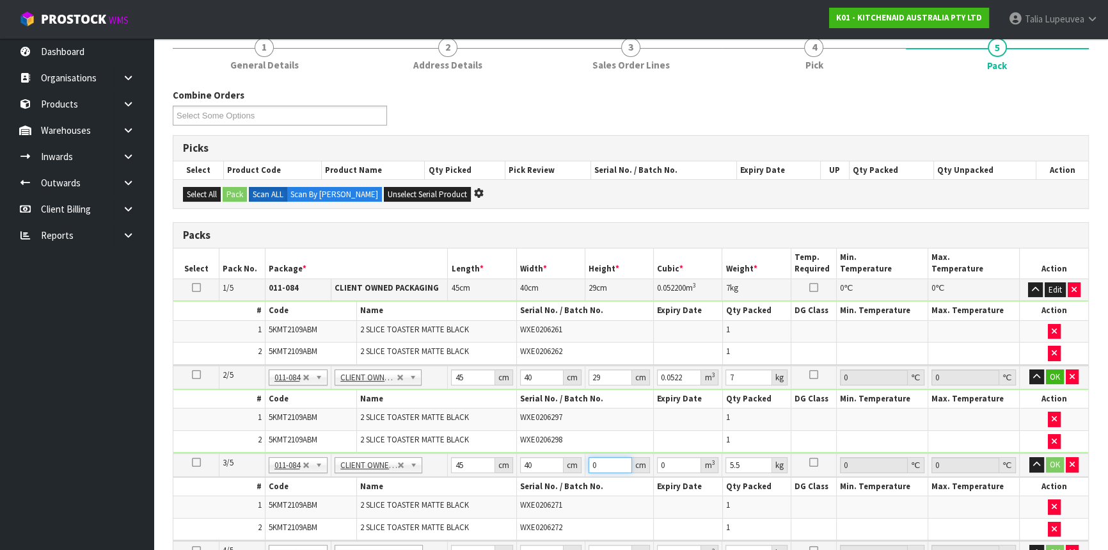
type input "0.0036"
type input "29"
type input "0.0522"
type input "29"
type input "7"
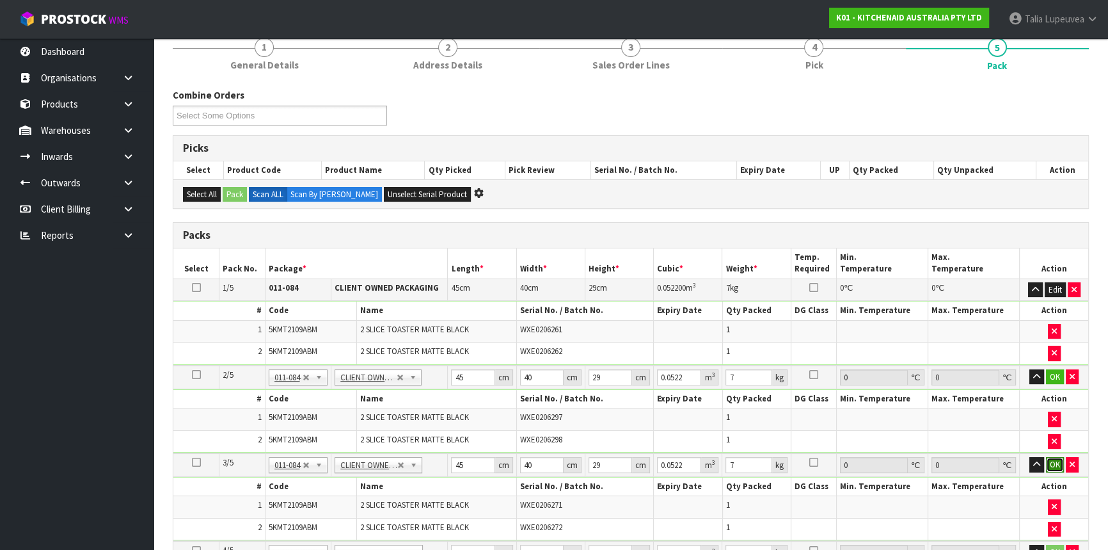
click at [1055, 457] on button "OK" at bounding box center [1055, 464] width 18 height 15
click at [1050, 369] on button "OK" at bounding box center [1055, 376] width 18 height 15
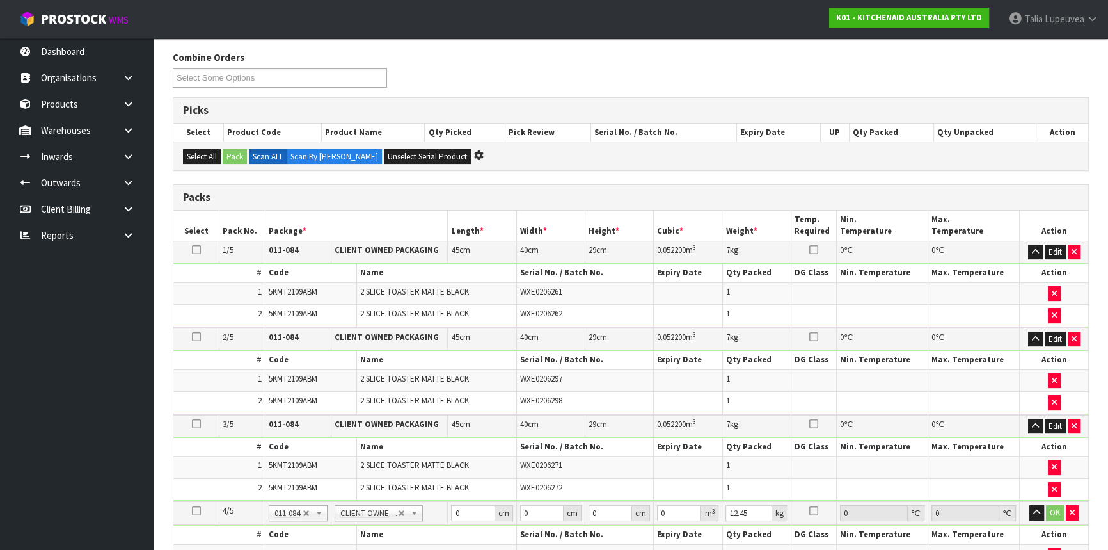
scroll to position [232, 0]
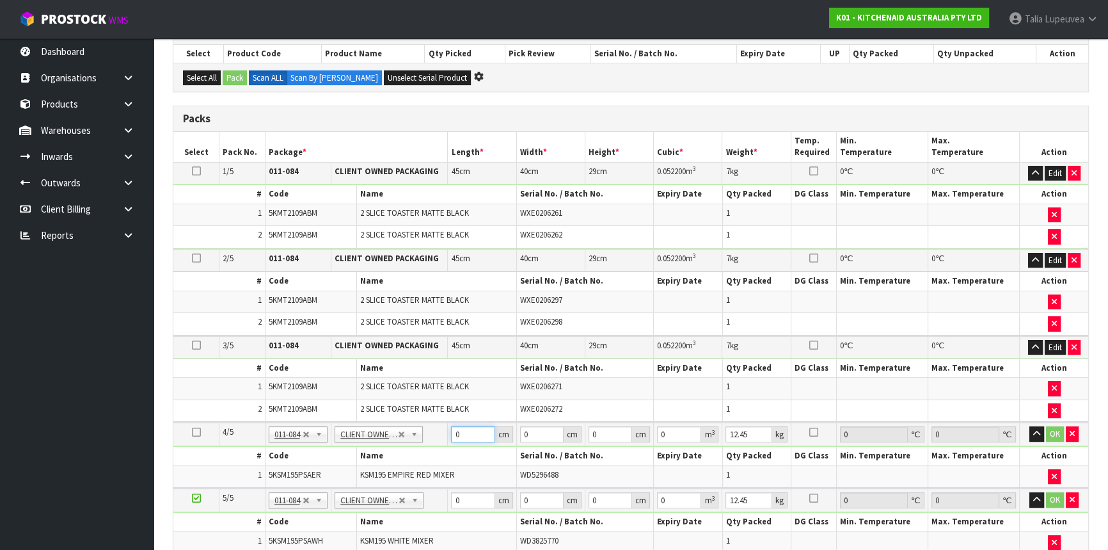
drag, startPoint x: 459, startPoint y: 430, endPoint x: 441, endPoint y: 429, distance: 18.0
click at [441, 429] on tr "4/5 NONE 007-001 007-002 007-004 007-009 007-013 007-014 007-015 007-017 007-01…" at bounding box center [630, 434] width 915 height 24
type input "43"
type input "29"
type input "4"
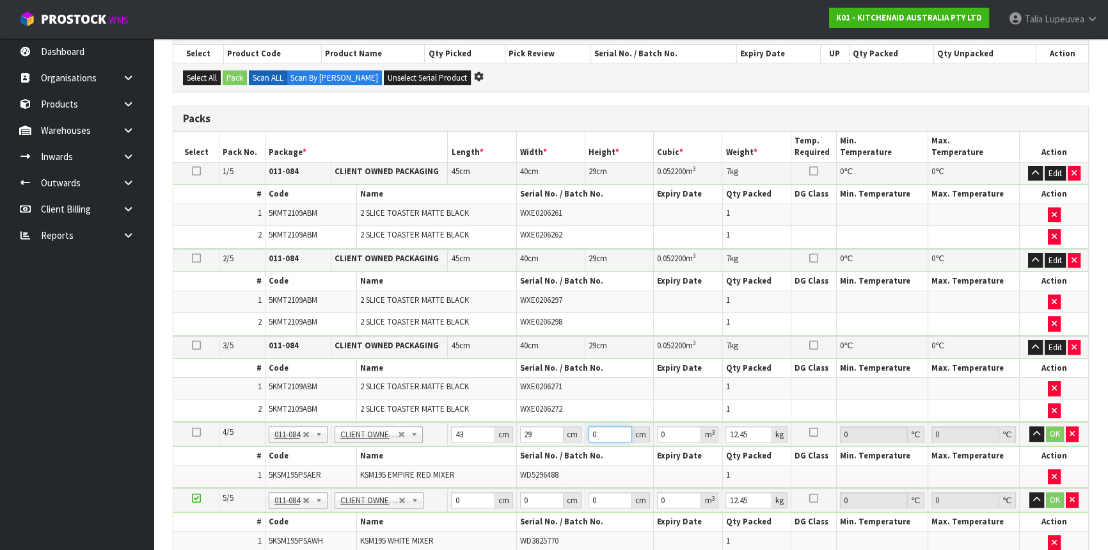
type input "0.004988"
type input "43"
type input "0.053621"
type input "43"
type input "13"
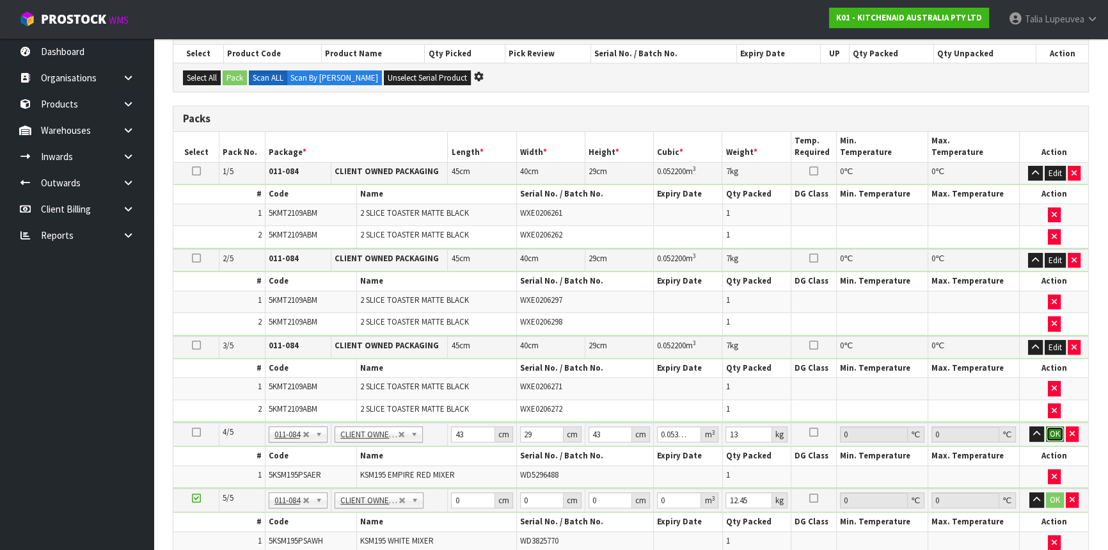
click at [1050, 429] on button "OK" at bounding box center [1055, 433] width 18 height 15
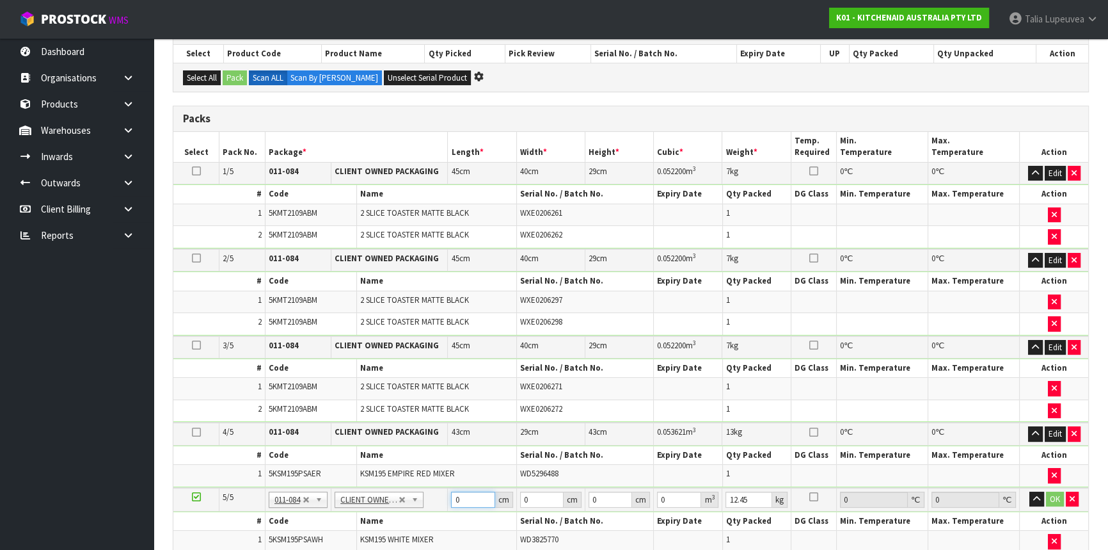
drag, startPoint x: 463, startPoint y: 499, endPoint x: 438, endPoint y: 490, distance: 26.5
click at [438, 490] on tr "5/5 NONE 007-001 007-002 007-004 007-009 007-013 007-014 007-015 007-017 007-01…" at bounding box center [630, 500] width 915 height 24
type input "43"
type input "29"
type input "4"
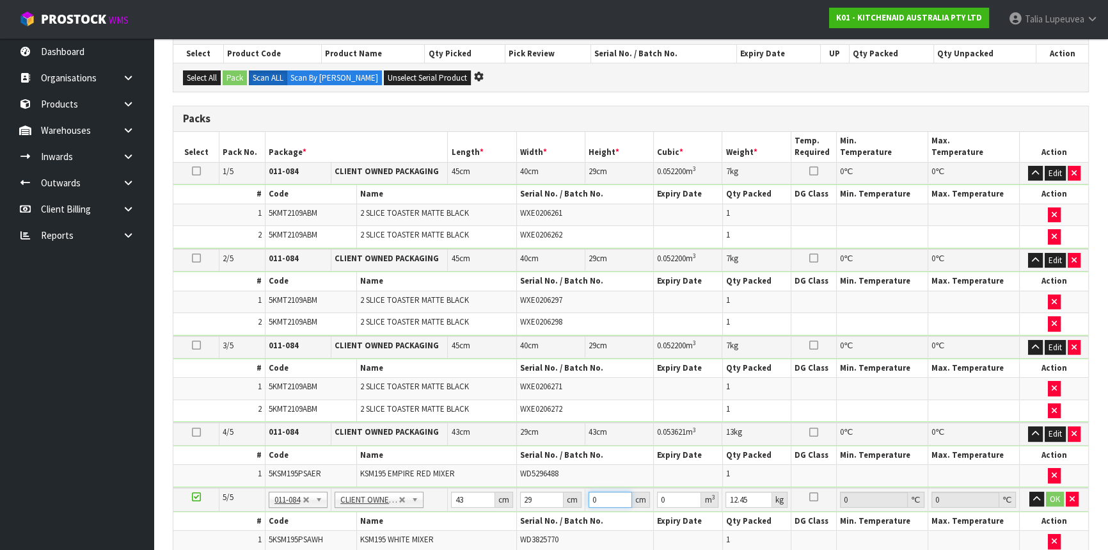
type input "0.004988"
type input "43"
type input "0.053621"
type input "43"
type input "13"
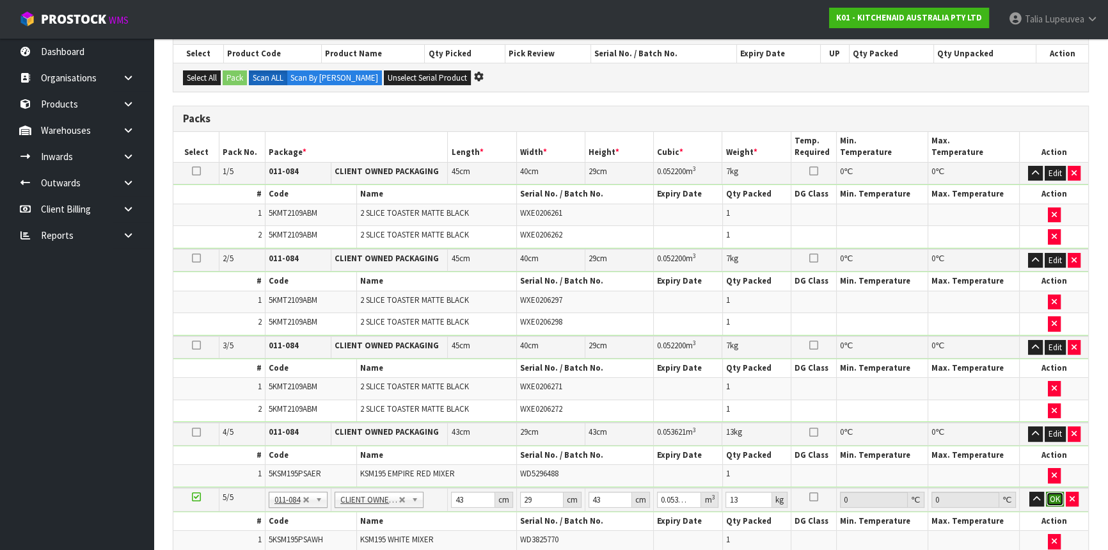
click at [1054, 493] on button "OK" at bounding box center [1055, 498] width 18 height 15
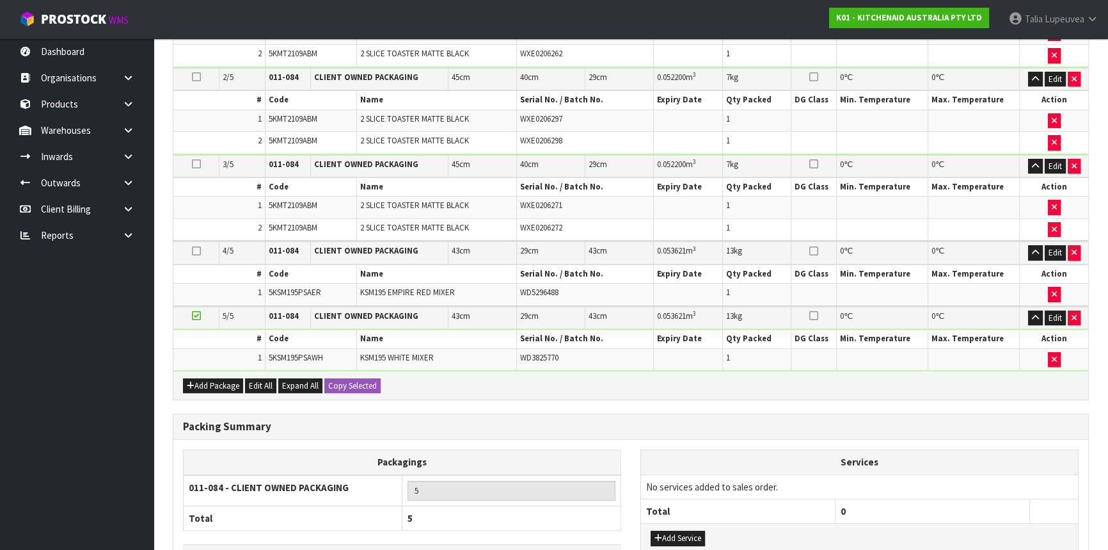
scroll to position [501, 0]
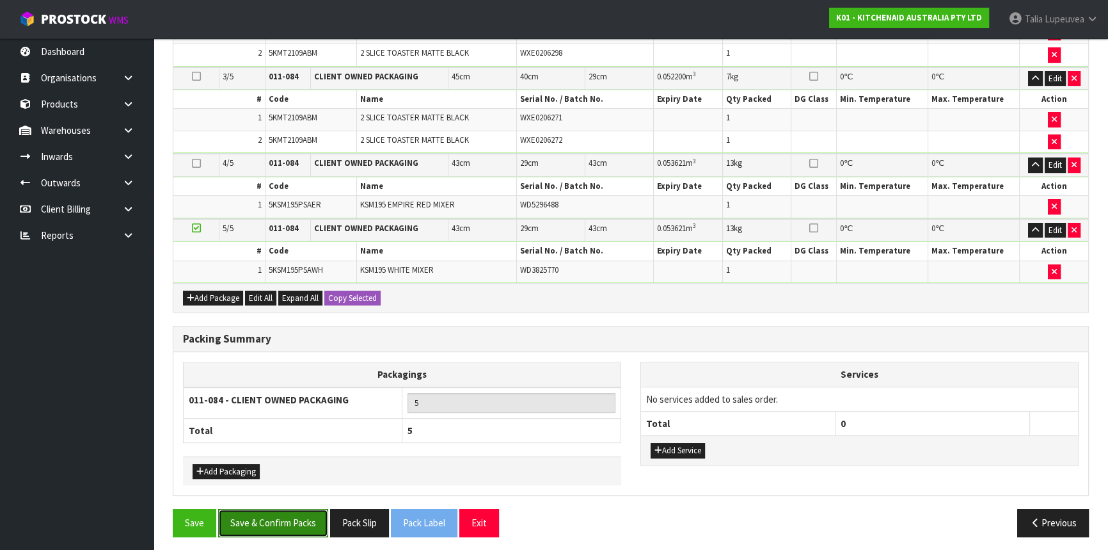
click at [291, 517] on button "Save & Confirm Packs" at bounding box center [273, 523] width 110 height 28
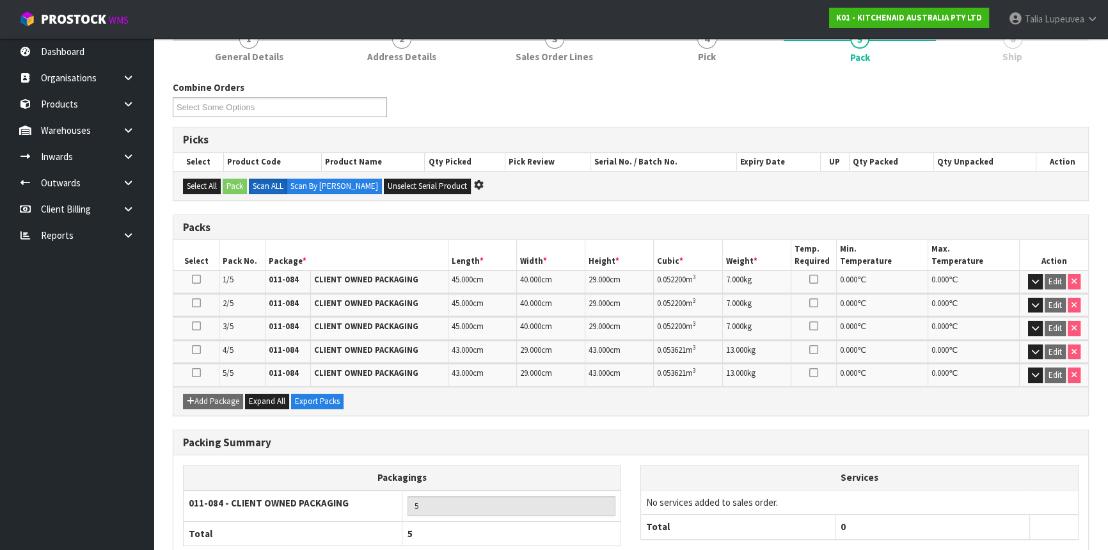
scroll to position [247, 0]
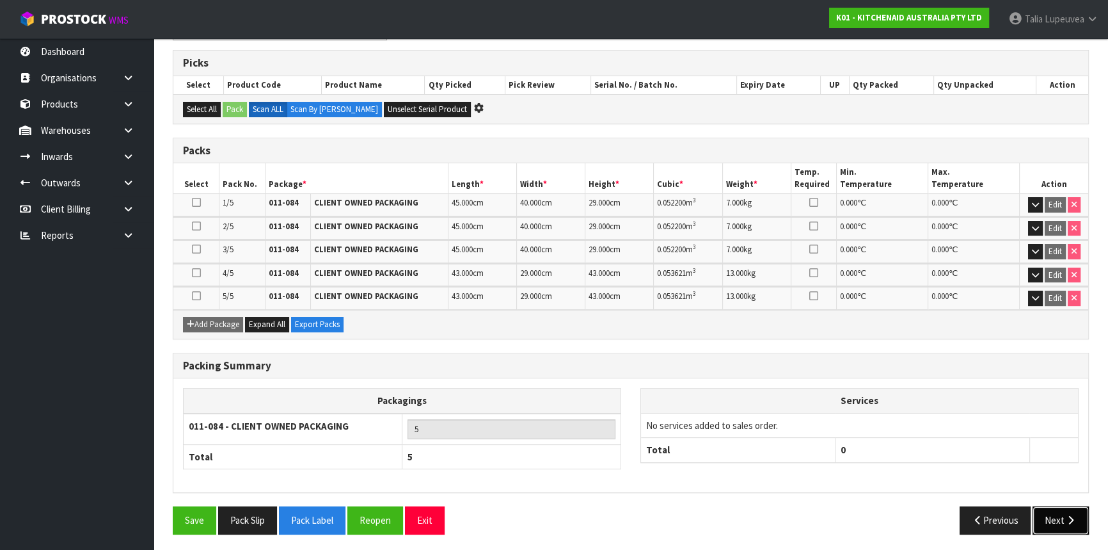
click at [1061, 513] on button "Next" at bounding box center [1061, 520] width 56 height 28
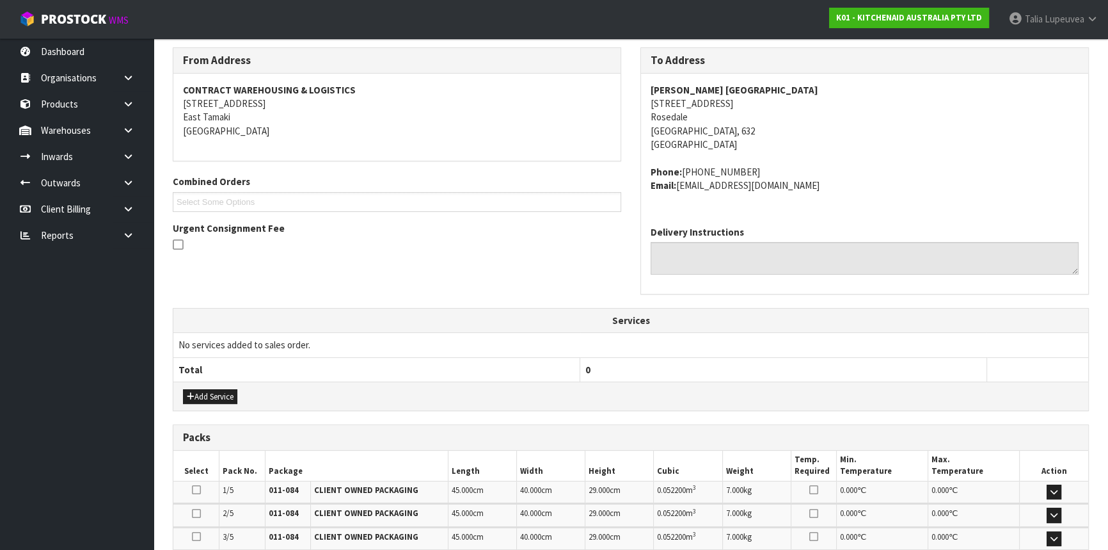
scroll to position [407, 0]
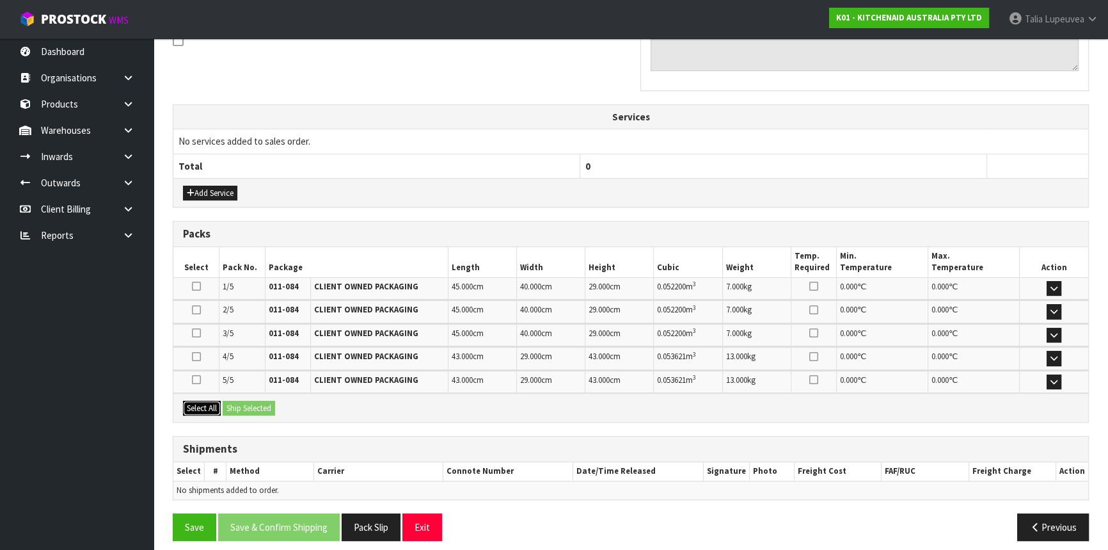
drag, startPoint x: 193, startPoint y: 408, endPoint x: 237, endPoint y: 408, distance: 44.8
click at [193, 407] on button "Select All" at bounding box center [202, 408] width 38 height 15
click at [247, 406] on button "Ship Selected" at bounding box center [249, 408] width 52 height 15
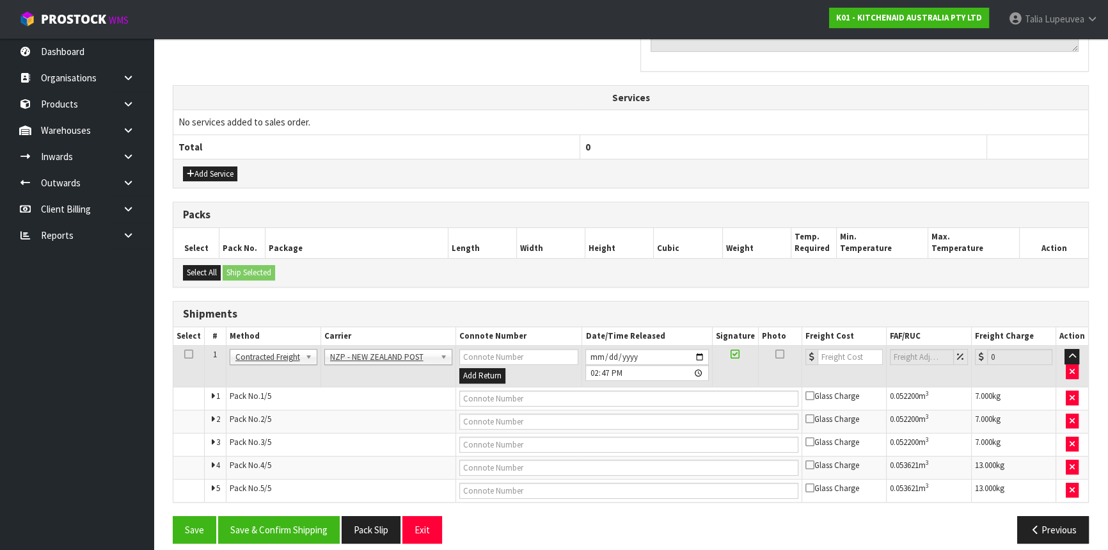
scroll to position [436, 0]
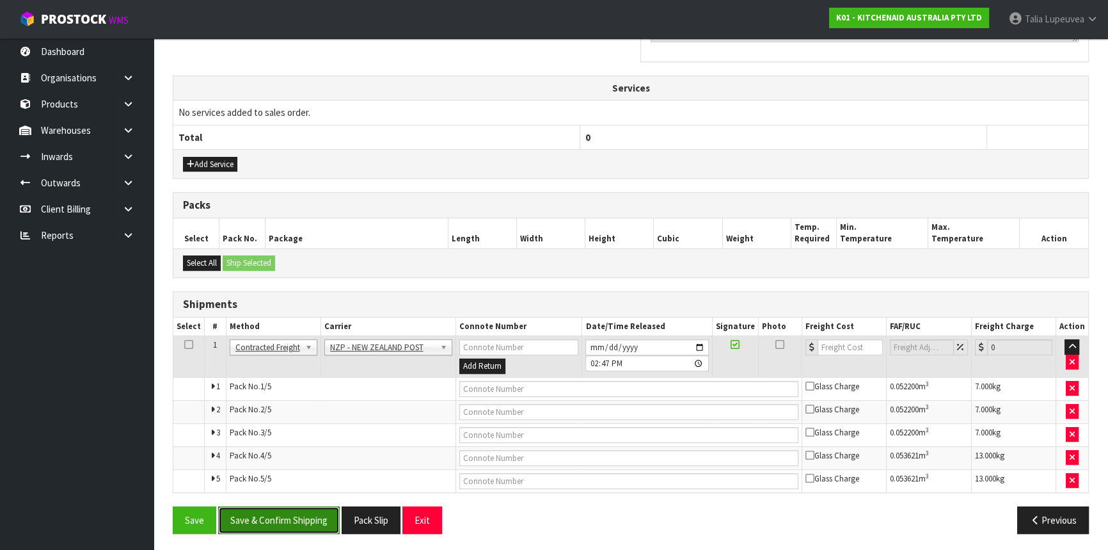
click at [262, 513] on button "Save & Confirm Shipping" at bounding box center [279, 520] width 122 height 28
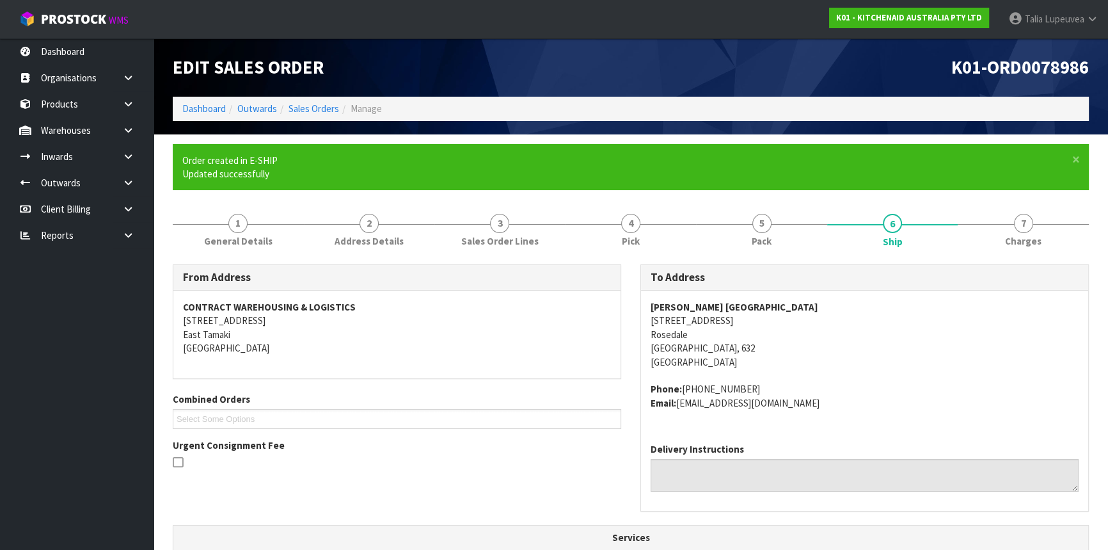
scroll to position [414, 0]
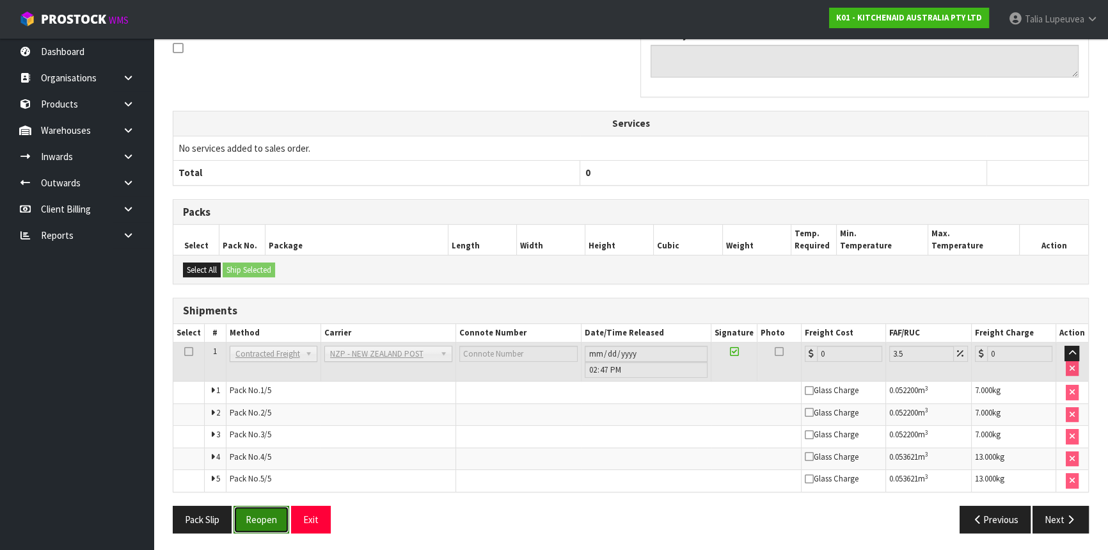
drag, startPoint x: 266, startPoint y: 523, endPoint x: 272, endPoint y: 518, distance: 7.7
click at [266, 523] on button "Reopen" at bounding box center [262, 520] width 56 height 28
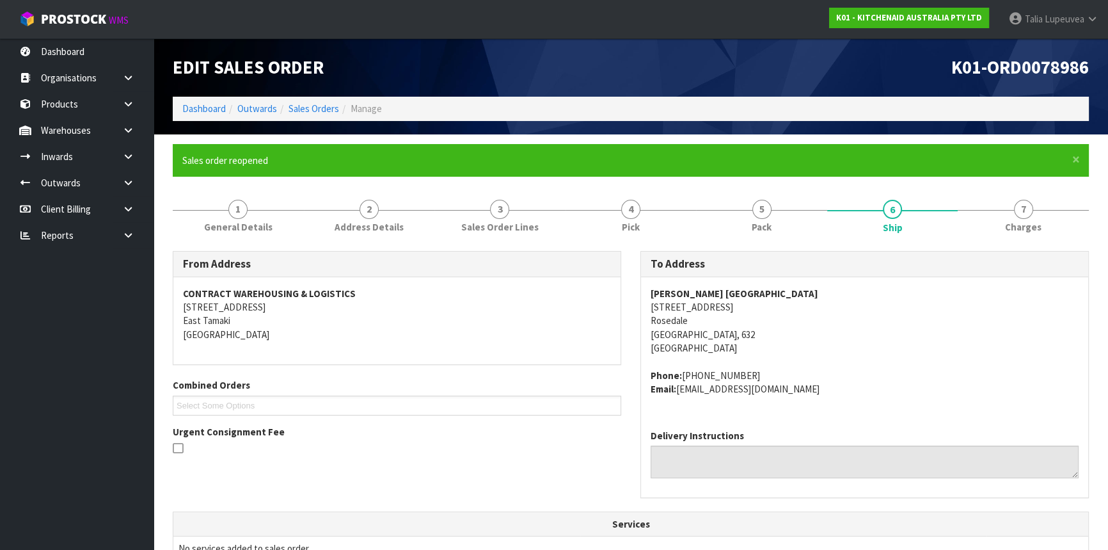
scroll to position [400, 0]
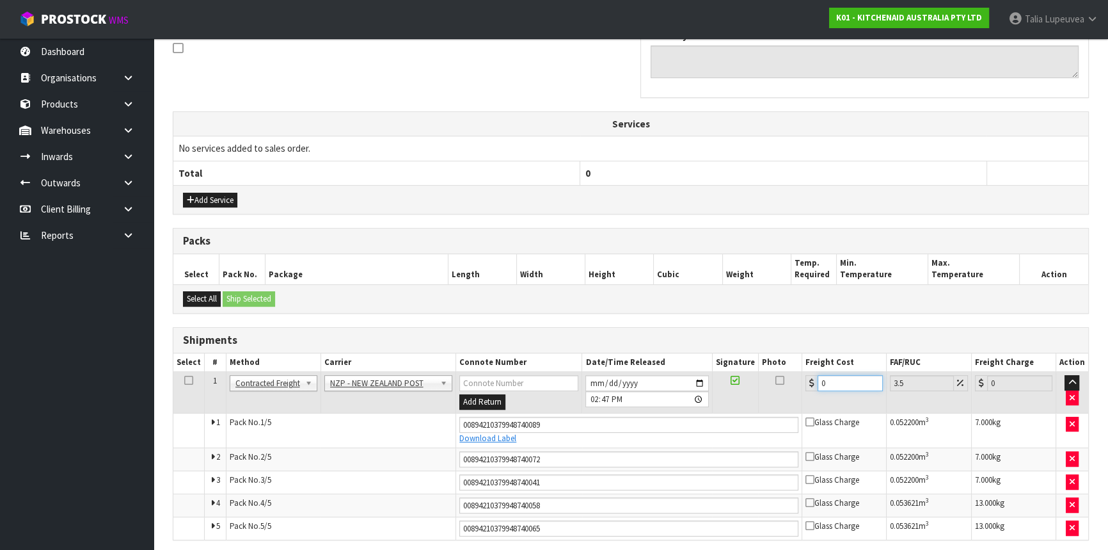
drag, startPoint x: 836, startPoint y: 386, endPoint x: 788, endPoint y: 385, distance: 48.0
click at [790, 386] on tr "1 Client Local Pickup Customer Local Pickup Company Freight Contracted Freight …" at bounding box center [630, 393] width 915 height 42
type input "2"
type input "2.07"
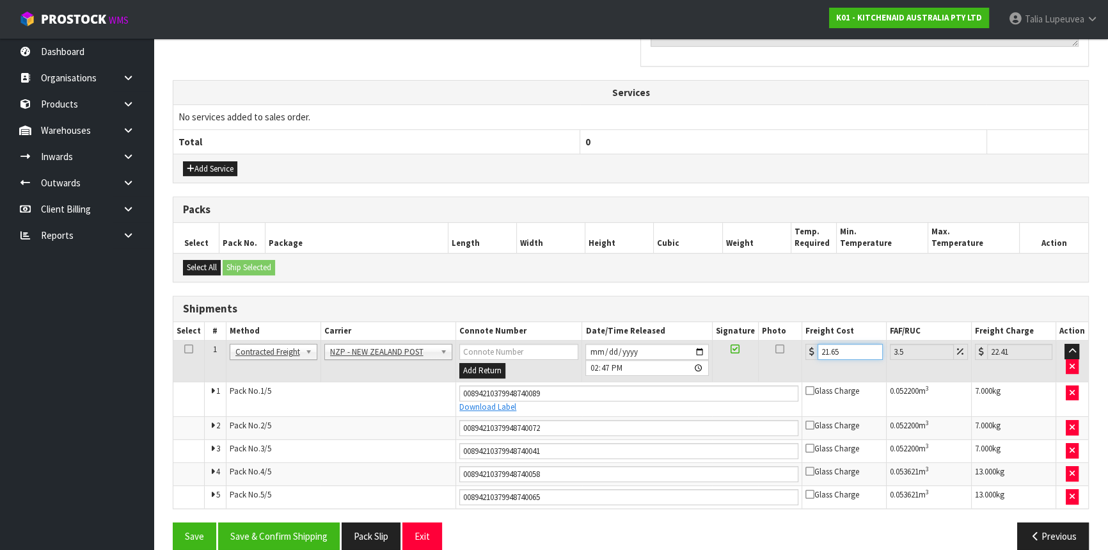
scroll to position [448, 0]
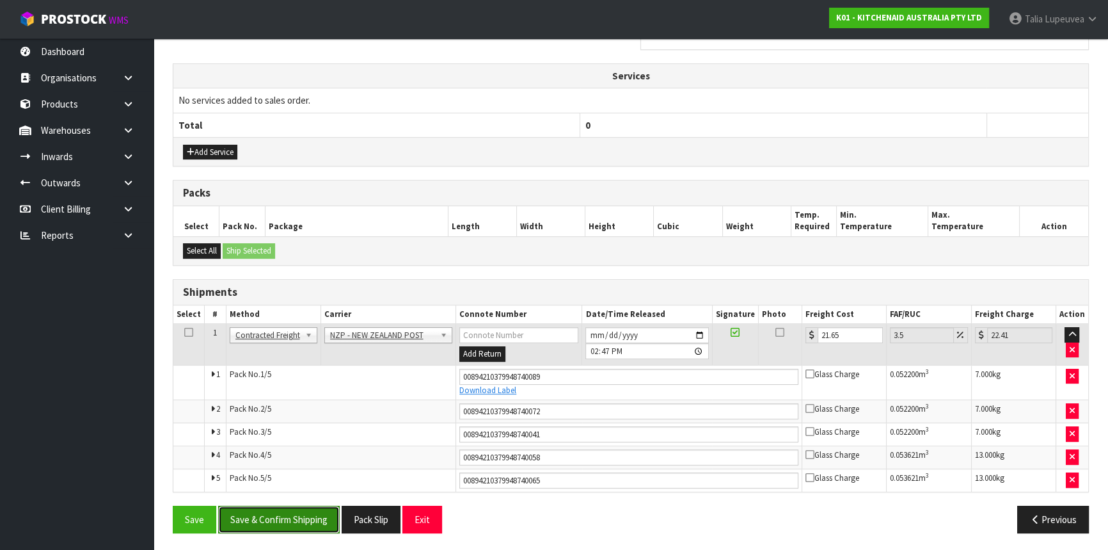
click at [303, 512] on button "Save & Confirm Shipping" at bounding box center [279, 520] width 122 height 28
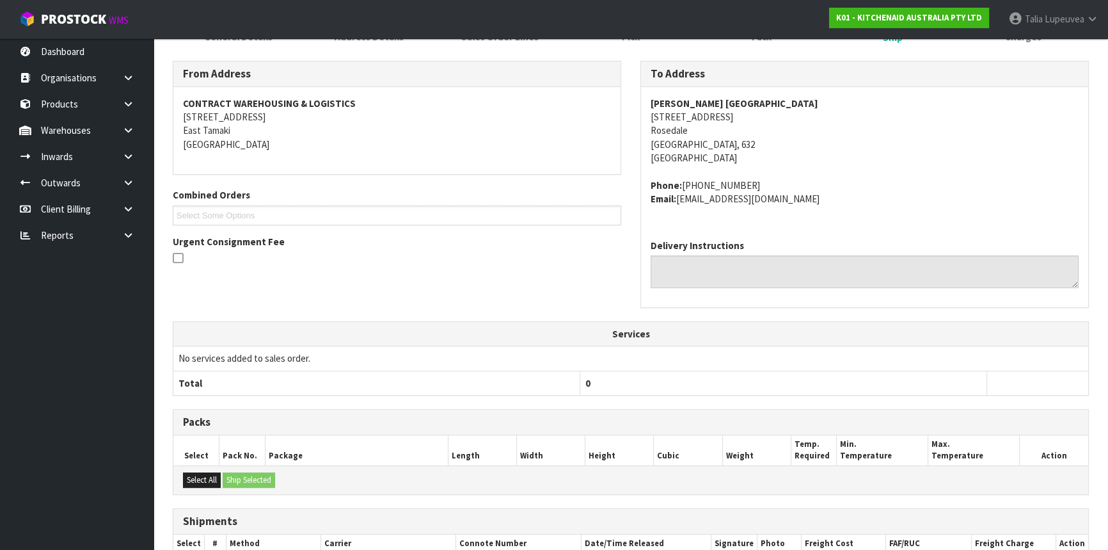
scroll to position [1, 0]
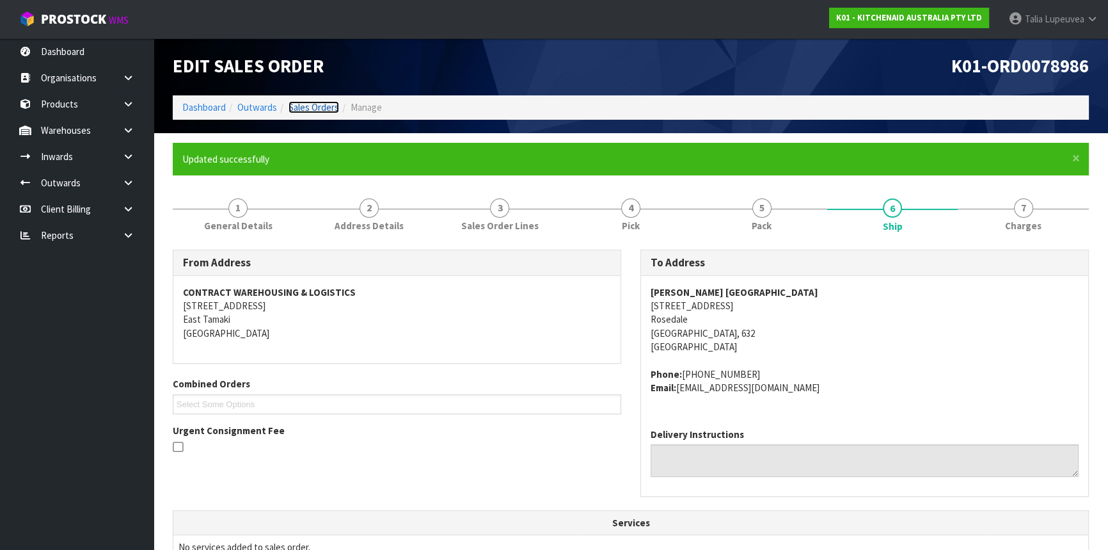
click at [312, 112] on link "Sales Orders" at bounding box center [314, 107] width 51 height 12
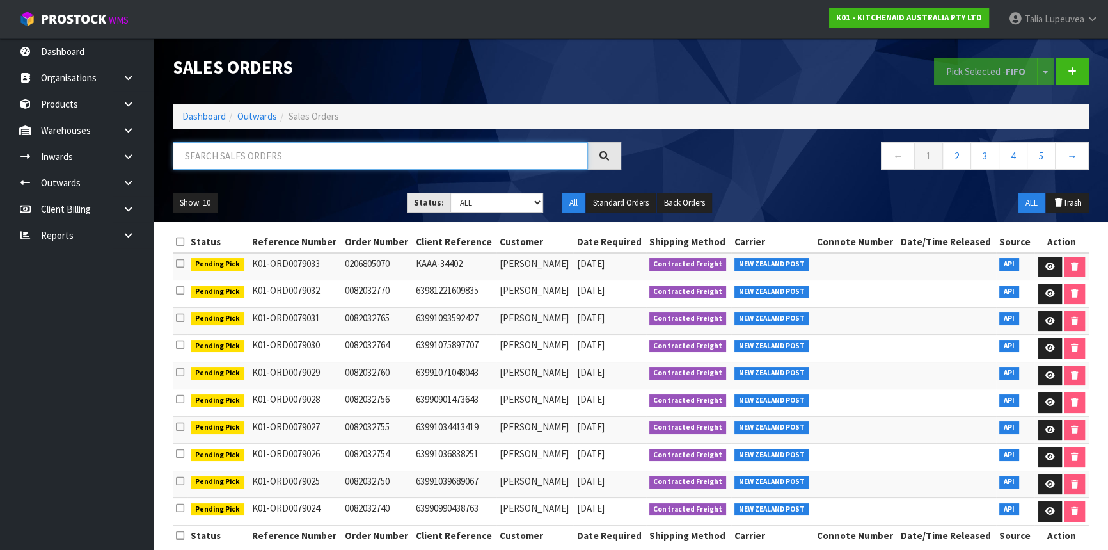
click at [276, 147] on input "text" at bounding box center [380, 156] width 415 height 28
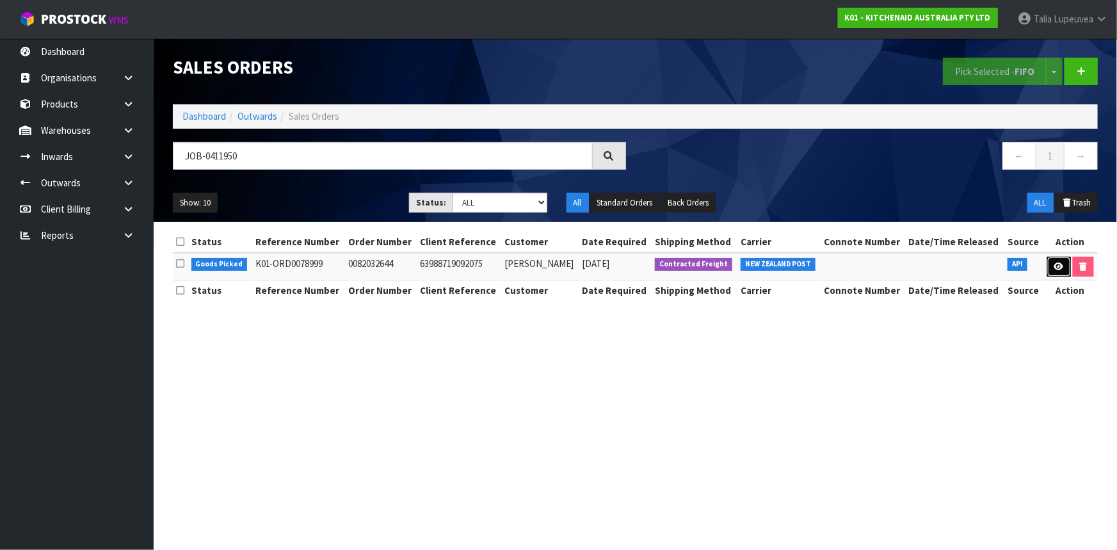
click at [1053, 273] on link at bounding box center [1059, 267] width 24 height 20
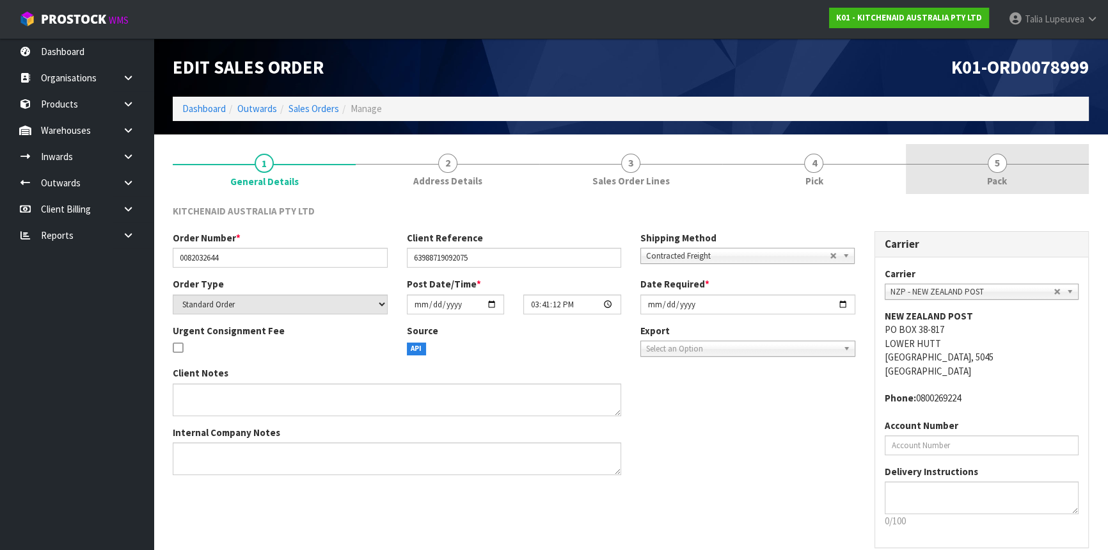
click at [968, 177] on link "5 Pack" at bounding box center [997, 169] width 183 height 51
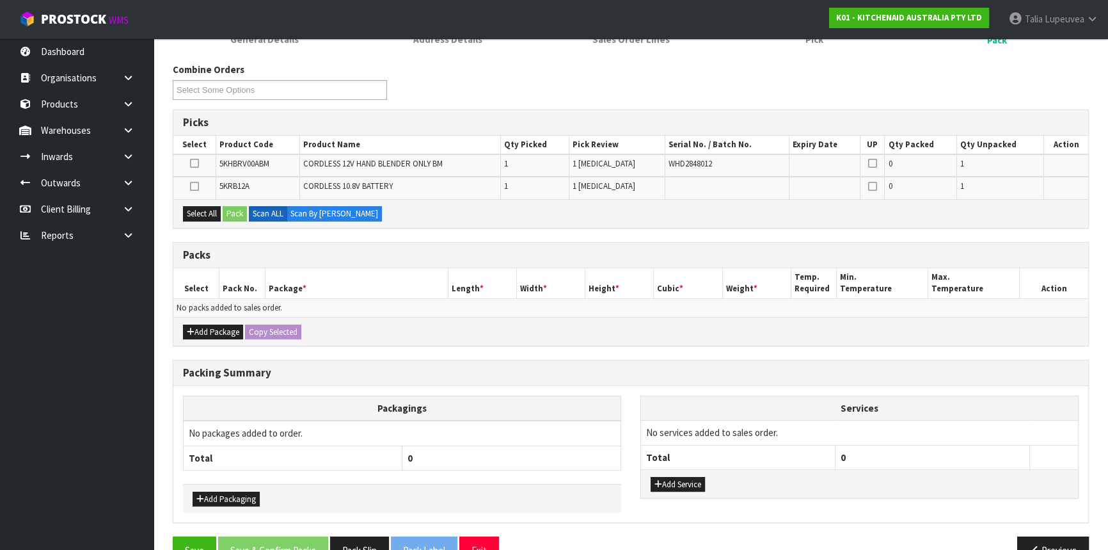
scroll to position [114, 0]
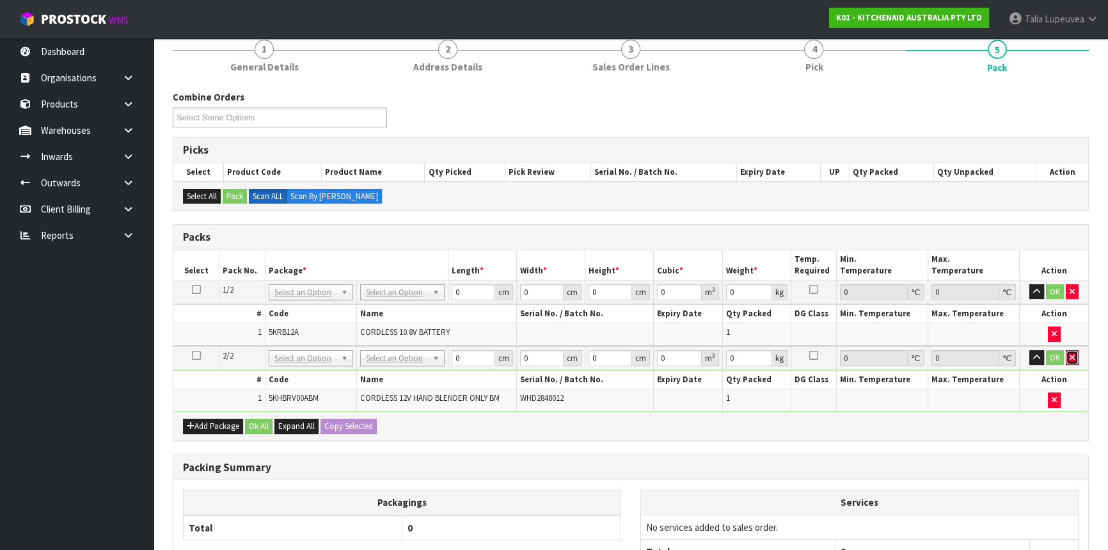
click at [1076, 350] on button "button" at bounding box center [1072, 357] width 13 height 15
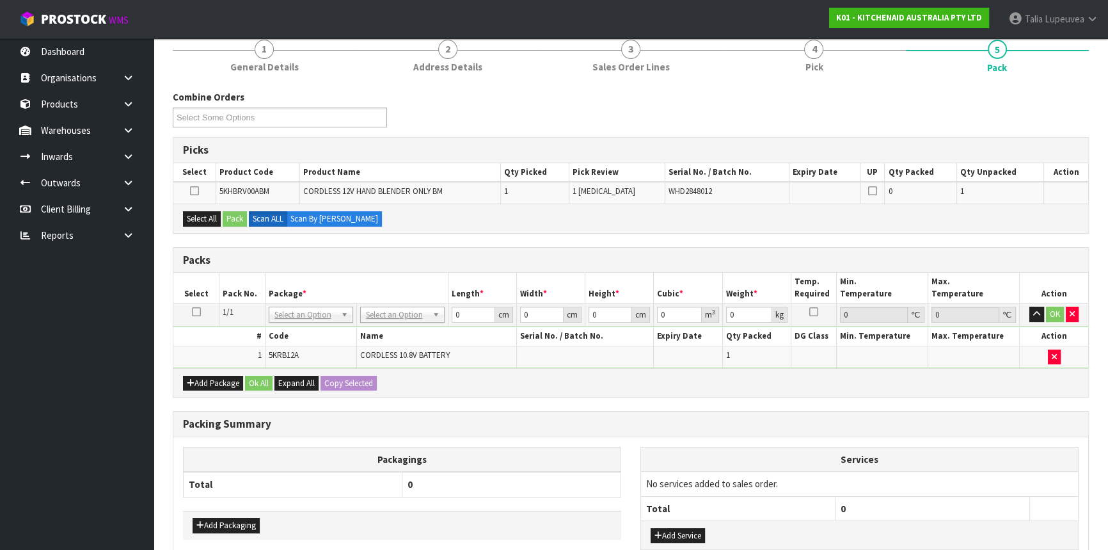
click at [192, 312] on icon at bounding box center [196, 312] width 9 height 1
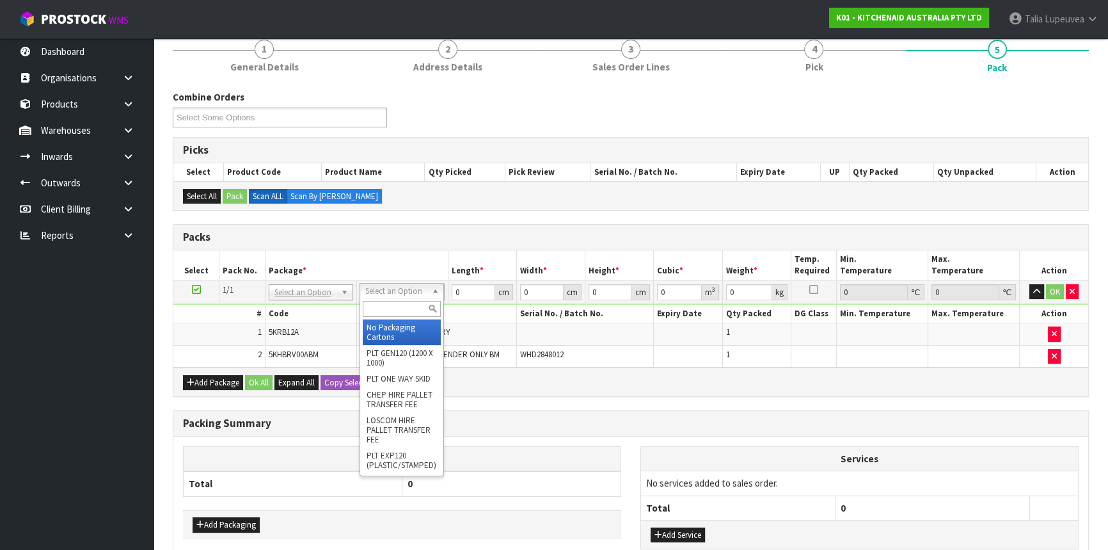
click at [406, 308] on input "text" at bounding box center [402, 309] width 78 height 16
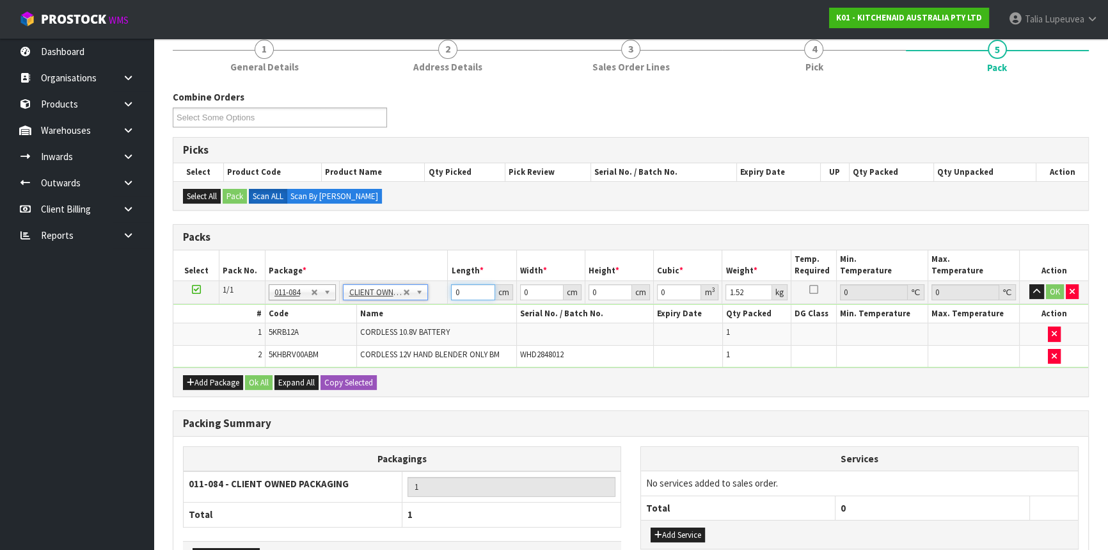
drag, startPoint x: 462, startPoint y: 289, endPoint x: 429, endPoint y: 294, distance: 33.7
click at [429, 294] on tr "1/1 NONE 007-001 007-002 007-004 007-009 007-013 007-014 007-015 007-017 007-01…" at bounding box center [630, 291] width 915 height 23
click at [1057, 284] on button "OK" at bounding box center [1055, 291] width 18 height 15
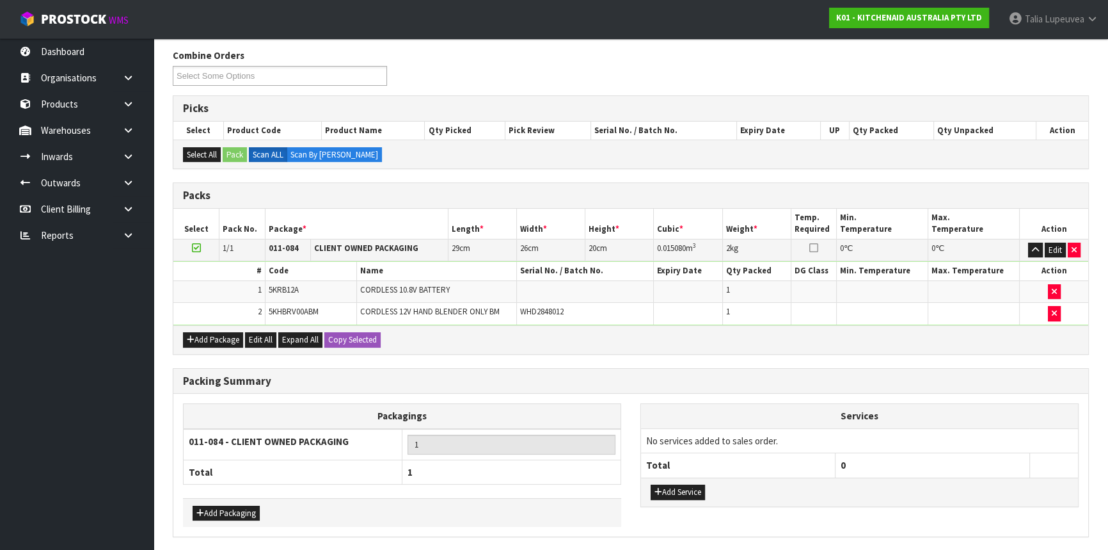
scroll to position [200, 0]
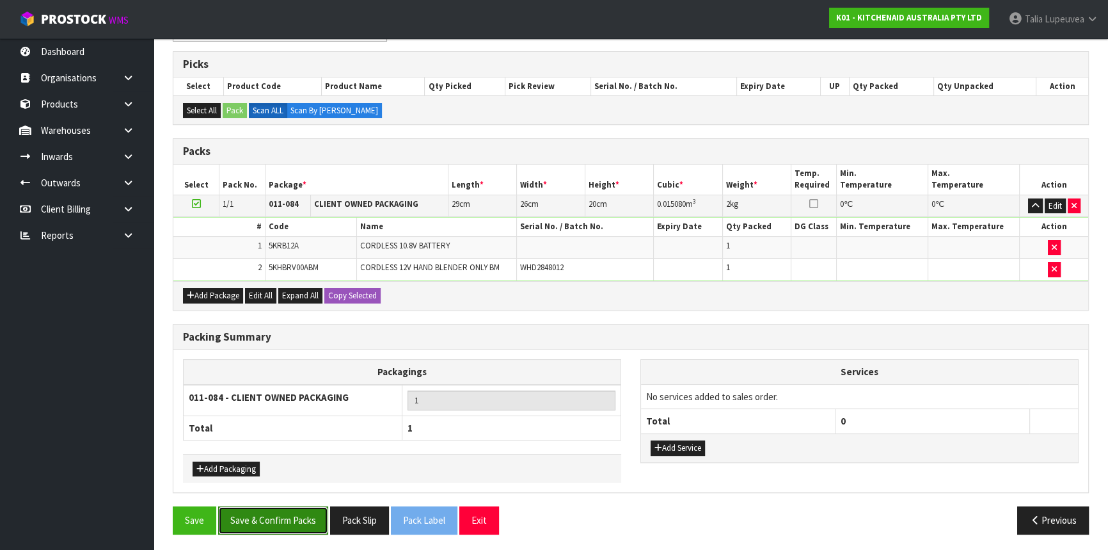
click at [245, 512] on button "Save & Confirm Packs" at bounding box center [273, 520] width 110 height 28
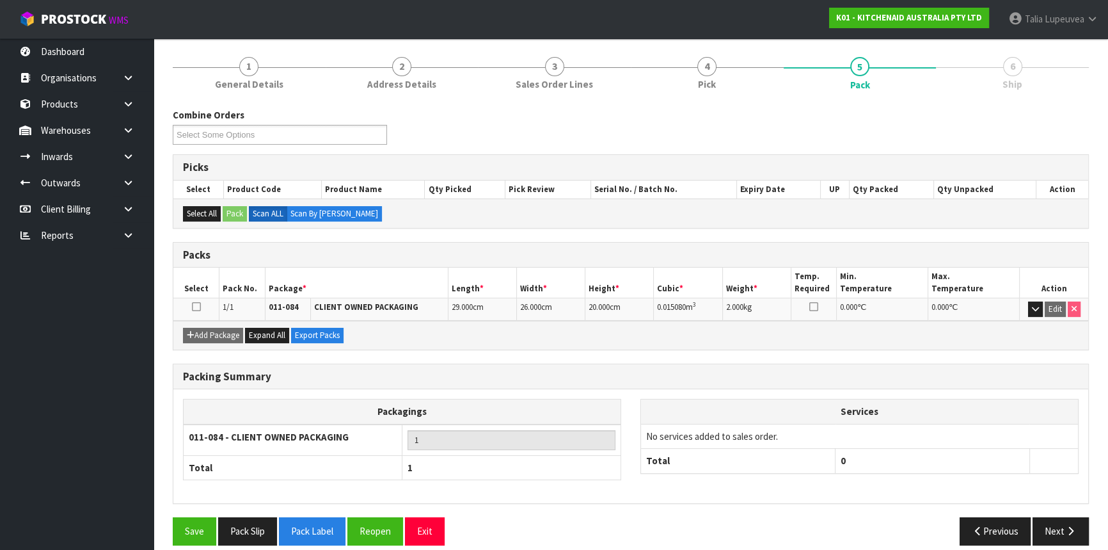
scroll to position [154, 0]
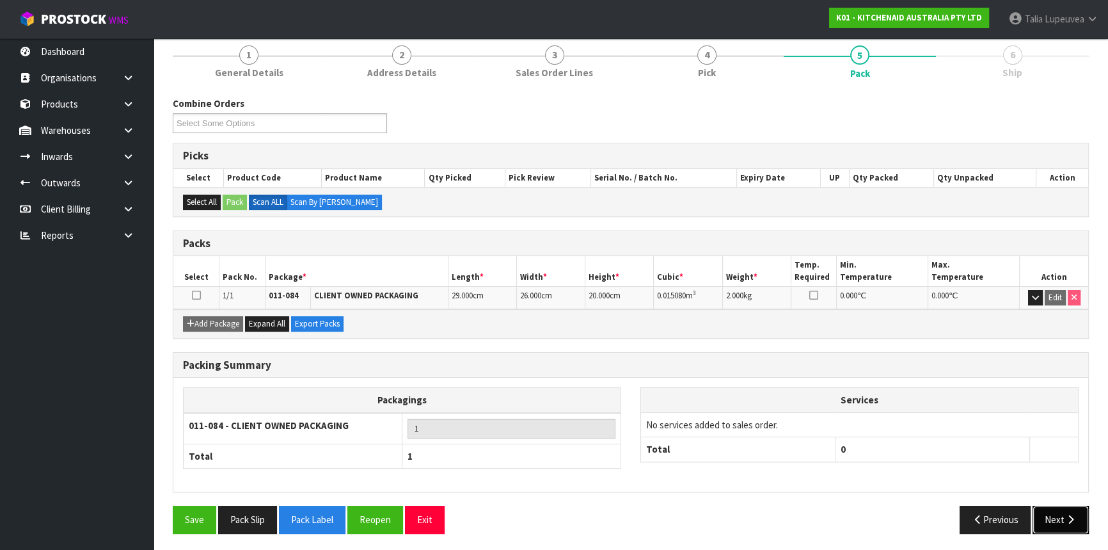
click at [1064, 510] on button "Next" at bounding box center [1061, 520] width 56 height 28
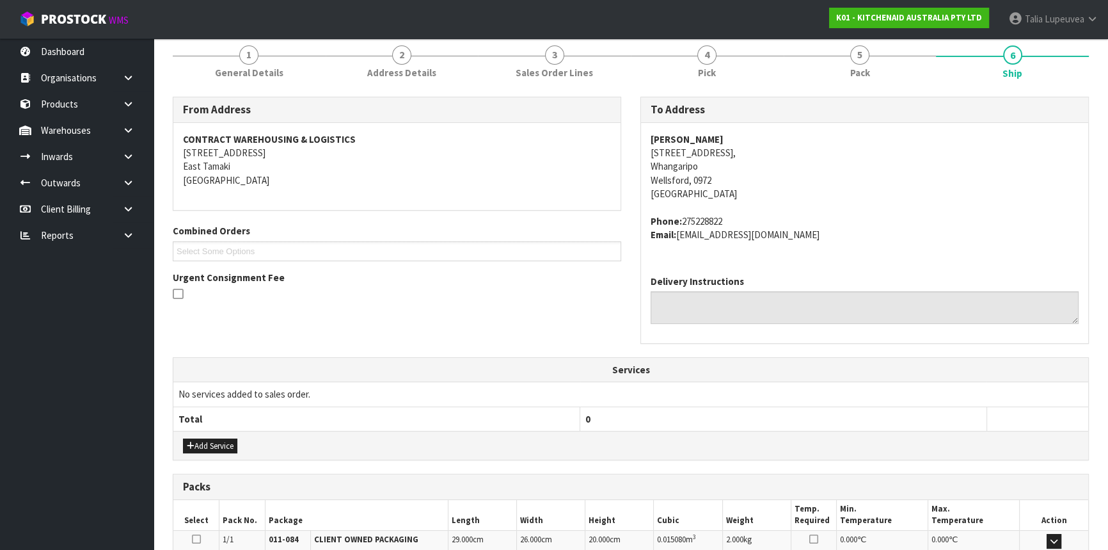
scroll to position [321, 0]
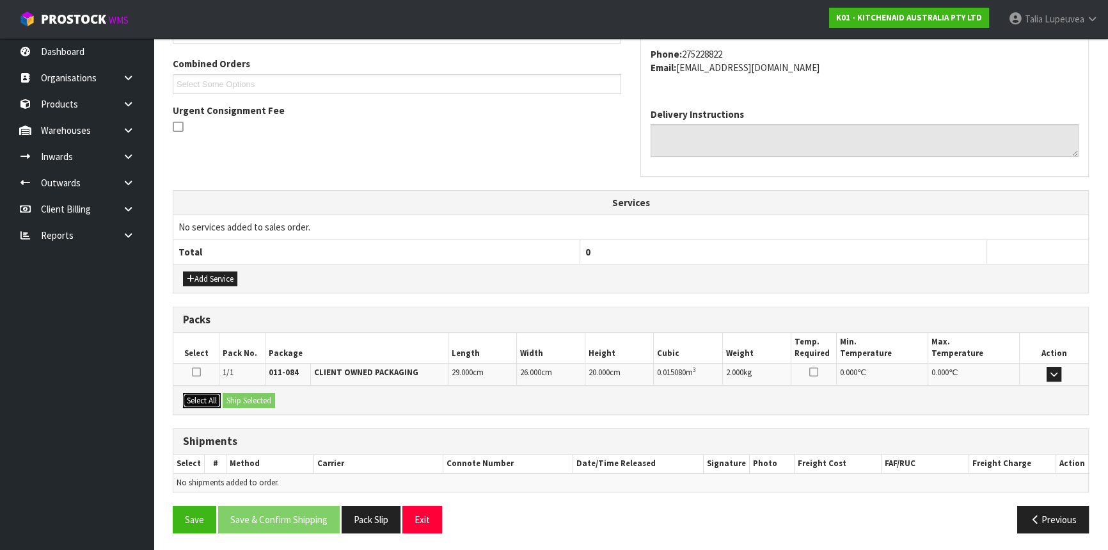
click at [203, 395] on button "Select All" at bounding box center [202, 400] width 38 height 15
click at [246, 397] on button "Ship Selected" at bounding box center [249, 400] width 52 height 15
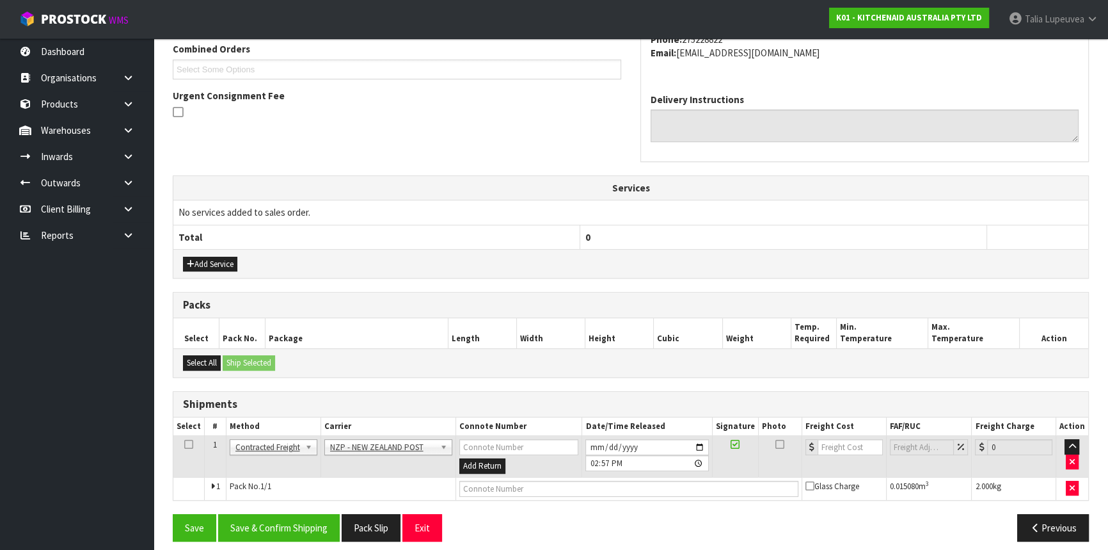
scroll to position [344, 0]
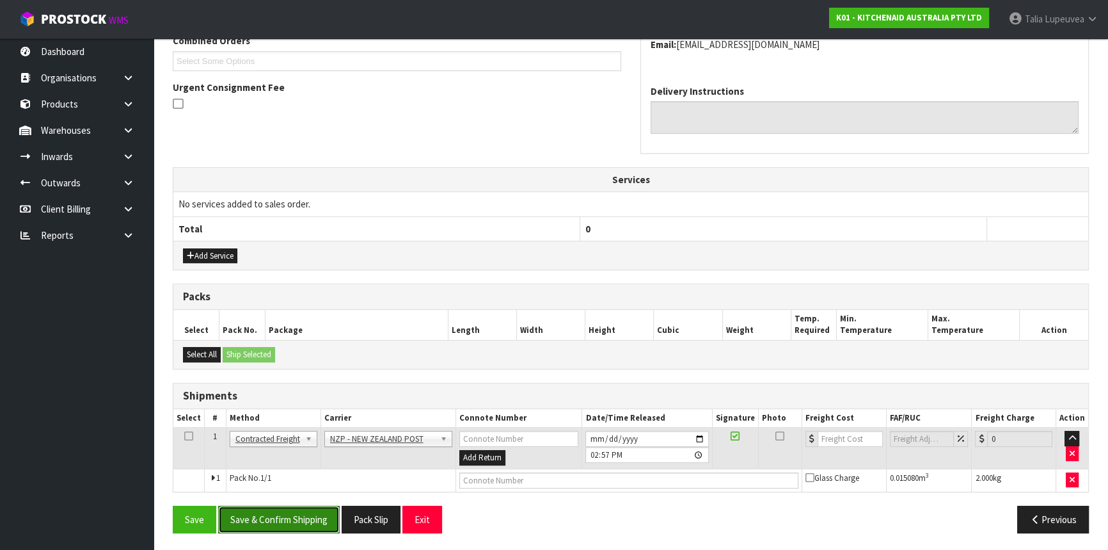
click at [307, 516] on button "Save & Confirm Shipping" at bounding box center [279, 520] width 122 height 28
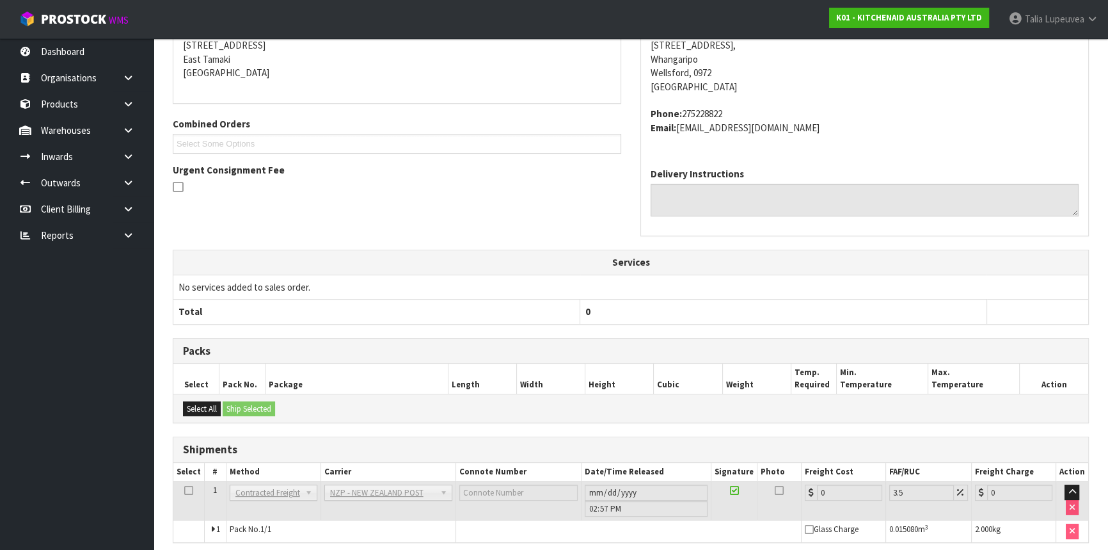
scroll to position [326, 0]
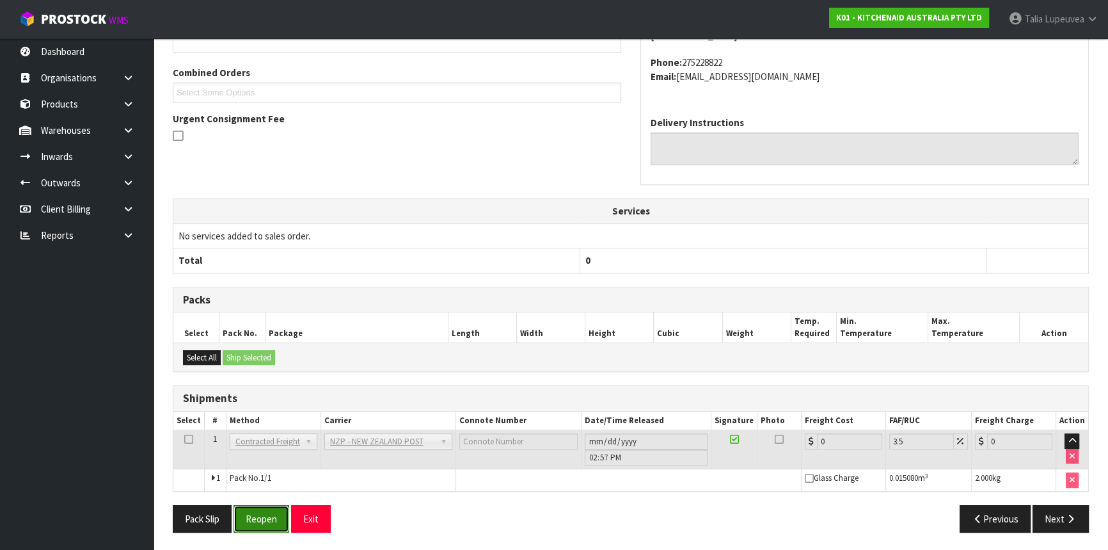
click at [249, 522] on button "Reopen" at bounding box center [262, 519] width 56 height 28
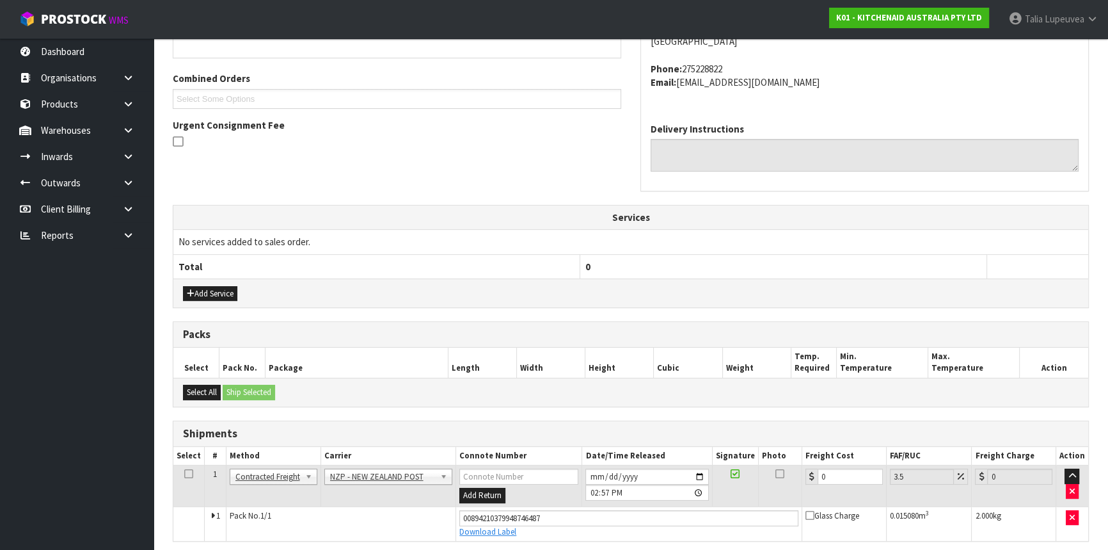
scroll to position [313, 0]
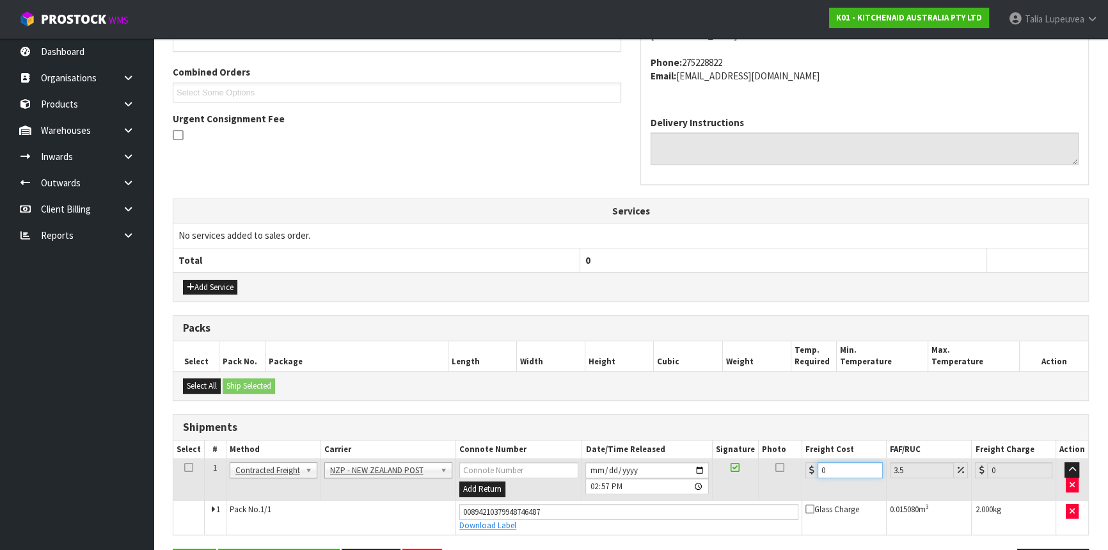
drag, startPoint x: 826, startPoint y: 472, endPoint x: 794, endPoint y: 482, distance: 33.0
click at [794, 481] on tr "1 Client Local Pickup Customer Local Pickup Company Freight Contracted Freight …" at bounding box center [630, 480] width 915 height 42
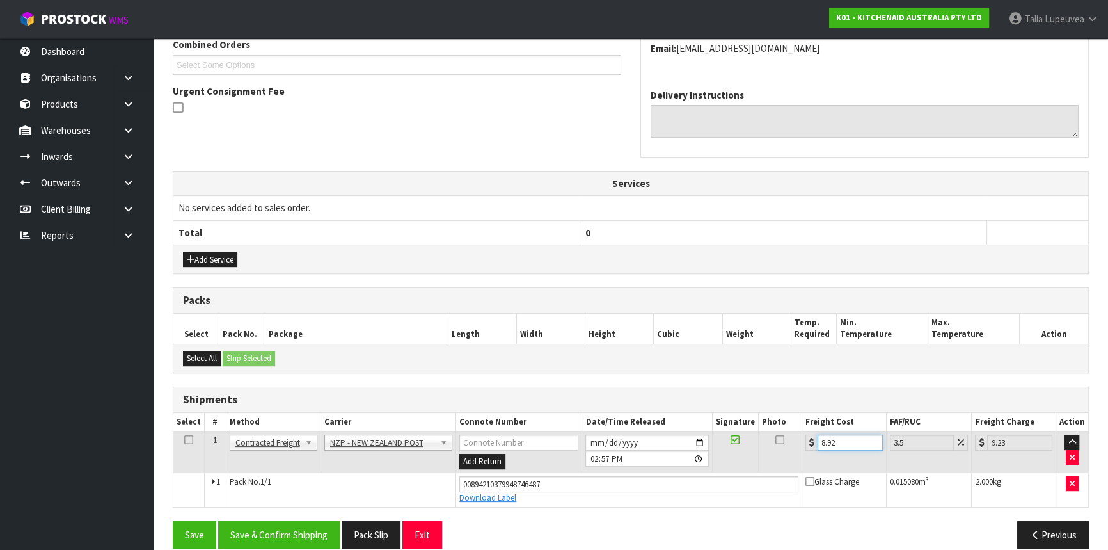
scroll to position [356, 0]
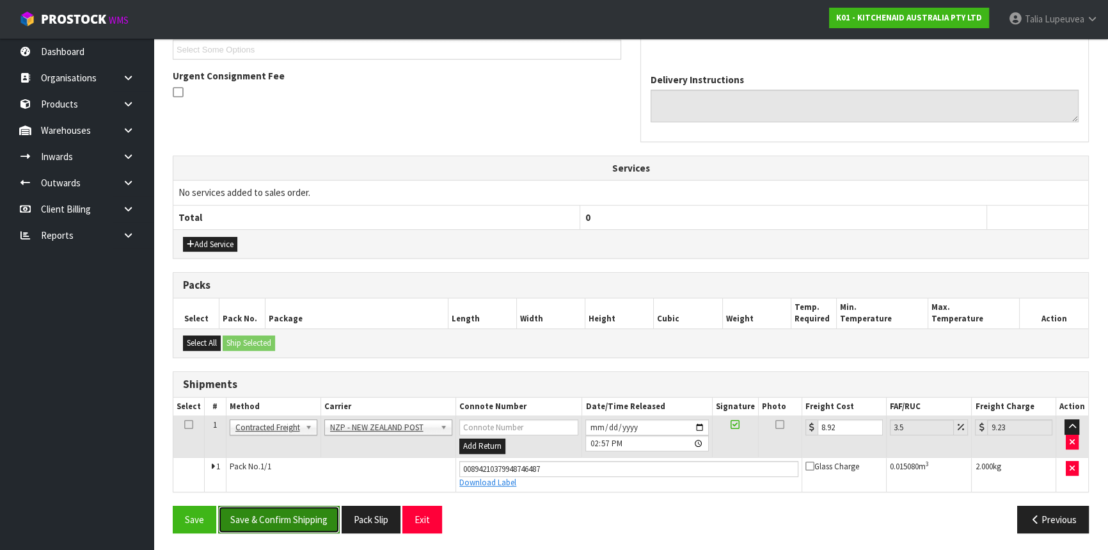
click at [303, 512] on button "Save & Confirm Shipping" at bounding box center [279, 520] width 122 height 28
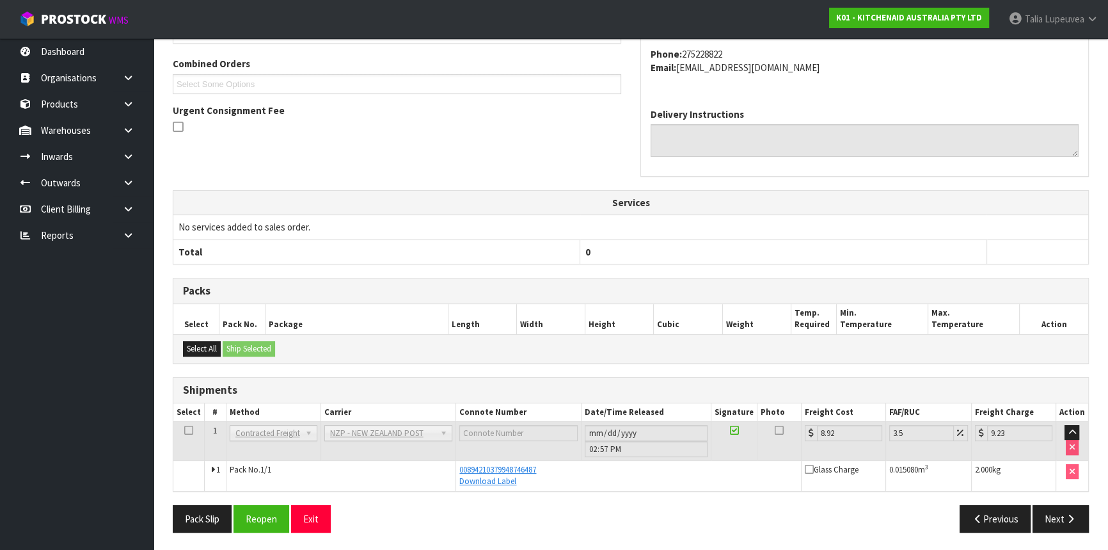
scroll to position [0, 0]
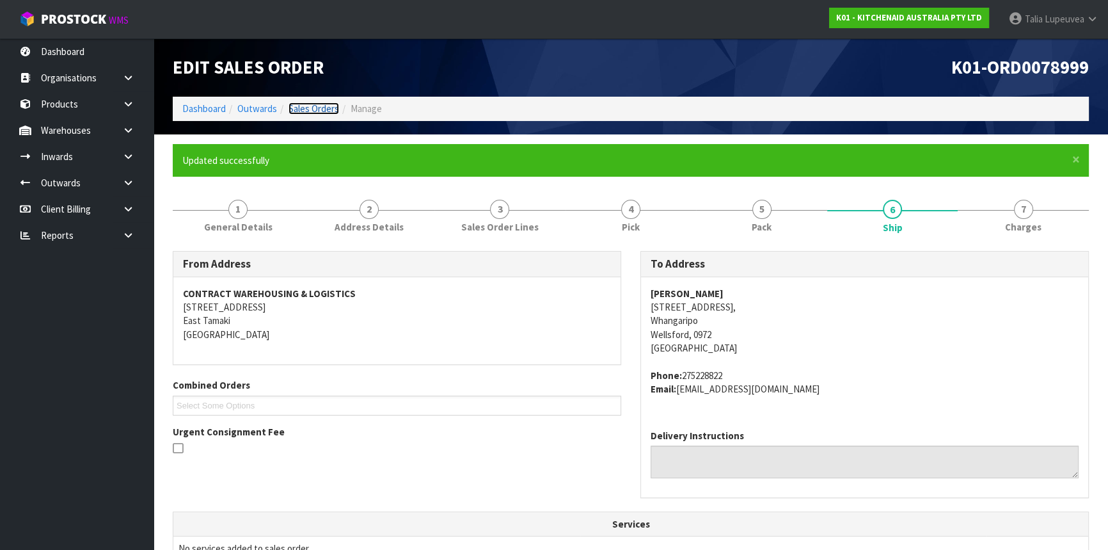
click at [296, 102] on link "Sales Orders" at bounding box center [314, 108] width 51 height 12
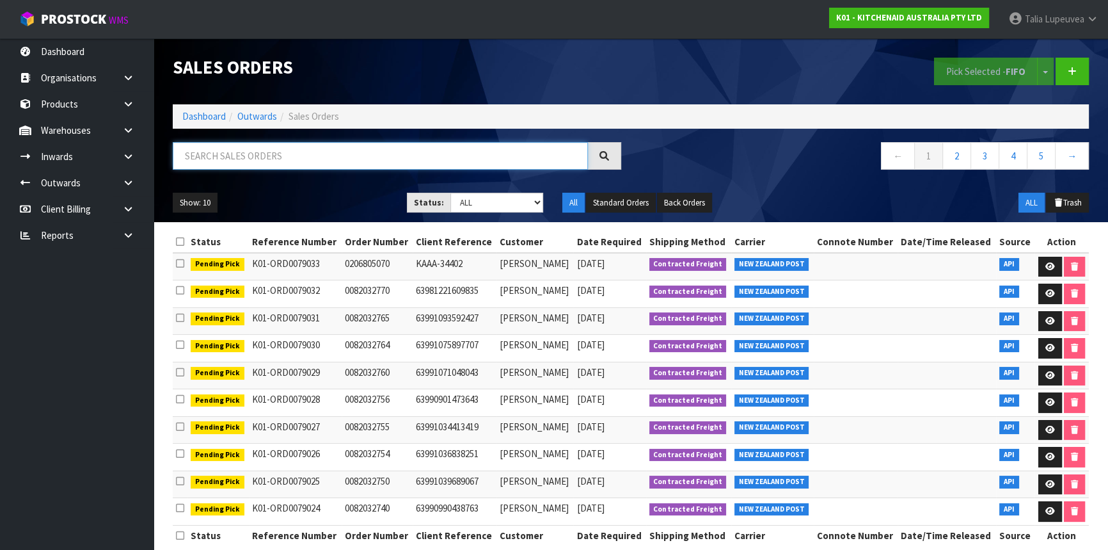
drag, startPoint x: 368, startPoint y: 159, endPoint x: 318, endPoint y: 157, distance: 50.0
click at [318, 157] on input "text" at bounding box center [380, 156] width 415 height 28
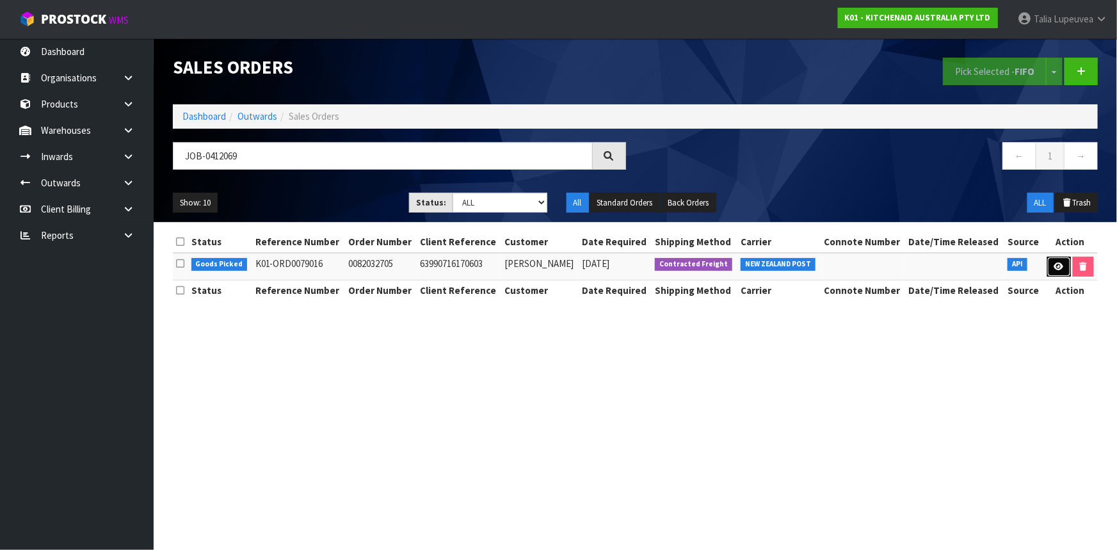
click at [1050, 262] on link at bounding box center [1059, 267] width 24 height 20
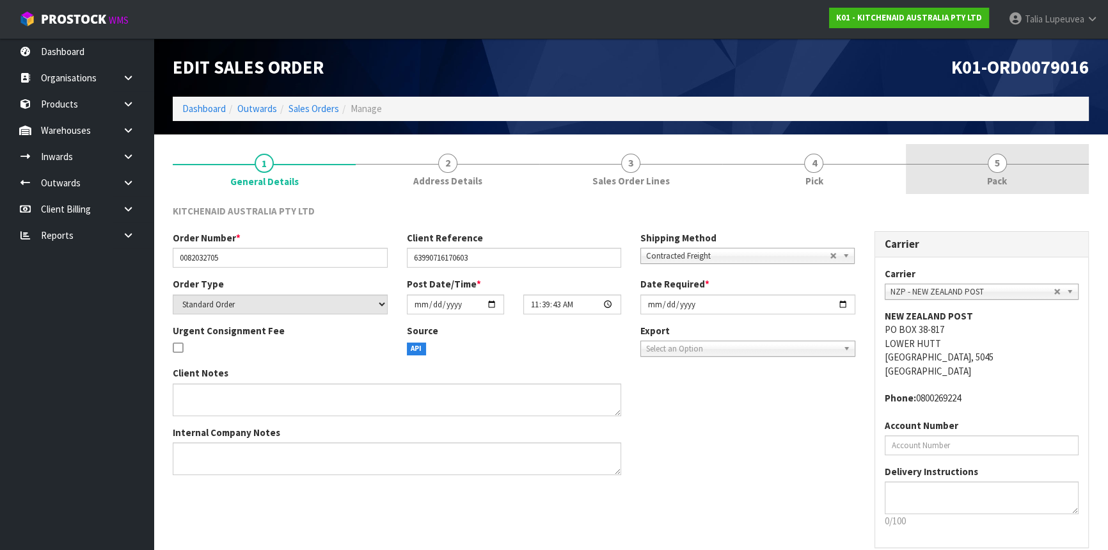
click at [1000, 180] on span "Pack" at bounding box center [997, 180] width 20 height 13
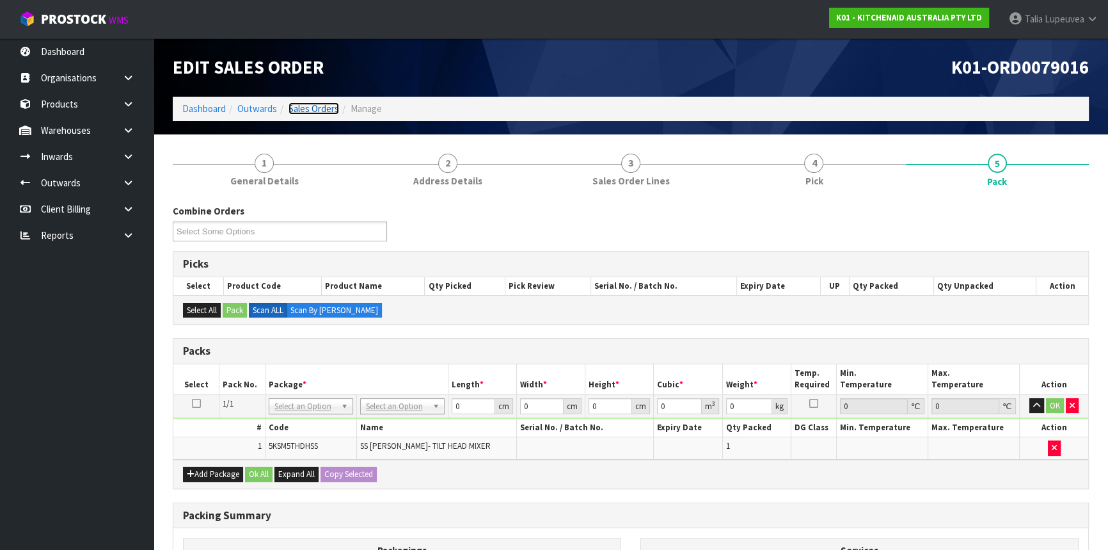
click at [294, 106] on link "Sales Orders" at bounding box center [314, 108] width 51 height 12
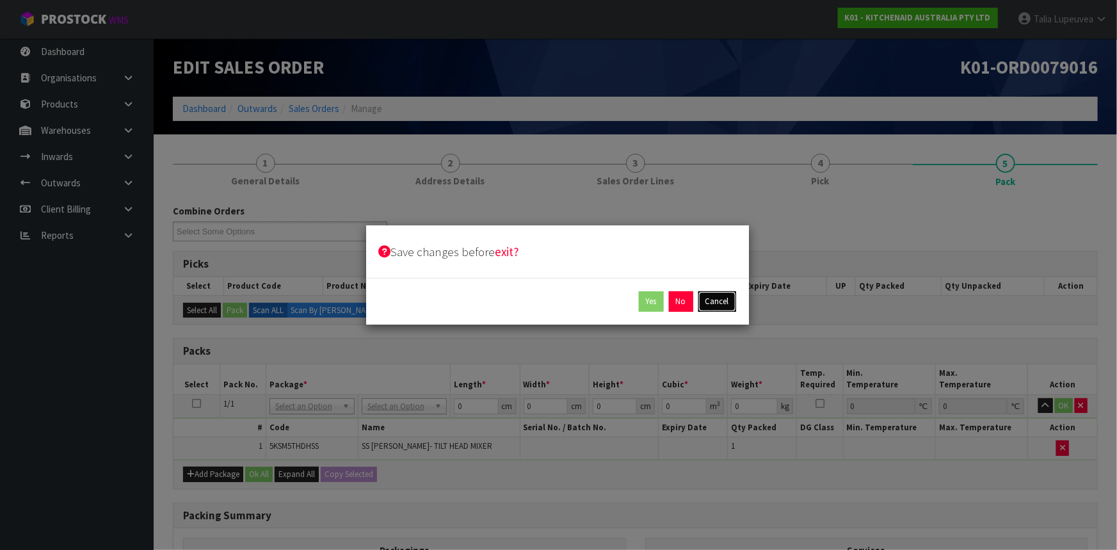
click at [711, 299] on button "Cancel" at bounding box center [717, 301] width 38 height 20
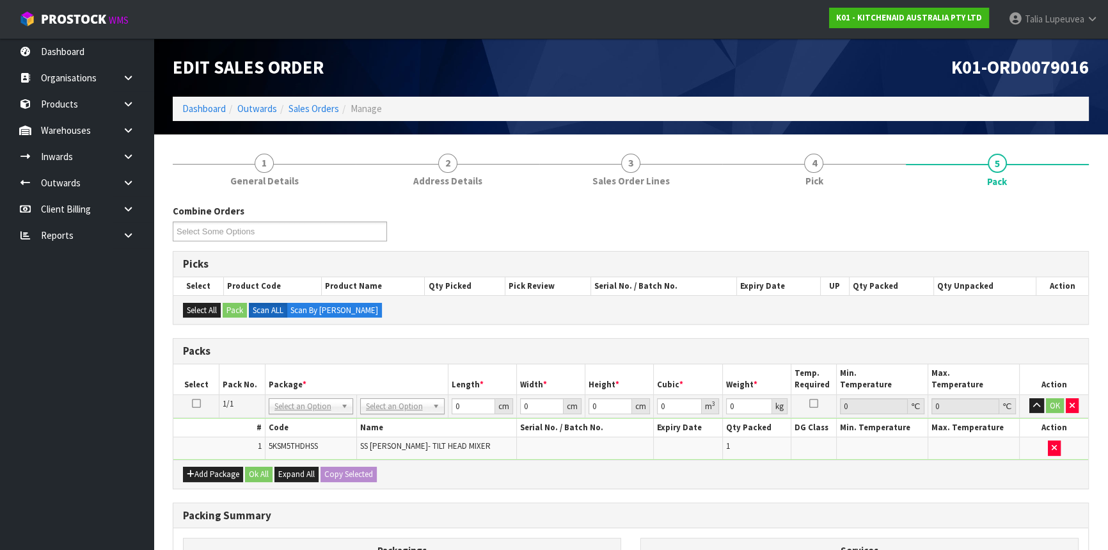
click at [1065, 405] on td "OK" at bounding box center [1054, 405] width 68 height 23
click at [186, 108] on link "Dashboard" at bounding box center [204, 108] width 44 height 12
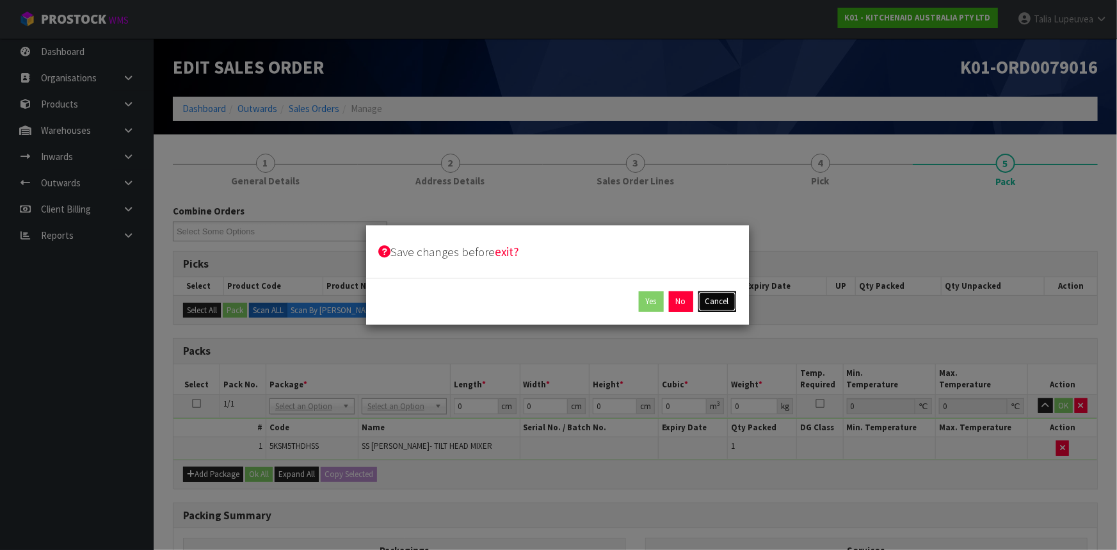
click at [712, 299] on button "Cancel" at bounding box center [717, 301] width 38 height 20
